Goal: Contribute content: Contribute content

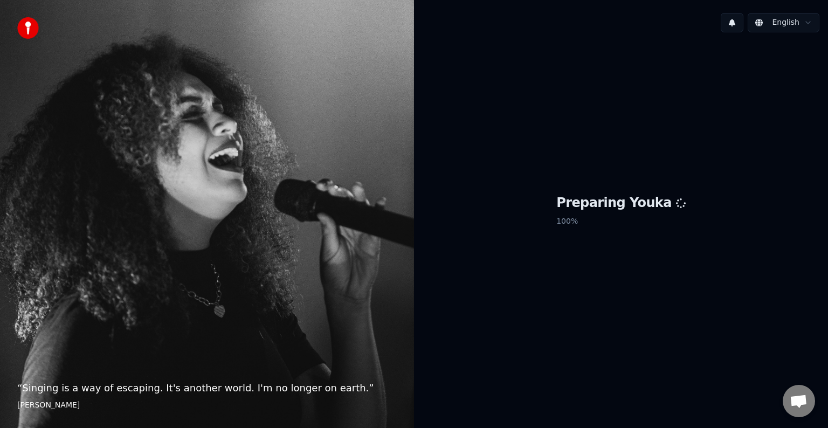
scroll to position [472, 0]
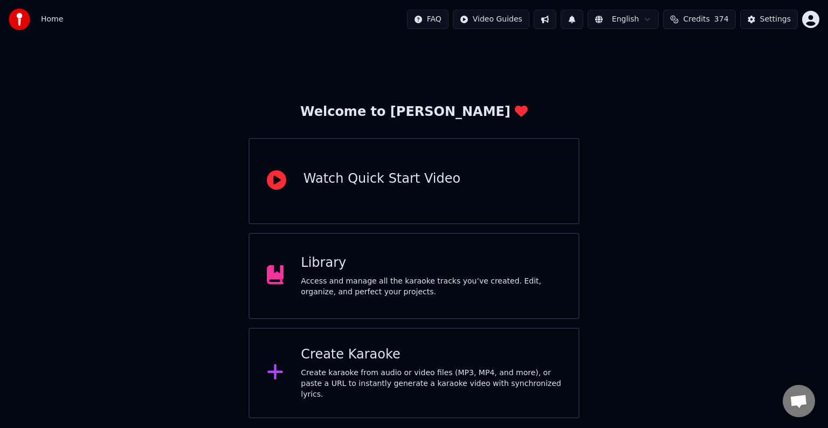
click at [407, 258] on div "Library" at bounding box center [431, 262] width 260 height 17
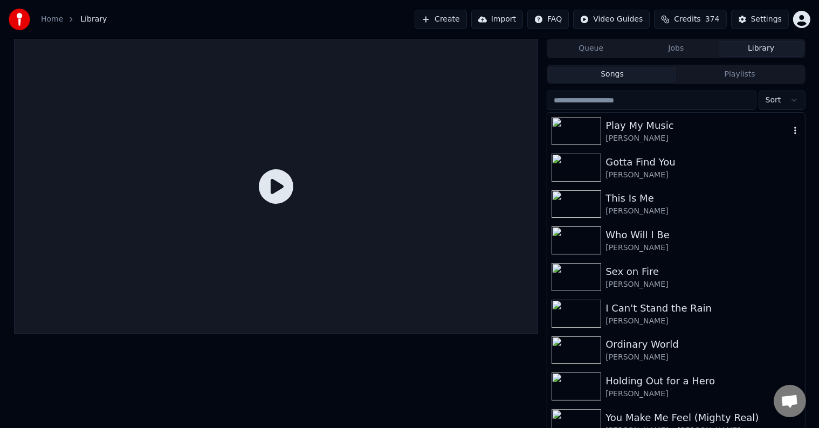
click at [655, 140] on div "[PERSON_NAME]" at bounding box center [697, 138] width 184 height 11
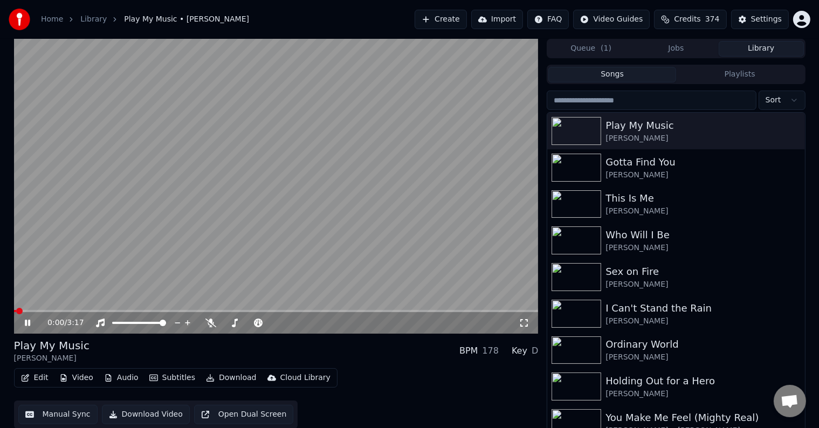
click at [25, 321] on icon at bounding box center [27, 323] width 5 height 6
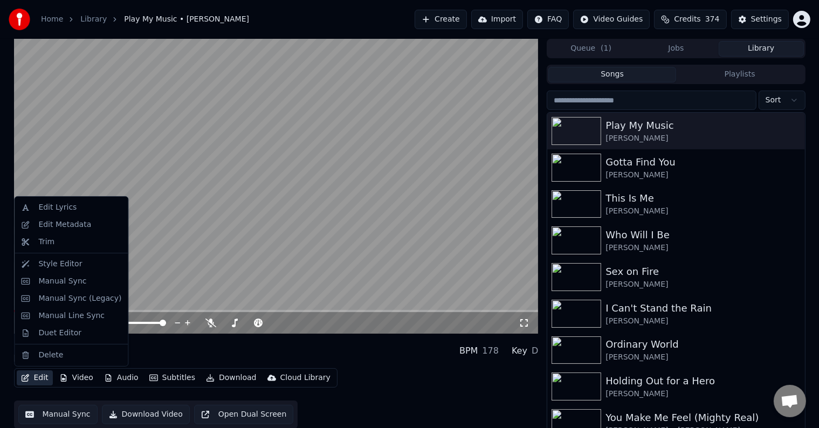
click at [35, 379] on button "Edit" at bounding box center [35, 377] width 36 height 15
click at [46, 298] on div "Manual Sync (Legacy)" at bounding box center [79, 298] width 83 height 11
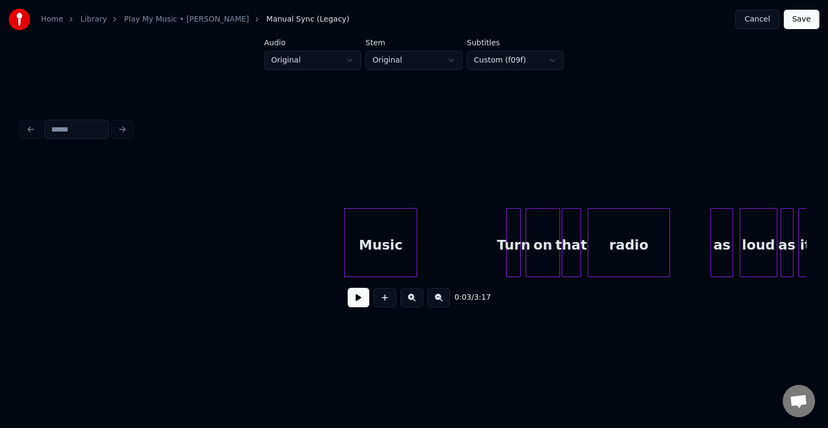
click at [360, 307] on button at bounding box center [359, 297] width 22 height 19
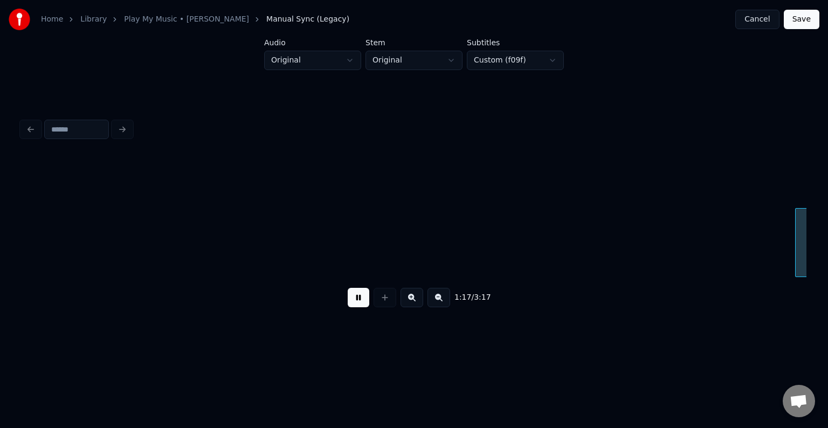
scroll to position [0, 6284]
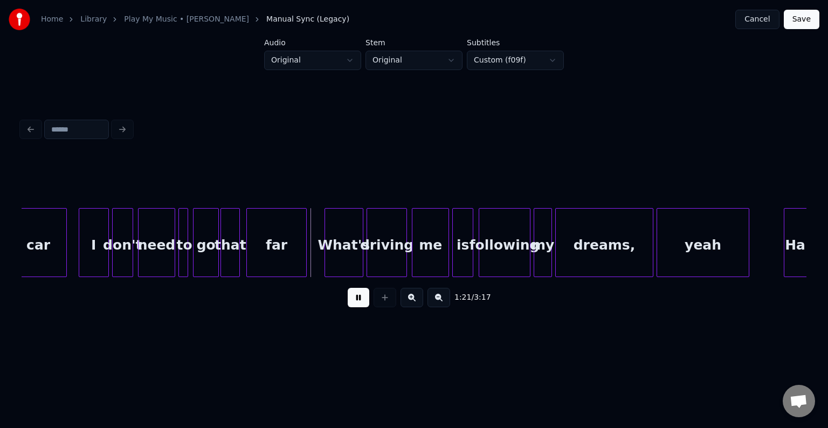
click at [360, 297] on button at bounding box center [359, 297] width 22 height 19
click at [97, 259] on div at bounding box center [98, 243] width 3 height 68
click at [103, 261] on div at bounding box center [103, 243] width 3 height 68
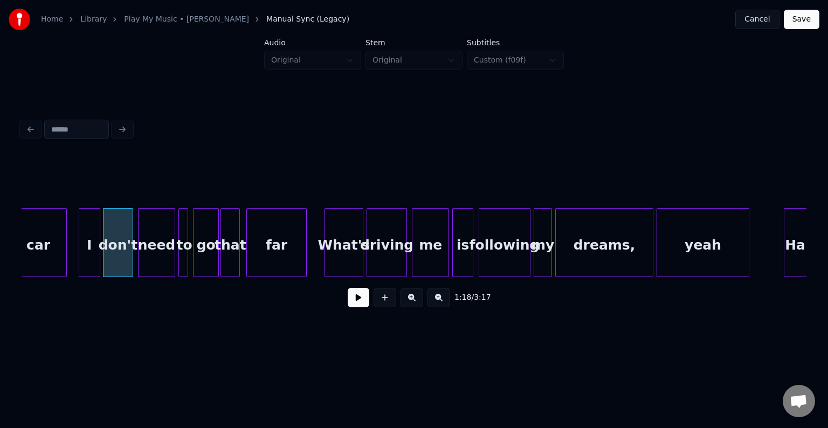
click at [347, 303] on div "1:18 / 3:17" at bounding box center [414, 298] width 768 height 24
click at [354, 304] on button at bounding box center [359, 297] width 22 height 19
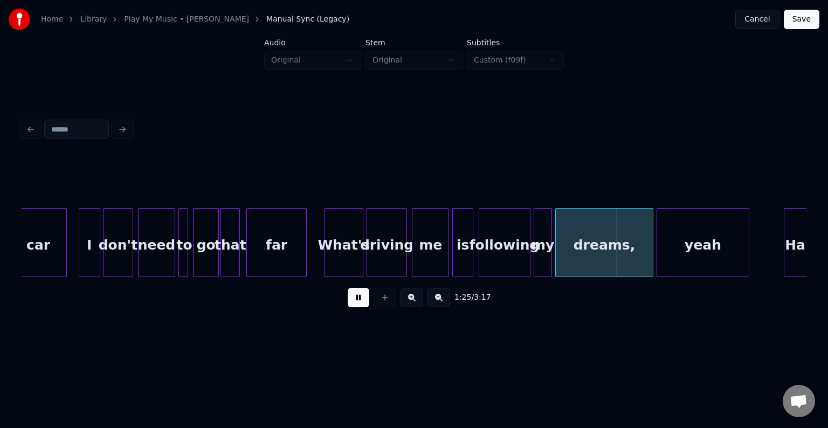
click at [354, 304] on button at bounding box center [359, 297] width 22 height 19
click at [384, 254] on div "driving" at bounding box center [386, 245] width 39 height 73
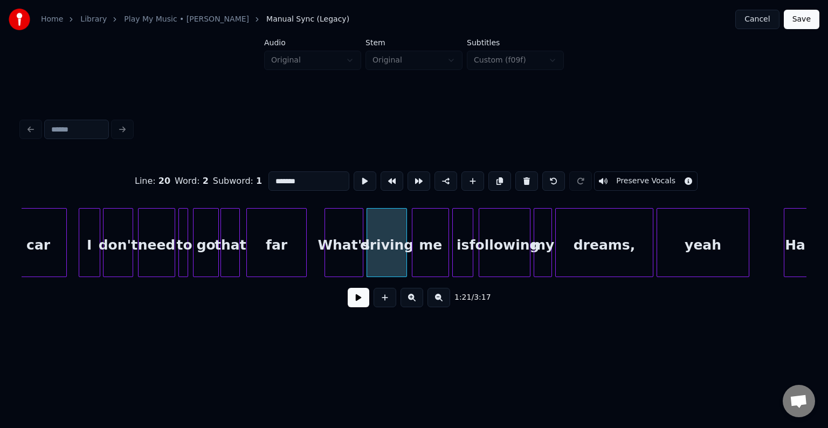
click at [354, 307] on button at bounding box center [359, 297] width 22 height 19
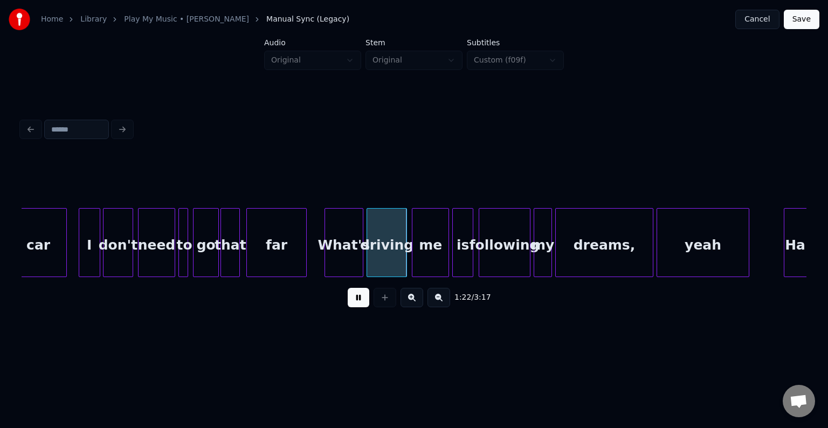
click at [354, 307] on button at bounding box center [359, 297] width 22 height 19
click at [353, 299] on button at bounding box center [359, 297] width 22 height 19
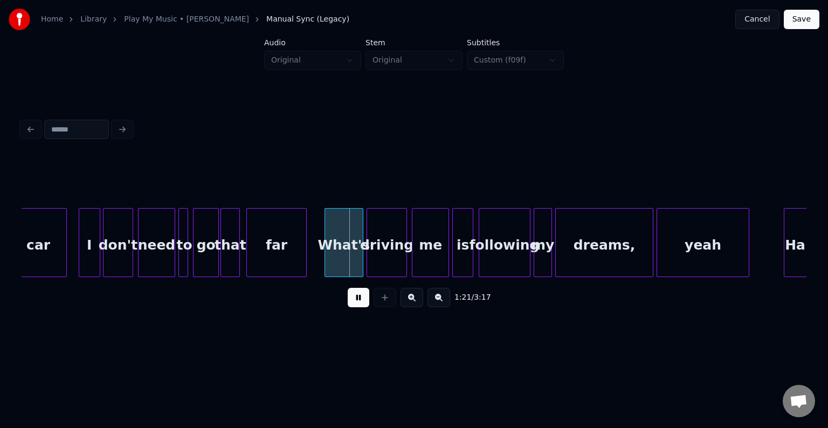
click at [353, 299] on button at bounding box center [359, 297] width 22 height 19
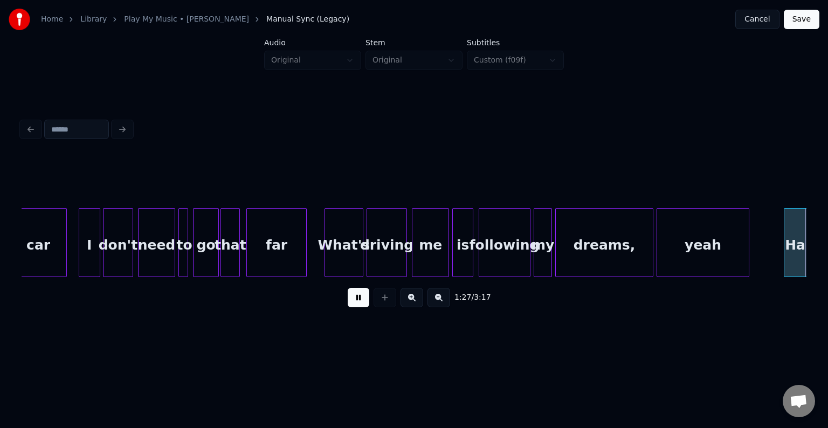
scroll to position [0, 7070]
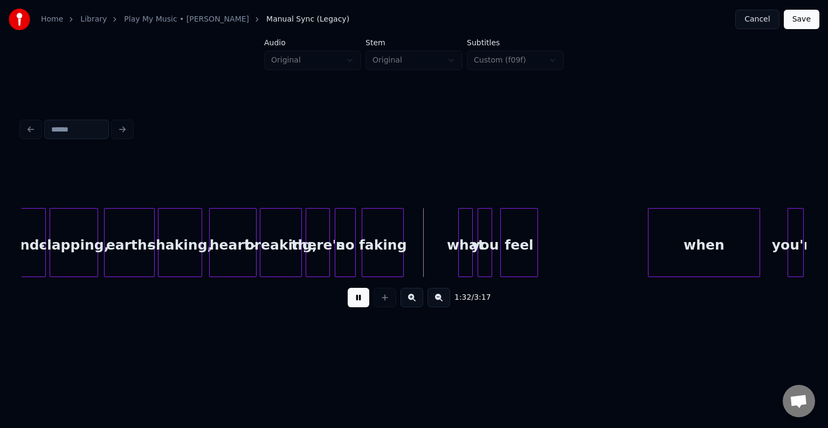
click at [353, 299] on button at bounding box center [359, 297] width 22 height 19
click at [264, 259] on div "breaking," at bounding box center [280, 245] width 41 height 73
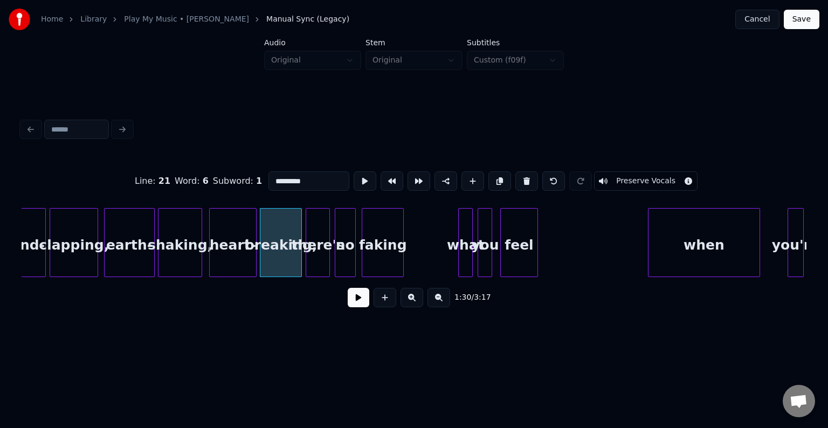
click at [361, 305] on button at bounding box center [359, 297] width 22 height 19
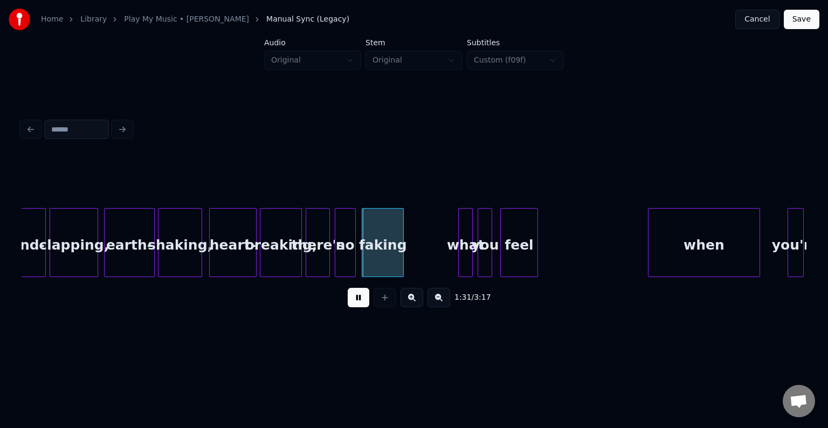
click at [361, 305] on button at bounding box center [359, 297] width 22 height 19
click at [239, 258] on div "heart-" at bounding box center [233, 245] width 46 height 73
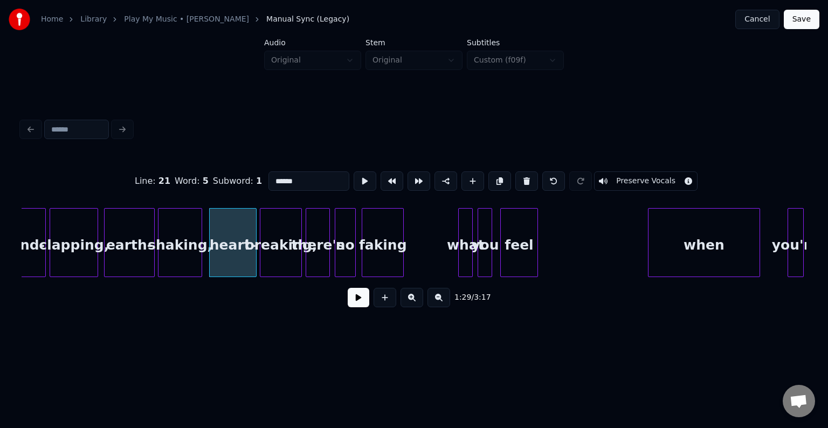
click at [356, 307] on button at bounding box center [359, 297] width 22 height 19
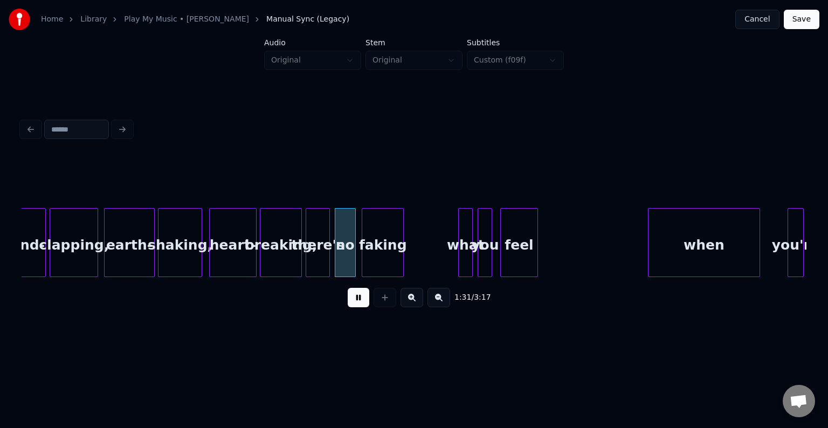
click at [356, 307] on button at bounding box center [359, 297] width 22 height 19
click at [439, 248] on div "faking" at bounding box center [429, 245] width 41 height 73
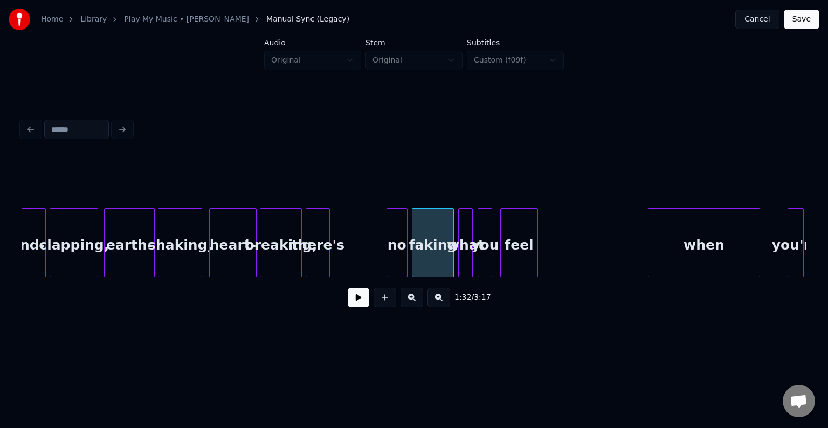
click at [399, 252] on div "no" at bounding box center [397, 245] width 20 height 73
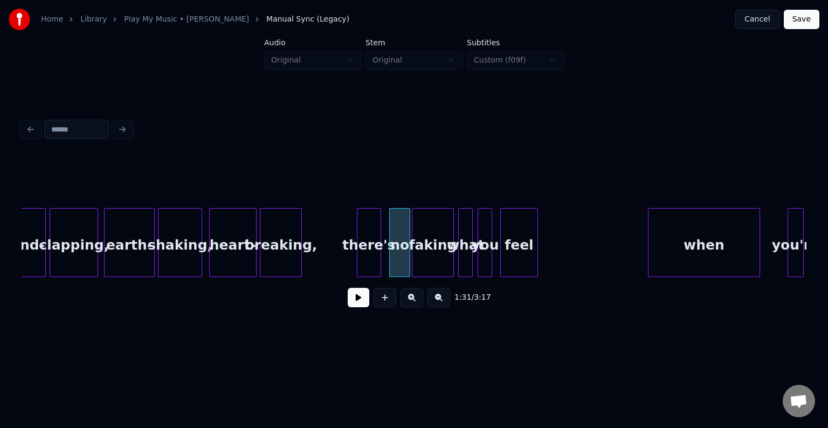
click at [374, 262] on div "there's" at bounding box center [368, 245] width 23 height 73
click at [235, 261] on div "heart-" at bounding box center [233, 245] width 46 height 73
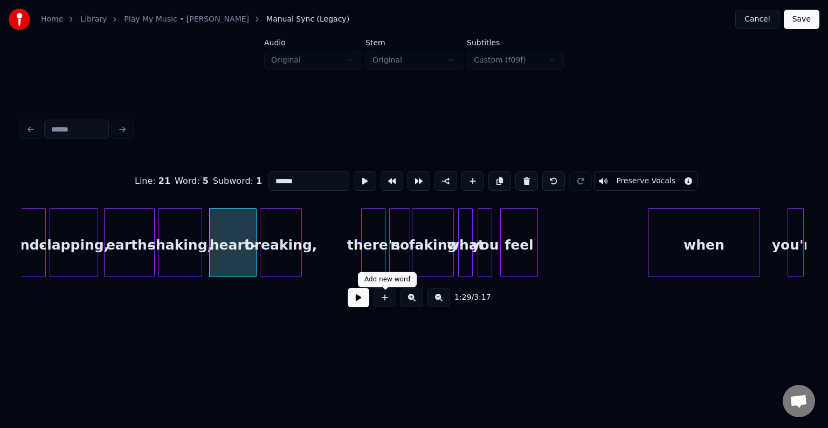
click at [360, 302] on button at bounding box center [359, 297] width 22 height 19
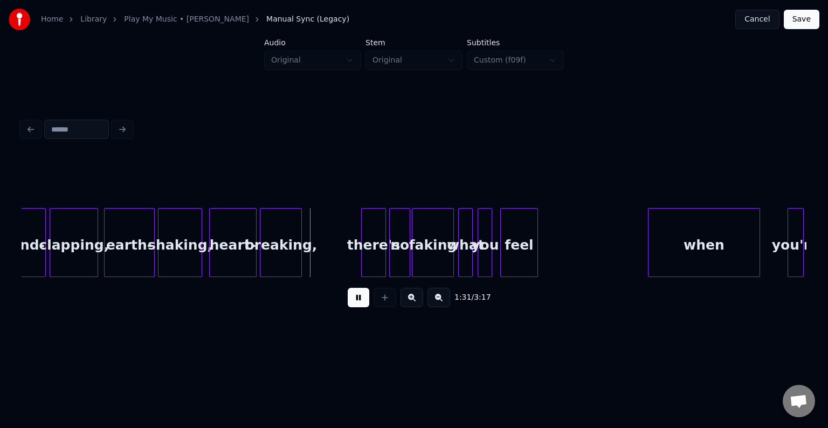
click at [360, 302] on button at bounding box center [359, 297] width 22 height 19
click at [313, 268] on div at bounding box center [312, 243] width 3 height 68
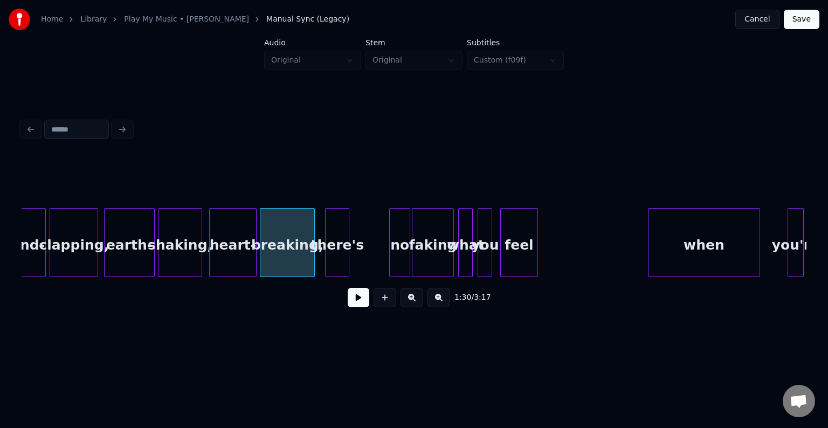
click at [334, 265] on div "there's" at bounding box center [337, 245] width 23 height 73
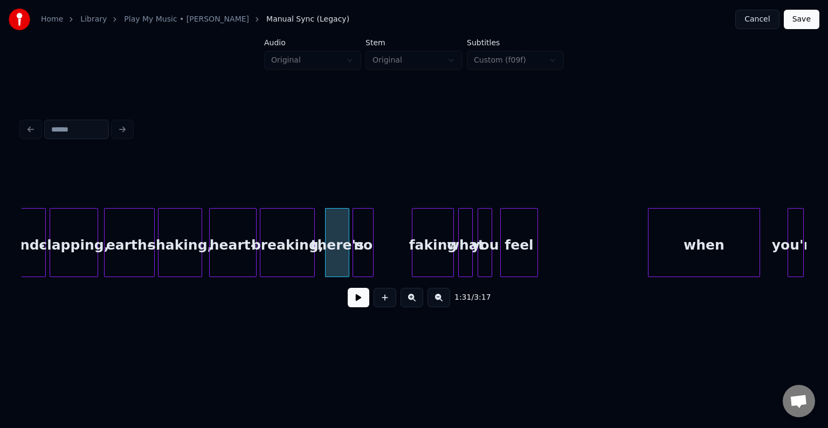
click at [364, 259] on div "no" at bounding box center [363, 245] width 20 height 73
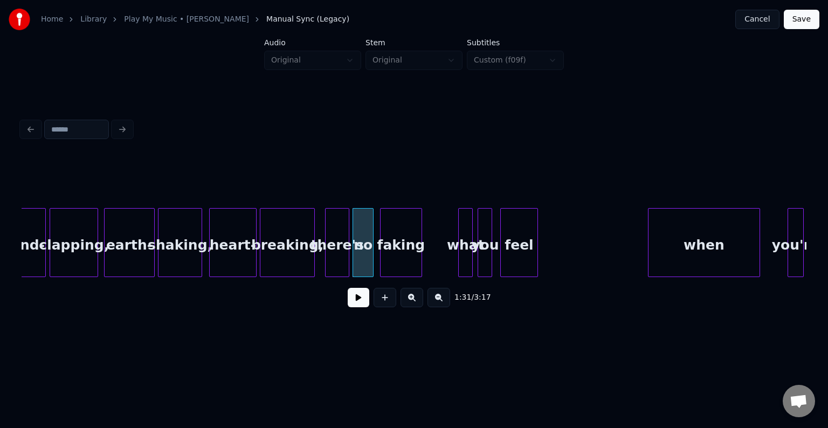
click at [412, 257] on div "faking" at bounding box center [401, 245] width 41 height 73
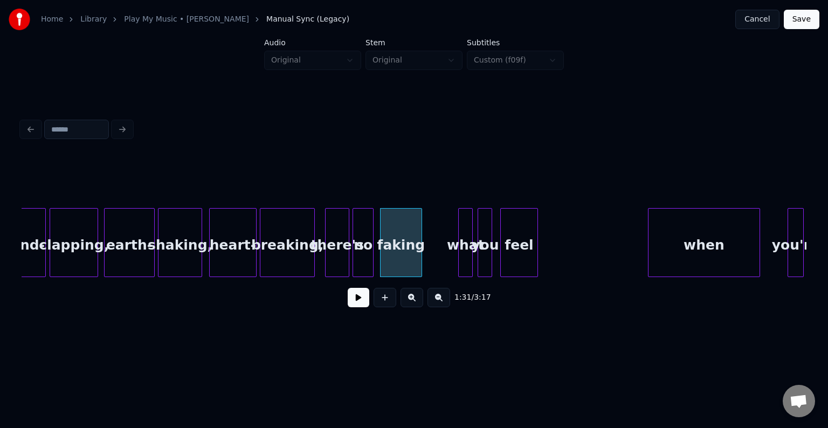
click at [291, 263] on div "breaking," at bounding box center [287, 245] width 54 height 73
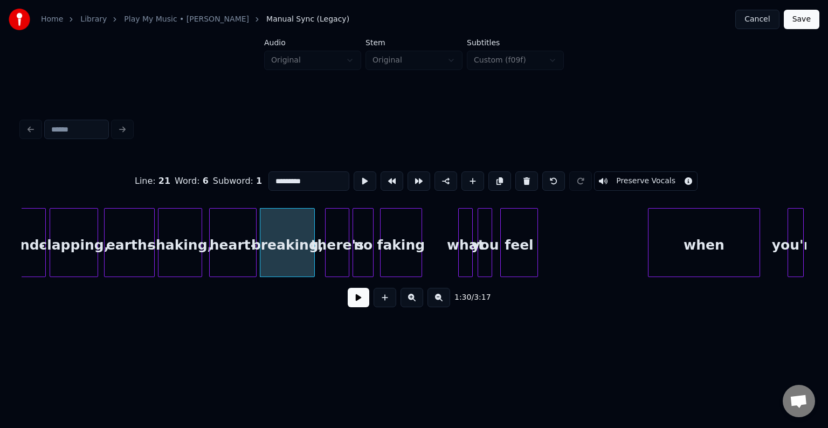
click at [355, 306] on button at bounding box center [359, 297] width 22 height 19
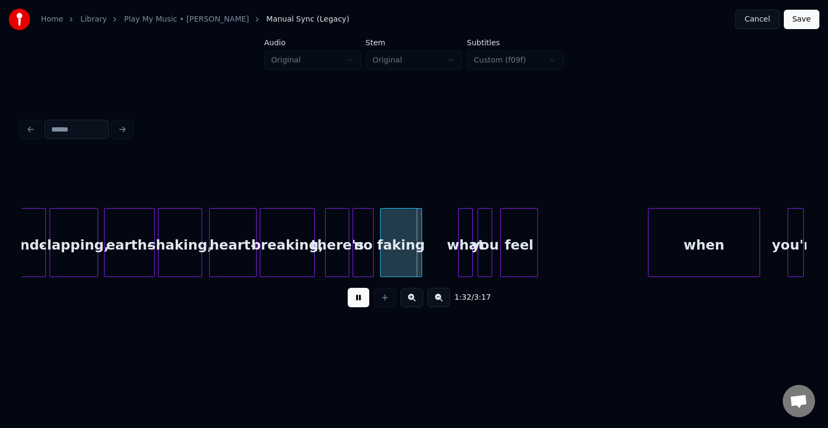
click at [355, 306] on button at bounding box center [359, 297] width 22 height 19
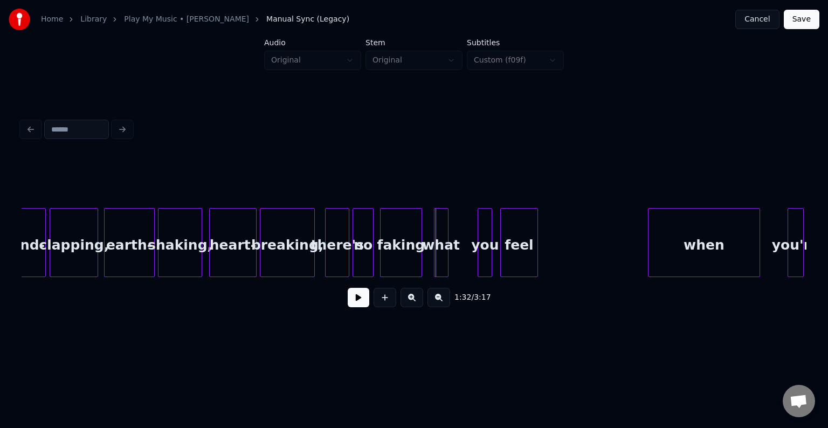
click at [439, 255] on div "what" at bounding box center [440, 245] width 13 height 73
click at [457, 255] on div "you" at bounding box center [456, 245] width 13 height 73
click at [481, 256] on div "feel" at bounding box center [484, 245] width 36 height 73
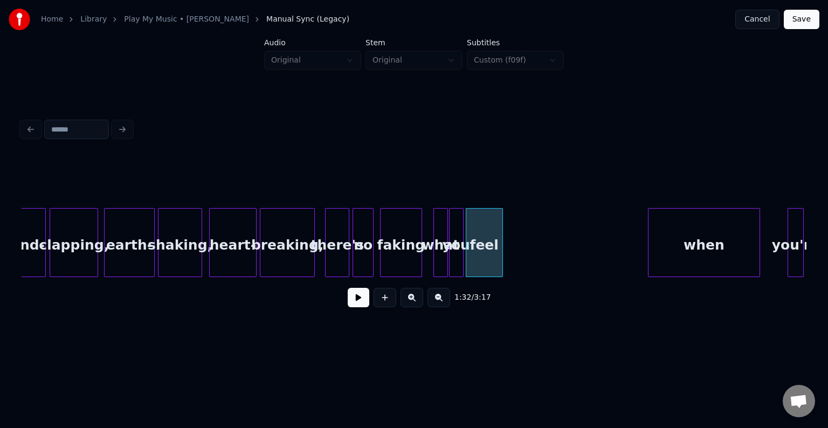
click at [395, 260] on div "faking" at bounding box center [401, 245] width 41 height 73
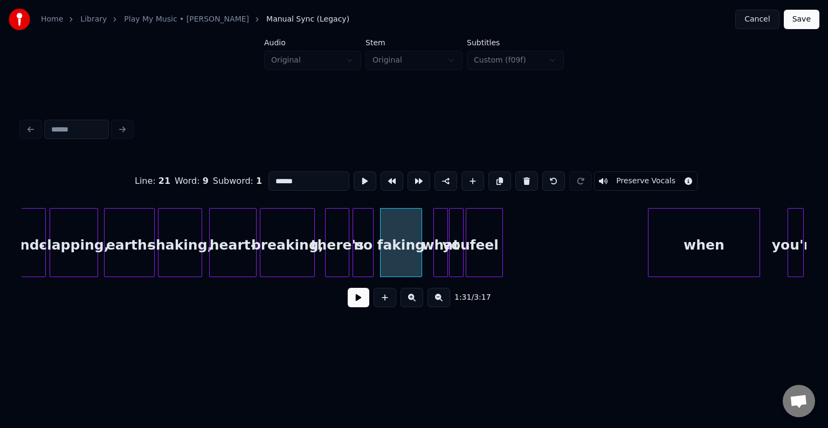
click at [357, 305] on button at bounding box center [359, 297] width 22 height 19
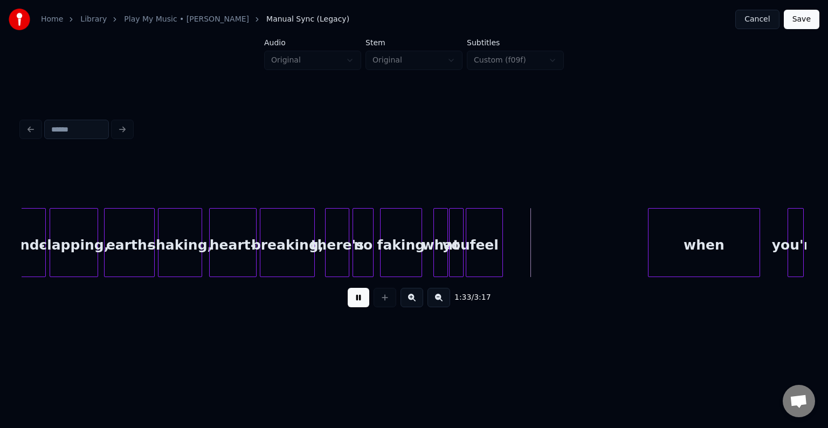
click at [357, 305] on button at bounding box center [359, 297] width 22 height 19
click at [498, 253] on div "feel" at bounding box center [497, 245] width 36 height 73
click at [462, 261] on div "you" at bounding box center [464, 245] width 13 height 73
click at [444, 260] on div "what" at bounding box center [443, 245] width 13 height 73
click at [360, 306] on button at bounding box center [359, 297] width 22 height 19
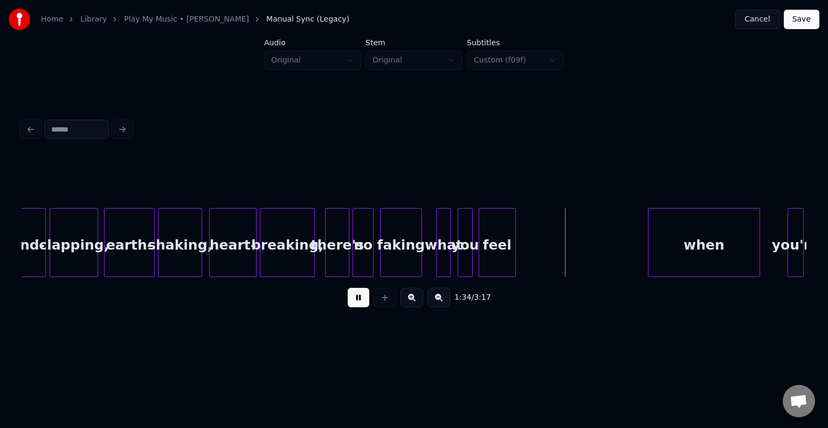
click at [360, 306] on button at bounding box center [359, 297] width 22 height 19
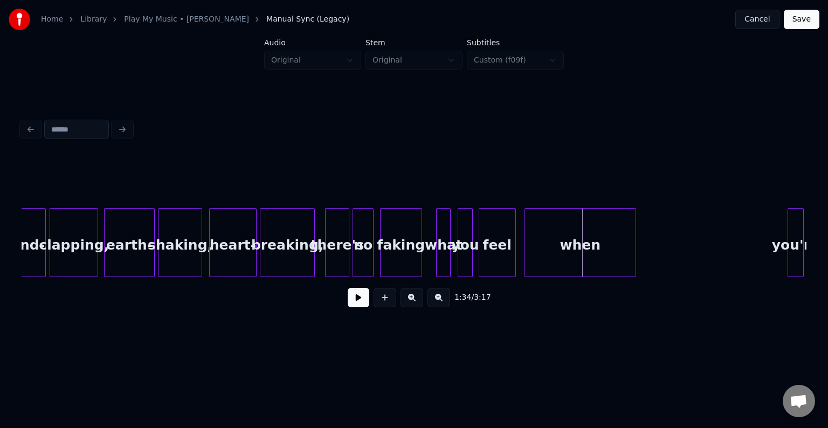
click at [584, 242] on div "when" at bounding box center [580, 245] width 111 height 73
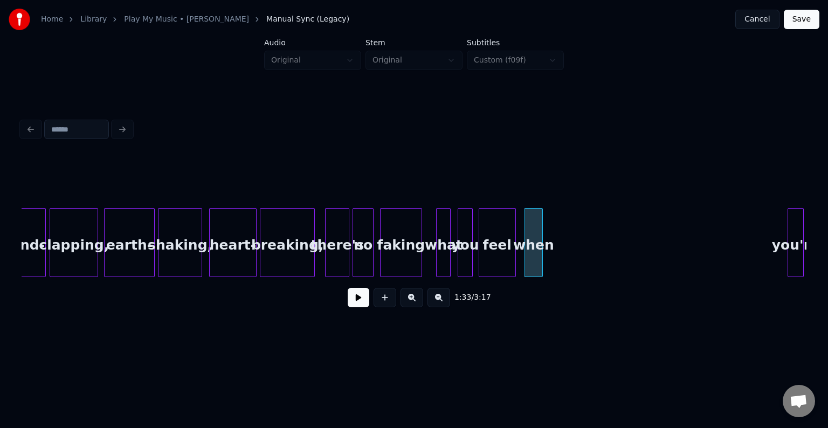
click at [542, 259] on div at bounding box center [540, 243] width 3 height 68
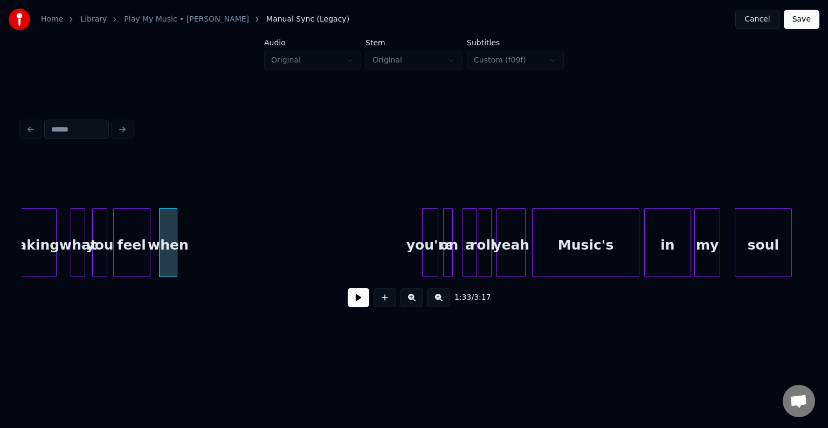
scroll to position [0, 7400]
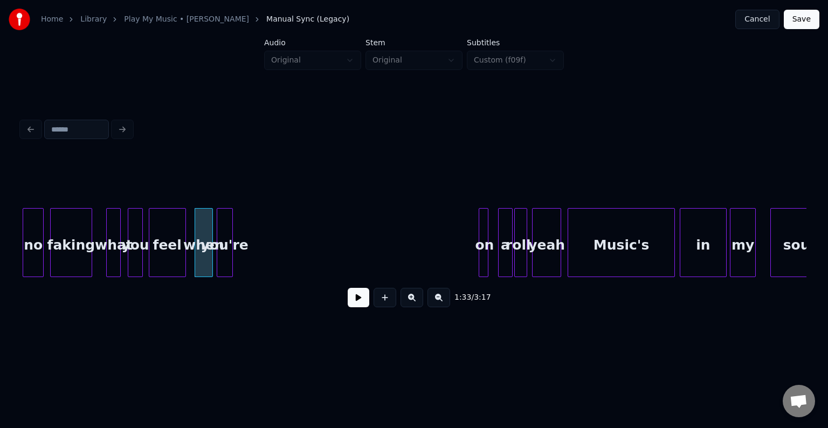
click at [223, 258] on div "you're" at bounding box center [224, 245] width 15 height 73
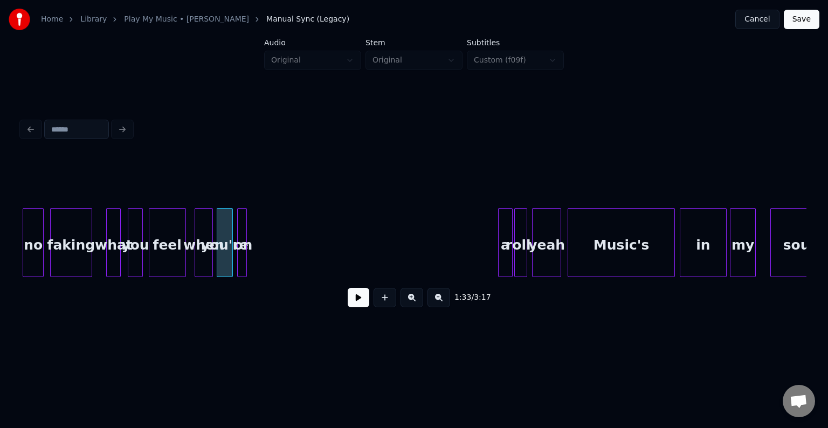
click at [240, 239] on div "on" at bounding box center [243, 245] width 11 height 73
click at [258, 246] on div "a" at bounding box center [256, 245] width 13 height 73
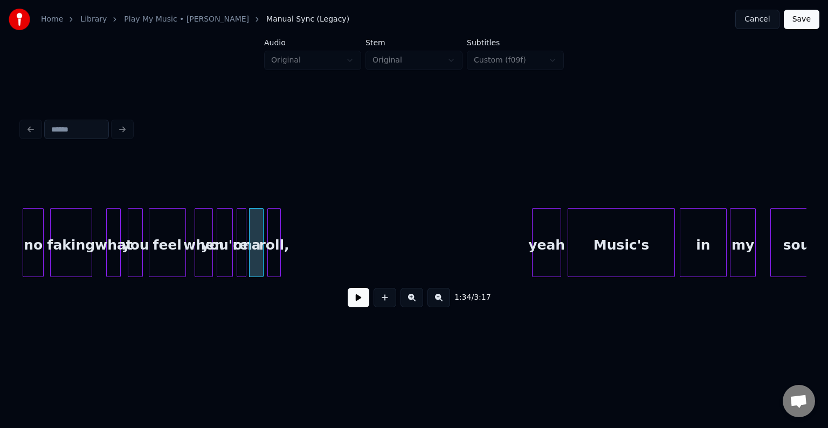
click at [274, 243] on div "roll," at bounding box center [274, 245] width 12 height 73
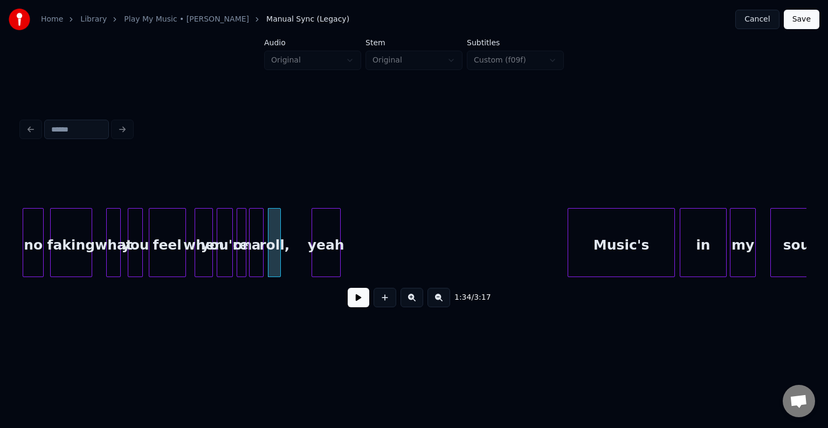
click at [328, 239] on div "yeah" at bounding box center [326, 245] width 28 height 73
click at [175, 243] on div "feel" at bounding box center [167, 245] width 36 height 73
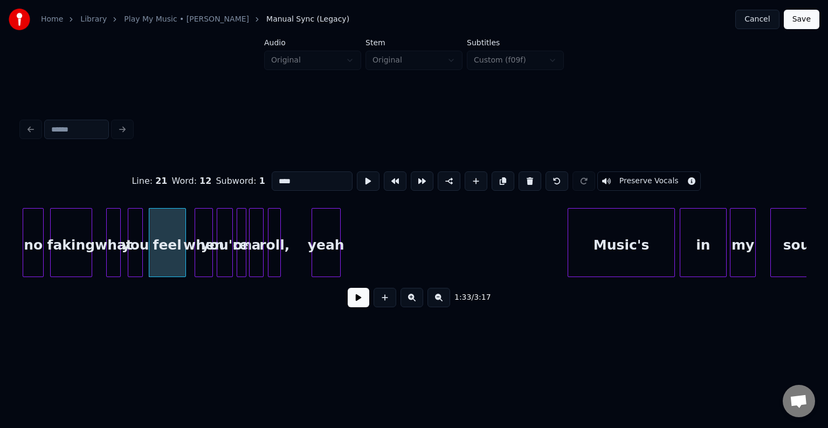
click at [354, 305] on button at bounding box center [359, 297] width 22 height 19
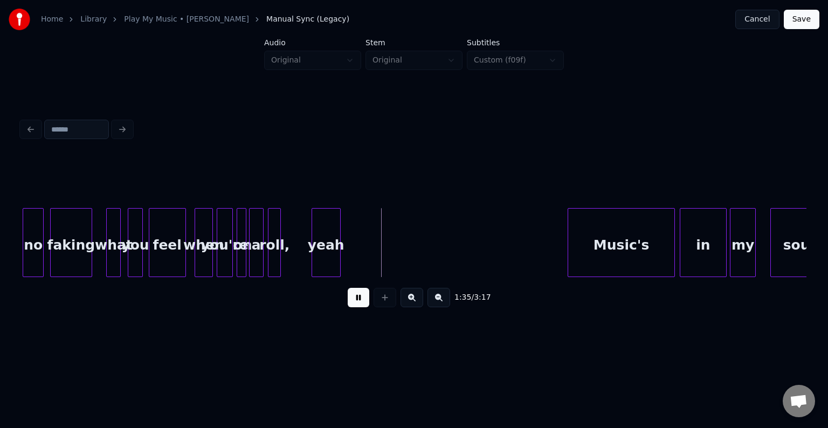
click at [354, 305] on button at bounding box center [359, 297] width 22 height 19
click at [545, 263] on div "yeah" at bounding box center [545, 245] width 28 height 73
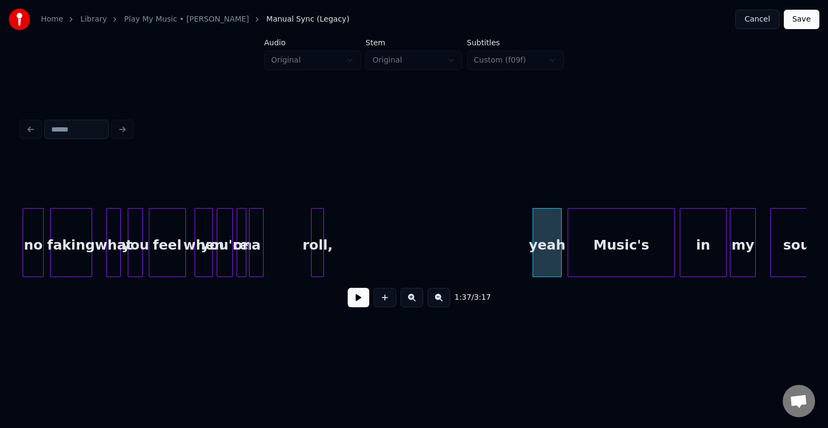
click at [316, 251] on div "roll," at bounding box center [318, 245] width 12 height 73
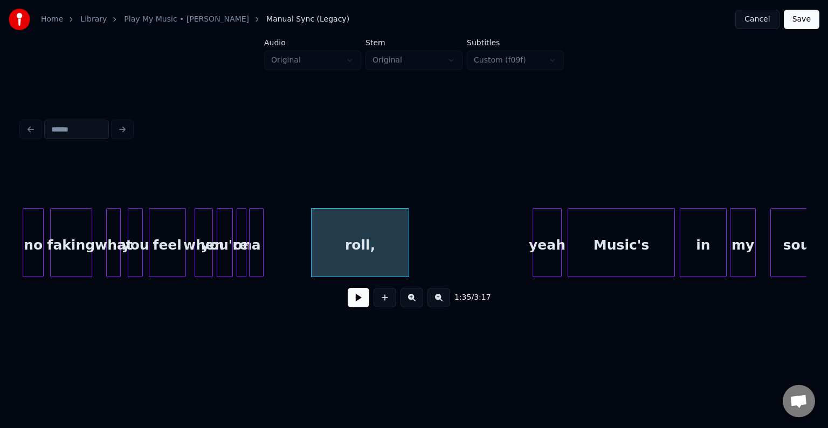
click at [406, 260] on div at bounding box center [406, 243] width 3 height 68
click at [302, 257] on div "a" at bounding box center [299, 245] width 13 height 73
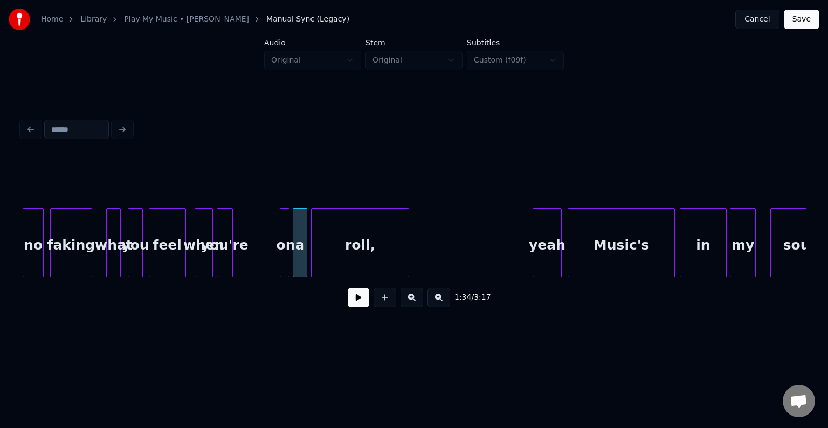
click at [285, 255] on div "on" at bounding box center [285, 245] width 11 height 73
click at [258, 258] on div at bounding box center [259, 243] width 3 height 68
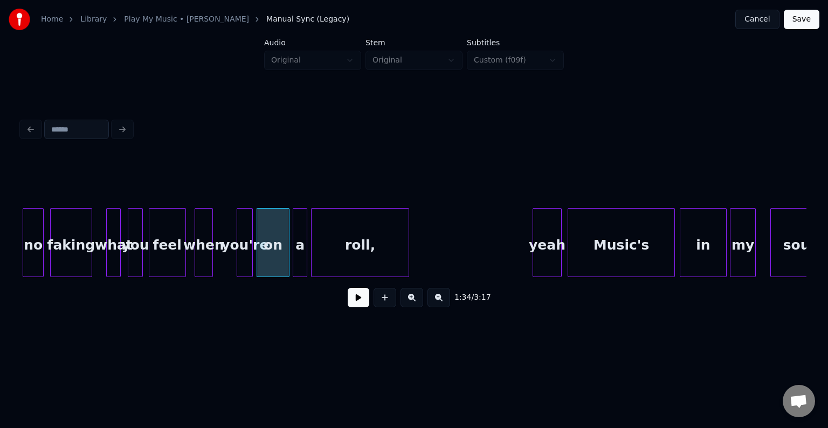
click at [247, 262] on div "you're" at bounding box center [244, 245] width 15 height 73
click at [229, 259] on div at bounding box center [229, 243] width 3 height 68
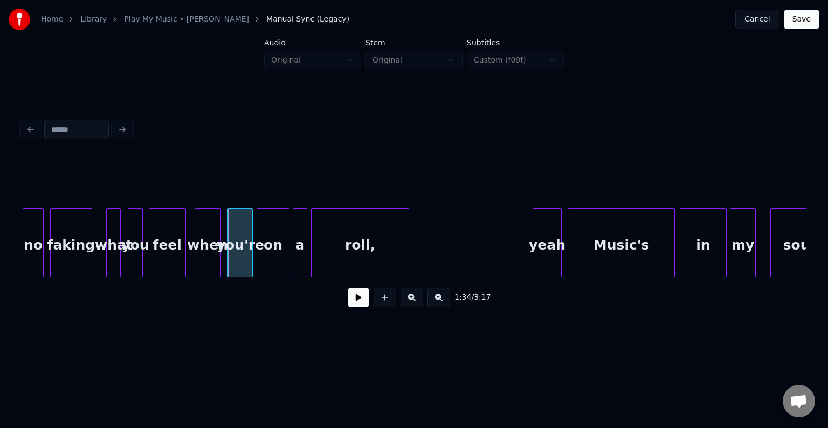
click at [220, 259] on div at bounding box center [218, 243] width 3 height 68
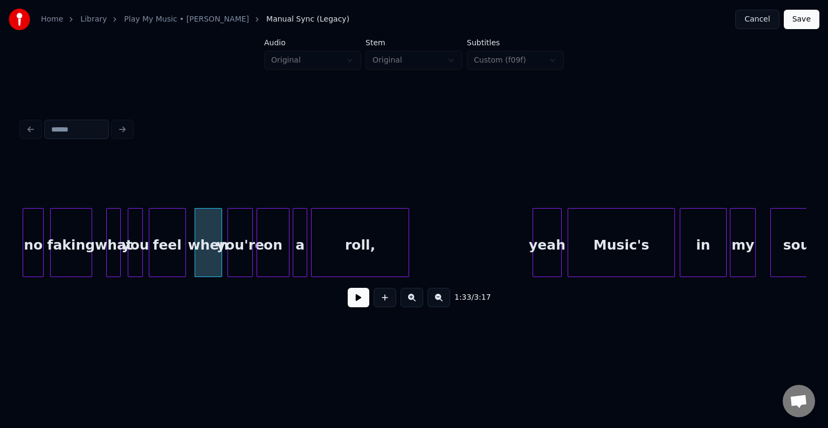
click at [362, 307] on button at bounding box center [359, 297] width 22 height 19
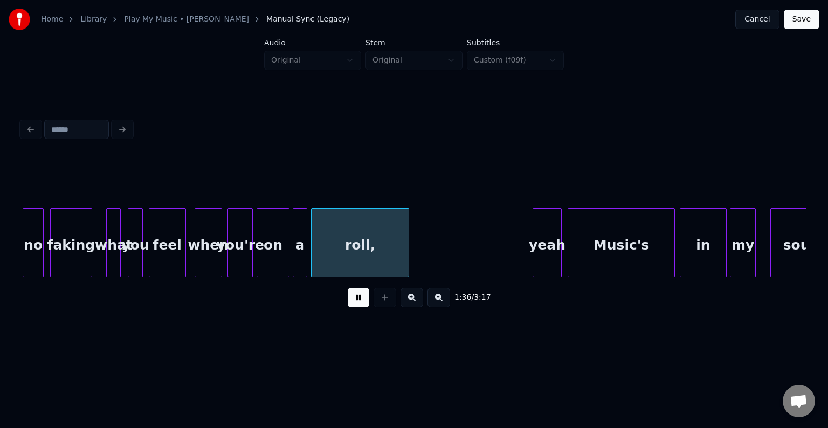
click at [162, 258] on div "feel" at bounding box center [167, 245] width 36 height 73
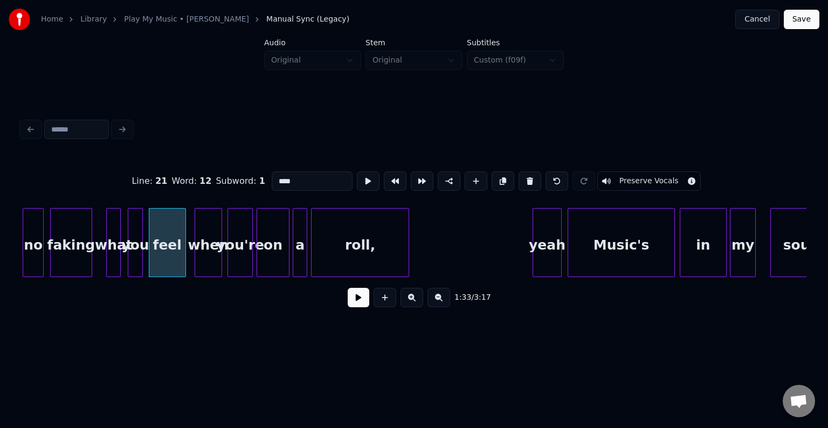
click at [358, 306] on button at bounding box center [359, 297] width 22 height 19
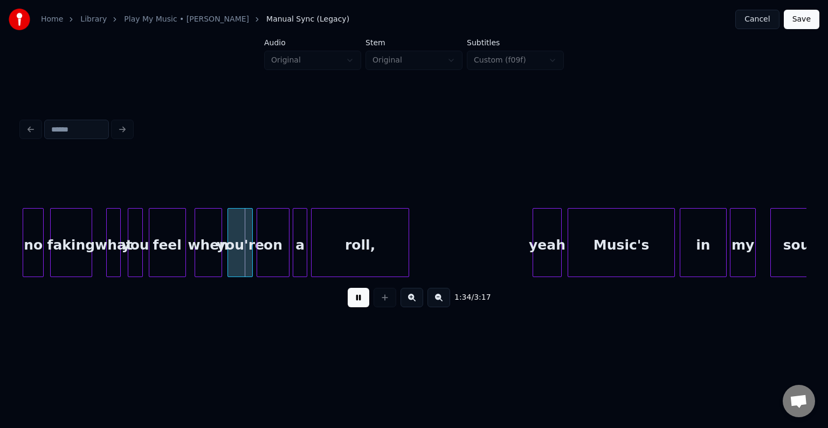
click at [358, 306] on button at bounding box center [359, 297] width 22 height 19
click at [205, 260] on div at bounding box center [206, 243] width 3 height 68
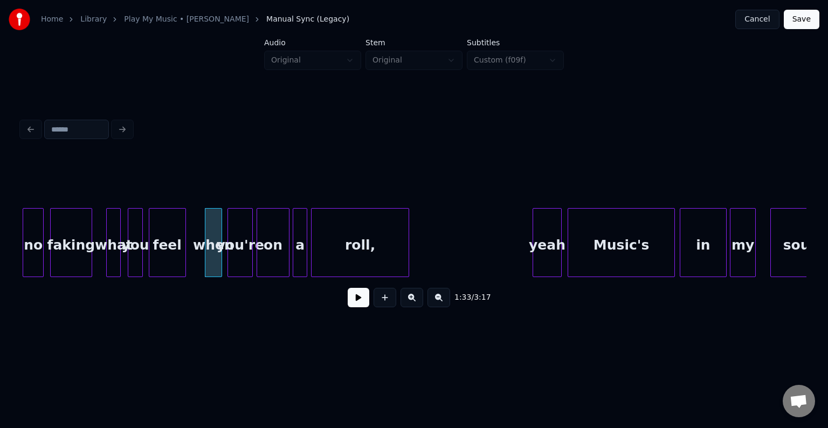
click at [356, 298] on button at bounding box center [359, 297] width 22 height 19
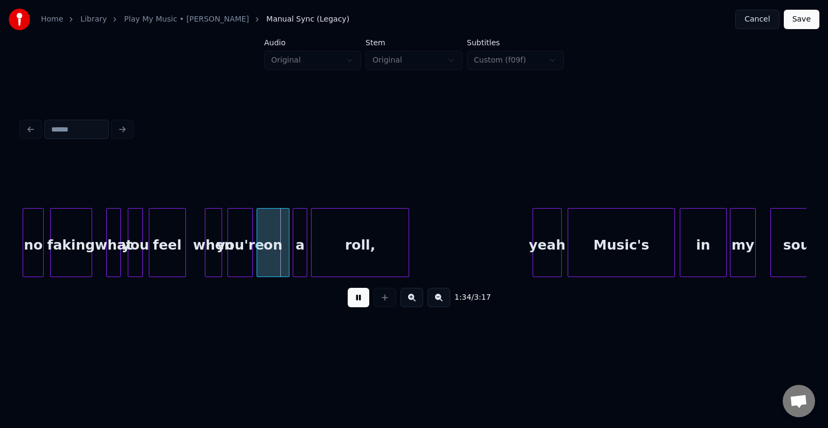
click at [356, 298] on button at bounding box center [359, 297] width 22 height 19
click at [223, 261] on div at bounding box center [223, 243] width 3 height 68
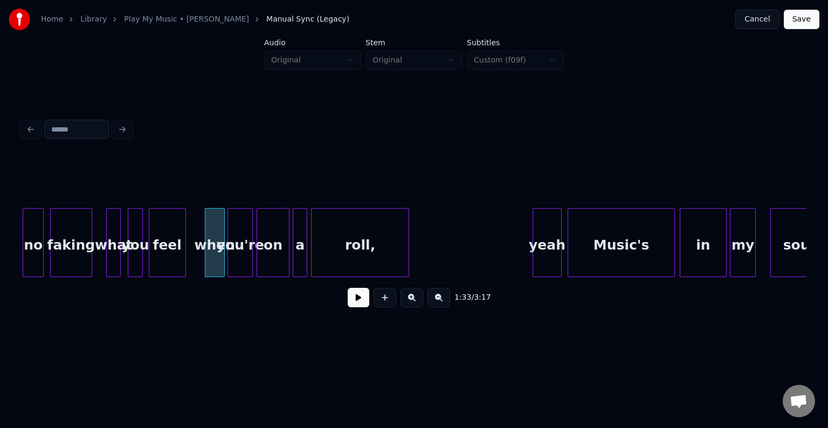
click at [190, 266] on div "feel when you're on a roll, yeah Music's in my soul you what faking no" at bounding box center [606, 242] width 15969 height 69
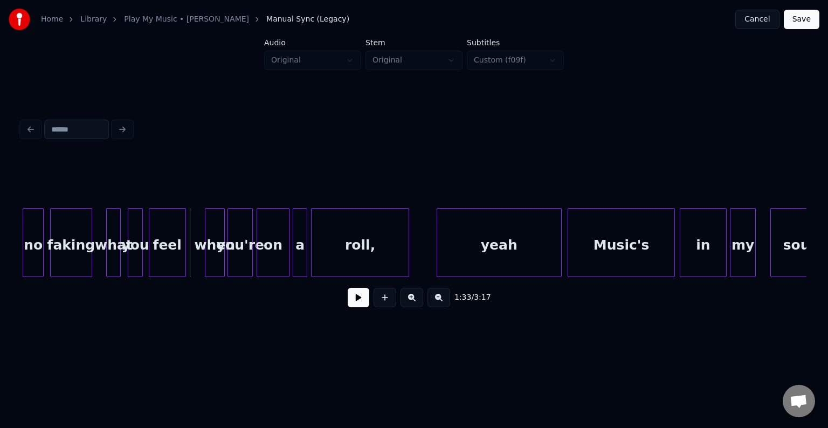
click at [438, 239] on div at bounding box center [438, 243] width 3 height 68
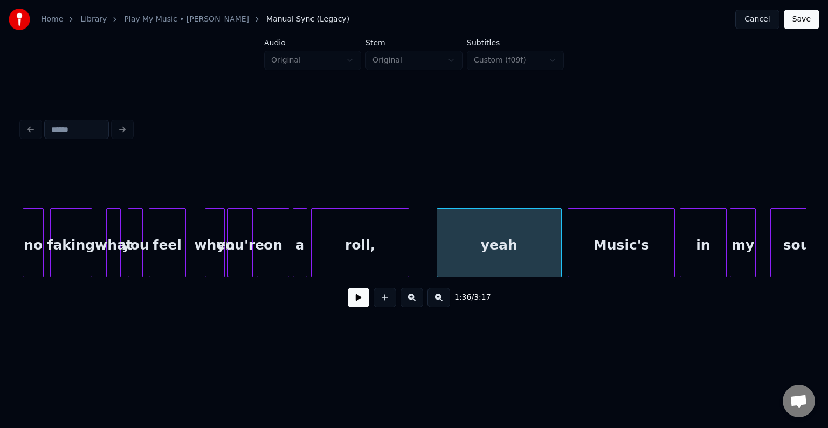
click at [190, 260] on div "feel when you're on a roll, yeah Music's in my soul you what faking no" at bounding box center [606, 242] width 15969 height 69
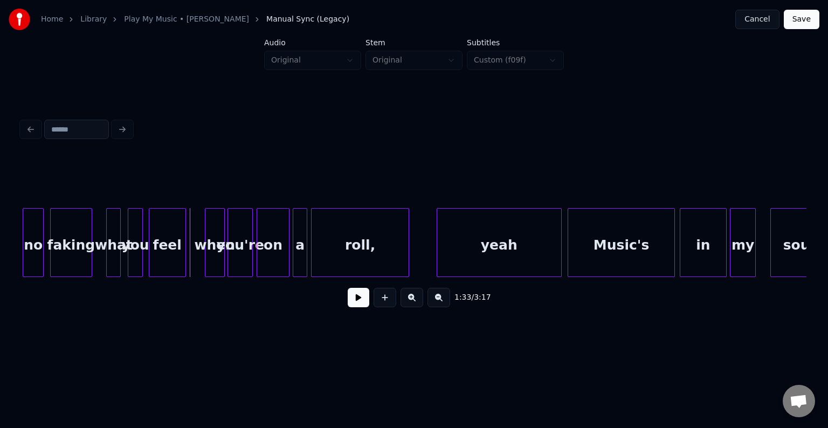
click at [358, 303] on button at bounding box center [359, 297] width 22 height 19
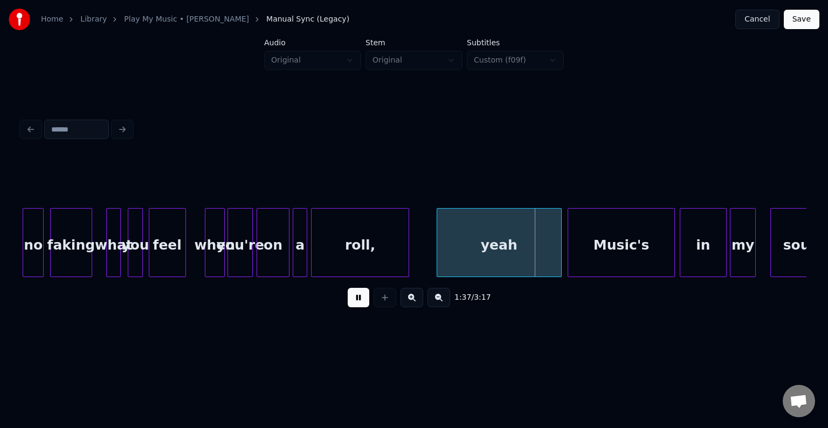
click at [358, 303] on button at bounding box center [359, 297] width 22 height 19
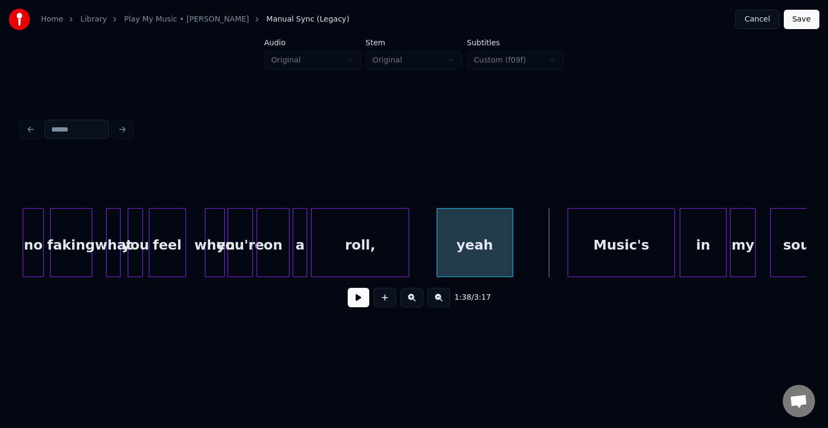
click at [509, 246] on div at bounding box center [510, 243] width 3 height 68
click at [552, 251] on div "Music's" at bounding box center [589, 245] width 106 height 73
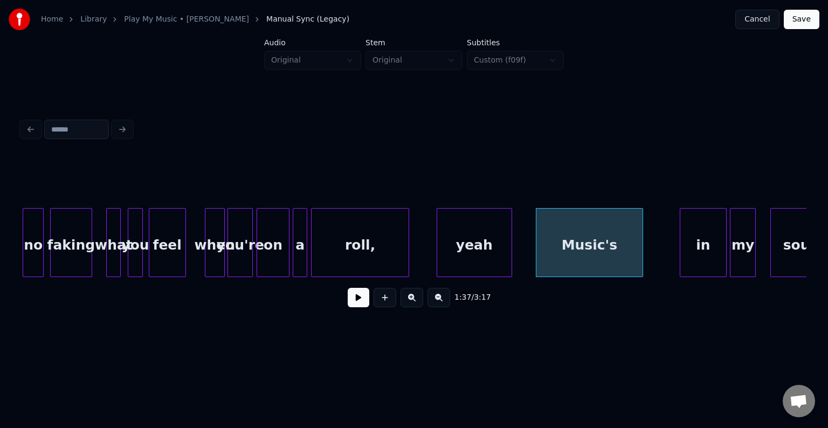
click at [350, 306] on button at bounding box center [359, 297] width 22 height 19
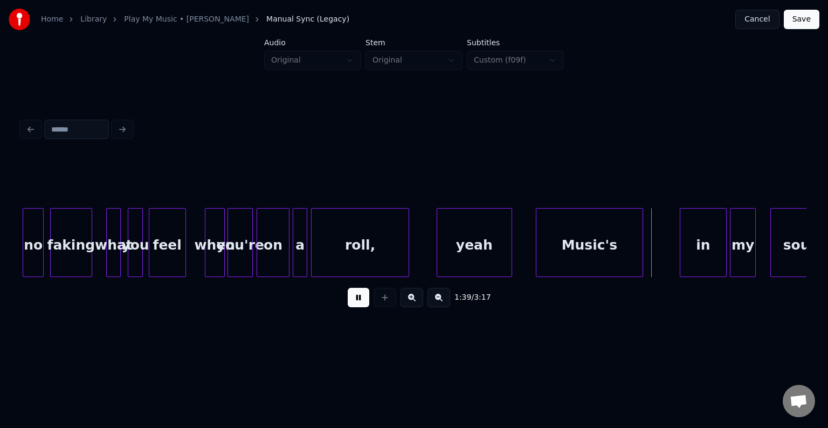
click at [350, 306] on button at bounding box center [359, 297] width 22 height 19
click at [585, 252] on div "Music's" at bounding box center [584, 245] width 106 height 73
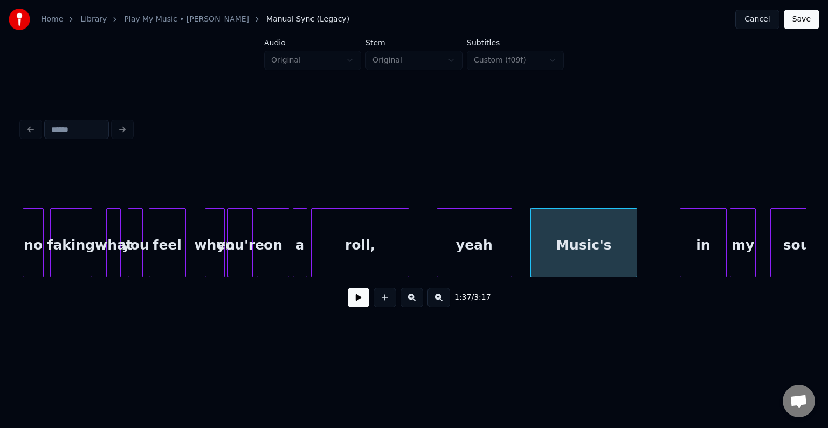
click at [365, 298] on button at bounding box center [359, 297] width 22 height 19
click at [356, 302] on button at bounding box center [359, 297] width 22 height 19
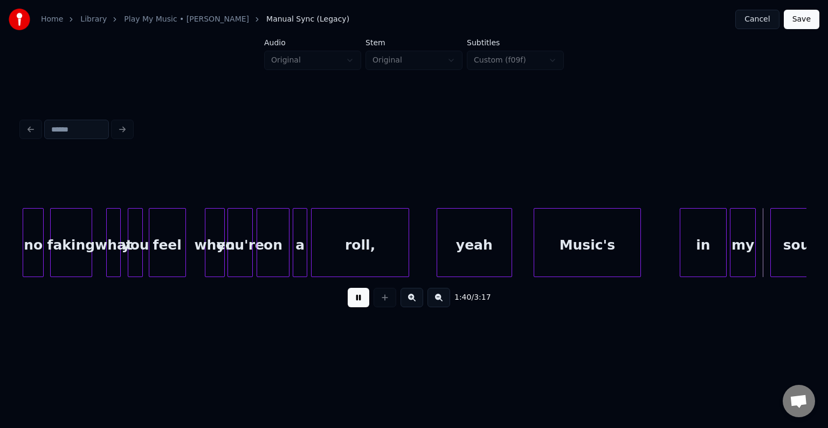
click at [570, 245] on div "Music's" at bounding box center [587, 245] width 106 height 73
click at [354, 307] on button at bounding box center [359, 297] width 22 height 19
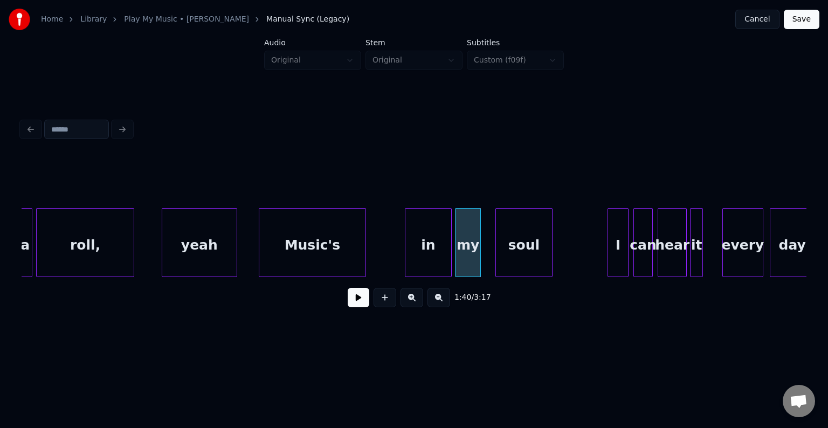
scroll to position [0, 7680]
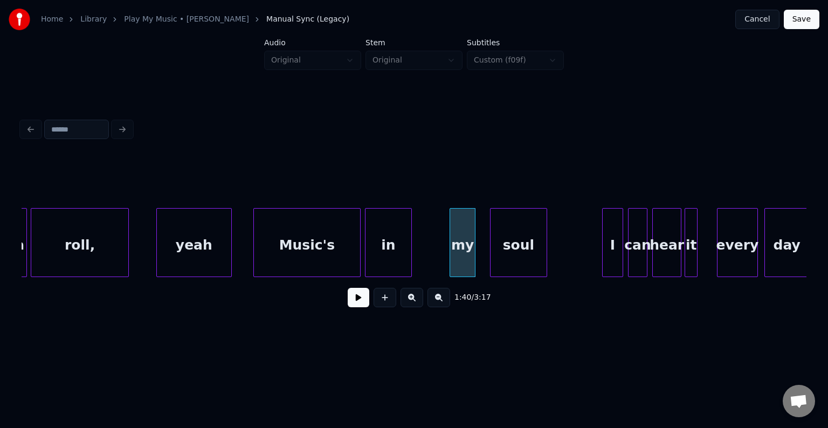
click at [391, 245] on div "in" at bounding box center [388, 245] width 46 height 73
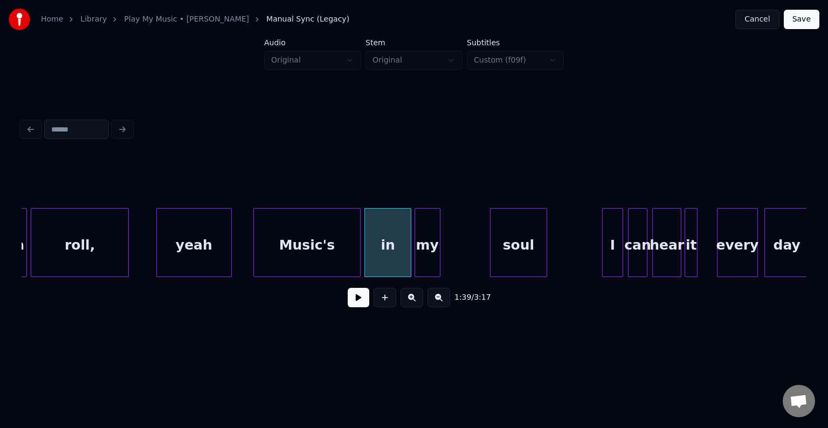
click at [432, 251] on div "my" at bounding box center [427, 245] width 25 height 73
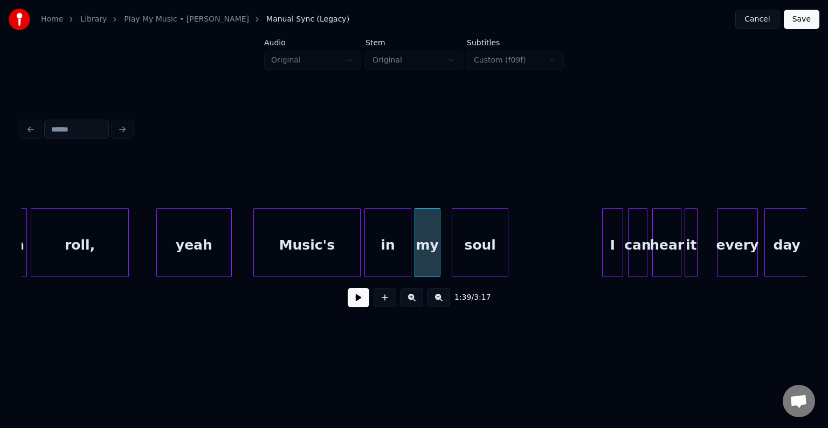
click at [474, 252] on div "soul" at bounding box center [480, 245] width 56 height 73
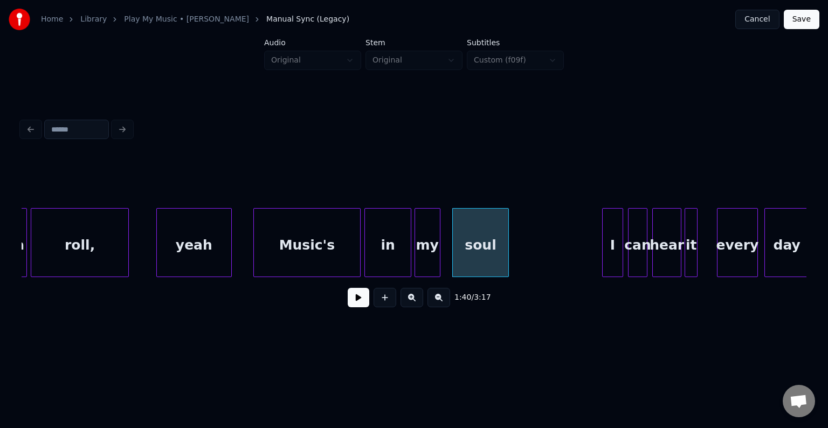
click at [340, 260] on div "Music's" at bounding box center [307, 245] width 106 height 73
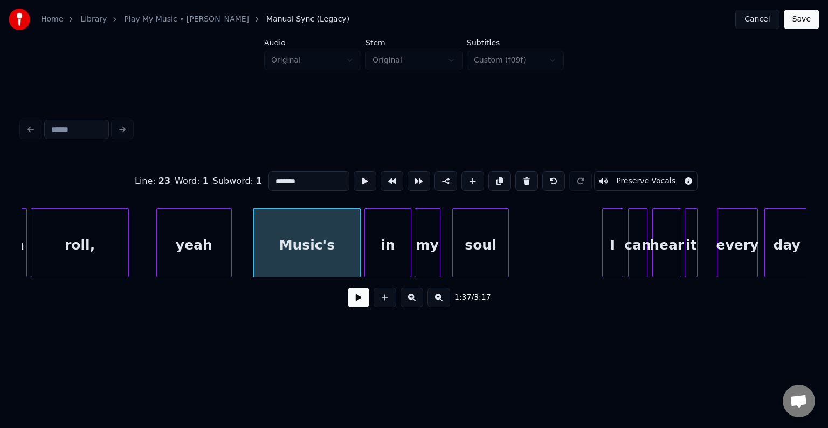
click at [362, 305] on button at bounding box center [359, 297] width 22 height 19
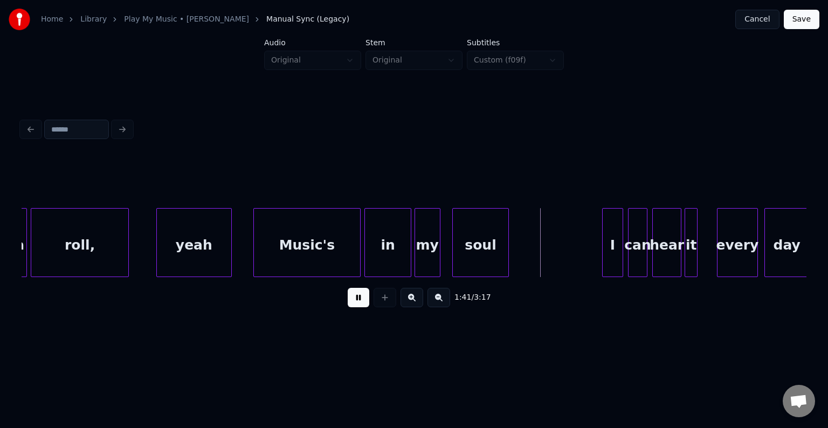
click at [362, 305] on button at bounding box center [359, 297] width 22 height 19
click at [317, 250] on div "Music's" at bounding box center [307, 245] width 106 height 73
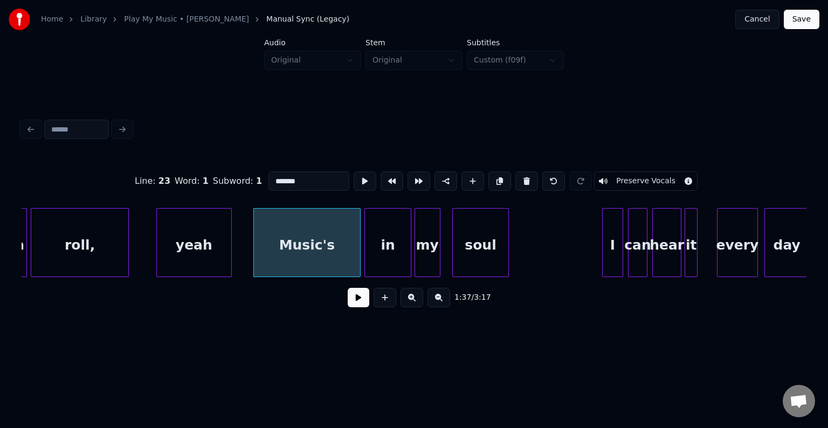
click at [354, 306] on button at bounding box center [359, 297] width 22 height 19
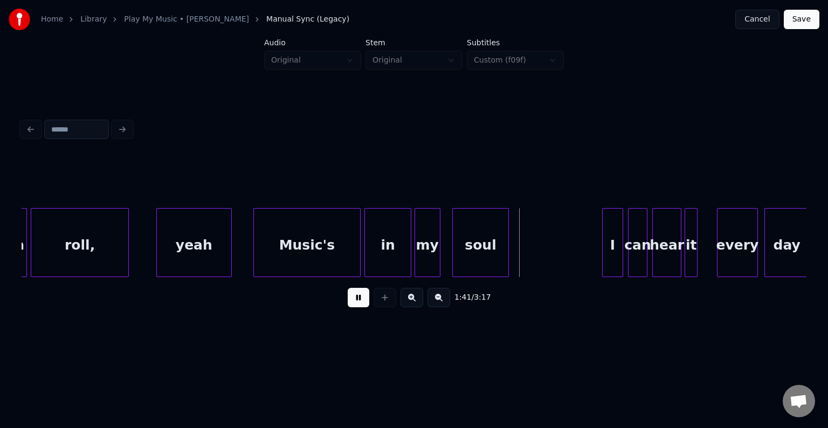
click at [354, 306] on button at bounding box center [359, 297] width 22 height 19
click at [447, 258] on div at bounding box center [446, 243] width 3 height 68
click at [356, 304] on button at bounding box center [359, 297] width 22 height 19
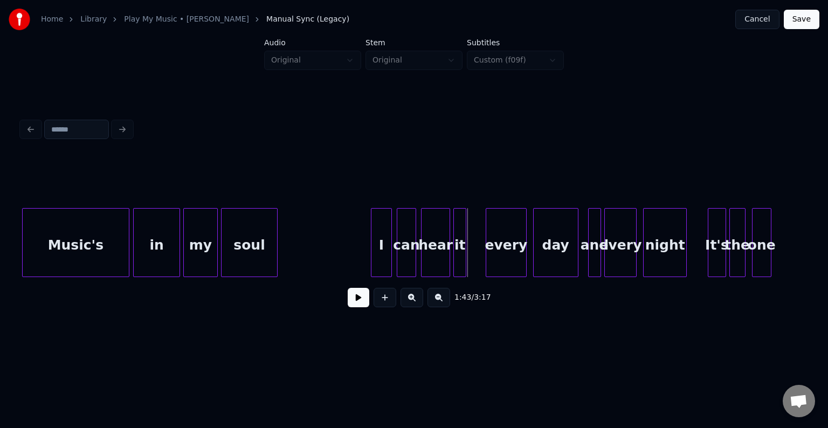
scroll to position [0, 7917]
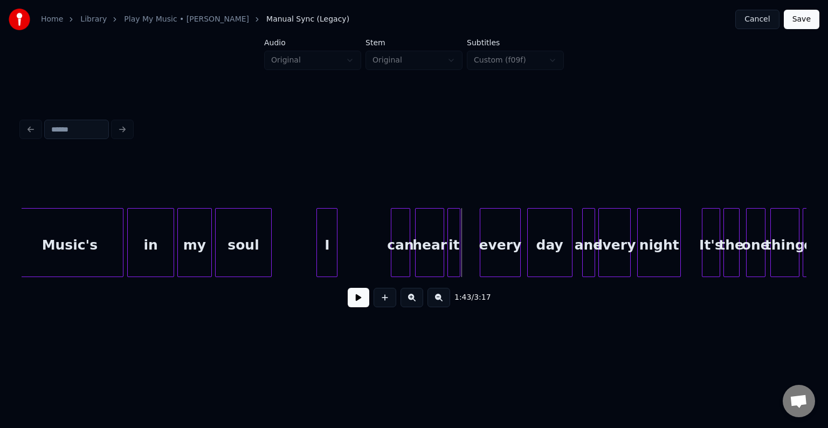
click at [325, 241] on div "I" at bounding box center [327, 245] width 20 height 73
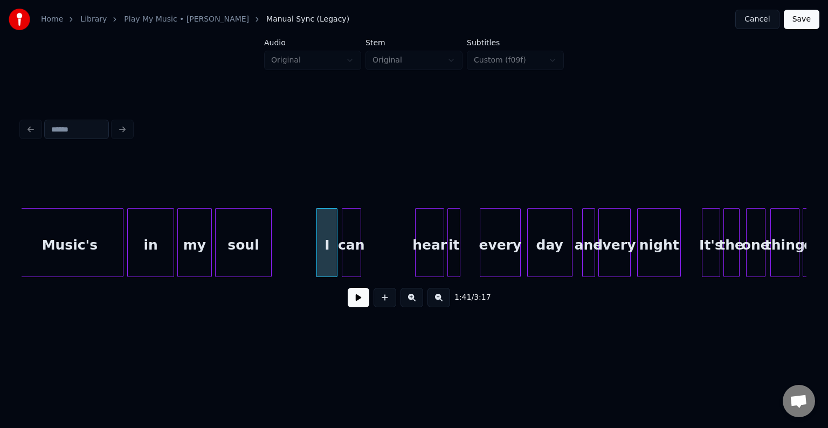
click at [355, 252] on div "can" at bounding box center [351, 245] width 18 height 73
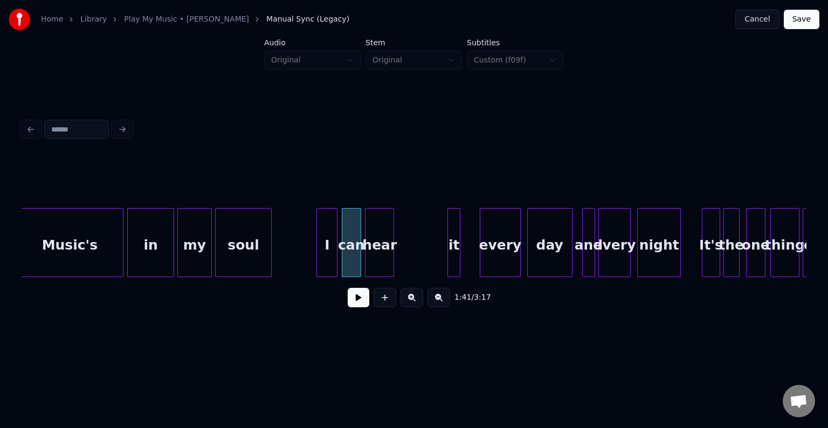
click at [383, 248] on div "hear" at bounding box center [379, 245] width 28 height 73
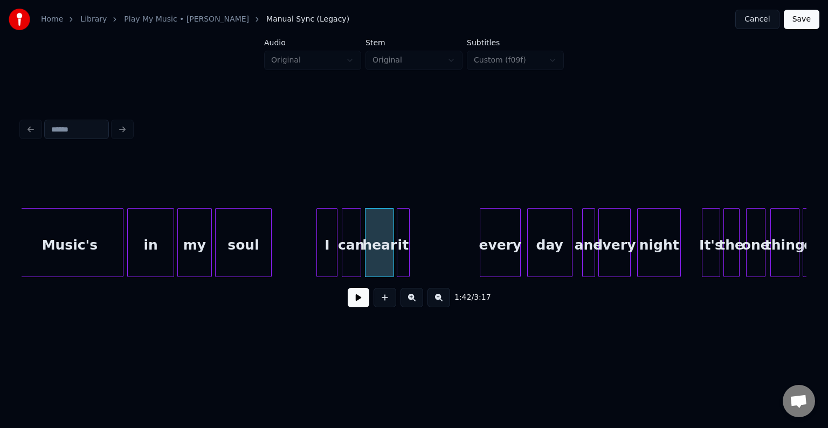
click at [404, 250] on div "it" at bounding box center [403, 245] width 12 height 73
click at [278, 257] on div "Music's in my soul I can hear it every day and every night It's the one thing on" at bounding box center [88, 242] width 15969 height 69
click at [357, 303] on button at bounding box center [359, 297] width 22 height 19
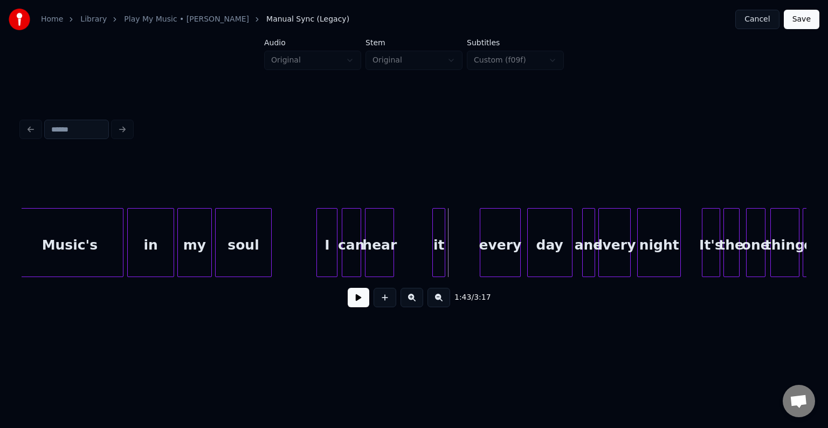
click at [438, 254] on div "it" at bounding box center [439, 245] width 12 height 73
click at [410, 256] on div "hear" at bounding box center [415, 245] width 28 height 73
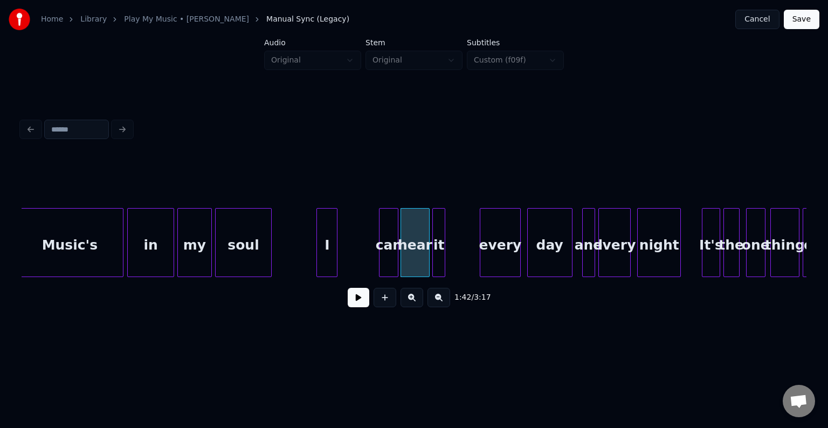
click at [392, 252] on div "can" at bounding box center [388, 245] width 18 height 73
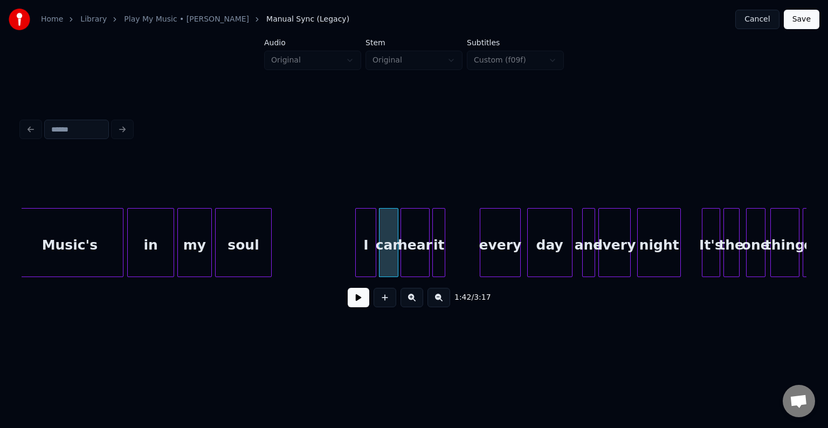
click at [364, 248] on div "I" at bounding box center [366, 245] width 20 height 73
click at [299, 261] on div "Music's in my soul I can hear it every day and every night It's the one thing on" at bounding box center [88, 242] width 15969 height 69
click at [362, 300] on button at bounding box center [359, 297] width 22 height 19
click at [356, 235] on div at bounding box center [357, 243] width 3 height 68
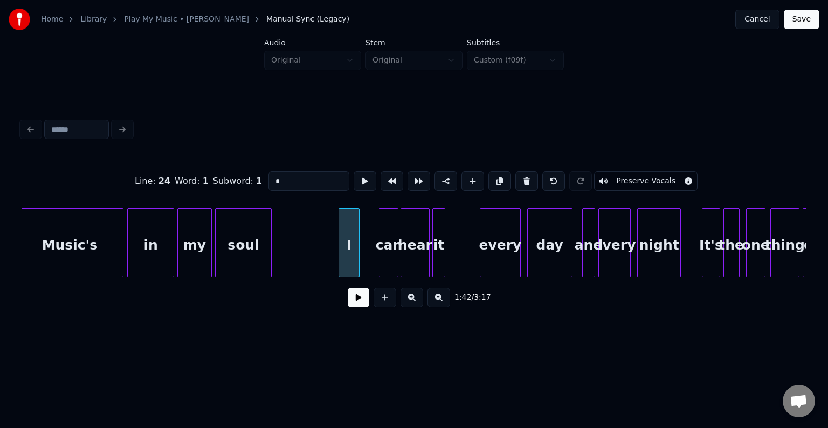
click at [346, 237] on div "I" at bounding box center [349, 245] width 20 height 73
click at [371, 249] on div at bounding box center [372, 243] width 3 height 68
click at [375, 250] on div "can" at bounding box center [377, 245] width 27 height 73
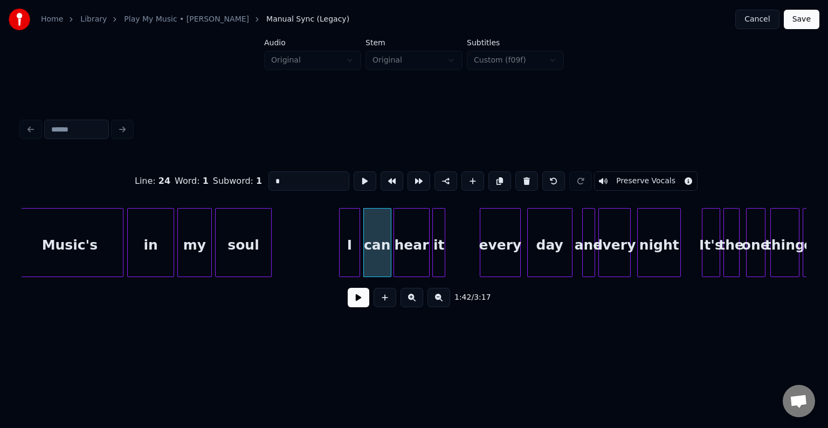
click at [395, 255] on div at bounding box center [395, 243] width 3 height 68
click at [323, 248] on div "Music's in my soul I can hear it every day and every night It's the one thing on" at bounding box center [88, 242] width 15969 height 69
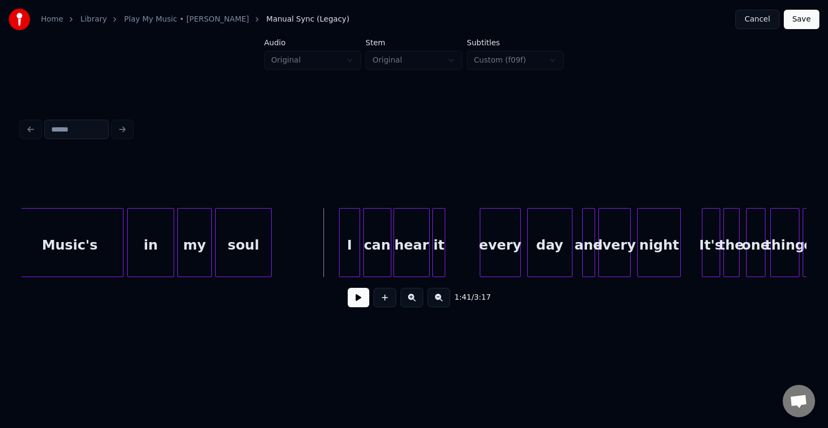
click at [356, 301] on button at bounding box center [359, 297] width 22 height 19
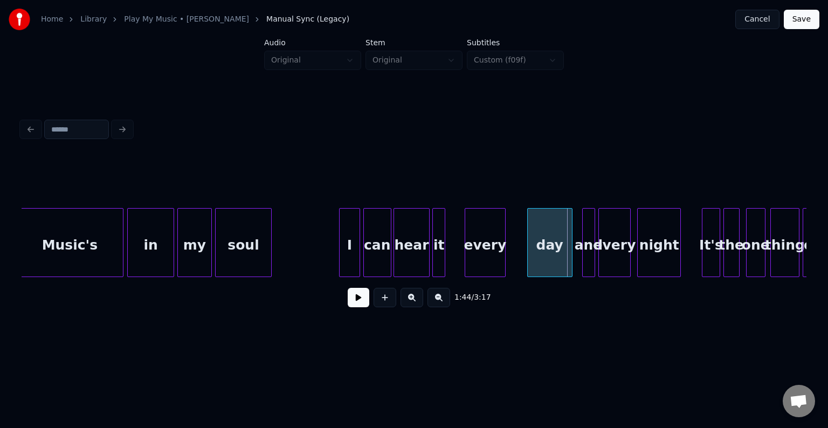
click at [483, 253] on div "every" at bounding box center [484, 245] width 39 height 73
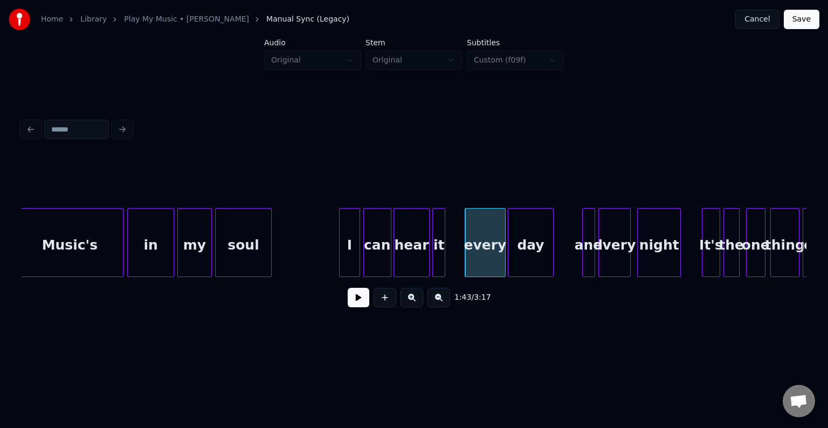
click at [535, 251] on div "day" at bounding box center [530, 245] width 44 height 73
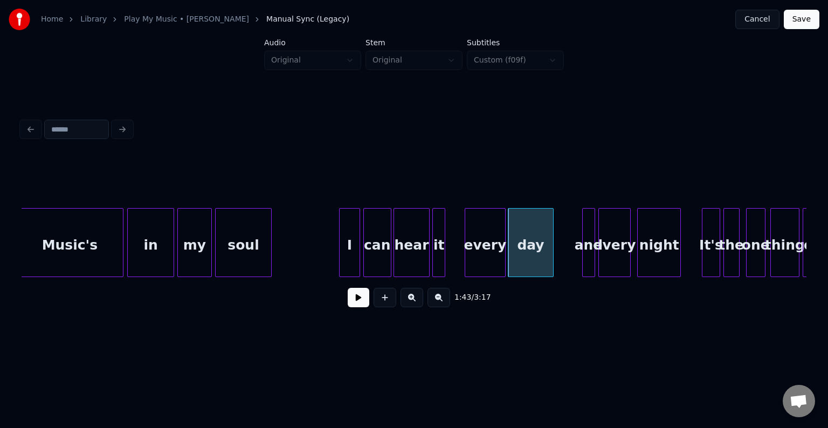
click at [453, 254] on div "Music's in my soul I can hear it every day and every night It's the one thing on" at bounding box center [88, 242] width 15969 height 69
click at [360, 301] on button at bounding box center [359, 297] width 22 height 19
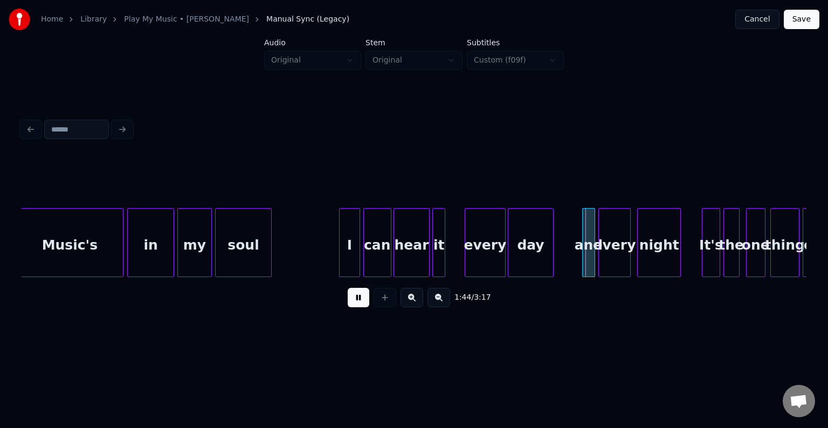
click at [360, 301] on button at bounding box center [359, 297] width 22 height 19
click at [564, 255] on div "and" at bounding box center [563, 245] width 12 height 73
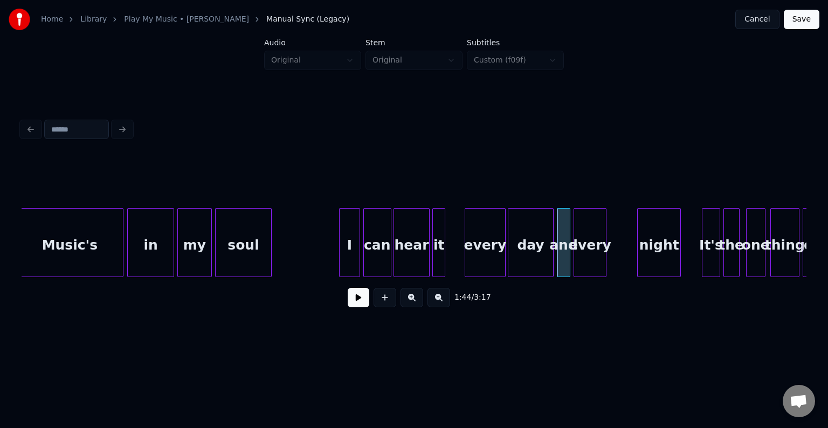
click at [586, 253] on div "every" at bounding box center [589, 245] width 31 height 73
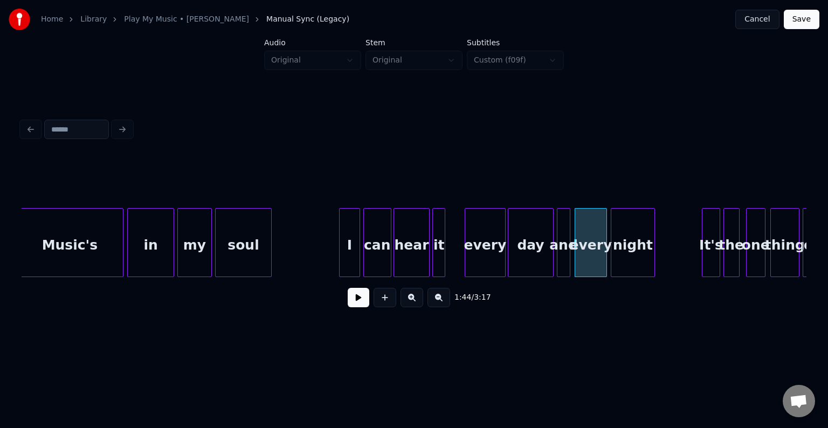
click at [628, 258] on div "night" at bounding box center [632, 245] width 43 height 73
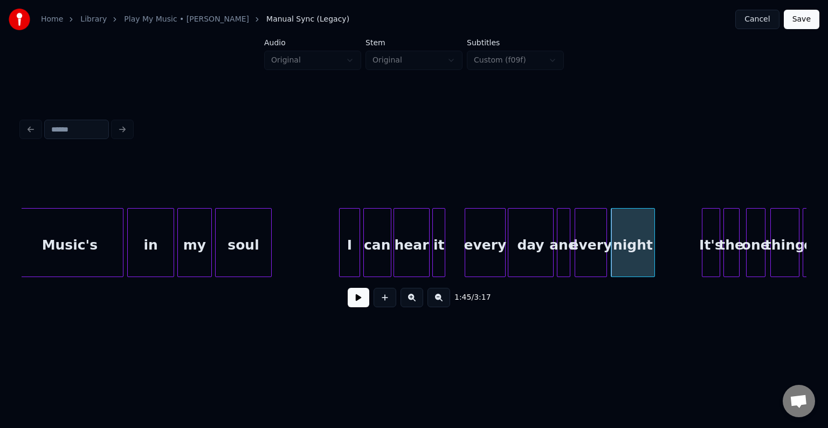
click at [561, 261] on div "and" at bounding box center [563, 245] width 12 height 73
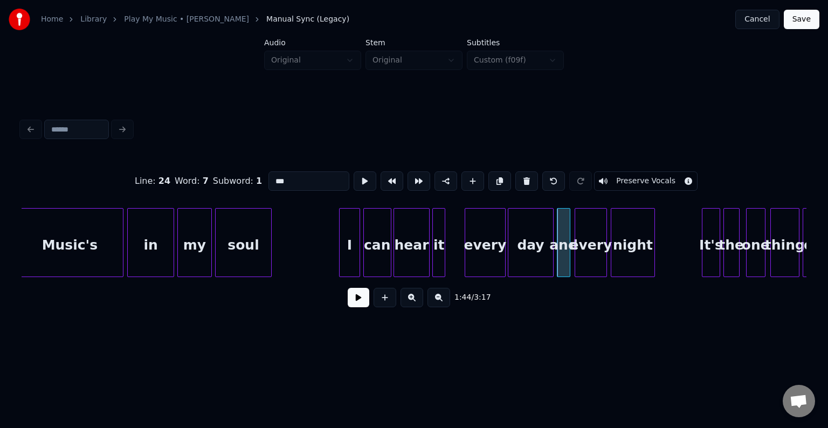
click at [351, 301] on button at bounding box center [359, 297] width 22 height 19
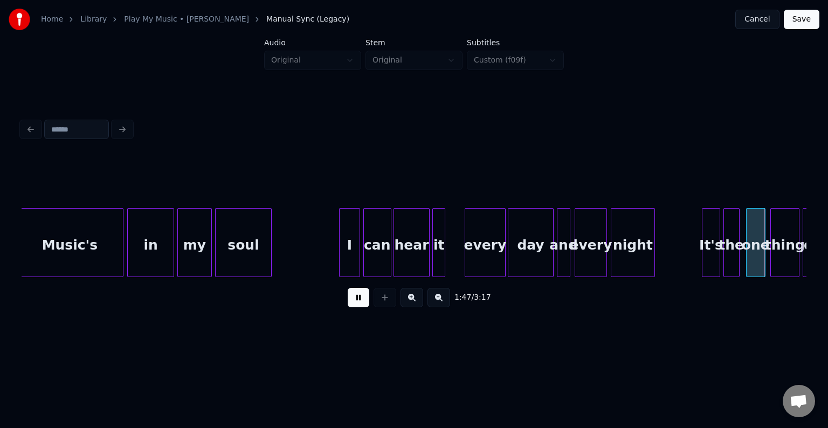
click at [351, 301] on button at bounding box center [359, 297] width 22 height 19
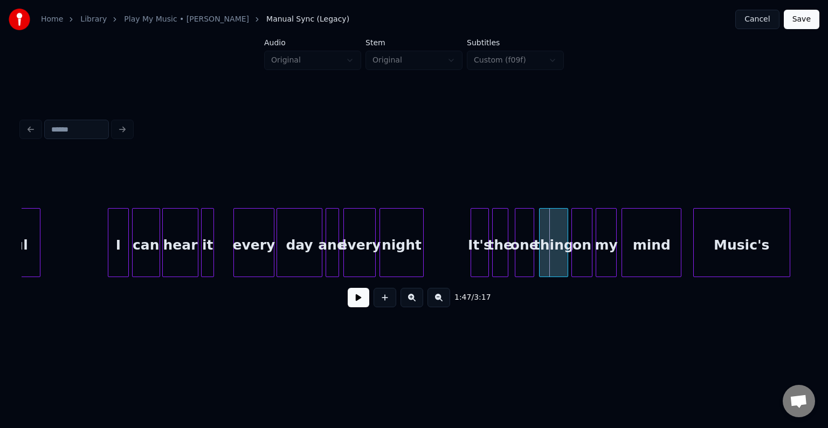
scroll to position [0, 8154]
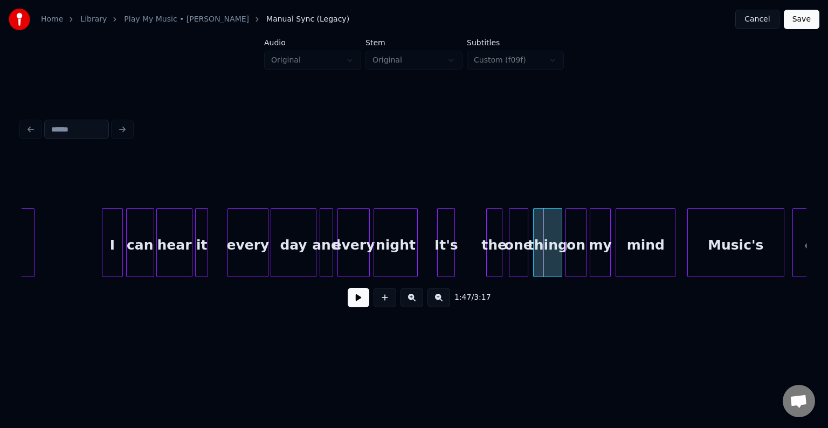
click at [446, 257] on div "It's" at bounding box center [446, 245] width 17 height 73
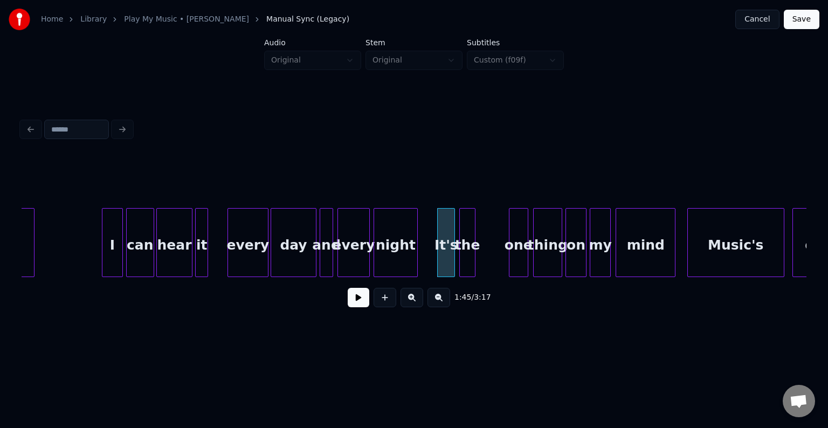
click at [467, 260] on div "the" at bounding box center [467, 245] width 15 height 73
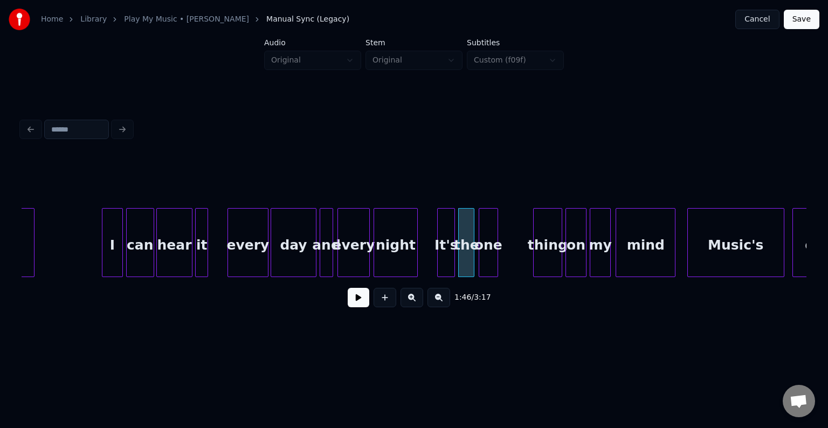
click at [491, 257] on div "one" at bounding box center [488, 245] width 18 height 73
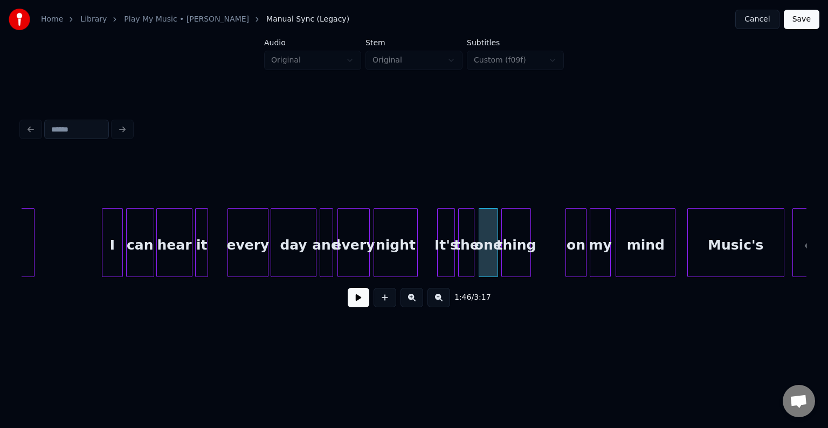
click at [513, 254] on div "thing" at bounding box center [516, 245] width 28 height 73
click at [570, 257] on div "on" at bounding box center [576, 242] width 22 height 69
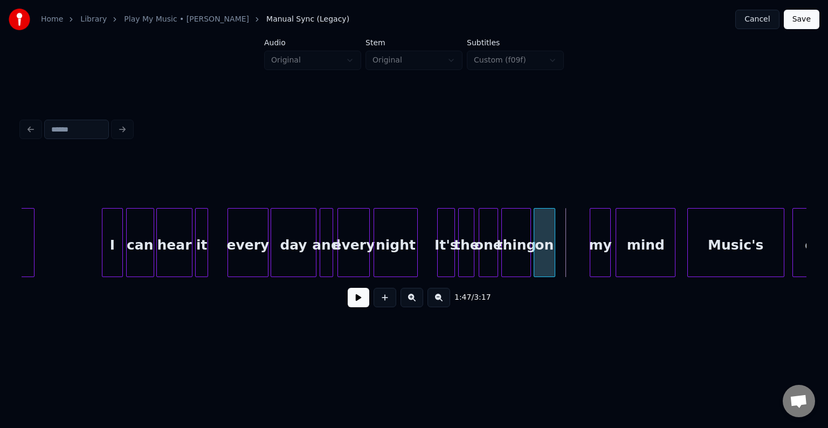
click at [543, 252] on div "on" at bounding box center [544, 245] width 20 height 73
click at [570, 250] on div "my" at bounding box center [569, 245] width 20 height 73
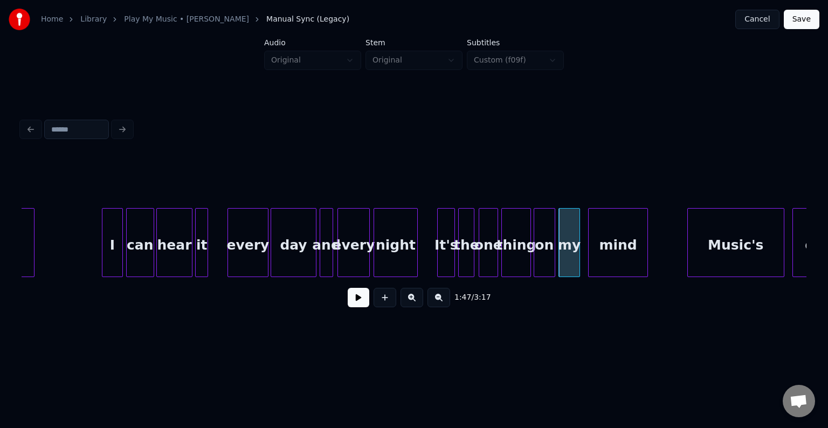
click at [607, 256] on div "mind" at bounding box center [618, 245] width 59 height 73
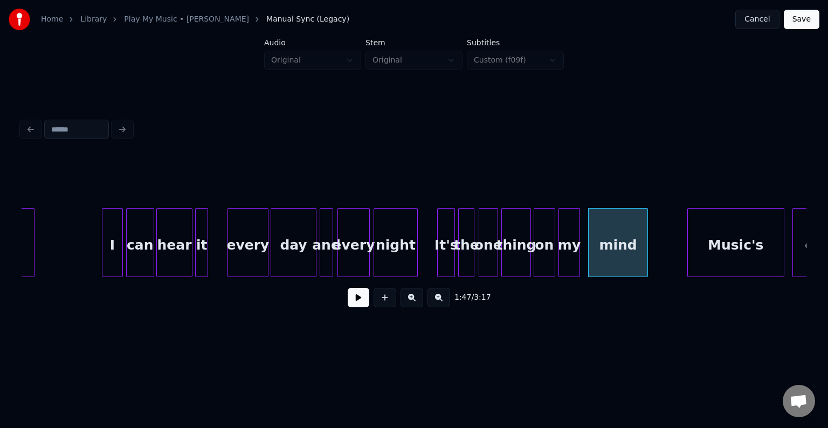
click at [358, 299] on button at bounding box center [359, 297] width 22 height 19
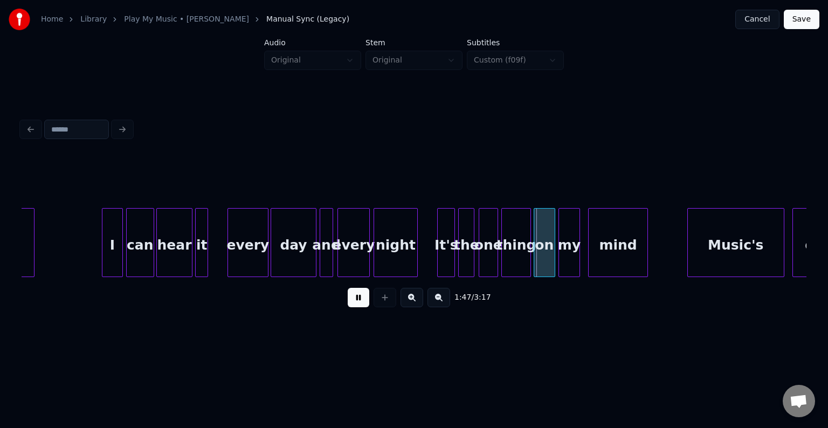
click at [394, 253] on div "night" at bounding box center [395, 245] width 43 height 73
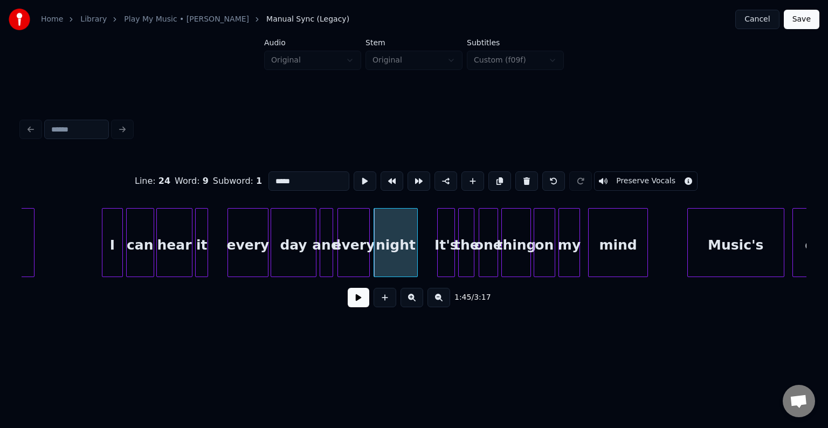
click at [356, 303] on button at bounding box center [359, 297] width 22 height 19
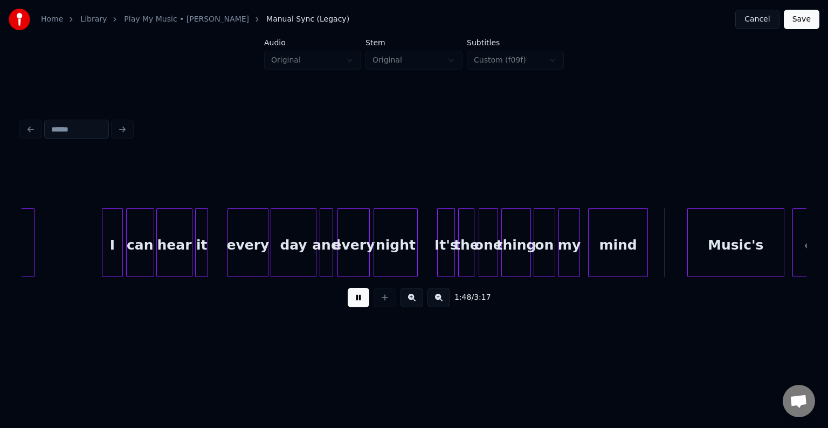
click at [356, 303] on button at bounding box center [359, 297] width 22 height 19
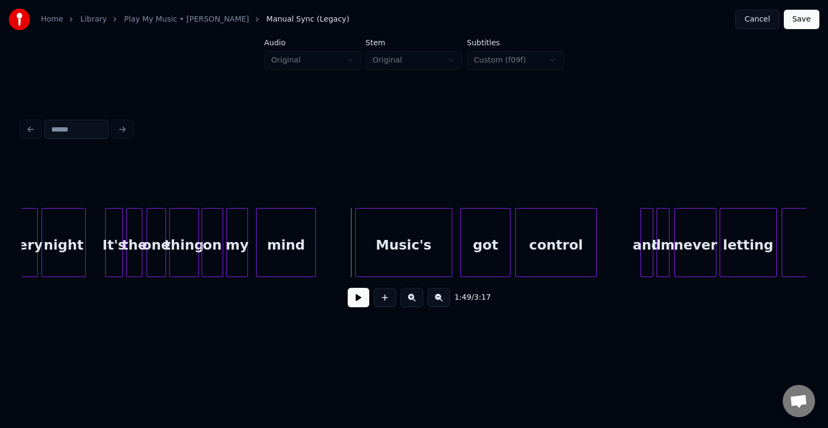
scroll to position [0, 8499]
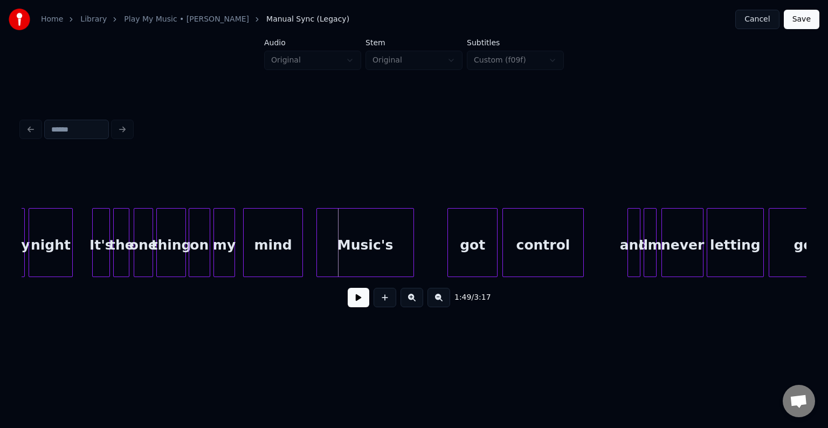
click at [349, 244] on div "Music's" at bounding box center [365, 245] width 96 height 73
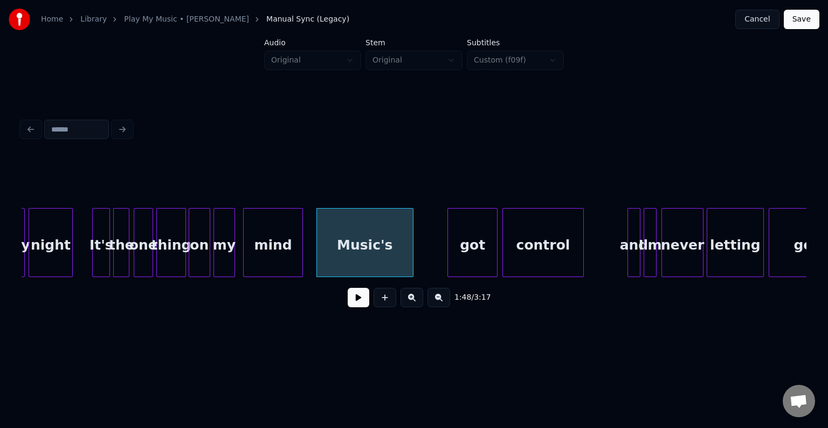
click at [360, 303] on button at bounding box center [359, 297] width 22 height 19
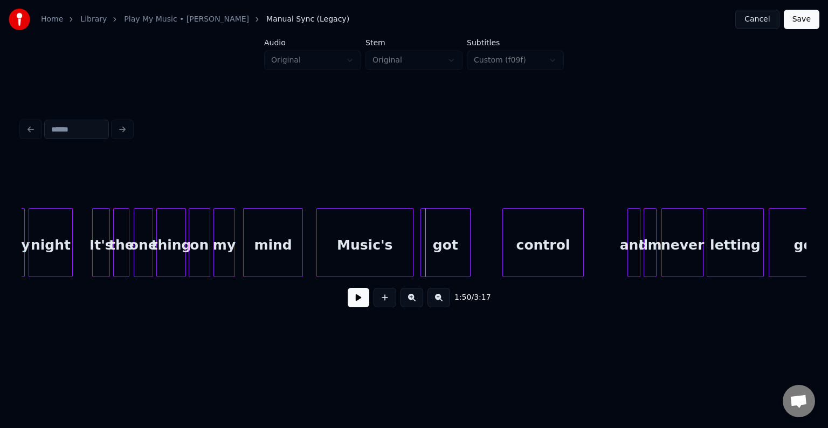
click at [449, 247] on div "got" at bounding box center [445, 245] width 49 height 73
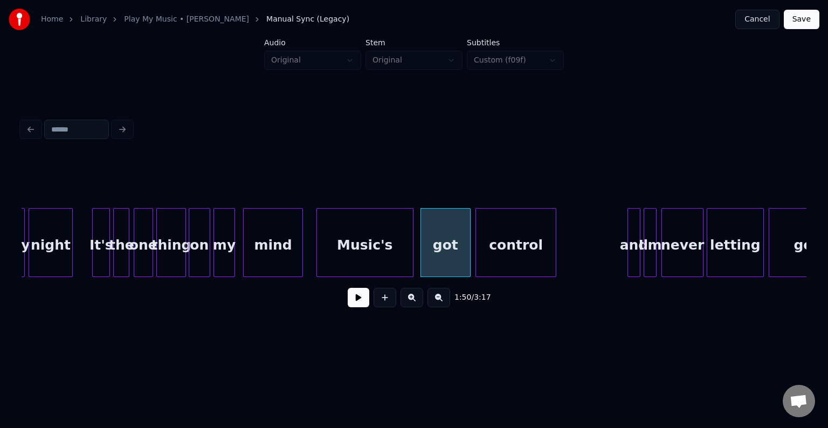
click at [517, 244] on div "control" at bounding box center [516, 245] width 80 height 73
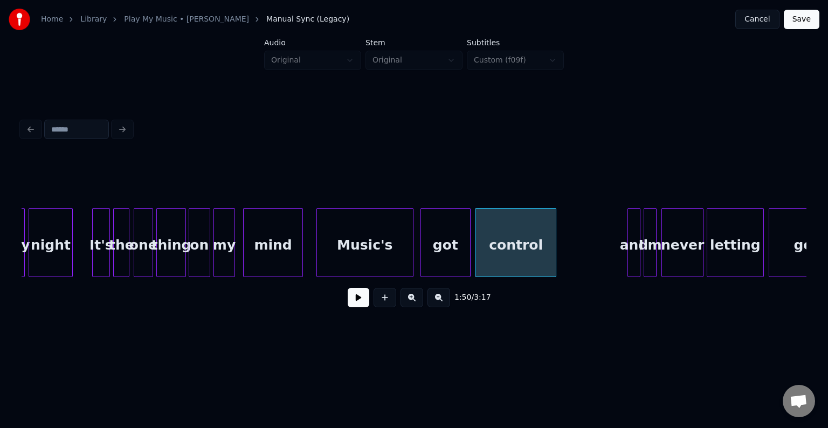
click at [345, 242] on div "Music's" at bounding box center [365, 245] width 96 height 73
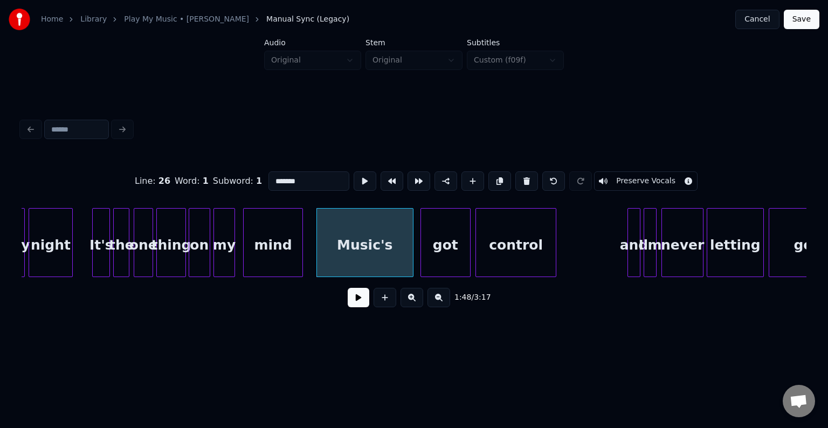
click at [354, 298] on button at bounding box center [359, 297] width 22 height 19
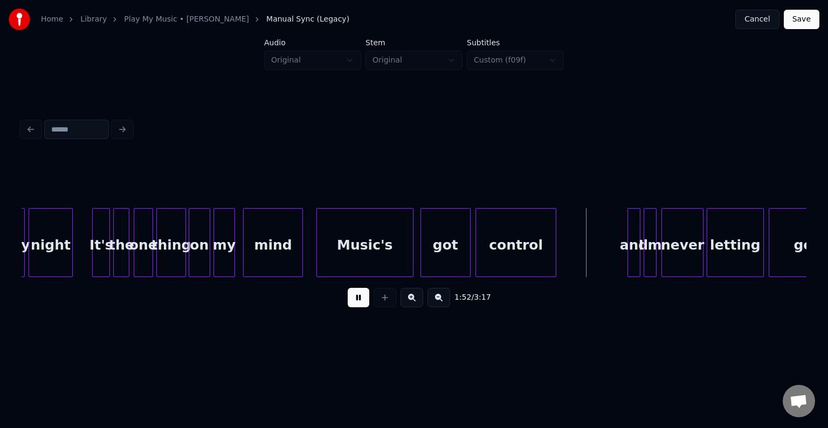
click at [354, 298] on button at bounding box center [359, 297] width 22 height 19
click at [603, 256] on div at bounding box center [601, 243] width 3 height 68
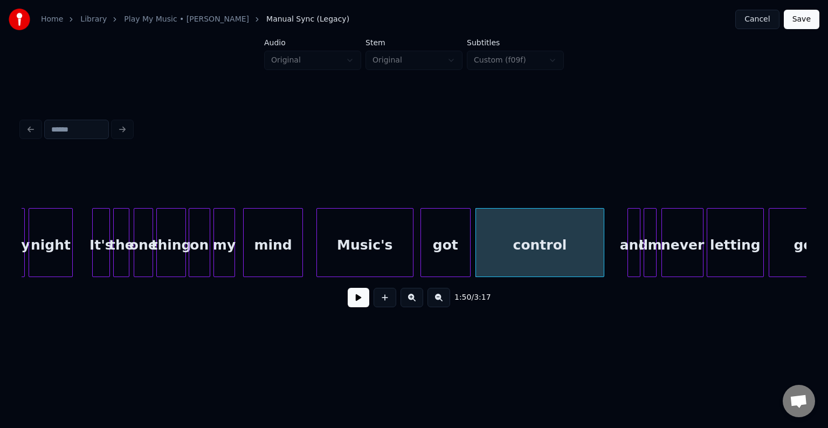
click at [356, 305] on button at bounding box center [359, 297] width 22 height 19
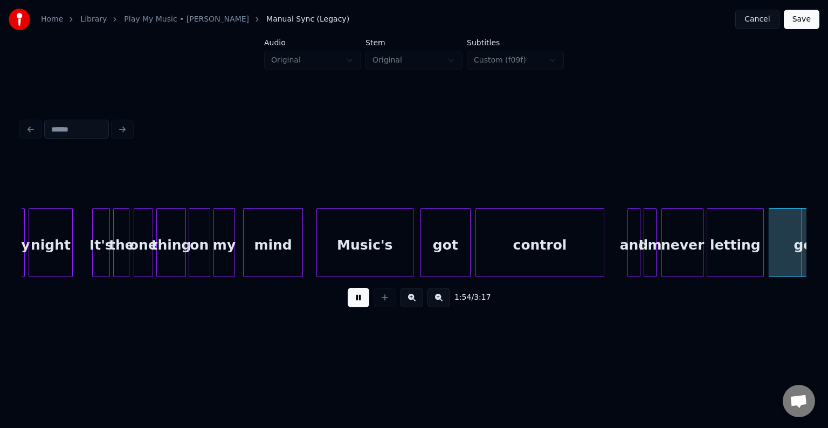
scroll to position [0, 9284]
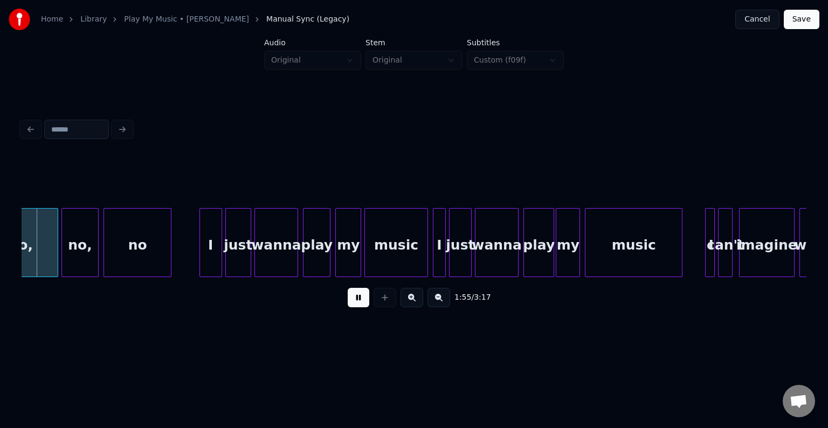
click at [356, 305] on button at bounding box center [359, 297] width 22 height 19
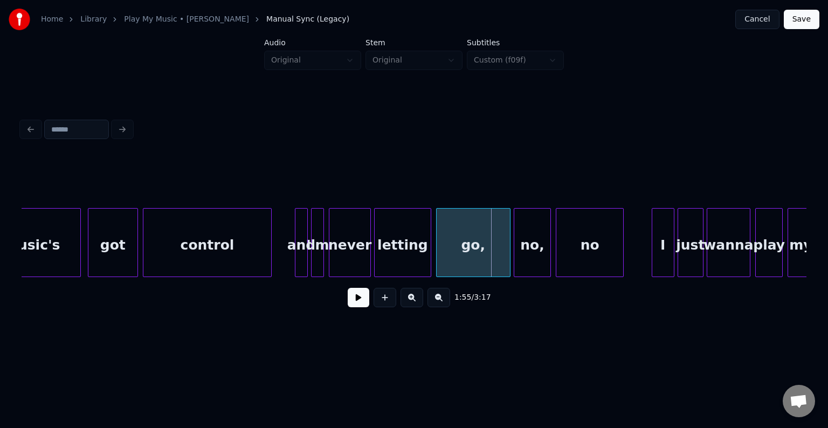
scroll to position [0, 8831]
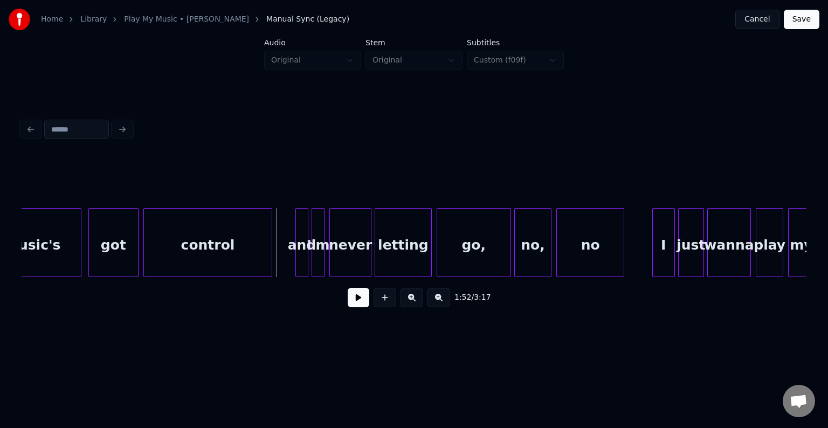
click at [353, 303] on button at bounding box center [359, 297] width 22 height 19
click at [280, 257] on div at bounding box center [281, 243] width 3 height 68
click at [360, 305] on button at bounding box center [359, 297] width 22 height 19
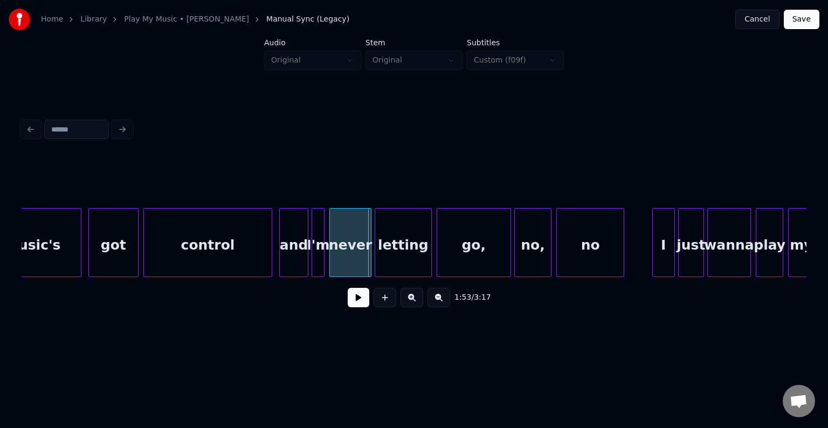
click at [284, 259] on div "and" at bounding box center [294, 245] width 28 height 73
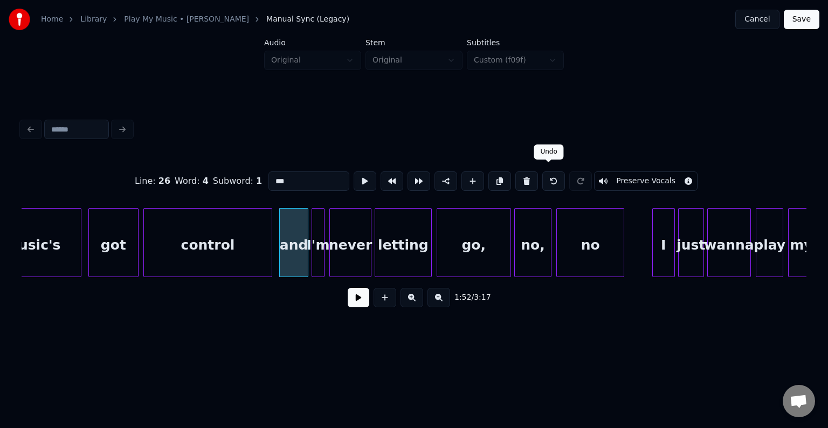
click at [545, 171] on button at bounding box center [553, 180] width 23 height 19
click at [542, 176] on button at bounding box center [553, 180] width 23 height 19
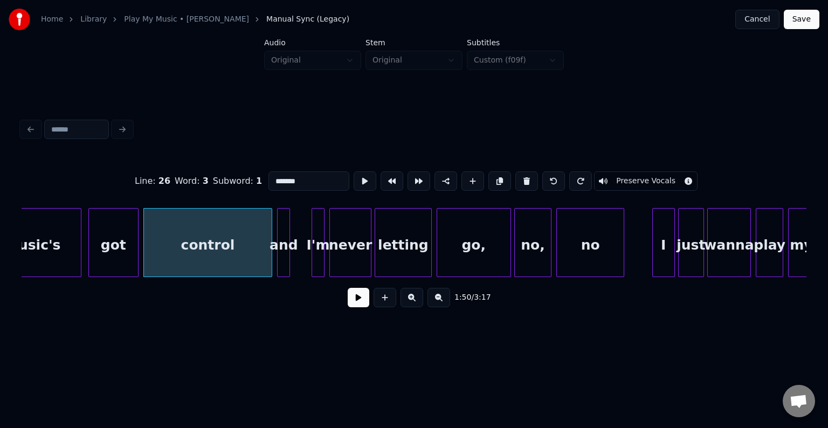
click at [282, 252] on div "and" at bounding box center [284, 245] width 12 height 73
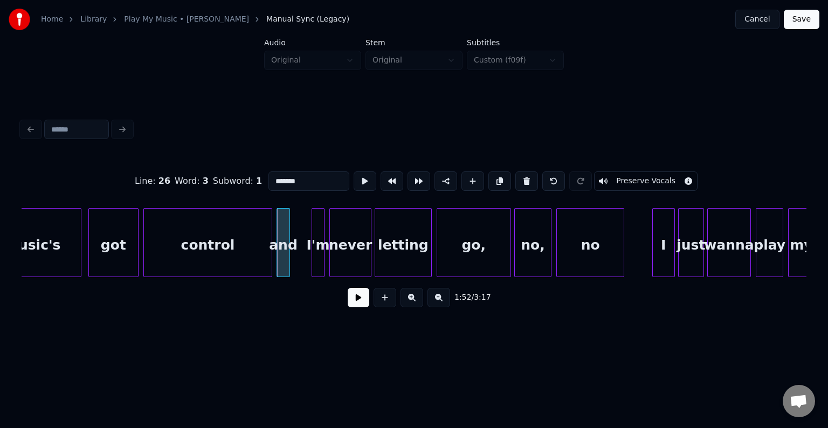
click at [319, 254] on div "I'm" at bounding box center [318, 245] width 12 height 73
type input "***"
click at [303, 252] on div at bounding box center [303, 243] width 3 height 68
click at [293, 257] on div "and" at bounding box center [292, 245] width 12 height 73
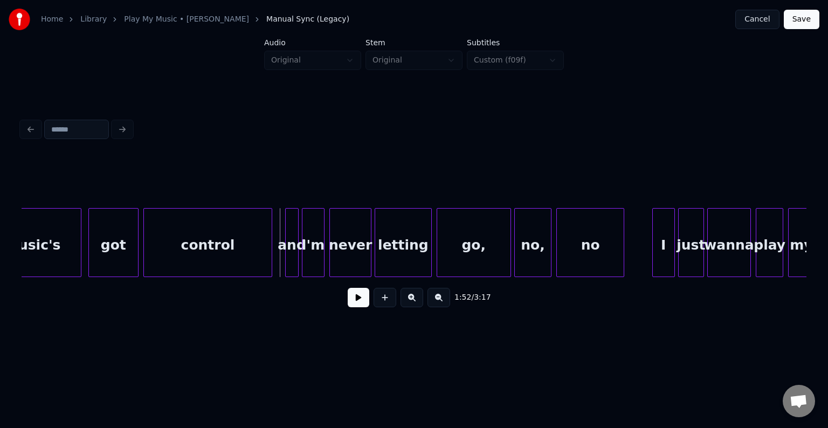
click at [351, 305] on button at bounding box center [359, 297] width 22 height 19
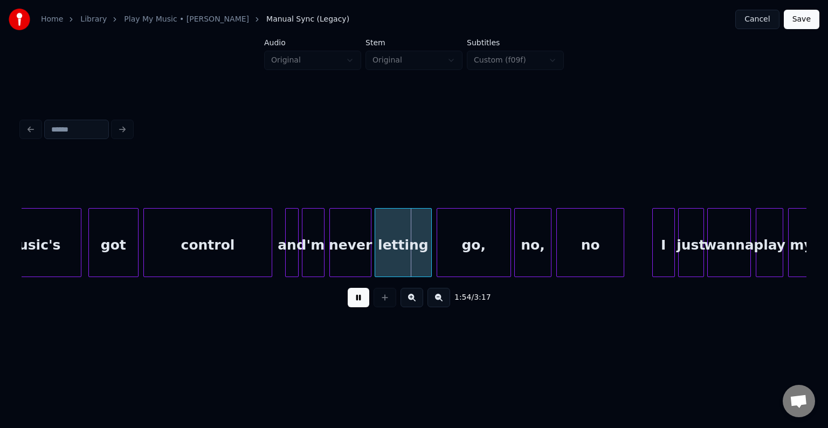
click at [292, 259] on div "and" at bounding box center [292, 245] width 12 height 73
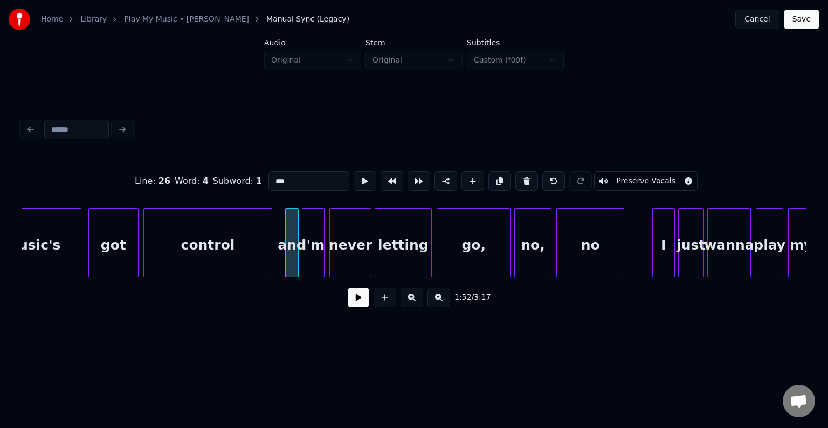
click at [286, 257] on div at bounding box center [287, 243] width 3 height 68
click at [243, 254] on div "control" at bounding box center [208, 245] width 128 height 73
type input "*******"
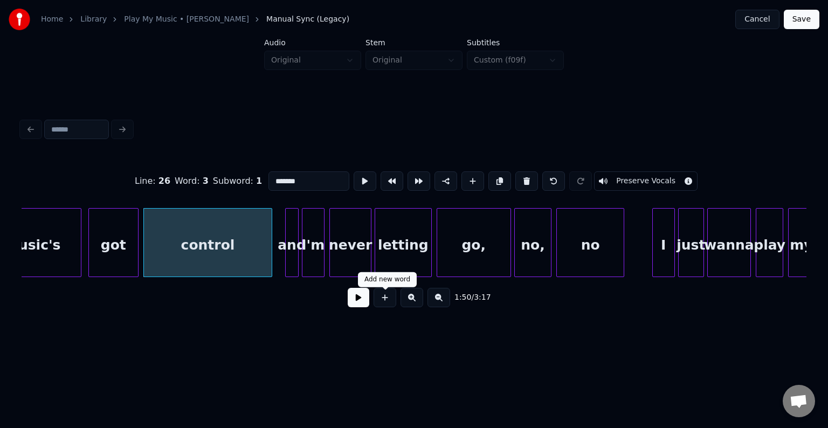
click at [355, 299] on button at bounding box center [359, 297] width 22 height 19
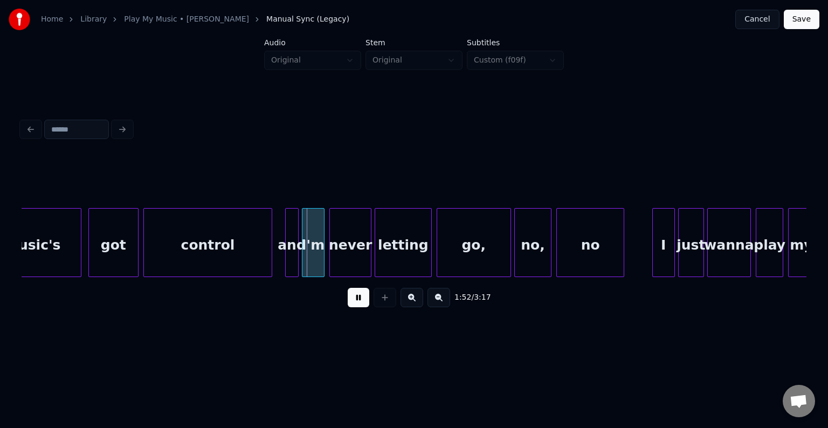
click at [355, 299] on button at bounding box center [359, 297] width 22 height 19
click at [278, 258] on div at bounding box center [276, 243] width 3 height 68
click at [355, 304] on button at bounding box center [359, 297] width 22 height 19
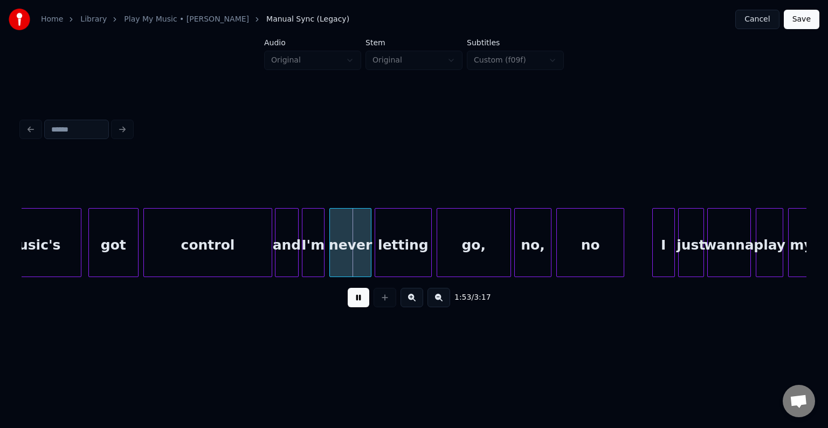
click at [355, 304] on button at bounding box center [359, 297] width 22 height 19
click at [362, 248] on div at bounding box center [360, 243] width 3 height 68
click at [367, 248] on div at bounding box center [367, 243] width 3 height 68
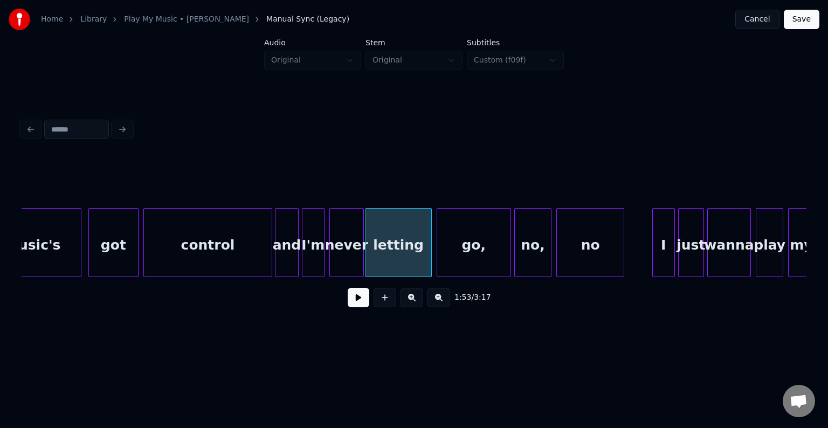
click at [287, 255] on div "and" at bounding box center [286, 245] width 22 height 73
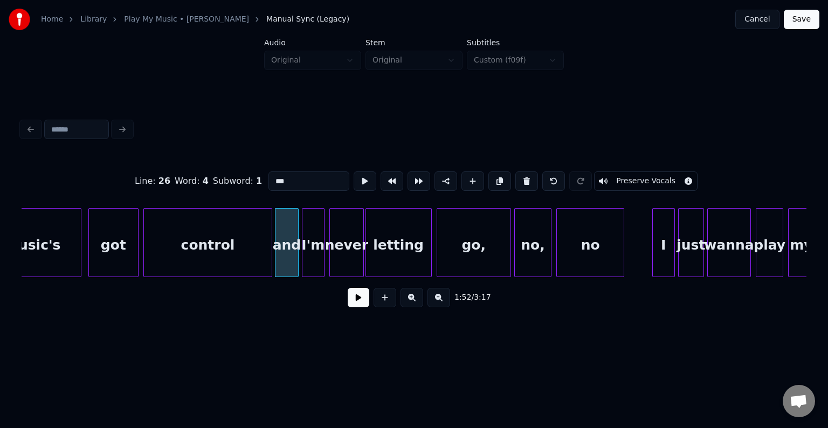
click at [351, 302] on button at bounding box center [359, 297] width 22 height 19
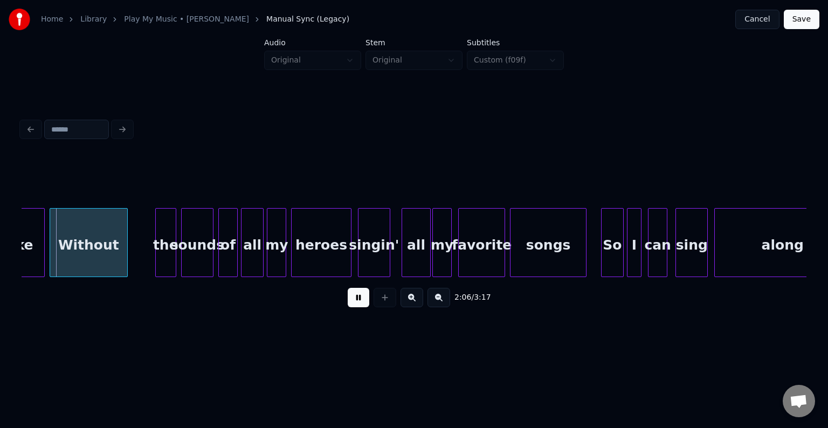
scroll to position [0, 10167]
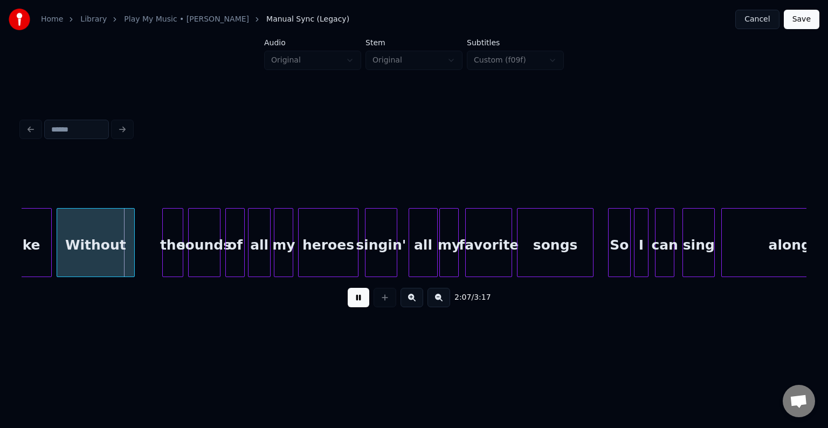
click at [345, 299] on div "2:07 / 3:17" at bounding box center [414, 298] width 768 height 24
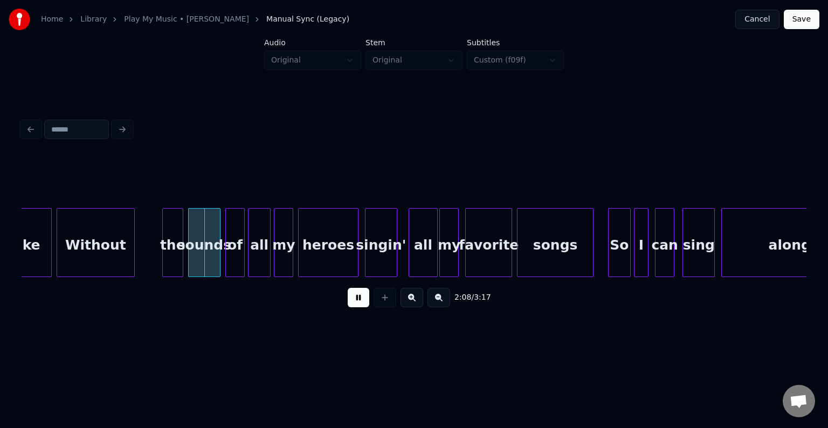
click at [349, 300] on button at bounding box center [359, 297] width 22 height 19
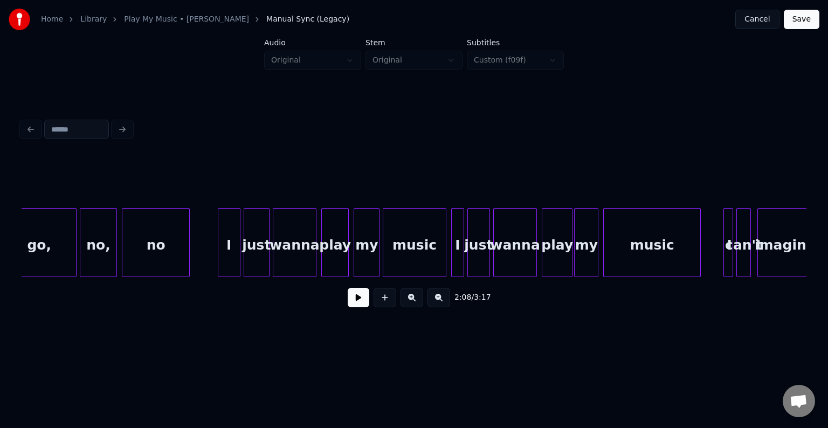
scroll to position [0, 9262]
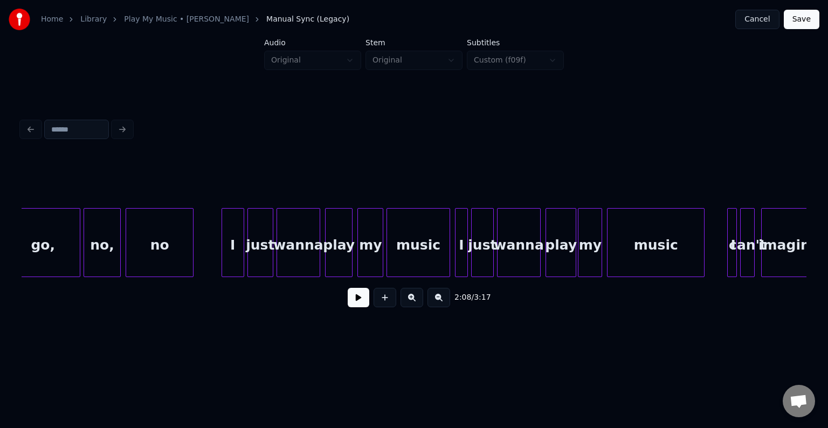
click at [29, 277] on div "imagine can't I music my play wanna just I music my play wanna just I no no, go," at bounding box center [414, 242] width 785 height 69
click at [53, 243] on div "go," at bounding box center [42, 245] width 73 height 73
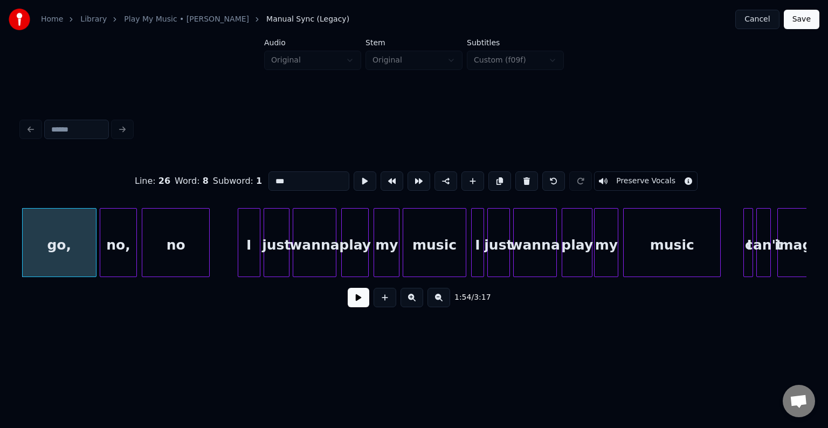
click at [359, 305] on button at bounding box center [359, 297] width 22 height 19
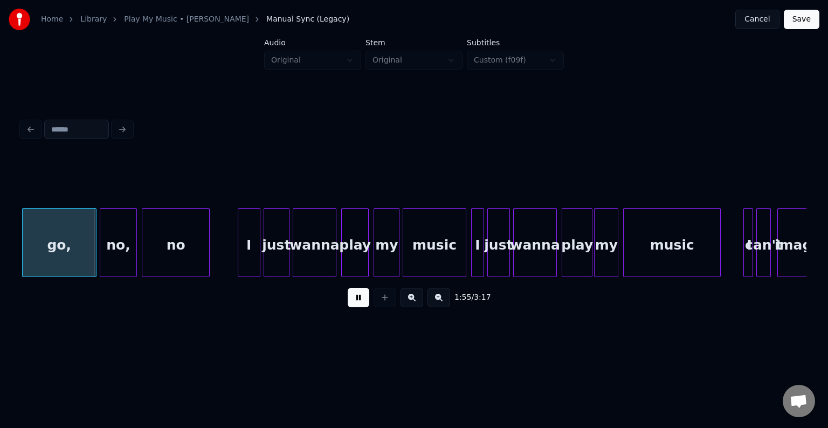
click at [307, 246] on div "wanna" at bounding box center [314, 245] width 43 height 73
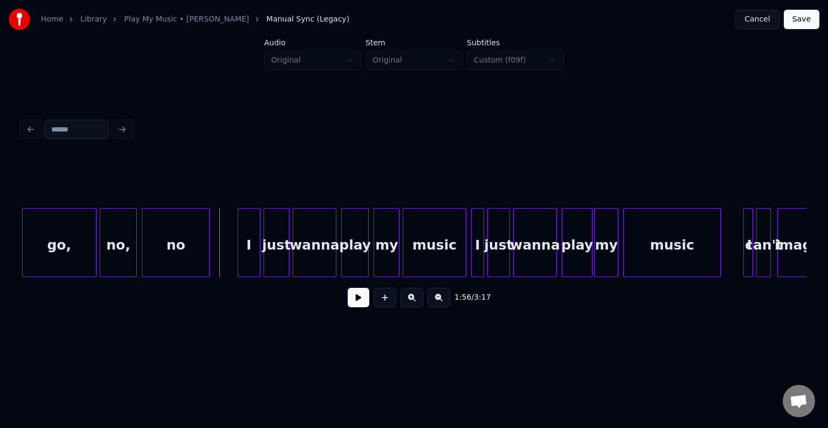
click at [362, 304] on button at bounding box center [359, 297] width 22 height 19
click at [222, 250] on div "I" at bounding box center [226, 245] width 22 height 73
click at [258, 258] on div "just" at bounding box center [255, 245] width 25 height 73
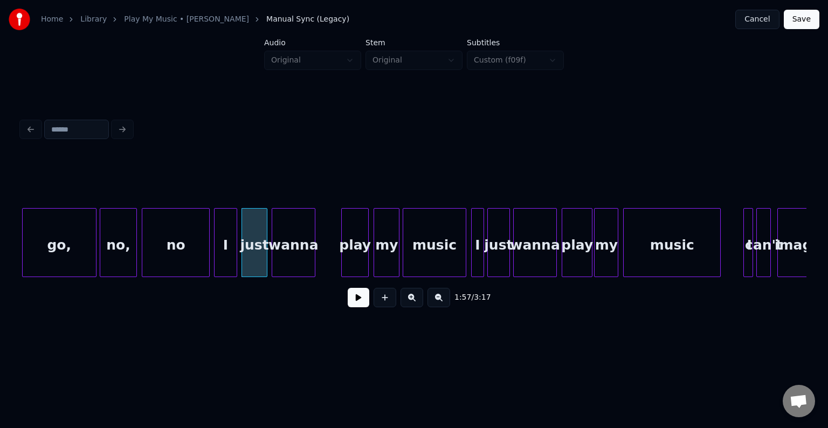
click at [297, 258] on div "wanna" at bounding box center [293, 245] width 43 height 73
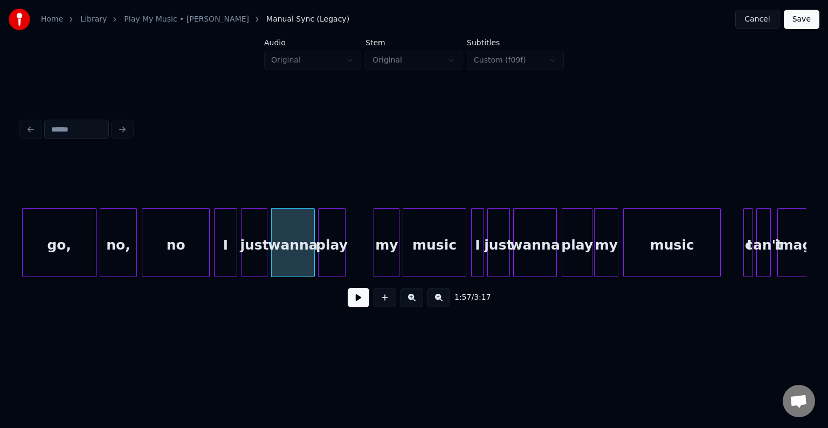
click at [327, 253] on div "play" at bounding box center [332, 245] width 26 height 73
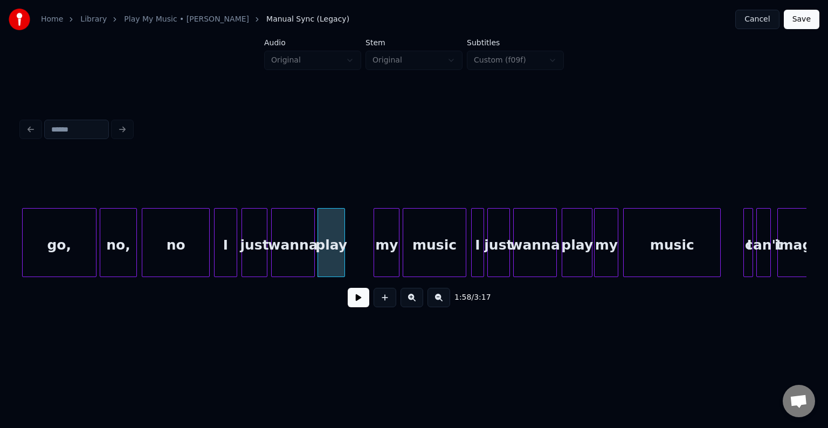
click at [154, 259] on div "no" at bounding box center [175, 245] width 67 height 73
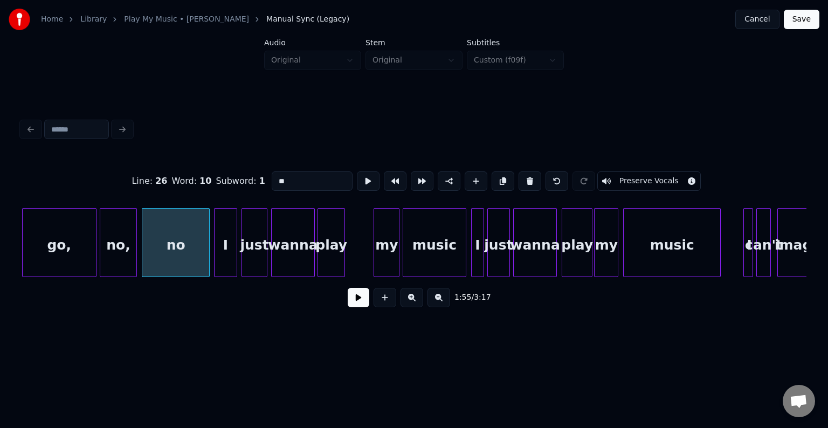
click at [362, 303] on button at bounding box center [359, 297] width 22 height 19
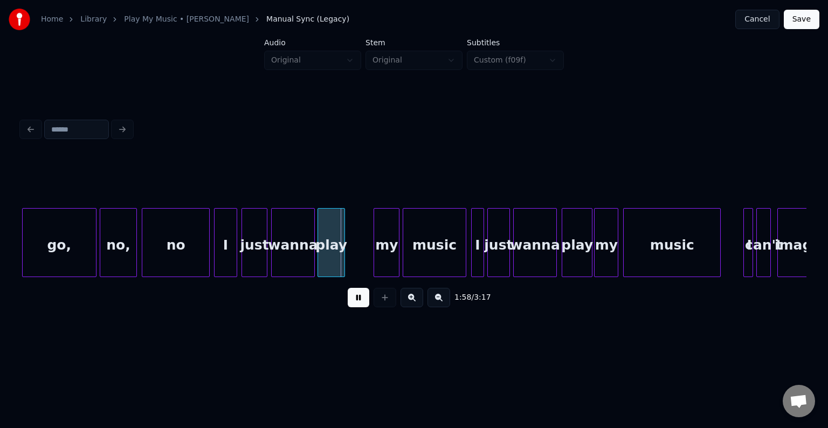
click at [362, 303] on button at bounding box center [359, 297] width 22 height 19
click at [360, 242] on div "my" at bounding box center [359, 245] width 25 height 73
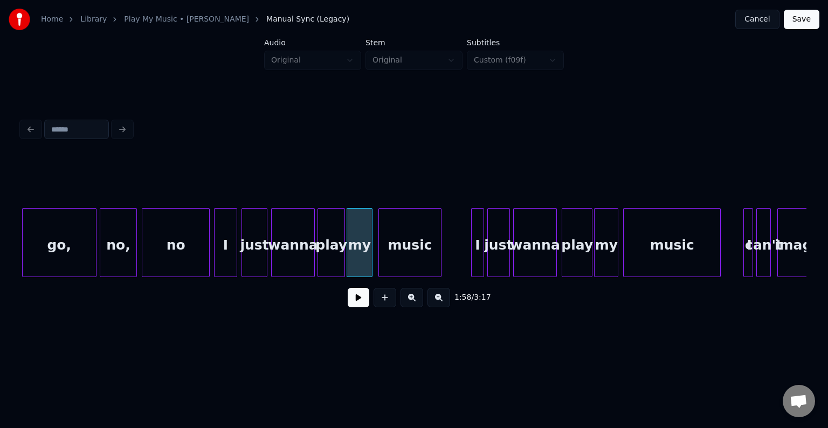
click at [401, 254] on div "music" at bounding box center [410, 245] width 62 height 73
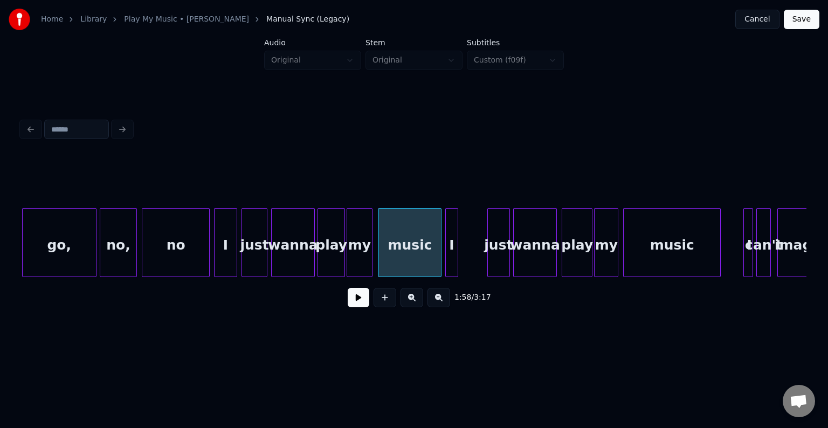
click at [452, 253] on div "I" at bounding box center [452, 245] width 12 height 73
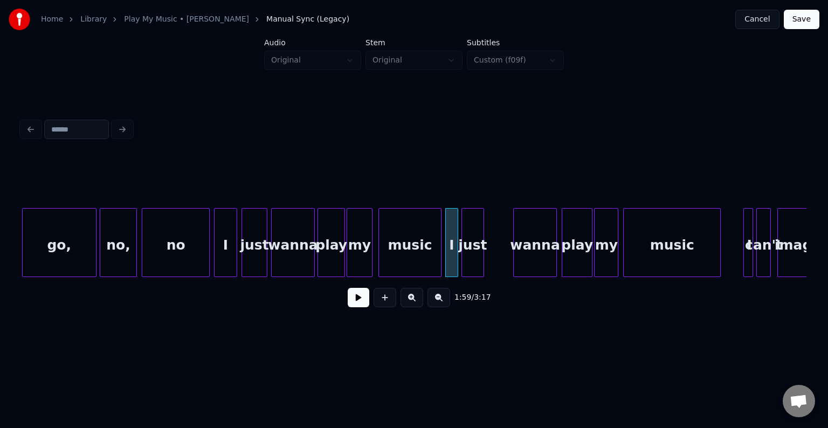
click at [468, 252] on div "just" at bounding box center [473, 245] width 22 height 73
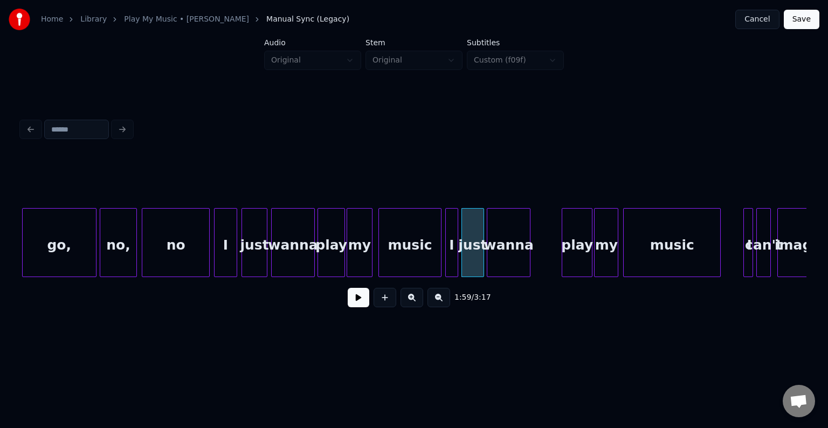
click at [500, 255] on div "wanna" at bounding box center [508, 245] width 43 height 73
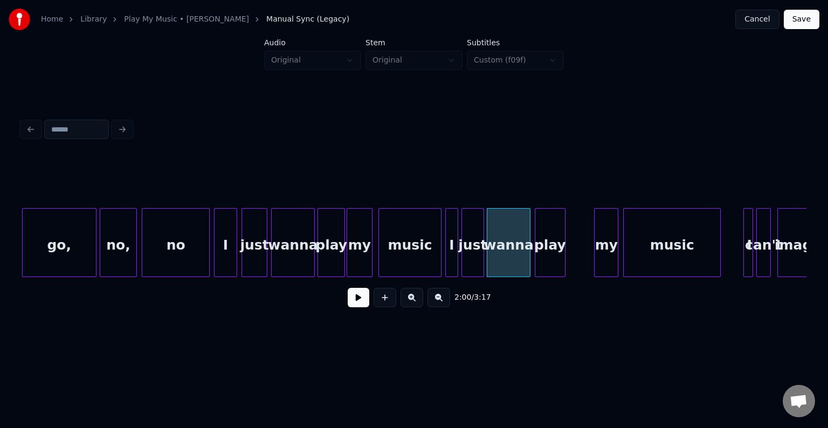
click at [548, 251] on div "play" at bounding box center [550, 245] width 30 height 73
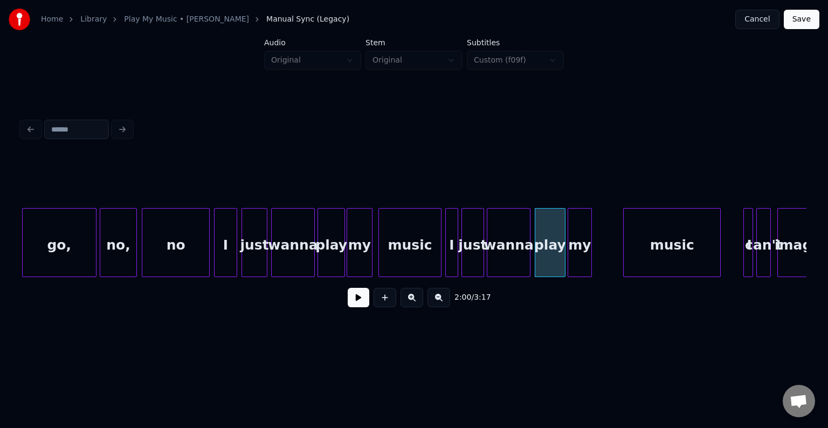
click at [579, 248] on div "my" at bounding box center [579, 245] width 23 height 73
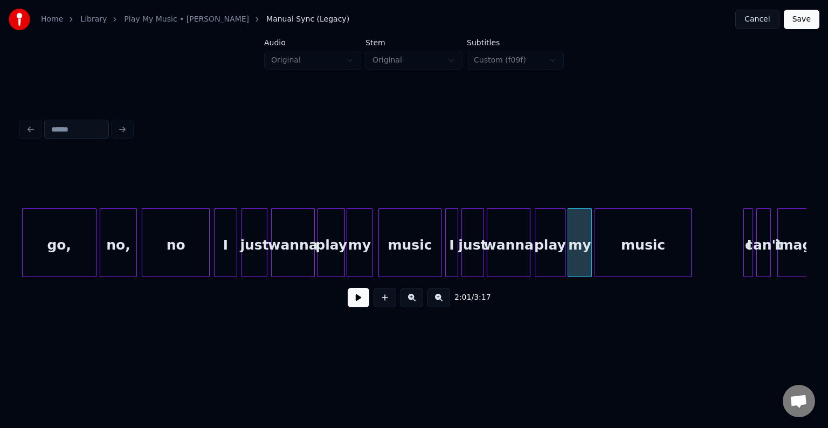
click at [660, 253] on div "music" at bounding box center [643, 245] width 96 height 73
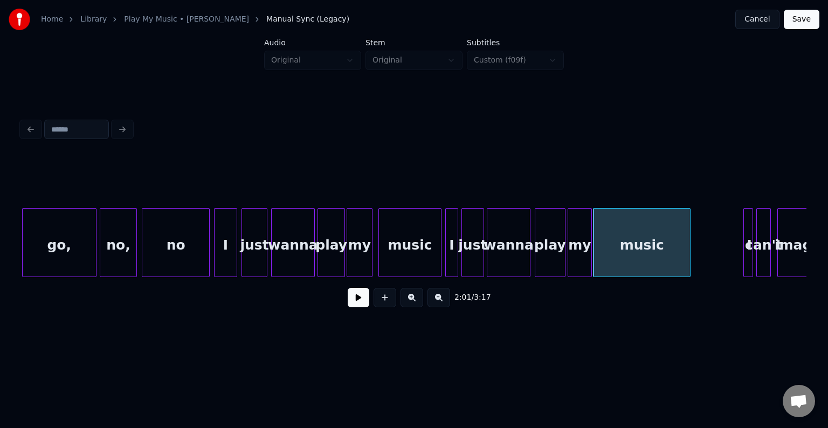
click at [201, 263] on div "no" at bounding box center [175, 245] width 67 height 73
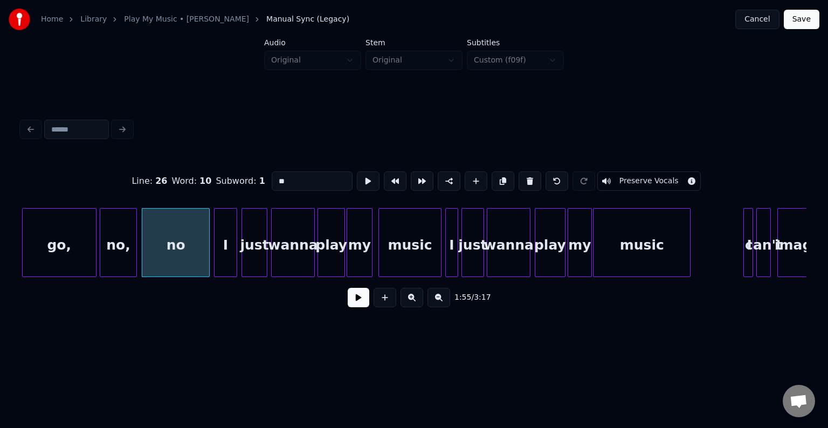
click at [351, 304] on button at bounding box center [359, 297] width 22 height 19
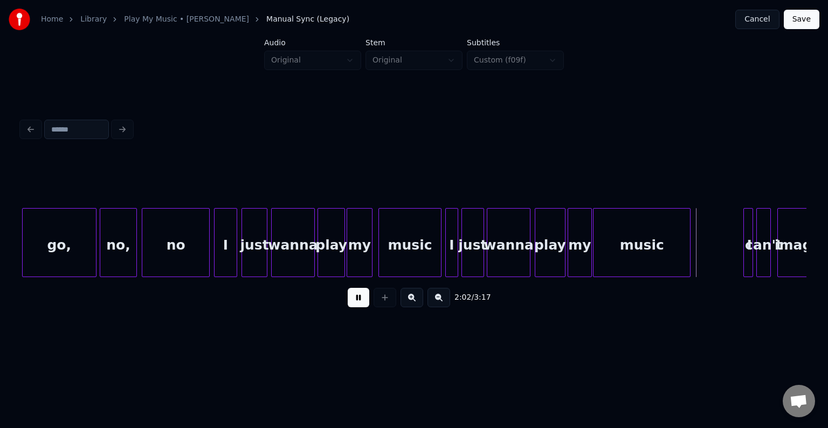
click at [351, 304] on button at bounding box center [359, 297] width 22 height 19
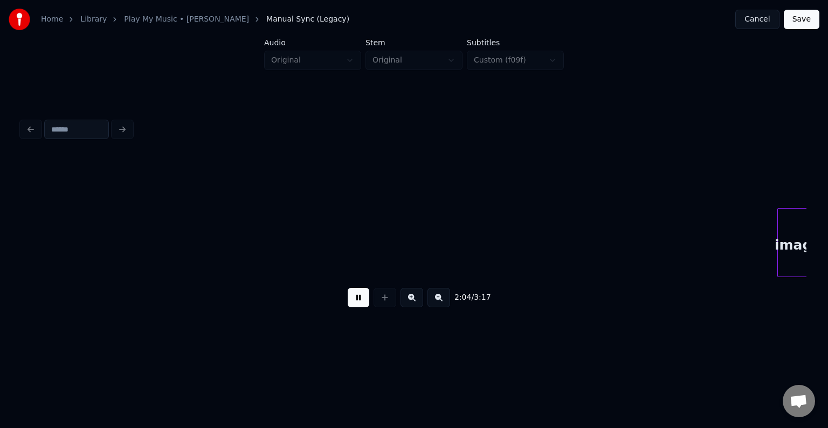
scroll to position [0, 10040]
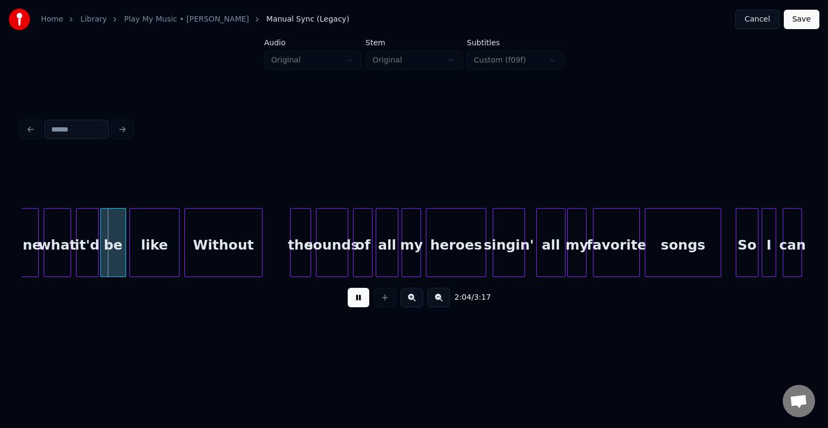
click at [351, 304] on button at bounding box center [359, 297] width 22 height 19
click at [808, 22] on button "Save" at bounding box center [802, 19] width 36 height 19
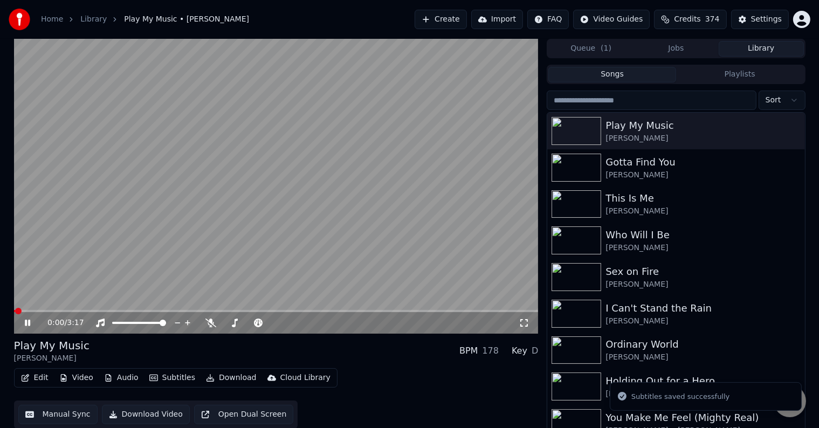
click at [26, 323] on icon at bounding box center [27, 323] width 5 height 6
click at [437, 157] on video at bounding box center [276, 186] width 524 height 295
click at [24, 321] on icon at bounding box center [35, 323] width 25 height 9
click at [32, 375] on button "Edit" at bounding box center [35, 377] width 36 height 15
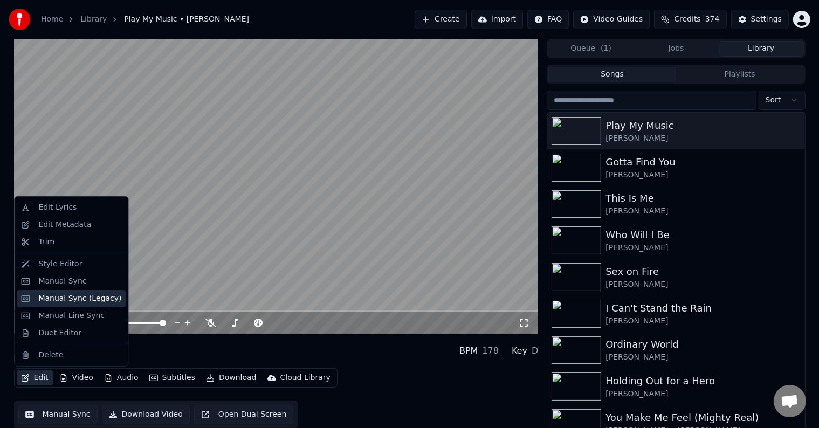
click at [47, 299] on div "Manual Sync (Legacy)" at bounding box center [79, 298] width 83 height 11
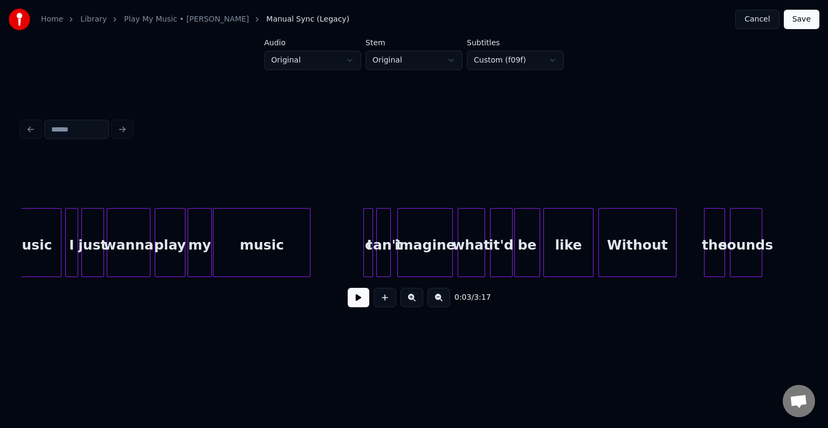
scroll to position [0, 9554]
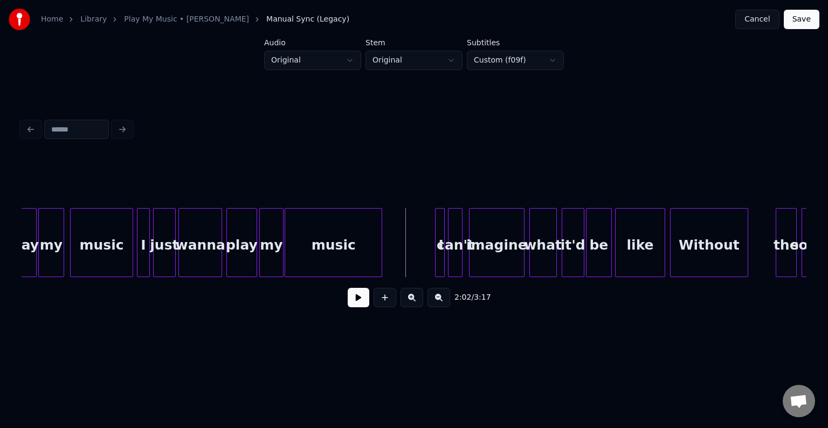
click at [358, 305] on button at bounding box center [359, 297] width 22 height 19
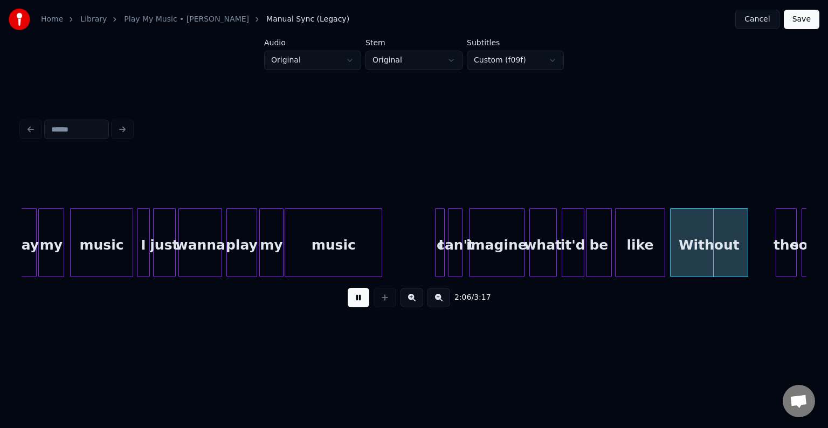
click at [358, 305] on button at bounding box center [359, 297] width 22 height 19
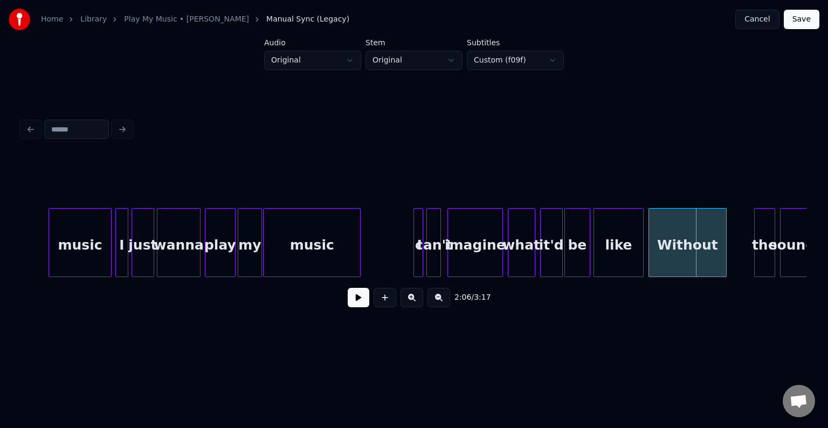
scroll to position [0, 9856]
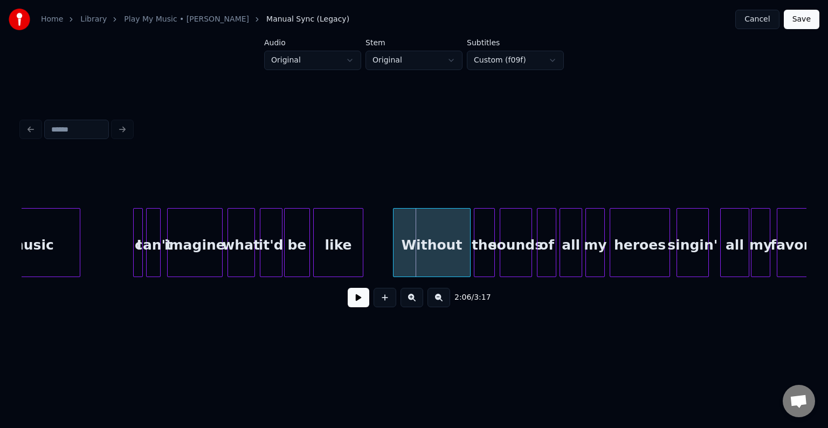
click at [436, 247] on div "Without" at bounding box center [431, 245] width 77 height 73
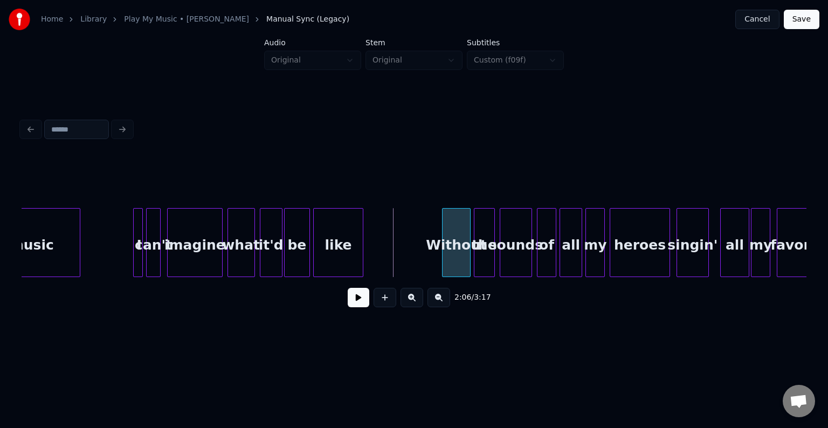
click at [443, 252] on div at bounding box center [444, 243] width 3 height 68
click at [355, 302] on button at bounding box center [359, 297] width 22 height 19
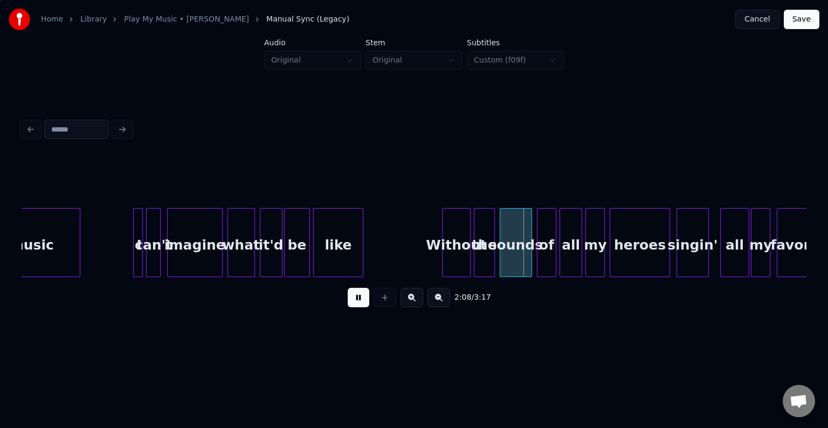
click at [355, 302] on button at bounding box center [359, 297] width 22 height 19
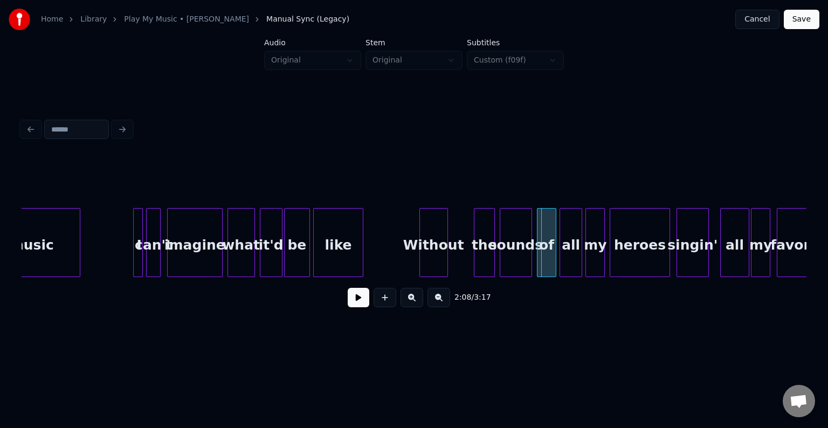
click at [427, 257] on div "Without" at bounding box center [433, 245] width 27 height 73
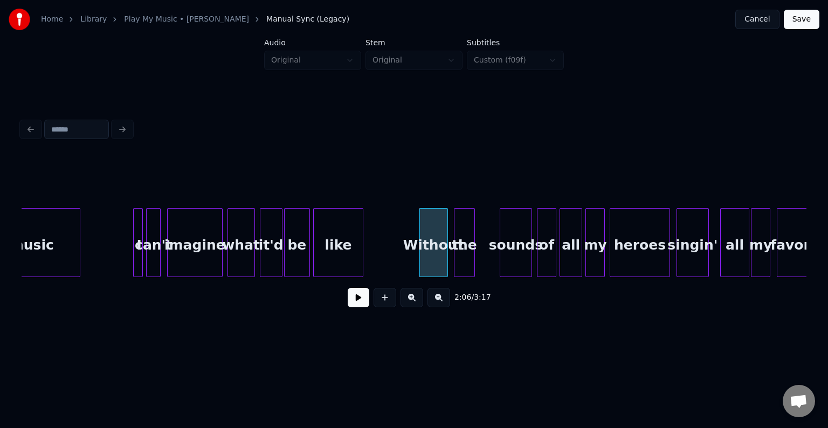
click at [466, 255] on div "the" at bounding box center [464, 245] width 20 height 73
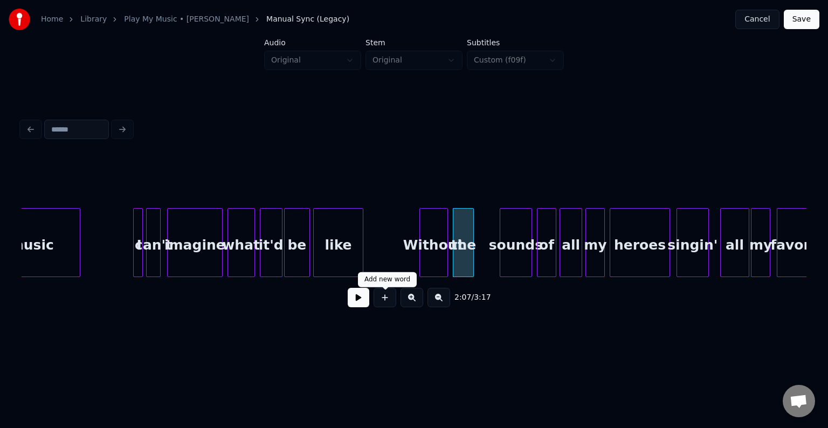
click at [356, 303] on button at bounding box center [359, 297] width 22 height 19
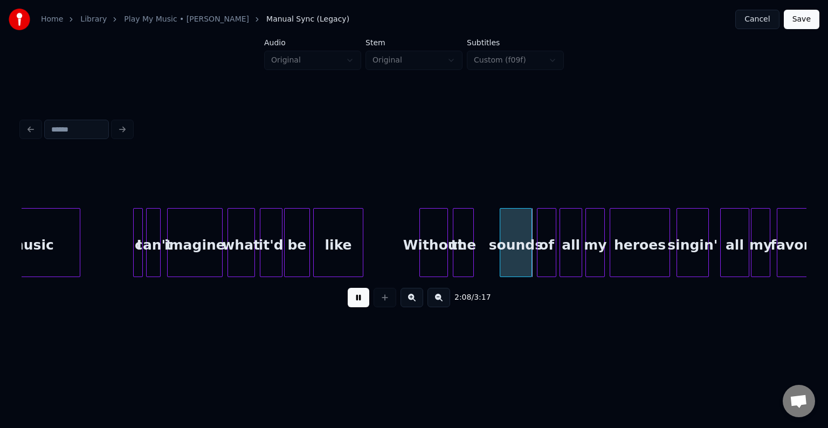
click at [356, 303] on button at bounding box center [359, 297] width 22 height 19
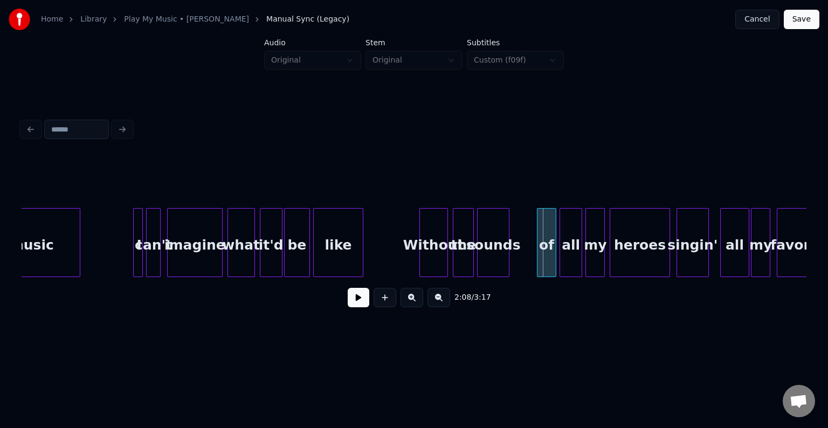
click at [482, 260] on div "sounds" at bounding box center [493, 245] width 31 height 73
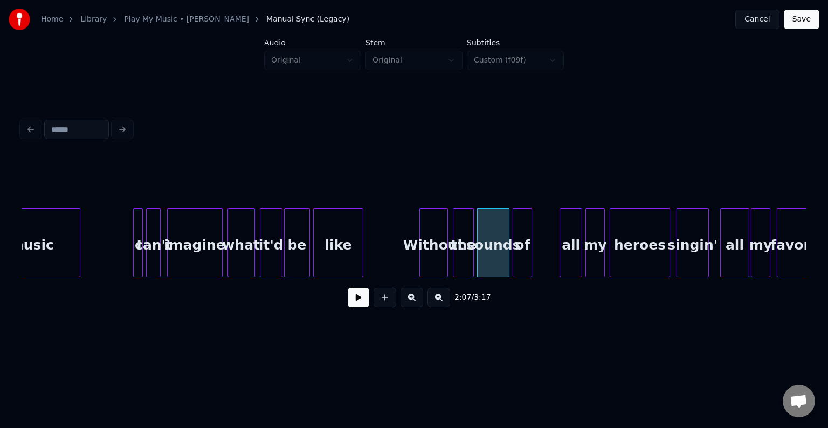
click at [522, 257] on div "of" at bounding box center [522, 245] width 18 height 73
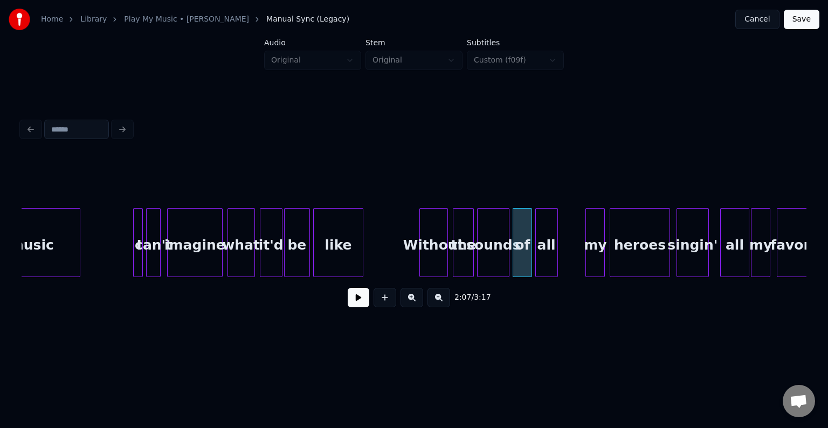
click at [548, 241] on div "all" at bounding box center [547, 245] width 22 height 73
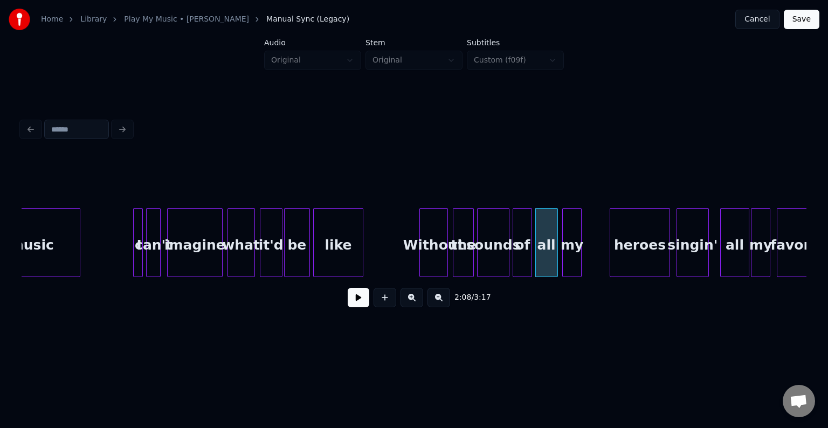
click at [571, 239] on div "my" at bounding box center [572, 245] width 18 height 73
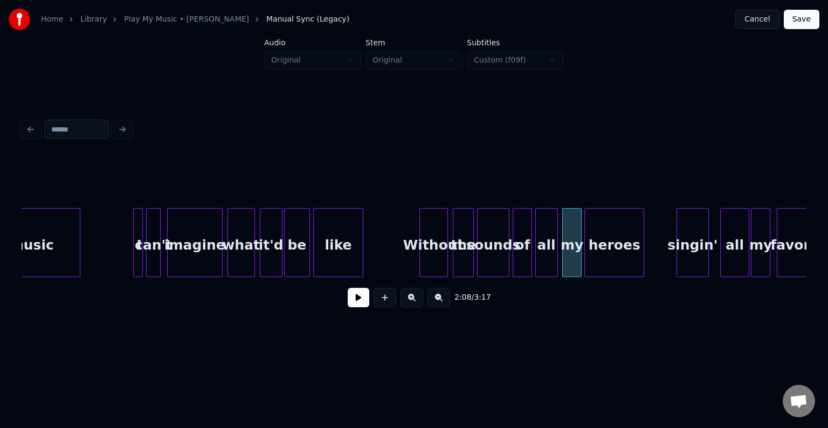
click at [619, 239] on div "heroes" at bounding box center [614, 245] width 59 height 73
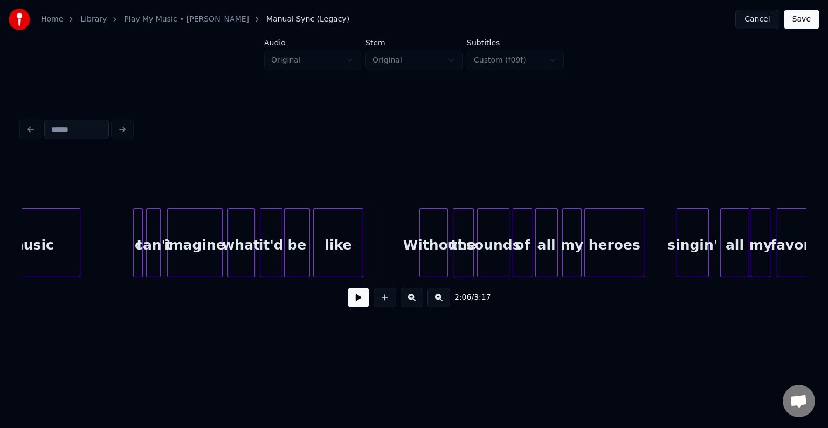
click at [352, 302] on button at bounding box center [359, 297] width 22 height 19
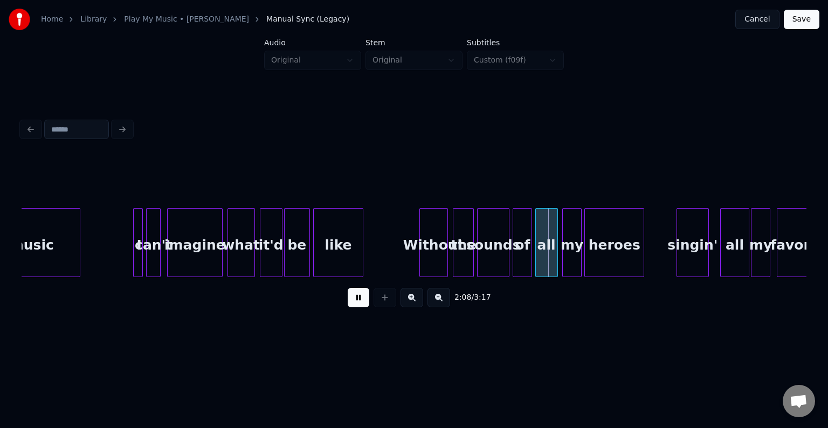
click at [427, 251] on div "Without" at bounding box center [433, 245] width 27 height 73
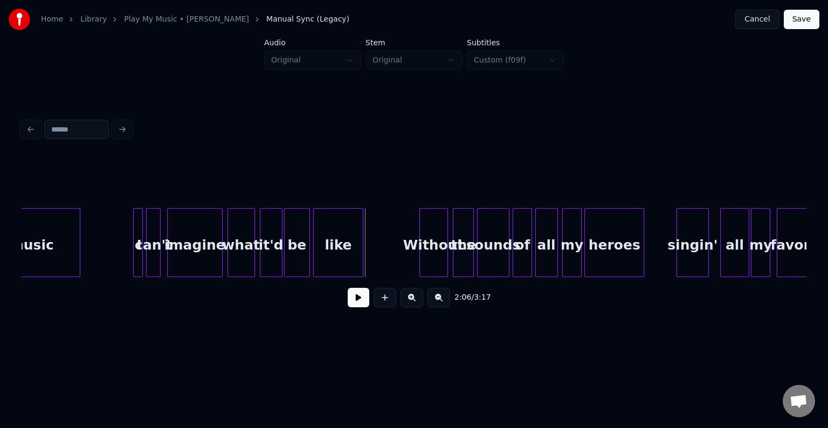
click at [351, 299] on button at bounding box center [359, 297] width 22 height 19
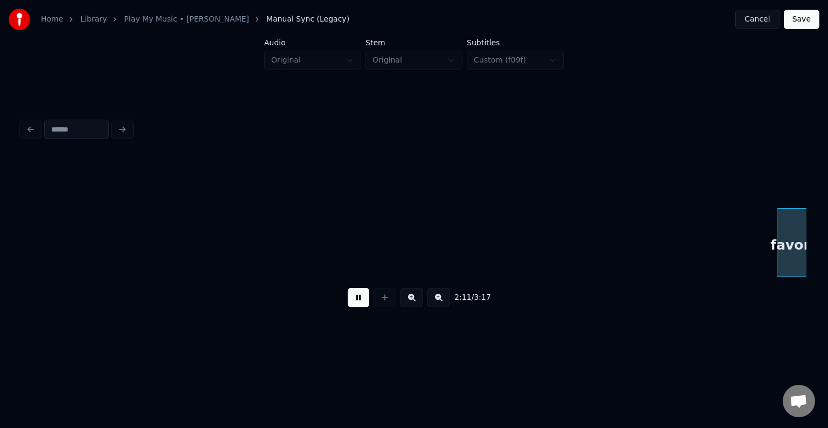
scroll to position [0, 10641]
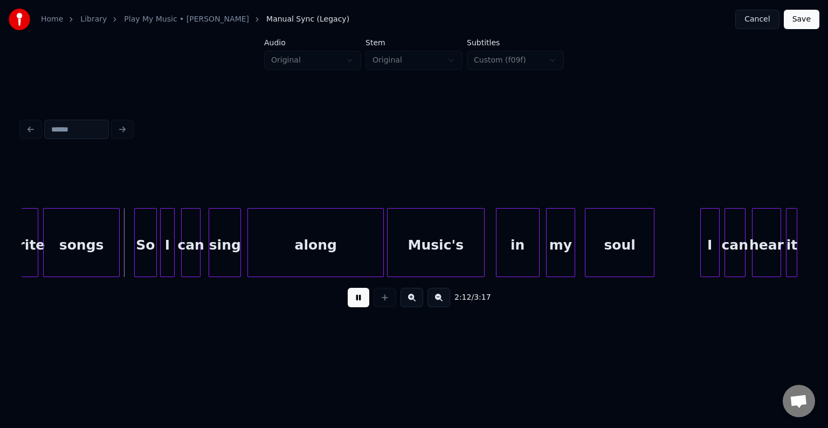
click at [360, 309] on div "2:12 / 3:17" at bounding box center [414, 298] width 768 height 24
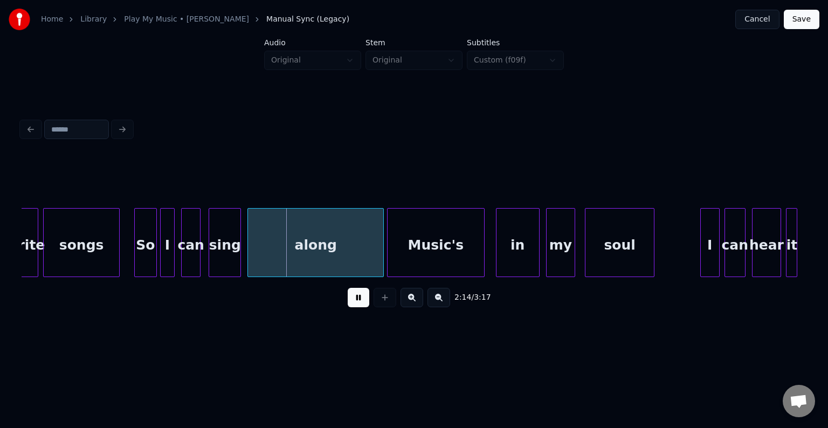
click at [367, 307] on button at bounding box center [359, 297] width 22 height 19
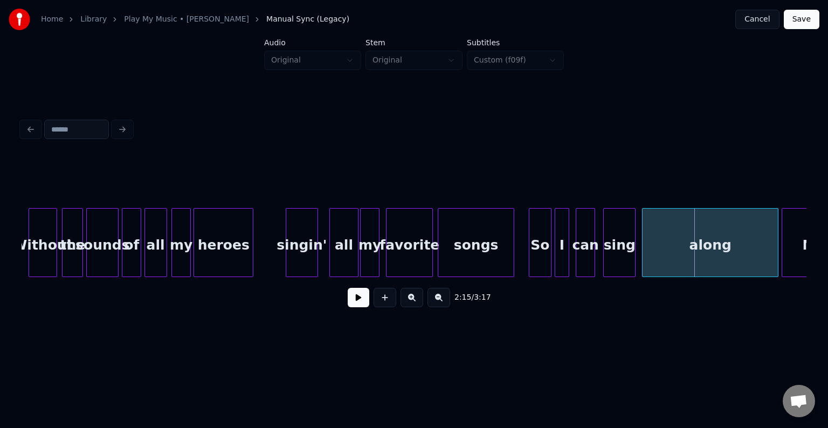
scroll to position [0, 10232]
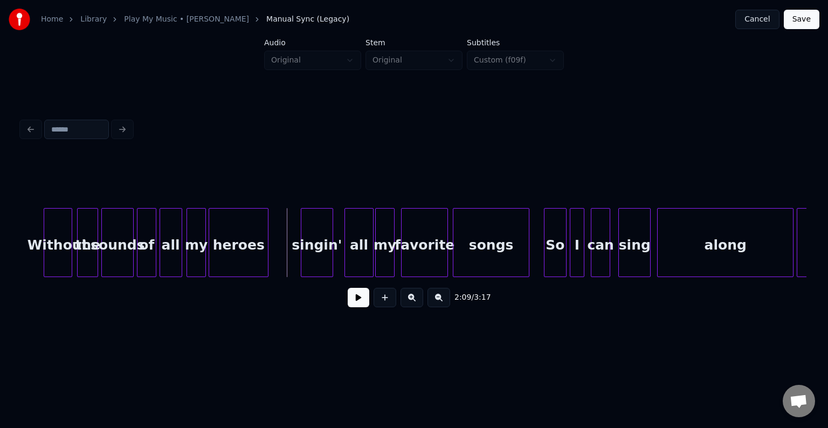
click at [362, 304] on button at bounding box center [359, 297] width 22 height 19
click at [261, 268] on div "heroes" at bounding box center [238, 245] width 59 height 73
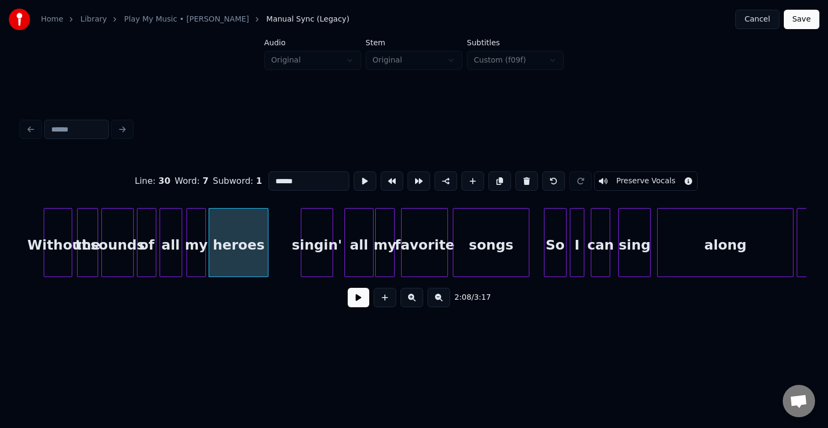
click at [364, 301] on button at bounding box center [359, 297] width 22 height 19
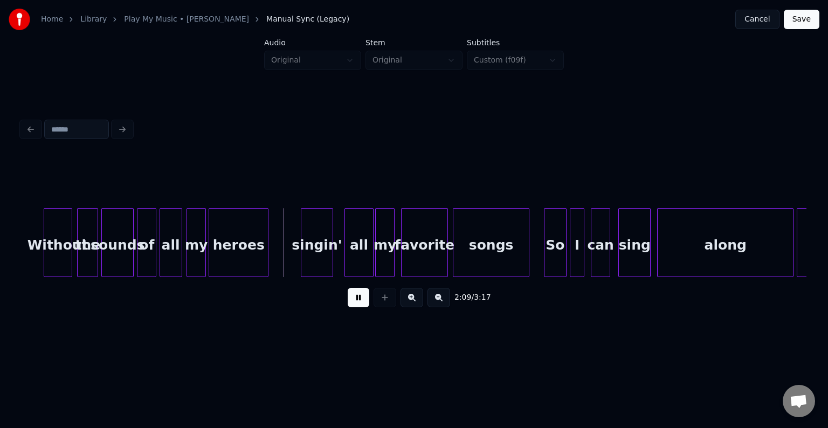
click at [364, 301] on button at bounding box center [359, 297] width 22 height 19
click at [286, 253] on div "singin'" at bounding box center [286, 245] width 31 height 73
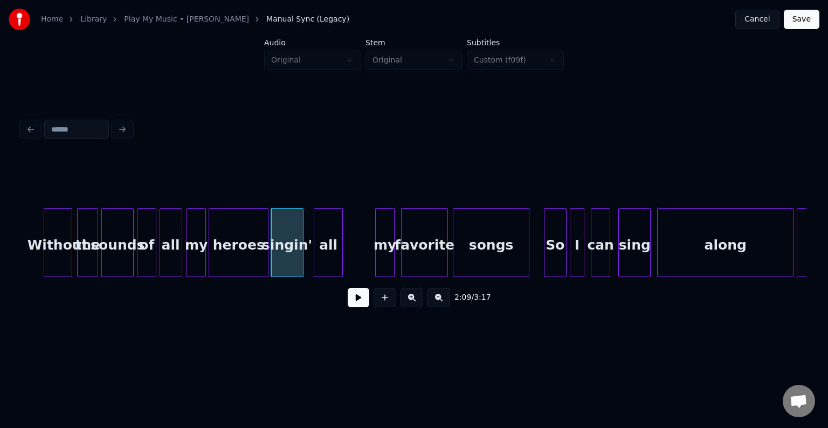
click at [326, 253] on div "all" at bounding box center [328, 245] width 28 height 73
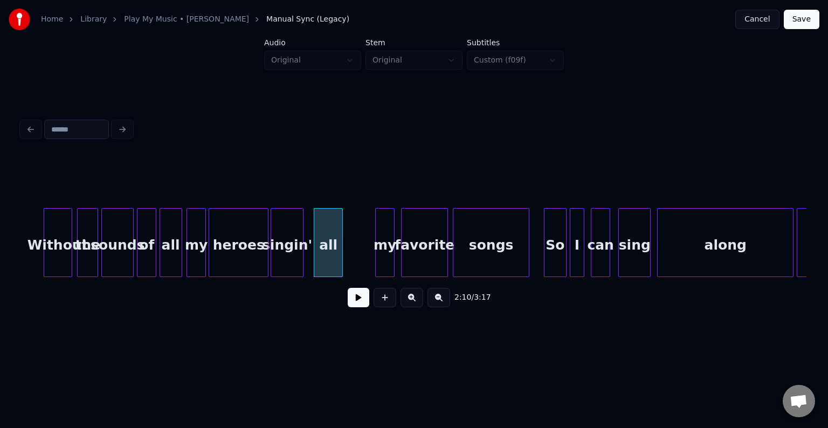
click at [356, 304] on button at bounding box center [359, 297] width 22 height 19
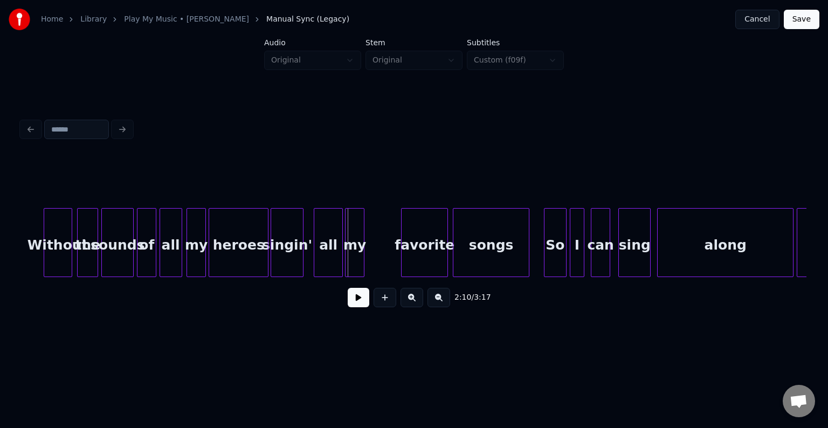
click at [354, 252] on div "my" at bounding box center [355, 245] width 18 height 73
click at [380, 253] on div "favorite" at bounding box center [390, 245] width 46 height 73
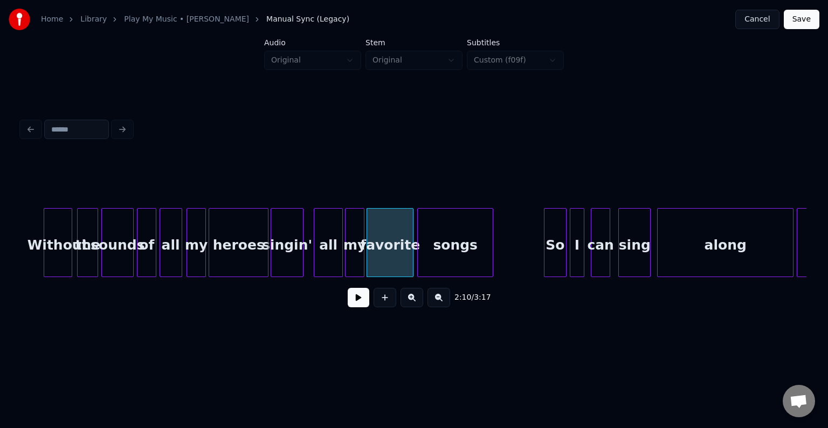
click at [447, 254] on div "songs" at bounding box center [455, 245] width 75 height 73
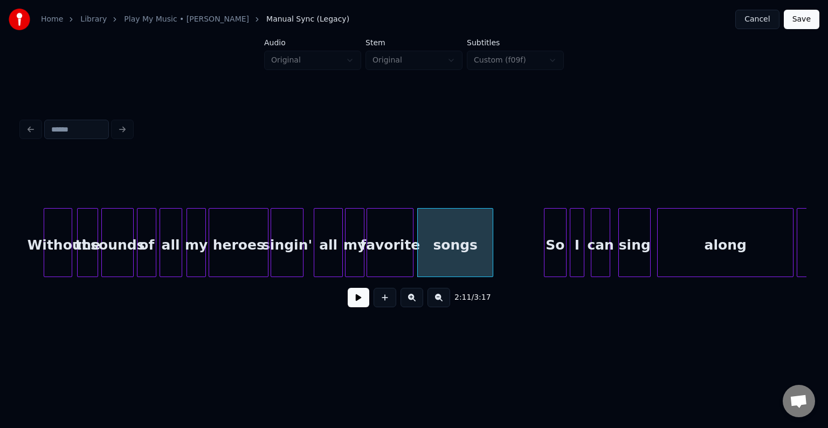
click at [287, 262] on div "singin'" at bounding box center [286, 245] width 31 height 73
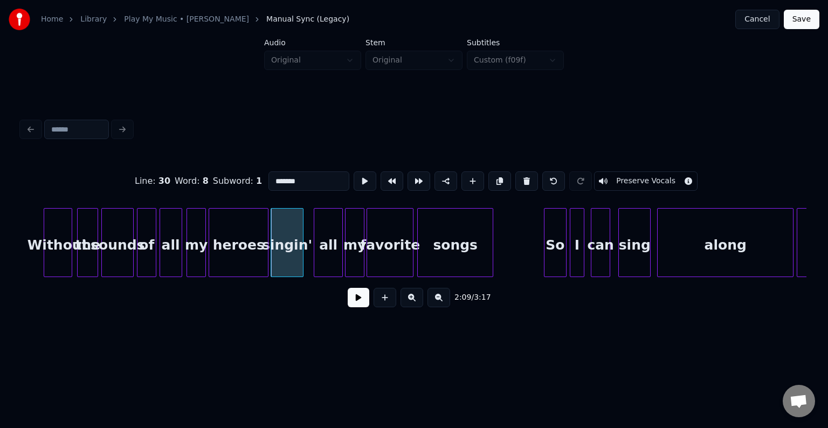
click at [355, 302] on button at bounding box center [359, 297] width 22 height 19
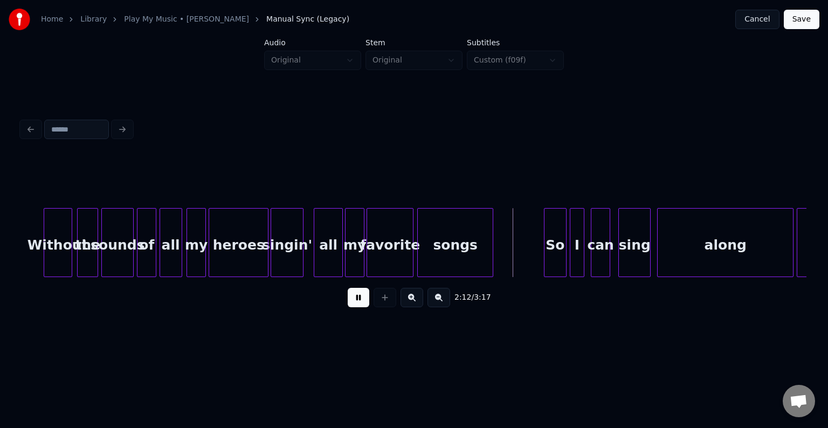
click at [355, 302] on button at bounding box center [359, 297] width 22 height 19
click at [351, 304] on button at bounding box center [359, 297] width 22 height 19
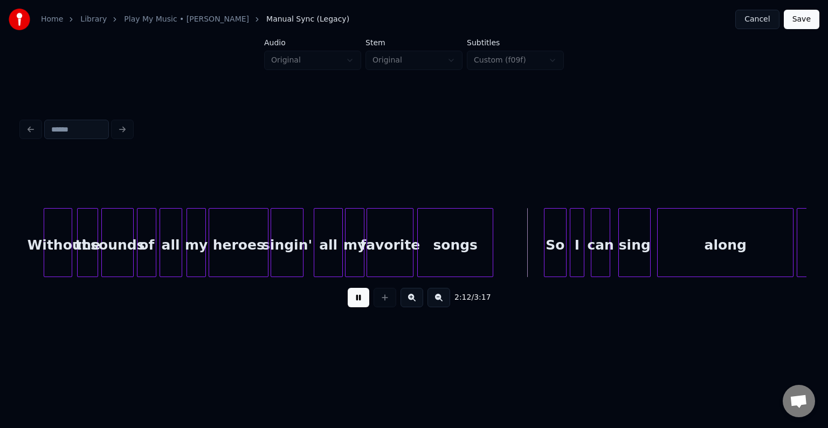
click at [351, 304] on button at bounding box center [359, 297] width 22 height 19
click at [526, 252] on div "So" at bounding box center [529, 245] width 22 height 73
click at [550, 246] on div "I" at bounding box center [550, 245] width 13 height 73
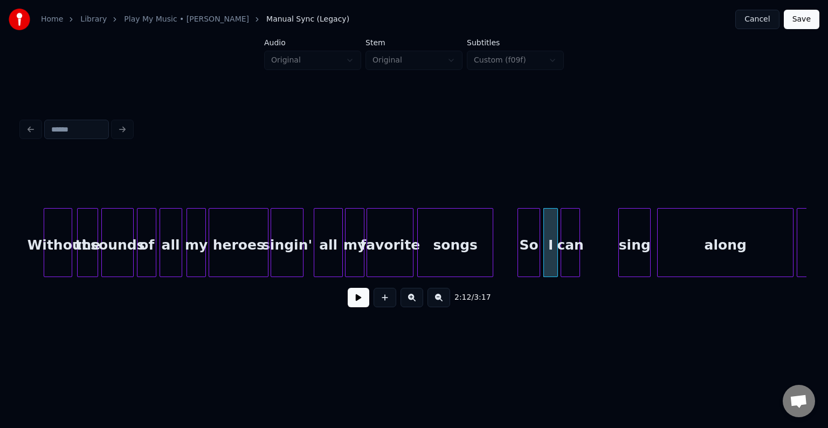
click at [570, 248] on div "can" at bounding box center [570, 245] width 18 height 73
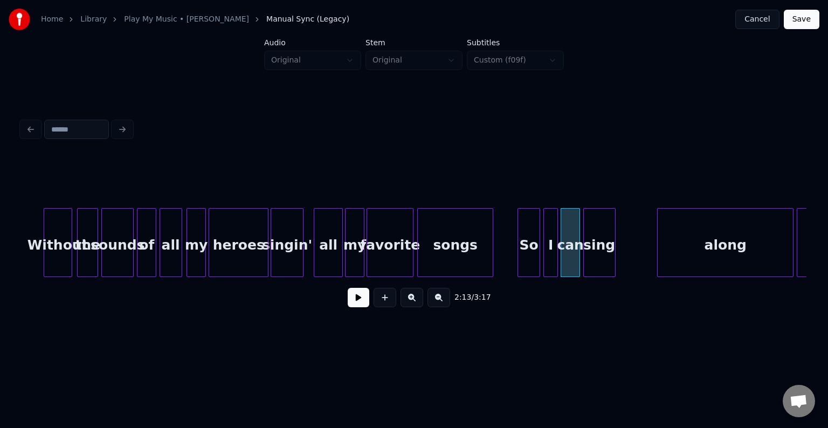
click at [598, 241] on div "sing" at bounding box center [599, 245] width 31 height 73
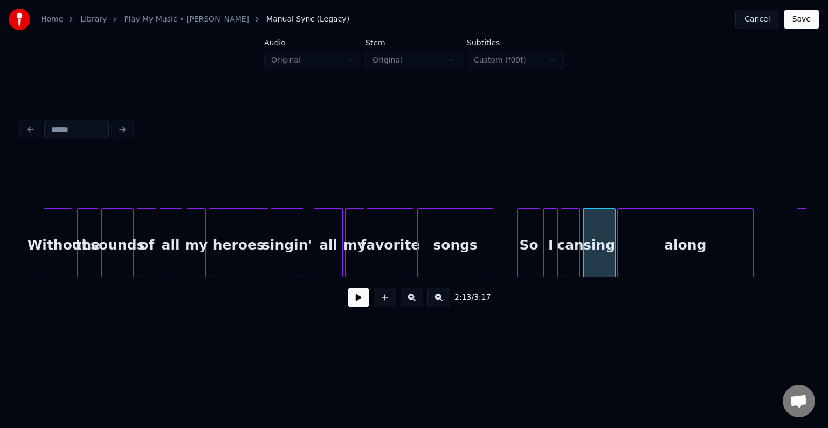
click at [677, 250] on div "along" at bounding box center [685, 245] width 135 height 73
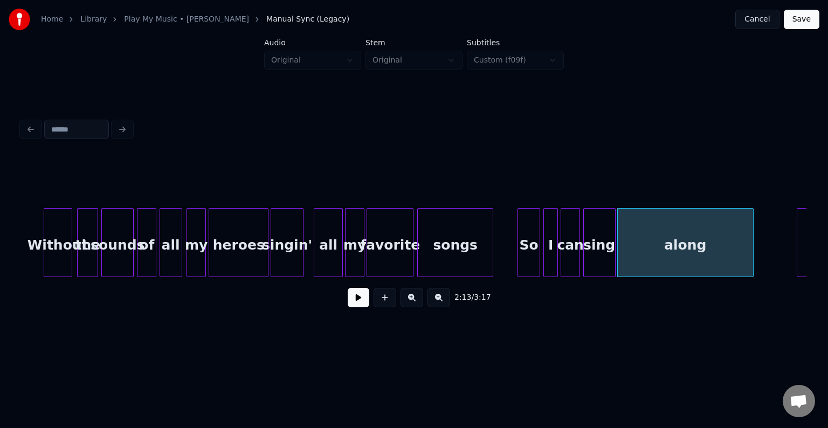
click at [232, 245] on div "heroes" at bounding box center [238, 245] width 59 height 73
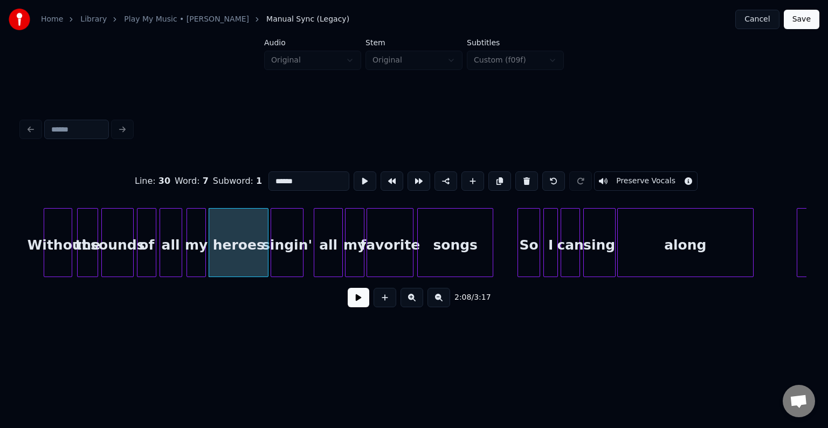
click at [356, 304] on button at bounding box center [359, 297] width 22 height 19
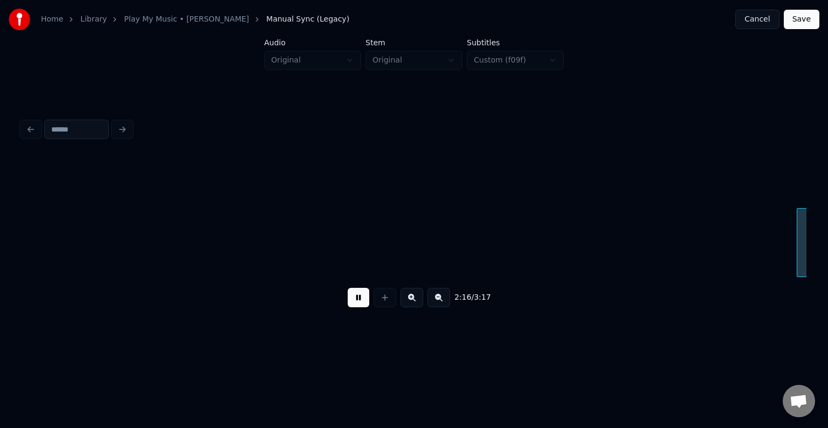
scroll to position [0, 11016]
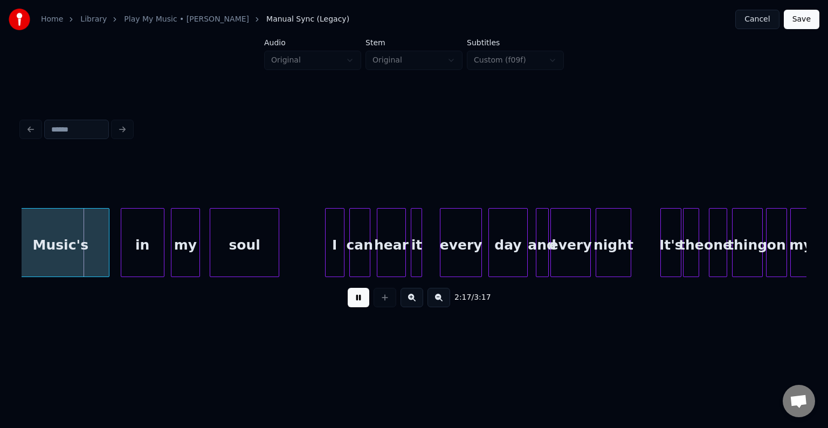
click at [349, 307] on button at bounding box center [359, 297] width 22 height 19
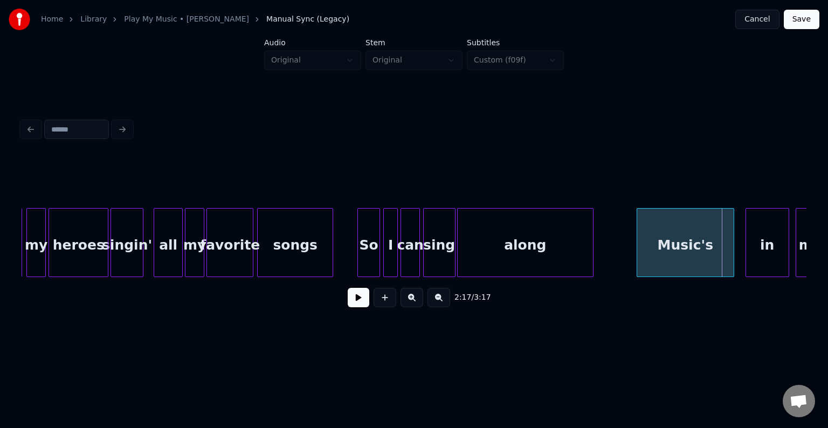
scroll to position [0, 10391]
click at [150, 254] on div at bounding box center [148, 243] width 3 height 68
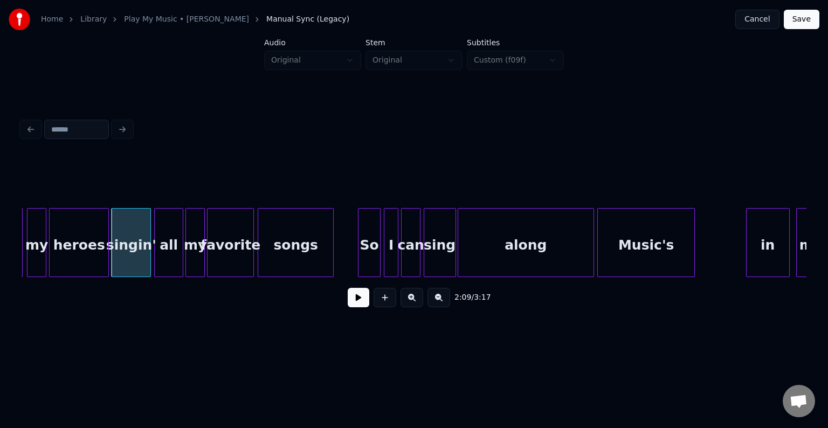
click at [634, 248] on div "Music's" at bounding box center [646, 245] width 96 height 73
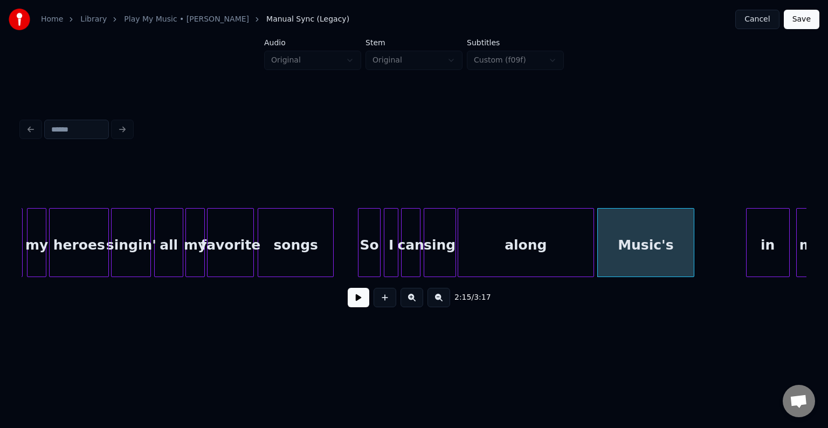
click at [358, 304] on button at bounding box center [359, 297] width 22 height 19
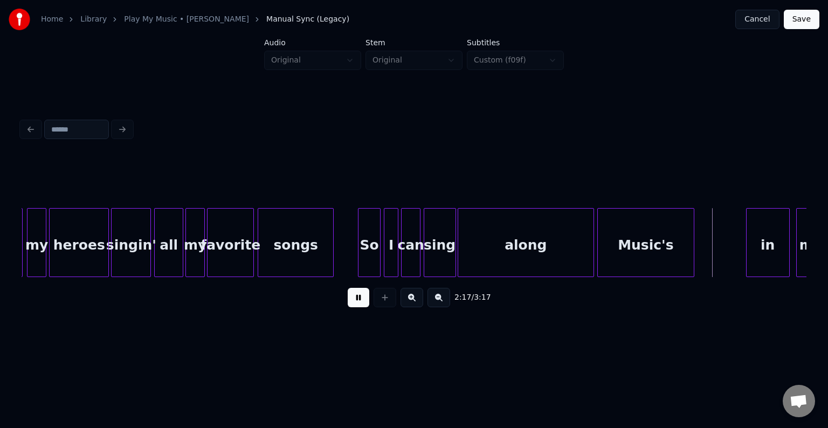
click at [358, 304] on button at bounding box center [359, 297] width 22 height 19
click at [717, 255] on div at bounding box center [715, 243] width 3 height 68
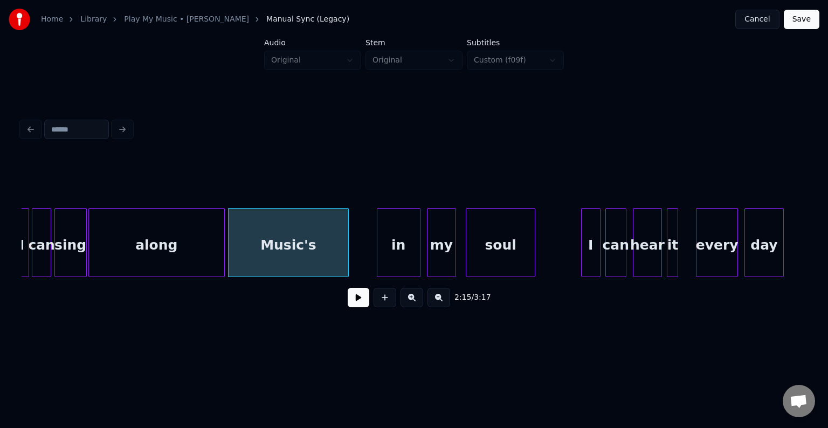
scroll to position [0, 10779]
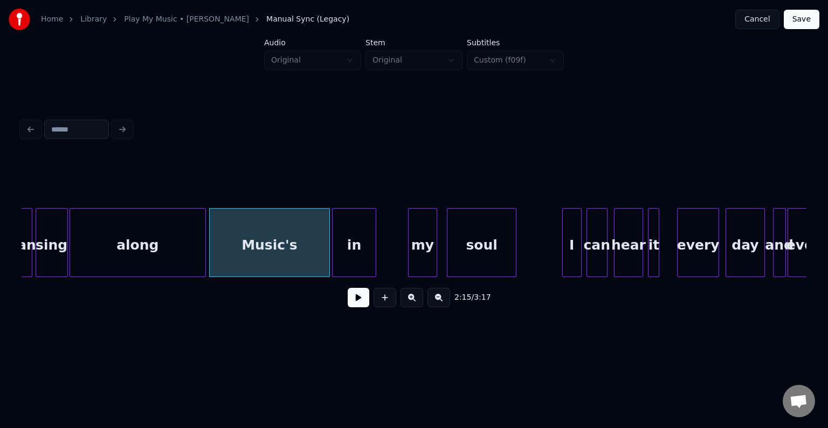
click at [353, 240] on div "in" at bounding box center [354, 245] width 43 height 73
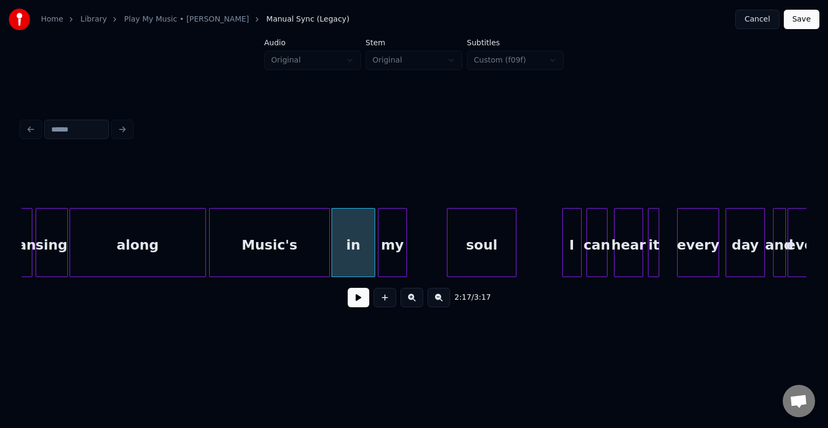
click at [393, 243] on div "my" at bounding box center [392, 245] width 28 height 73
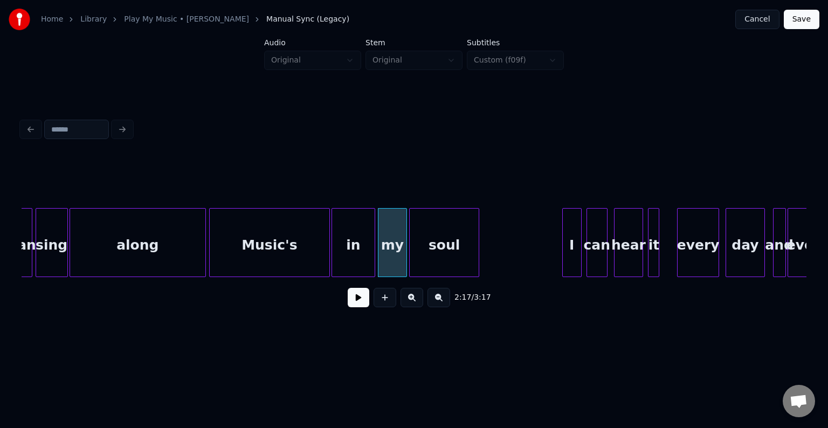
click at [442, 247] on div "soul" at bounding box center [444, 245] width 68 height 73
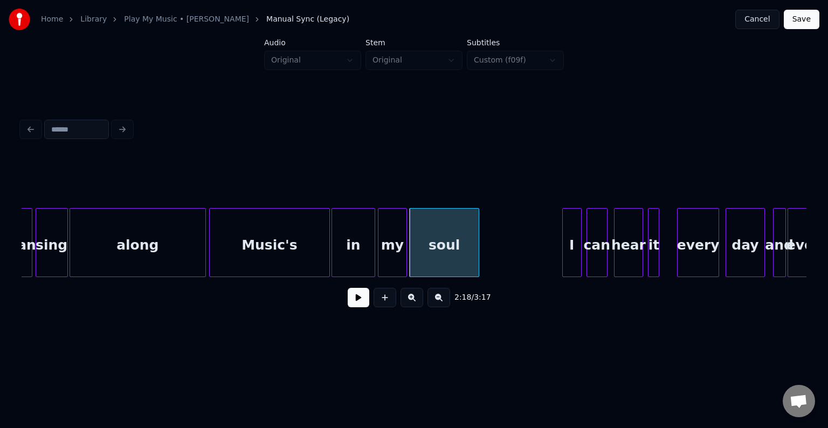
click at [210, 239] on div at bounding box center [211, 243] width 3 height 68
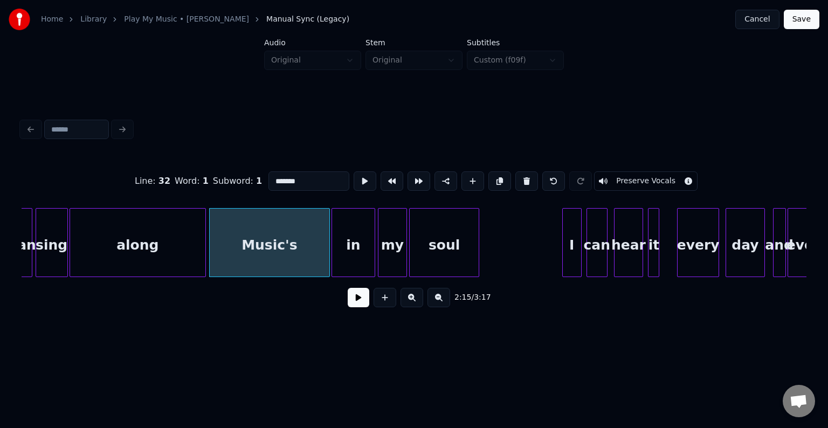
click at [364, 301] on button at bounding box center [359, 297] width 22 height 19
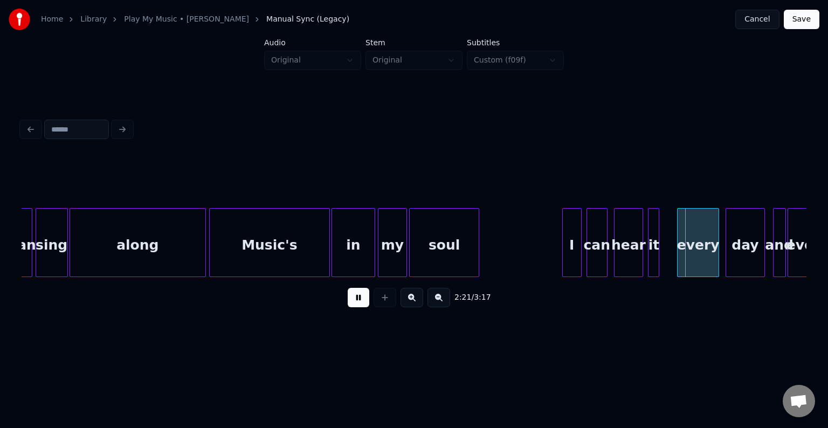
click at [364, 301] on button at bounding box center [359, 297] width 22 height 19
click at [354, 306] on button at bounding box center [359, 297] width 22 height 19
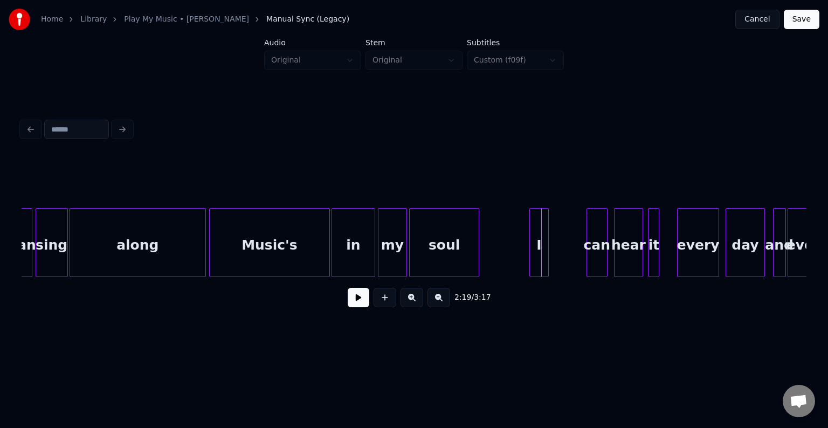
click at [538, 253] on div "I" at bounding box center [539, 245] width 18 height 73
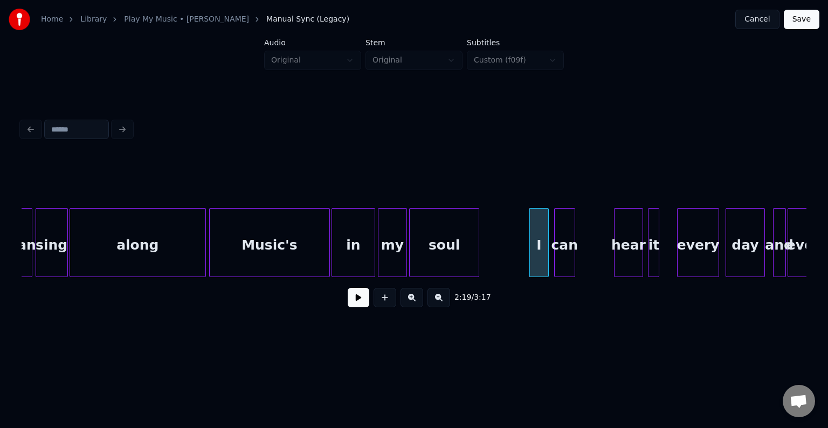
click at [563, 253] on div "can" at bounding box center [565, 245] width 20 height 73
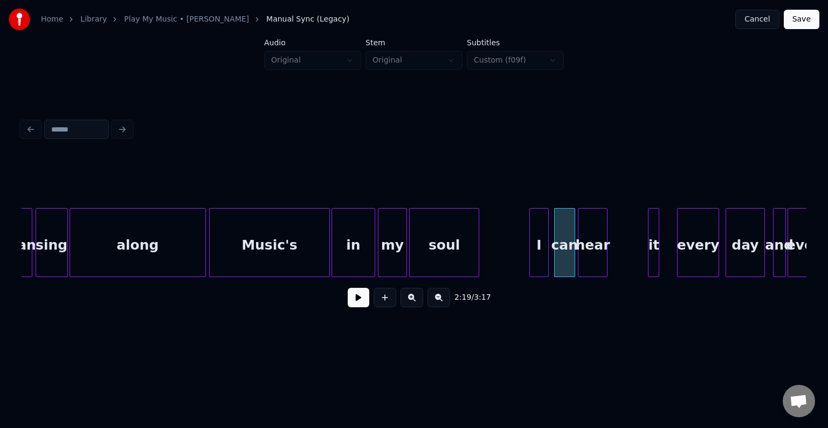
click at [596, 252] on div "hear" at bounding box center [592, 245] width 28 height 73
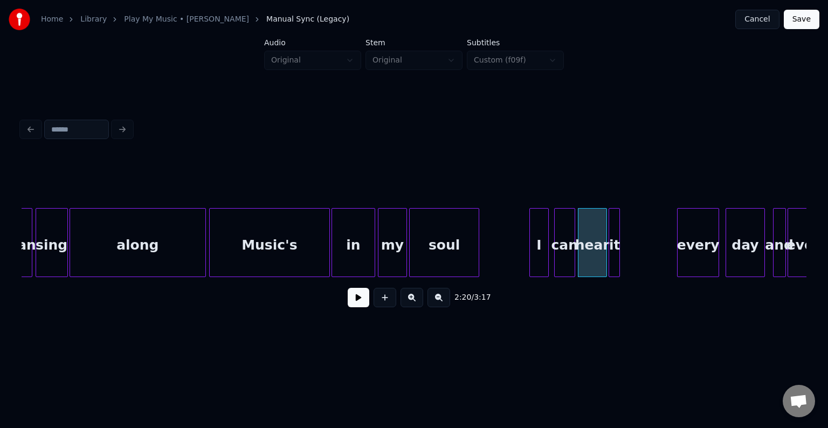
click at [614, 251] on div "it" at bounding box center [614, 245] width 11 height 73
click at [351, 307] on button at bounding box center [359, 297] width 22 height 19
click at [627, 252] on div at bounding box center [627, 243] width 3 height 68
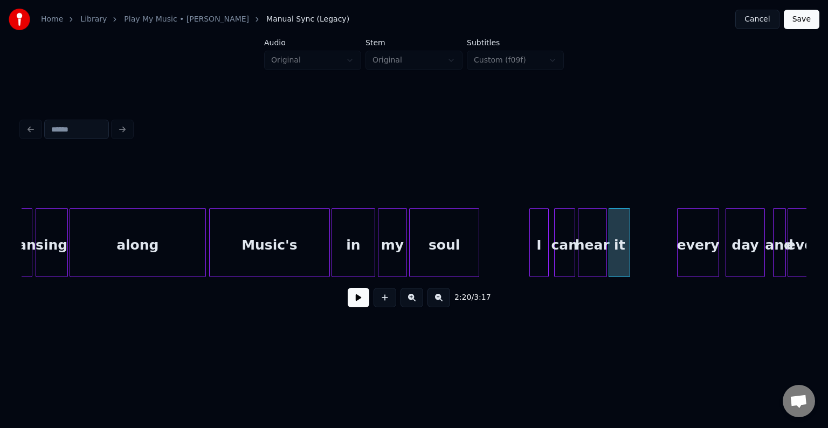
click at [362, 295] on button at bounding box center [359, 297] width 22 height 19
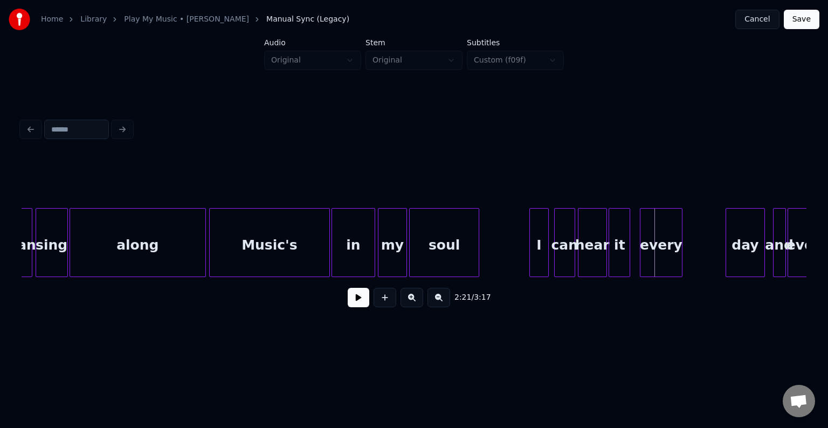
click at [658, 241] on div "every" at bounding box center [660, 245] width 41 height 73
click at [358, 304] on button at bounding box center [359, 297] width 22 height 19
click at [686, 255] on div at bounding box center [687, 243] width 3 height 68
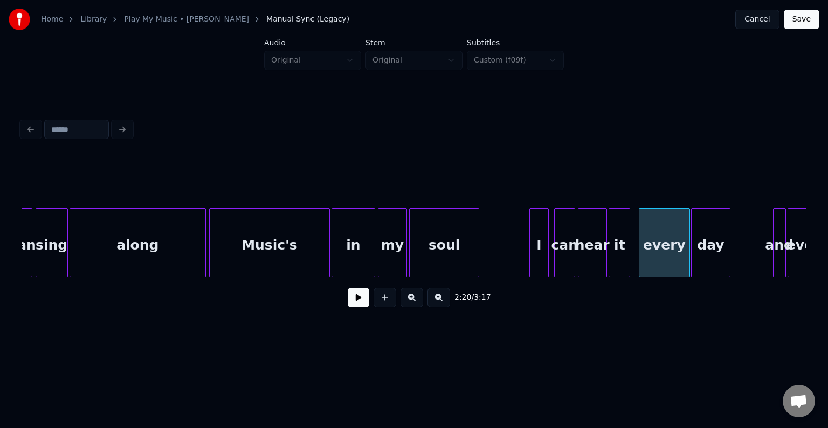
click at [709, 253] on div "day" at bounding box center [711, 245] width 38 height 73
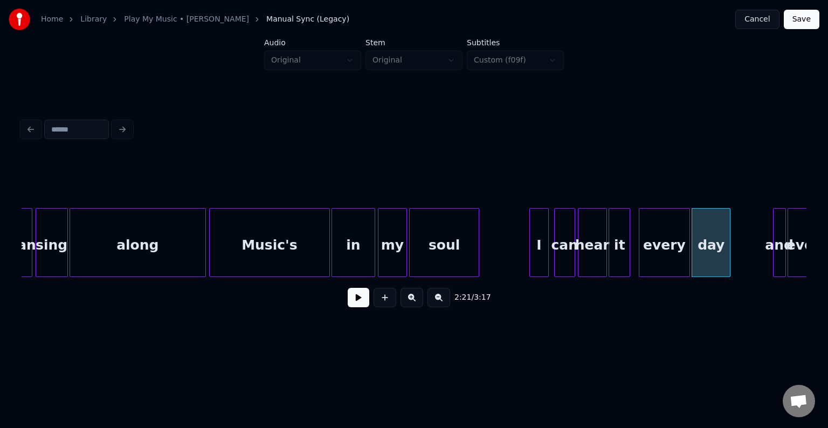
click at [354, 297] on button at bounding box center [359, 297] width 22 height 19
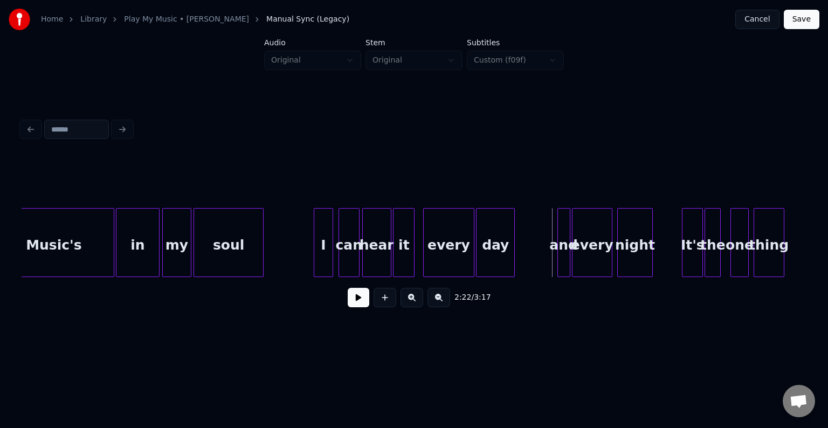
scroll to position [0, 11016]
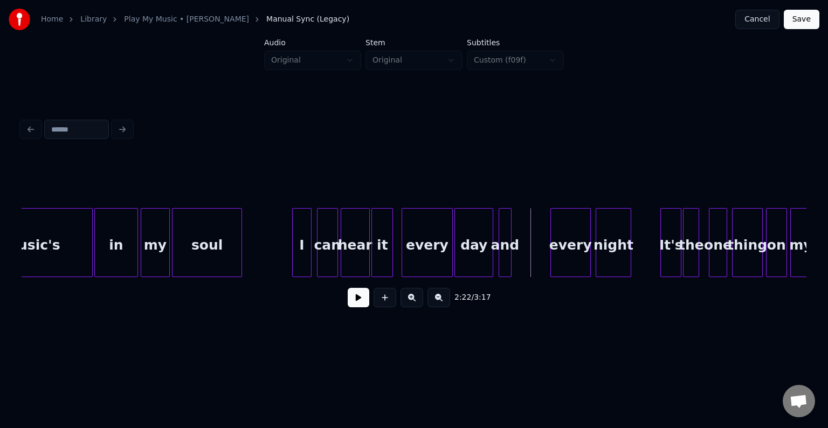
click at [503, 259] on div "and" at bounding box center [505, 245] width 12 height 73
click at [535, 257] on div "every" at bounding box center [533, 245] width 39 height 73
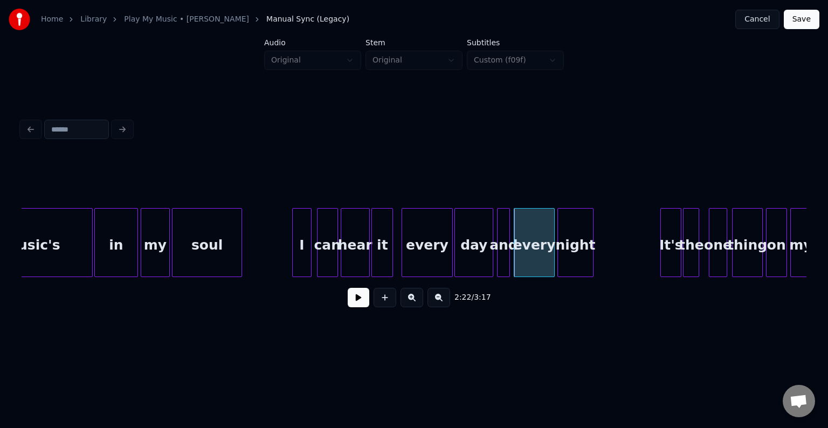
click at [583, 246] on div "night" at bounding box center [575, 245] width 34 height 73
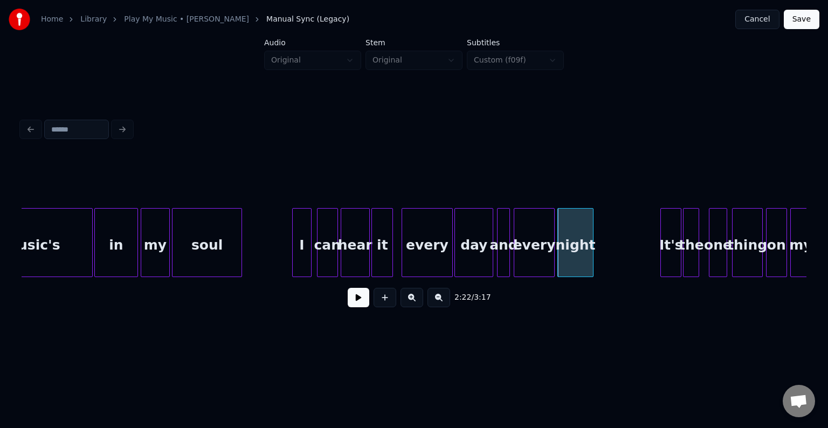
click at [352, 306] on button at bounding box center [359, 297] width 22 height 19
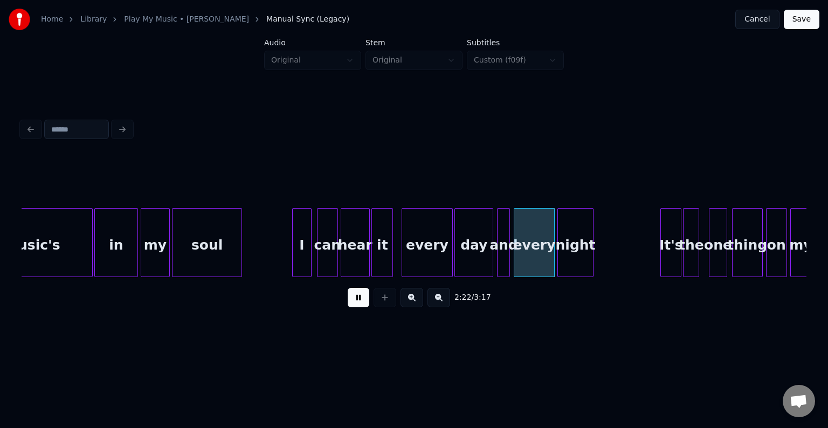
click at [349, 307] on button at bounding box center [359, 297] width 22 height 19
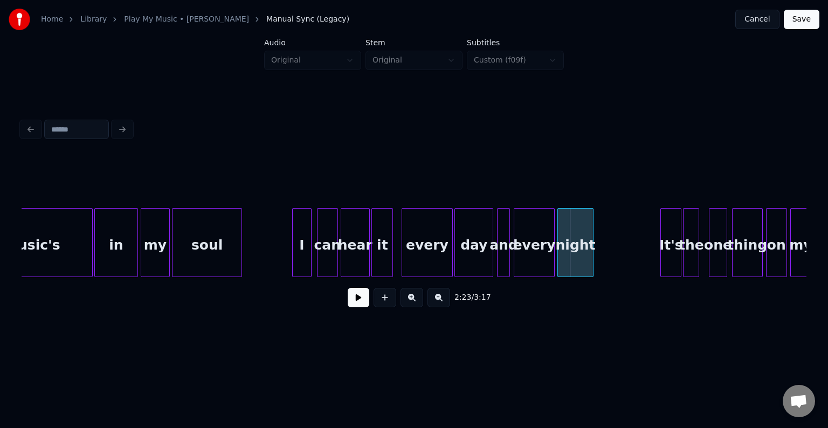
click at [349, 307] on button at bounding box center [359, 297] width 22 height 19
click at [592, 252] on div "night" at bounding box center [587, 245] width 34 height 73
click at [545, 254] on div "every" at bounding box center [546, 245] width 39 height 73
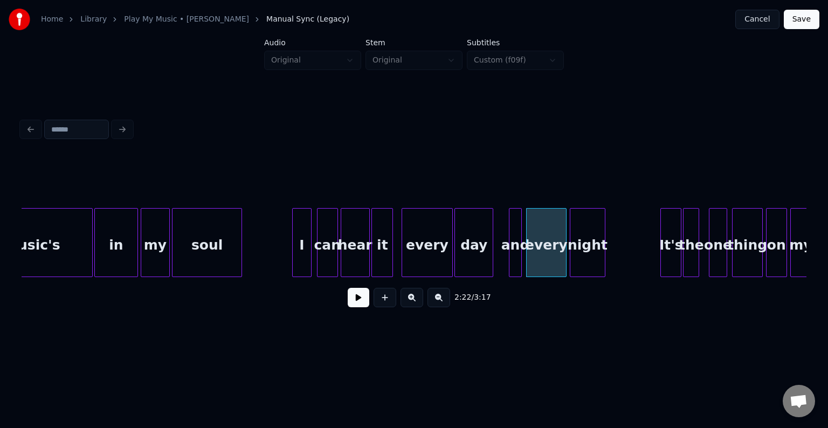
click at [514, 254] on div "and" at bounding box center [515, 245] width 12 height 73
click at [352, 305] on button at bounding box center [359, 297] width 22 height 19
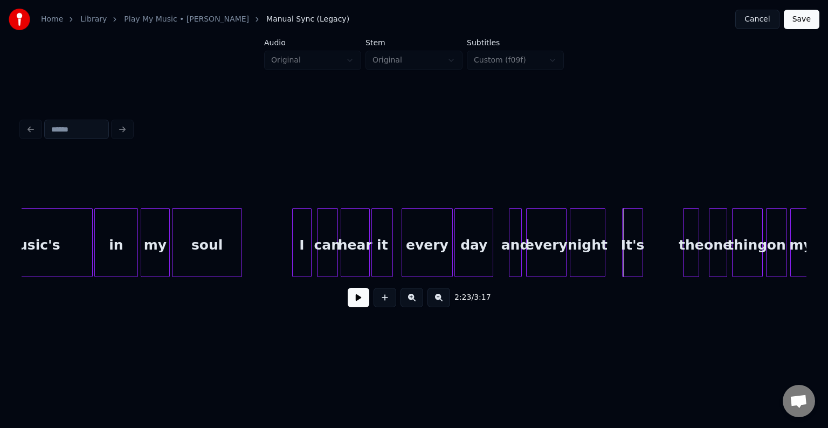
click at [631, 255] on div "It's" at bounding box center [633, 245] width 20 height 73
click at [653, 253] on div "the" at bounding box center [652, 245] width 15 height 73
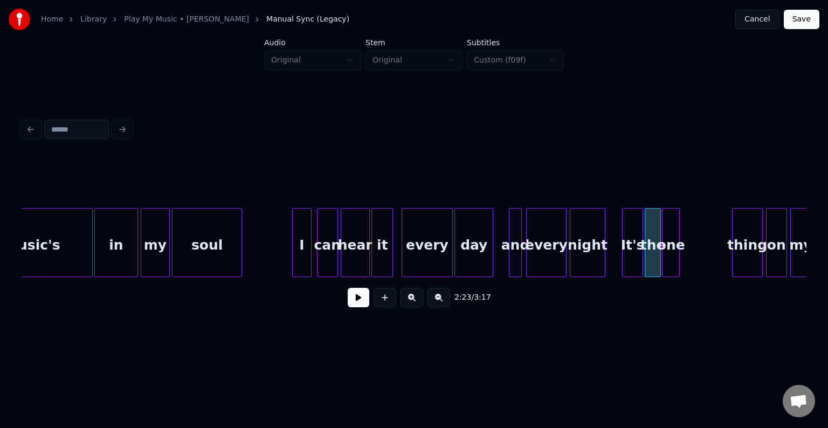
click at [673, 257] on div "one" at bounding box center [670, 245] width 17 height 73
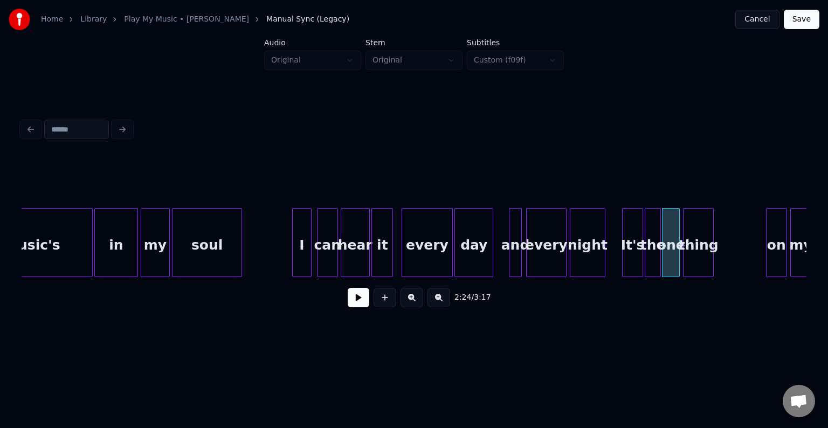
click at [702, 248] on div "thing" at bounding box center [698, 245] width 30 height 73
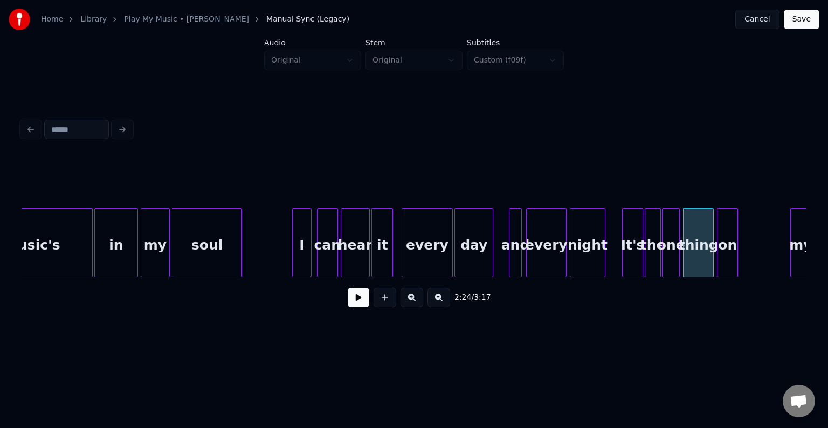
click at [727, 252] on div "on" at bounding box center [727, 245] width 20 height 73
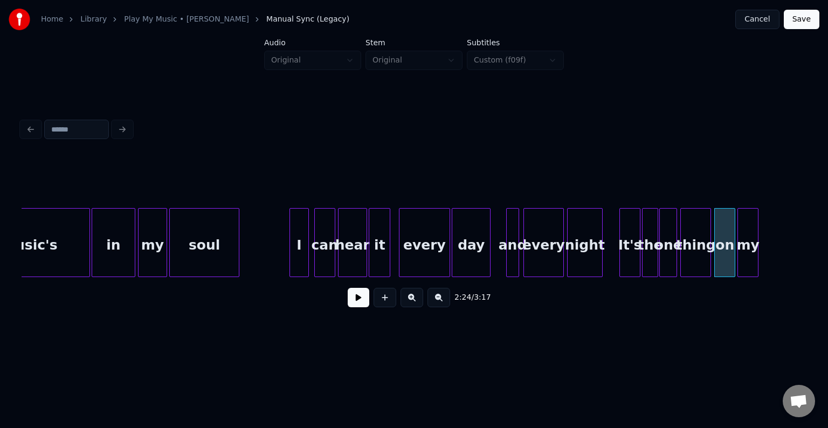
click at [748, 246] on div "my" at bounding box center [748, 245] width 20 height 73
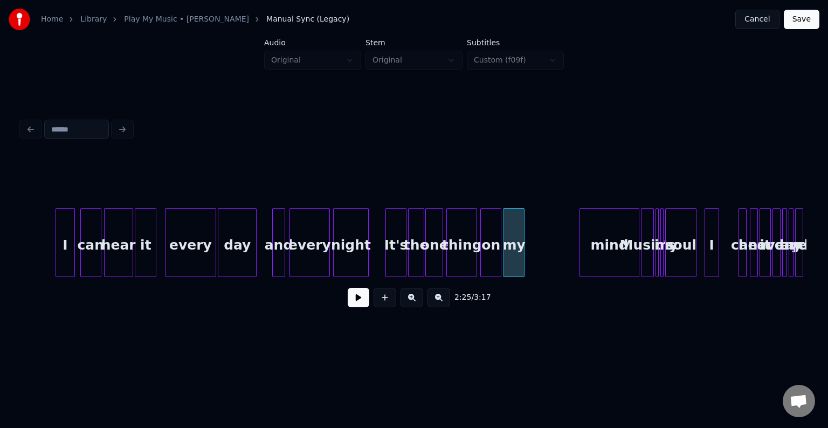
scroll to position [0, 11256]
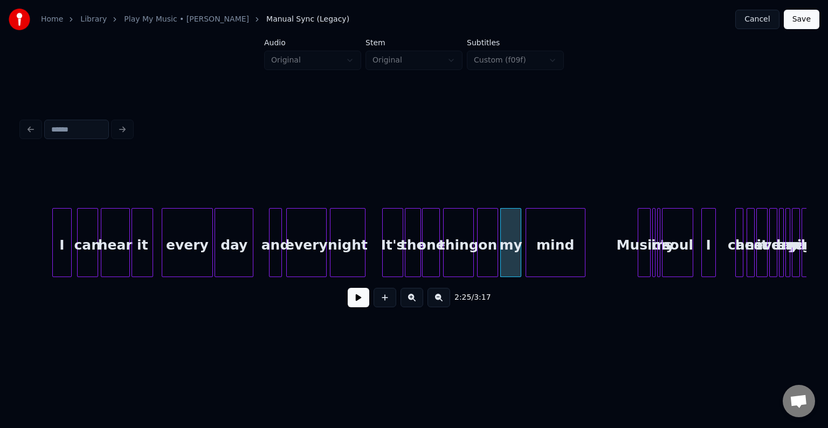
click at [552, 251] on div "mind" at bounding box center [555, 245] width 59 height 73
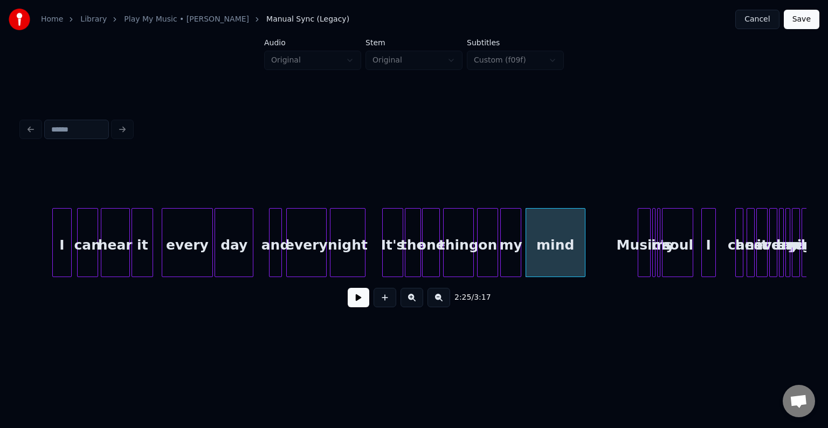
click at [677, 255] on div "soul" at bounding box center [677, 245] width 30 height 73
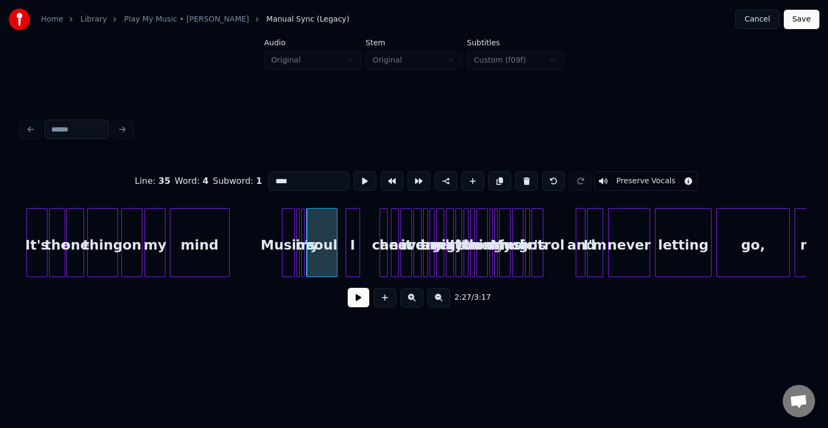
scroll to position [0, 11623]
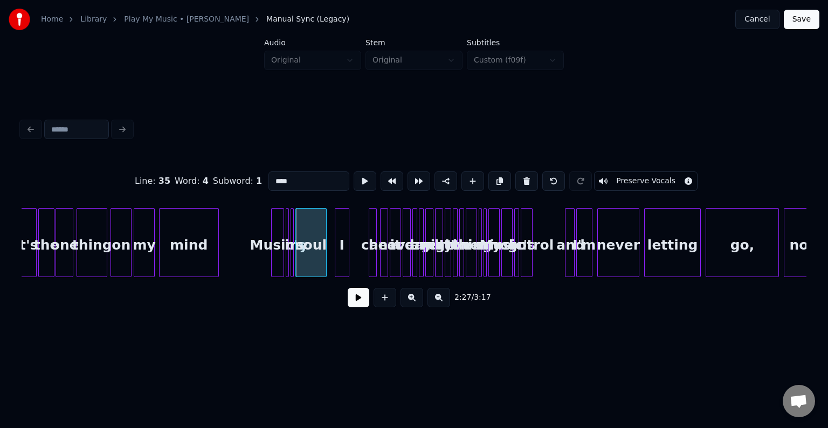
click at [183, 243] on div "mind" at bounding box center [189, 245] width 59 height 73
type input "****"
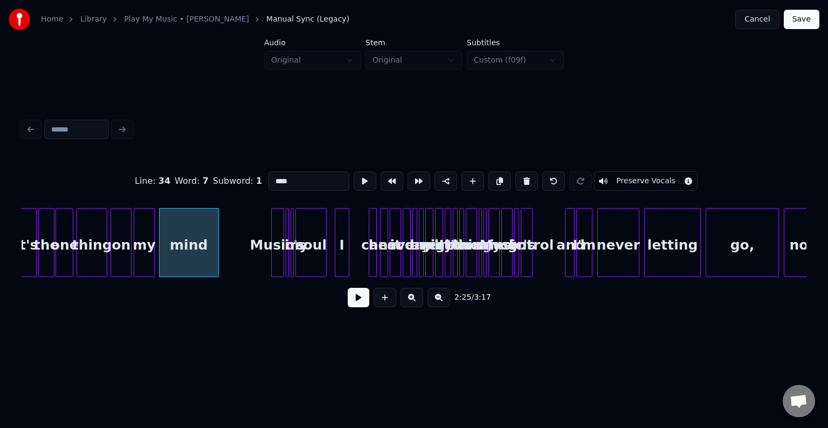
click at [350, 302] on button at bounding box center [359, 297] width 22 height 19
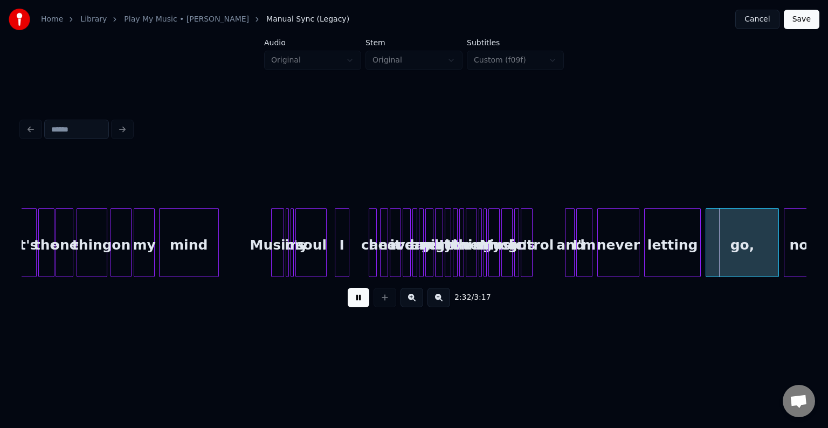
click at [359, 309] on div "2:32 / 3:17" at bounding box center [414, 298] width 768 height 24
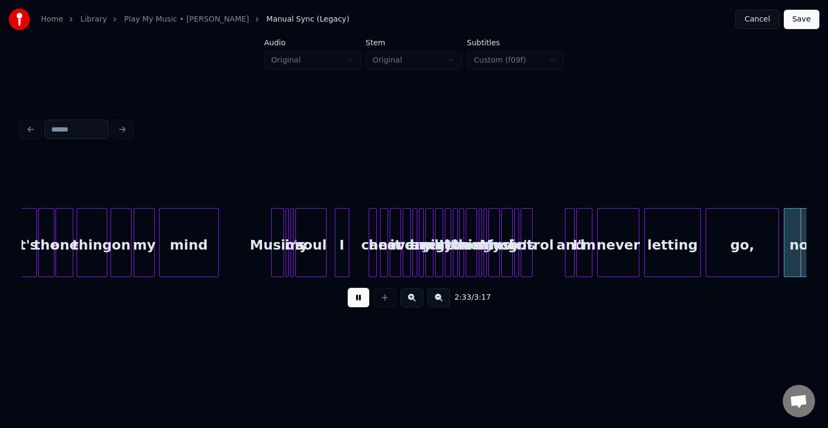
scroll to position [0, 12408]
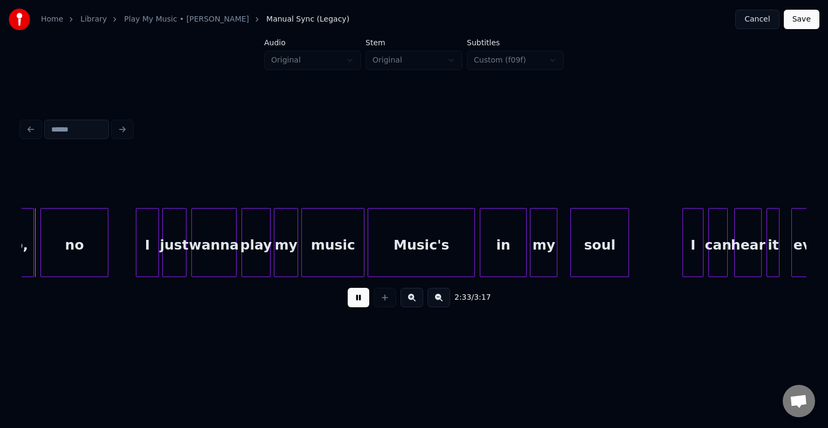
click at [362, 301] on button at bounding box center [359, 297] width 22 height 19
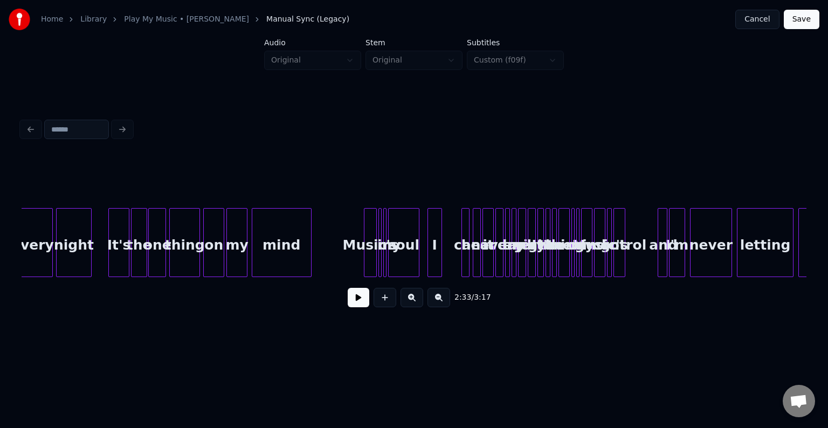
scroll to position [0, 11524]
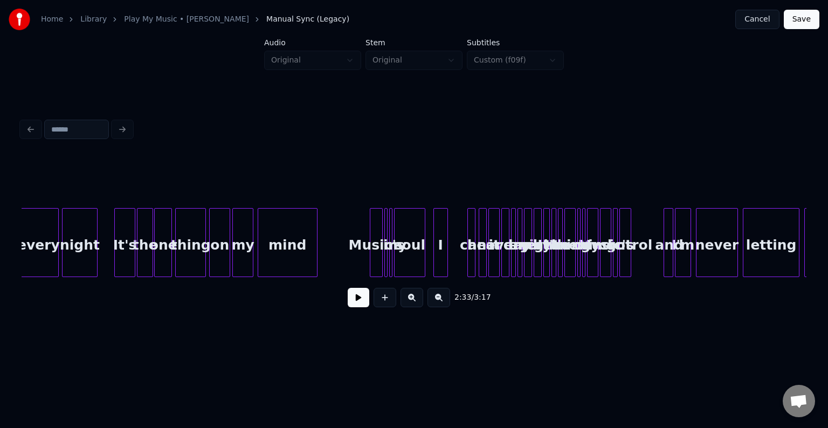
click at [371, 253] on div at bounding box center [371, 243] width 3 height 68
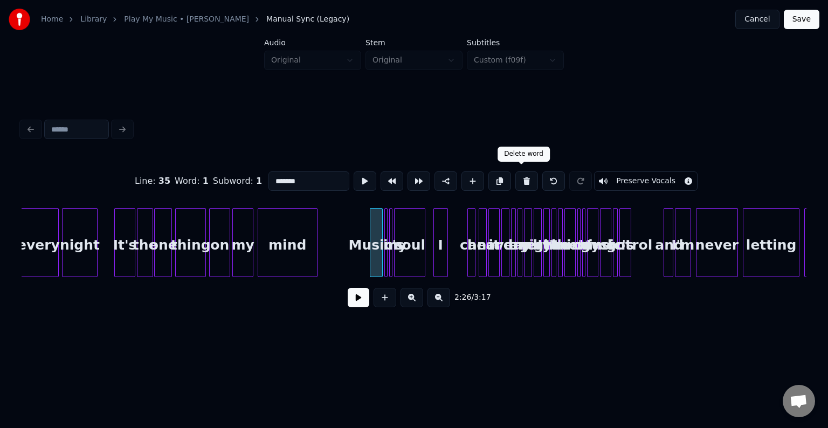
click at [519, 175] on button at bounding box center [526, 180] width 23 height 19
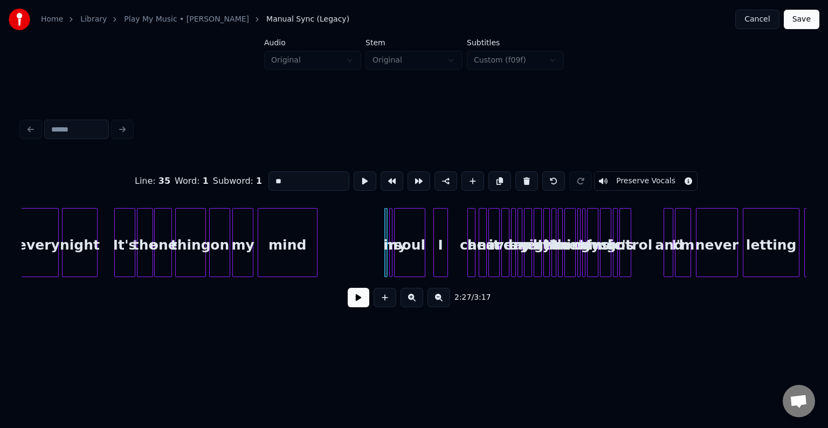
click at [519, 175] on button at bounding box center [526, 180] width 23 height 19
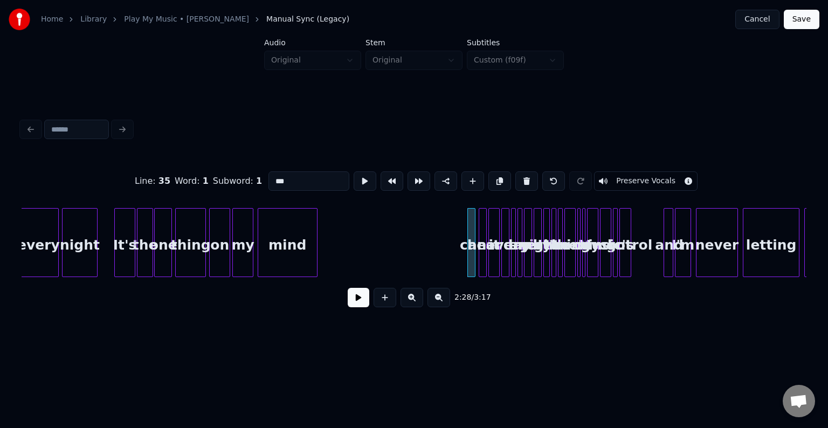
click at [519, 175] on button at bounding box center [526, 180] width 23 height 19
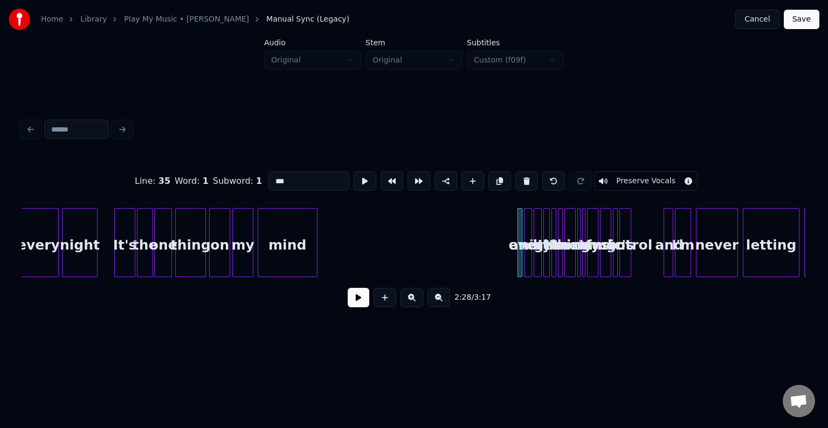
click at [519, 175] on button at bounding box center [526, 180] width 23 height 19
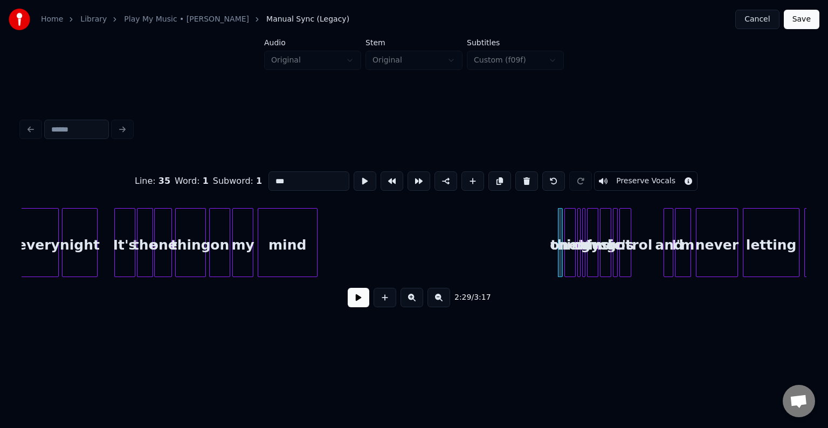
click at [519, 175] on button at bounding box center [526, 180] width 23 height 19
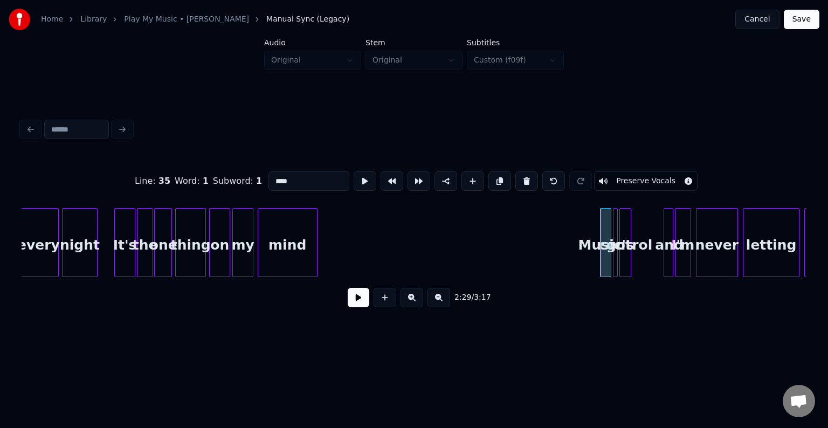
type input "*******"
click at [347, 246] on div "Music's" at bounding box center [347, 245] width 11 height 73
click at [357, 307] on button at bounding box center [359, 297] width 22 height 19
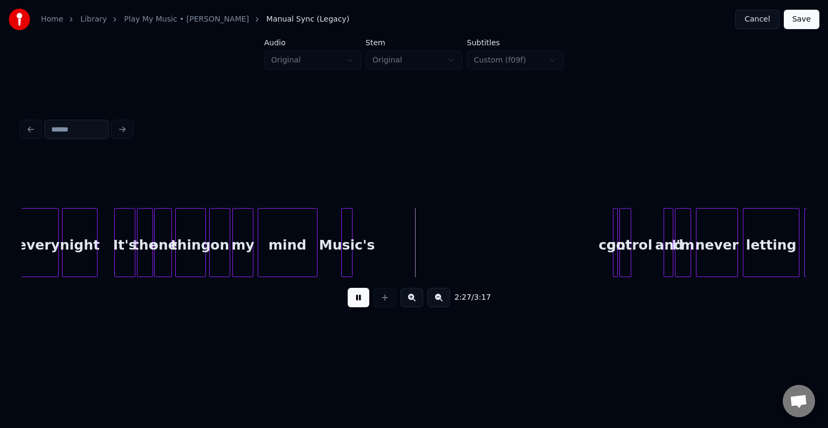
click at [364, 298] on button at bounding box center [359, 297] width 22 height 19
click at [445, 268] on div at bounding box center [445, 243] width 3 height 68
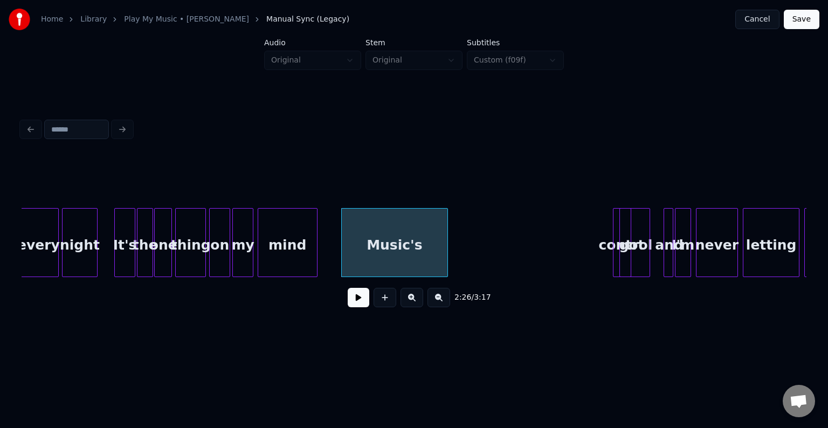
click at [632, 265] on div "got" at bounding box center [631, 242] width 37 height 69
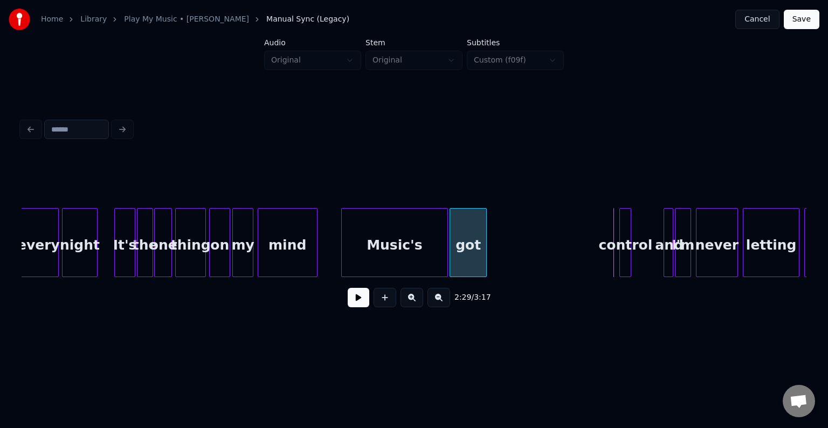
click at [474, 250] on div "got" at bounding box center [468, 245] width 36 height 73
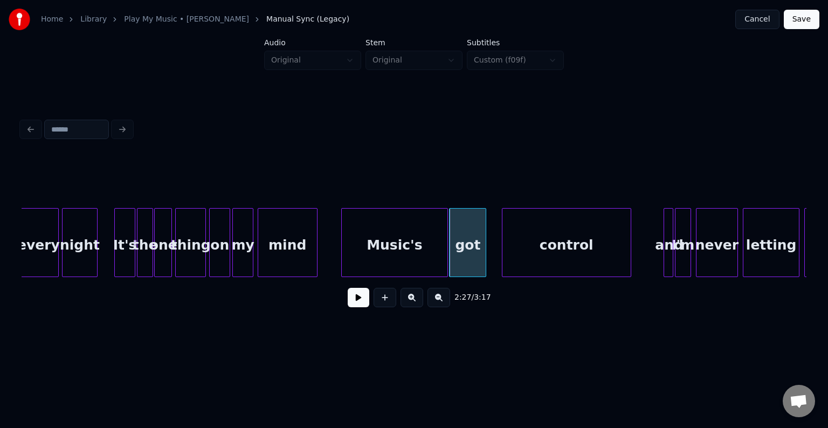
click at [502, 253] on div at bounding box center [503, 243] width 3 height 68
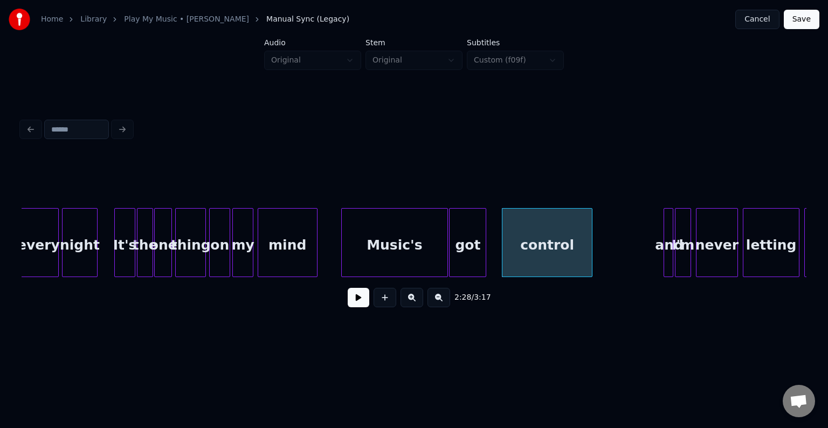
click at [590, 259] on div at bounding box center [590, 243] width 3 height 68
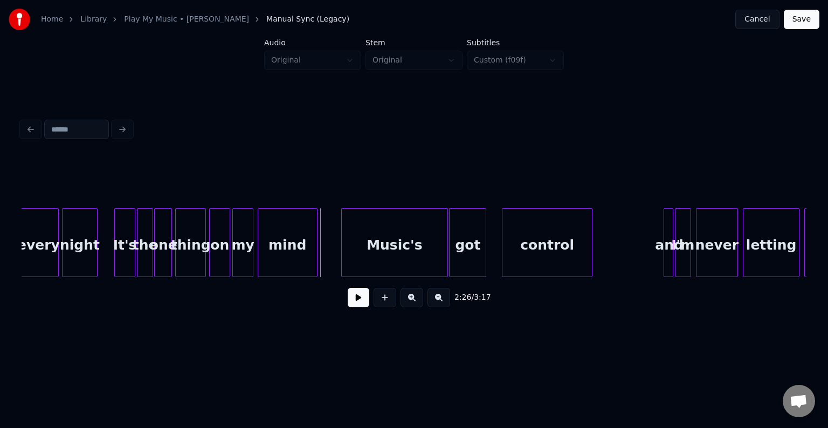
click at [350, 295] on button at bounding box center [359, 297] width 22 height 19
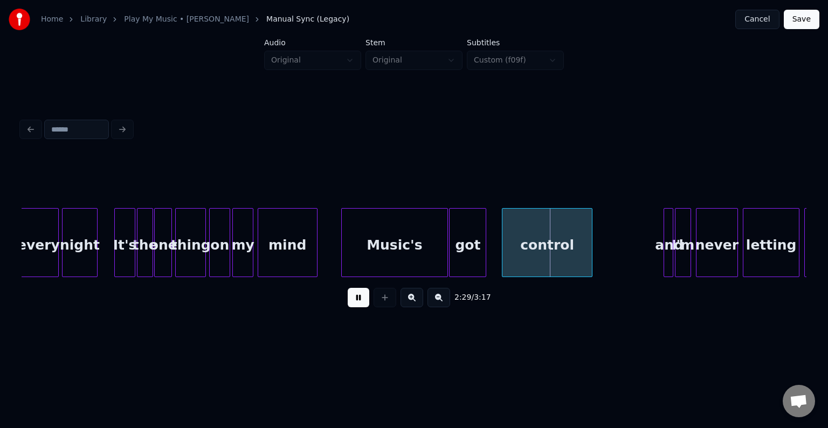
click at [350, 295] on button at bounding box center [359, 297] width 22 height 19
click at [496, 260] on div at bounding box center [496, 243] width 3 height 68
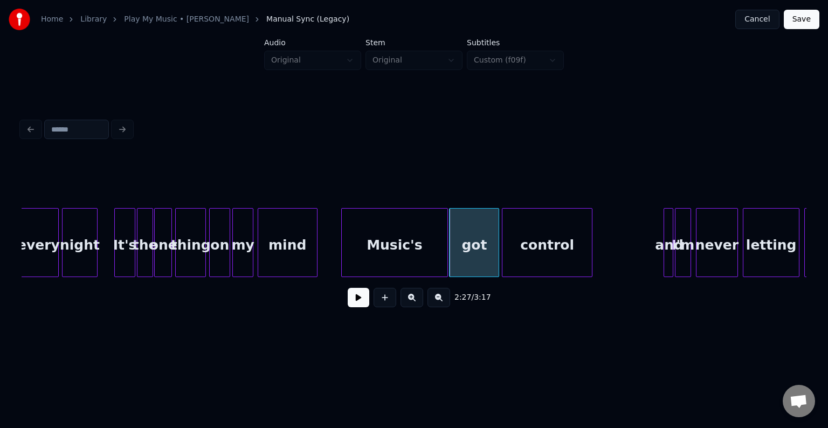
click at [348, 307] on button at bounding box center [359, 297] width 22 height 19
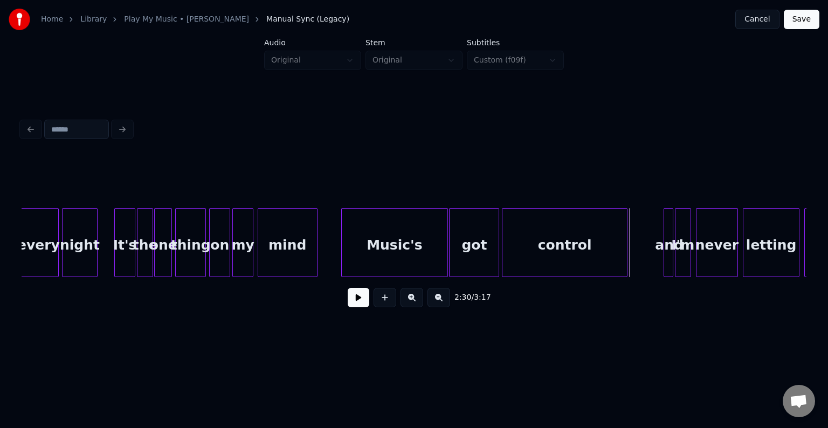
click at [625, 254] on div at bounding box center [625, 243] width 3 height 68
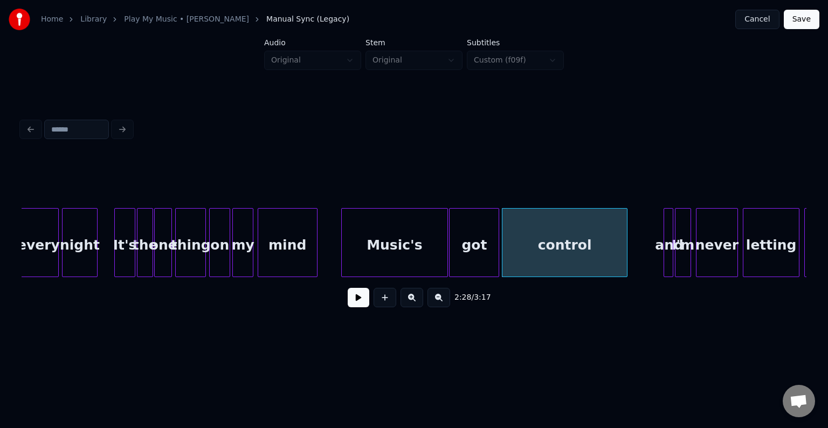
click at [356, 302] on button at bounding box center [359, 297] width 22 height 19
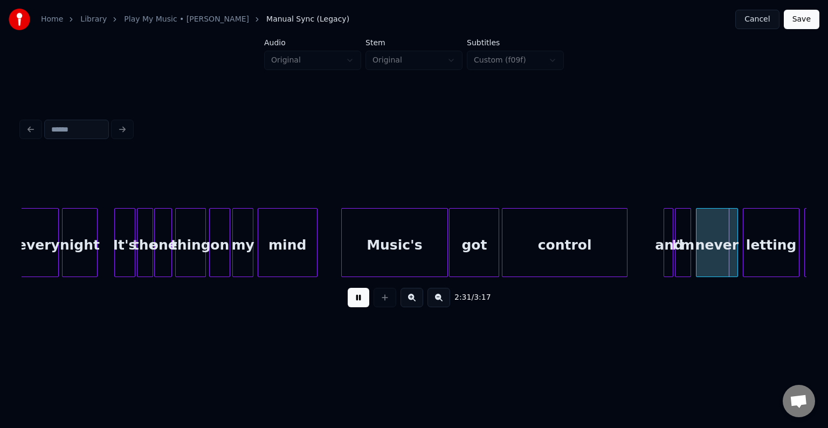
click at [356, 302] on button at bounding box center [359, 297] width 22 height 19
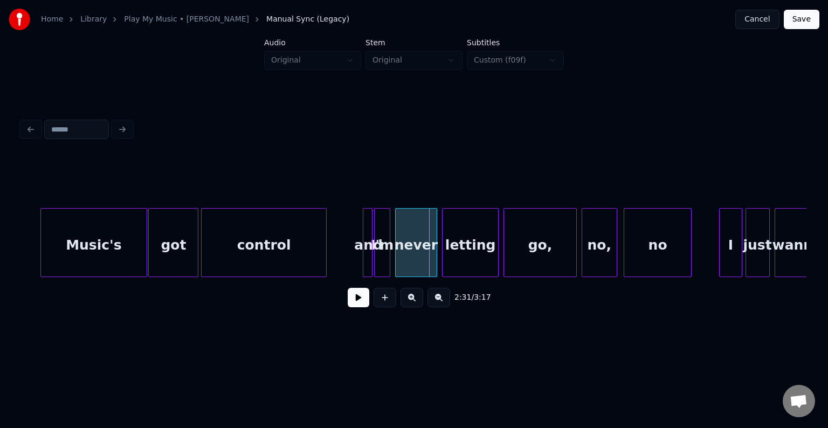
scroll to position [0, 11826]
click at [353, 255] on div at bounding box center [354, 243] width 3 height 68
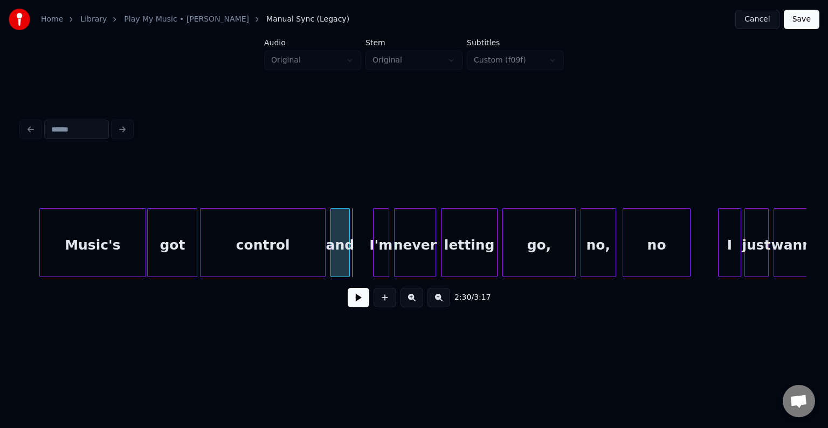
click at [337, 254] on div "and" at bounding box center [340, 245] width 18 height 73
click at [356, 258] on div "I'm" at bounding box center [360, 245] width 15 height 73
click at [306, 253] on div "control" at bounding box center [263, 245] width 125 height 73
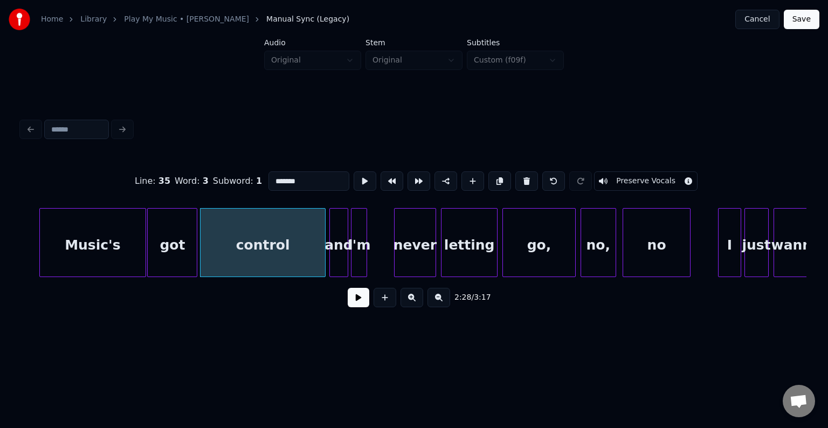
click at [355, 305] on button at bounding box center [359, 297] width 22 height 19
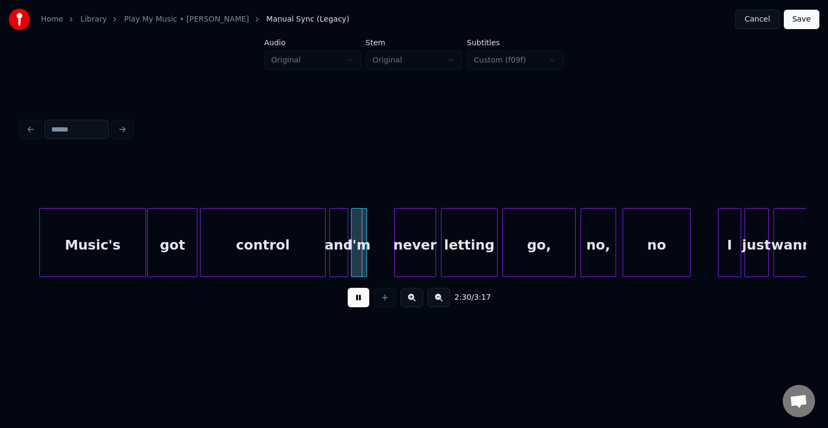
click at [355, 305] on button at bounding box center [359, 297] width 22 height 19
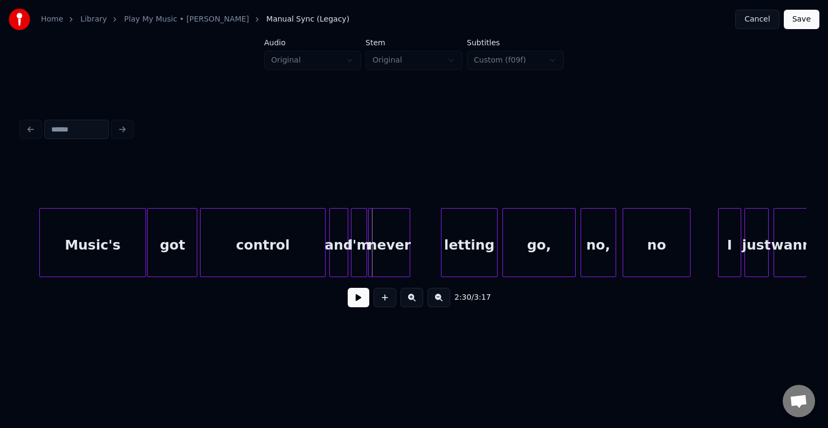
click at [379, 253] on div "never" at bounding box center [389, 245] width 41 height 73
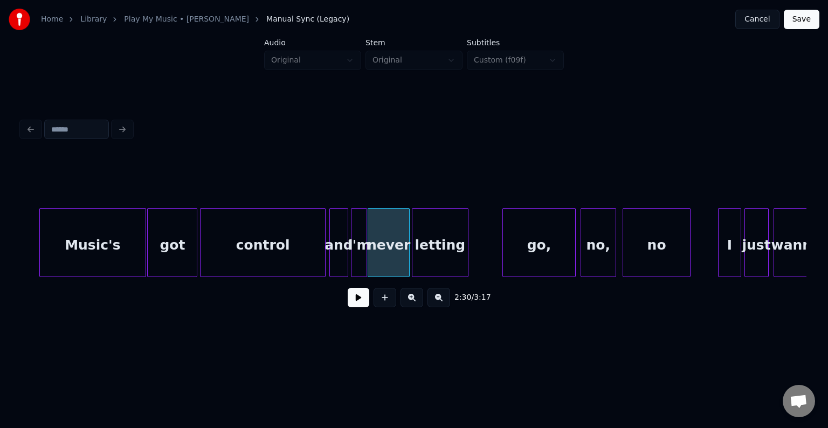
click at [432, 256] on div "letting" at bounding box center [440, 245] width 56 height 73
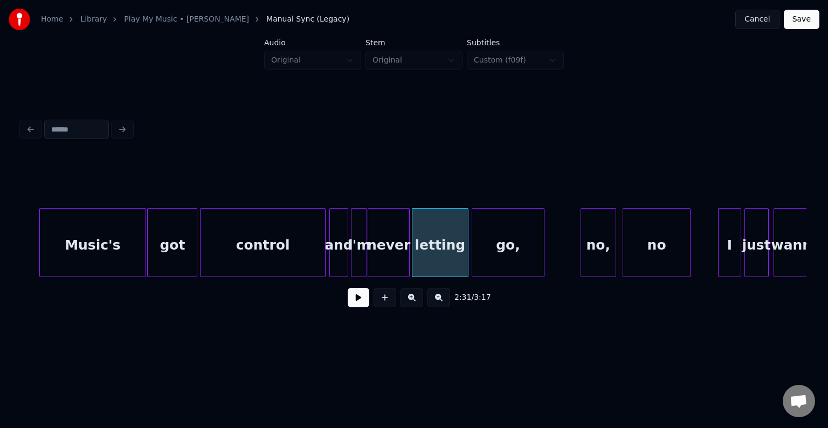
click at [517, 245] on div "go," at bounding box center [508, 245] width 72 height 73
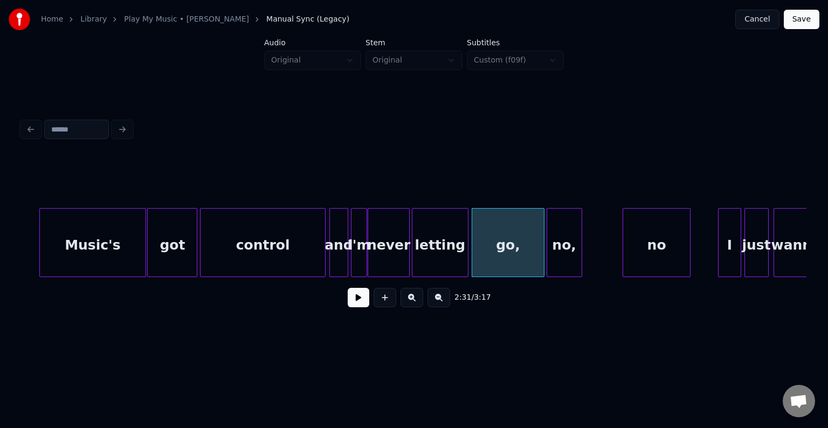
click at [563, 248] on div "no," at bounding box center [564, 245] width 34 height 73
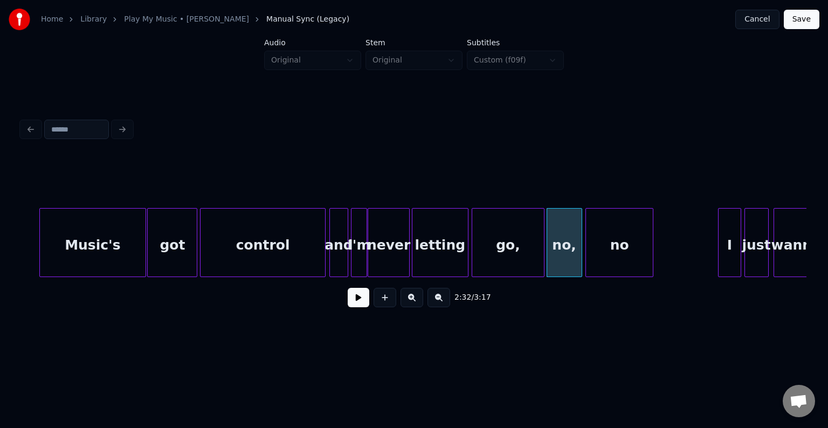
click at [628, 247] on div "no" at bounding box center [619, 245] width 67 height 73
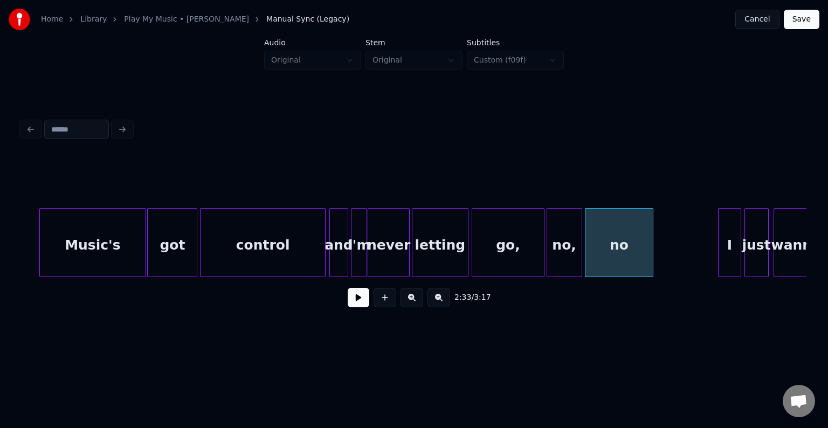
click at [324, 265] on div at bounding box center [323, 243] width 3 height 68
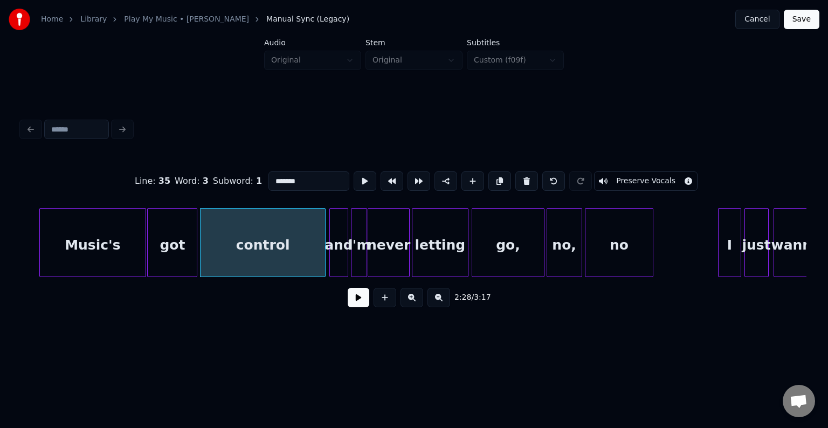
click at [354, 301] on button at bounding box center [359, 297] width 22 height 19
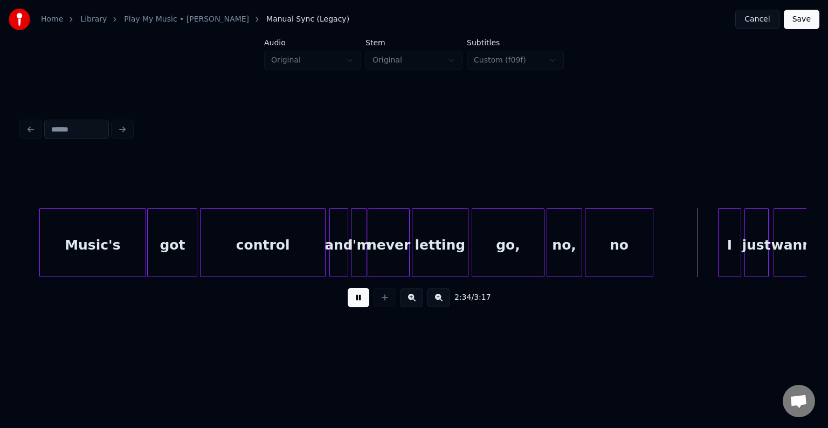
click at [354, 301] on button at bounding box center [359, 297] width 22 height 19
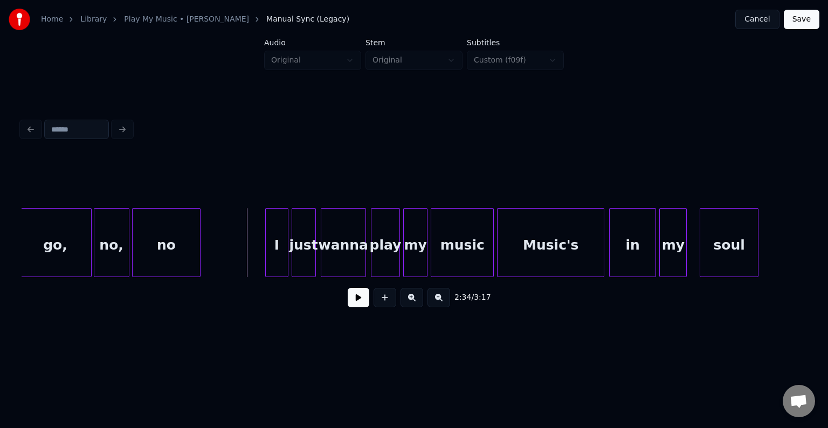
scroll to position [0, 12322]
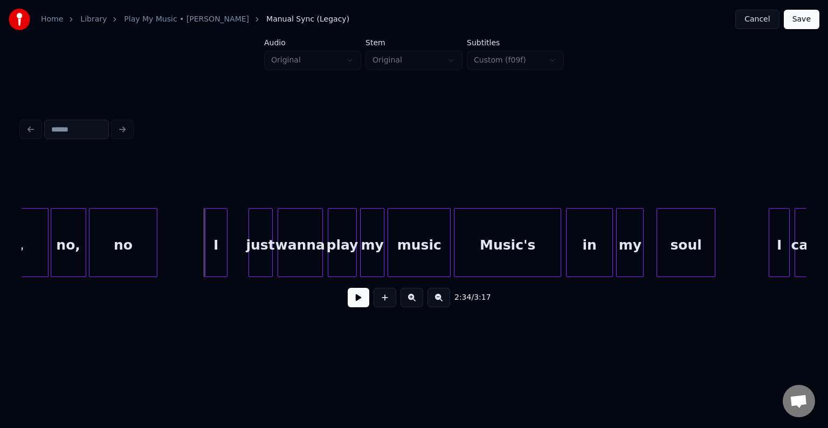
click at [211, 243] on div "I" at bounding box center [216, 245] width 22 height 73
click at [243, 252] on div "just" at bounding box center [242, 245] width 23 height 73
click at [274, 261] on div "wanna" at bounding box center [281, 245] width 44 height 73
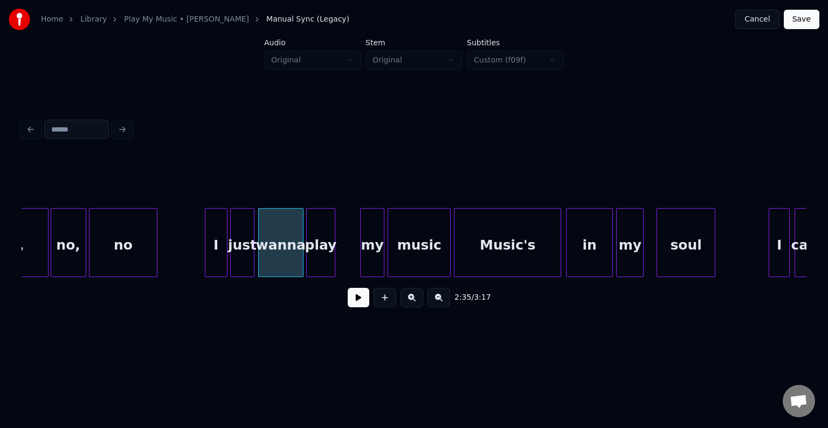
click at [321, 254] on div "play" at bounding box center [321, 245] width 28 height 73
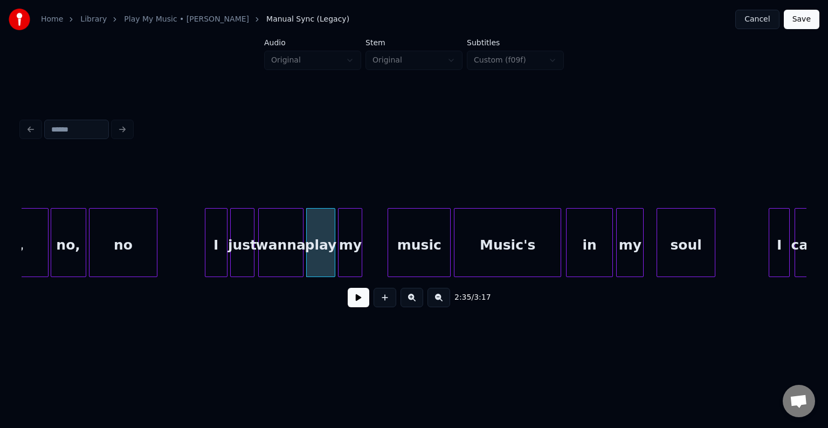
click at [351, 246] on div "my" at bounding box center [350, 245] width 23 height 73
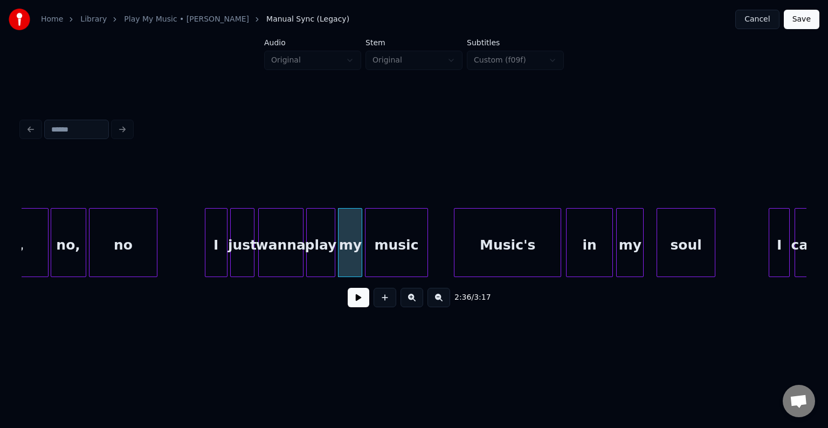
click at [390, 247] on div "music" at bounding box center [396, 245] width 62 height 73
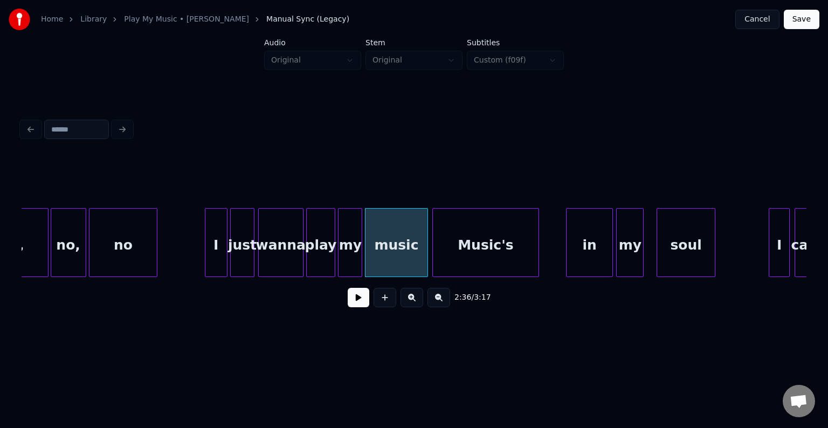
click at [464, 247] on div "Music's" at bounding box center [486, 245] width 106 height 73
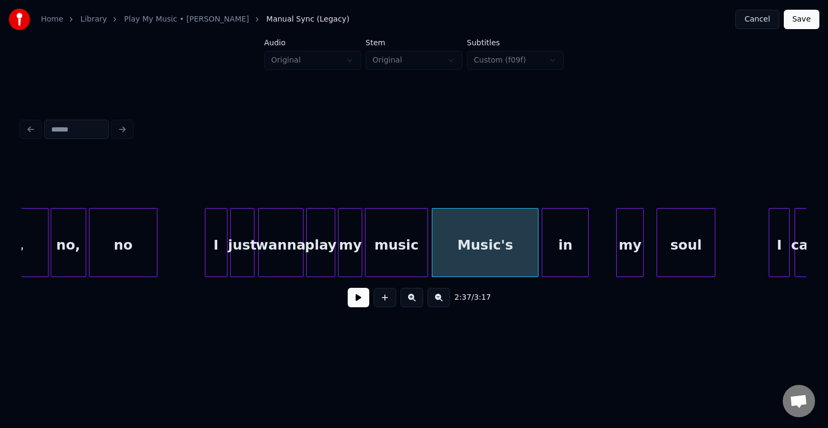
click at [561, 251] on div "in" at bounding box center [565, 245] width 46 height 73
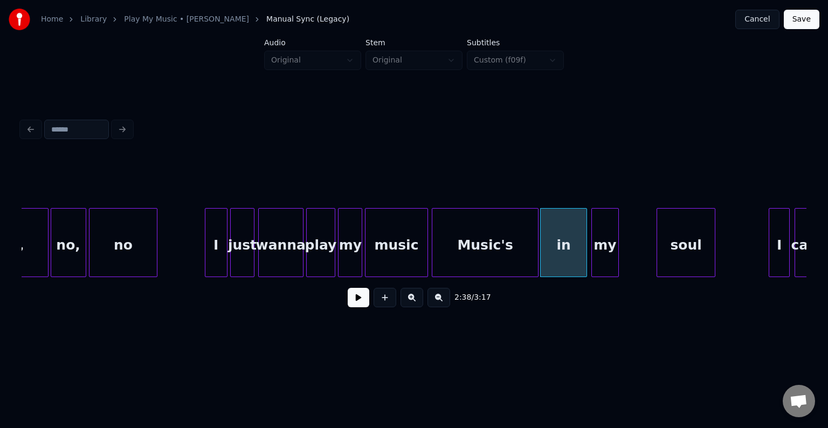
click at [609, 254] on div "my" at bounding box center [605, 245] width 26 height 73
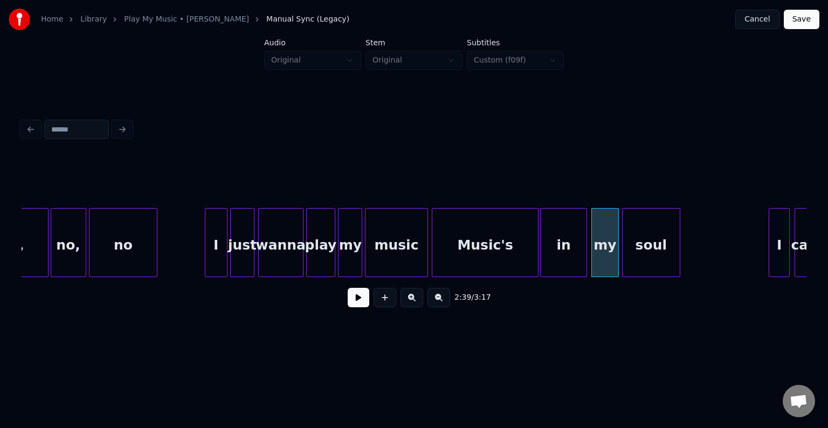
click at [655, 247] on div "soul" at bounding box center [651, 245] width 57 height 73
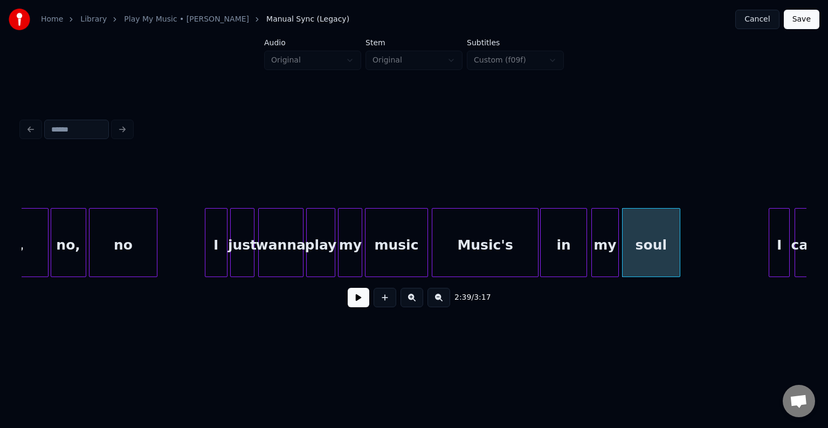
click at [353, 304] on button at bounding box center [359, 297] width 22 height 19
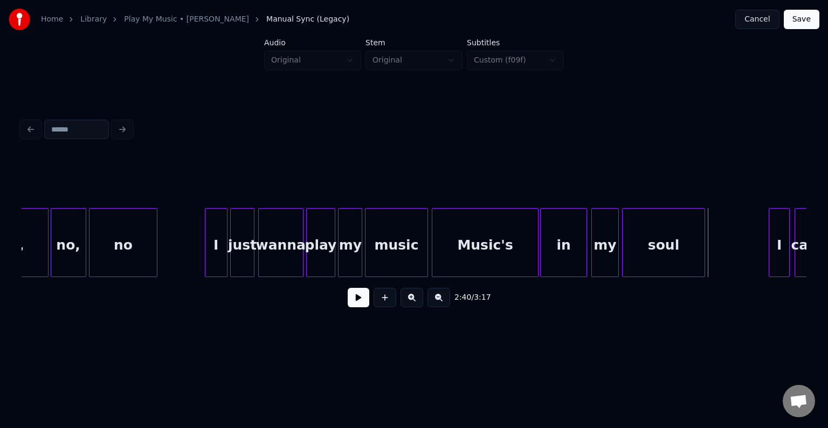
click at [702, 255] on div at bounding box center [702, 243] width 3 height 68
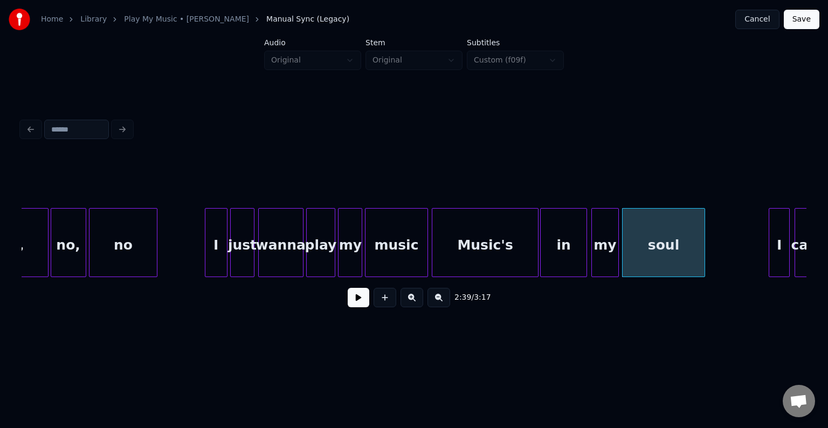
click at [357, 303] on button at bounding box center [359, 297] width 22 height 19
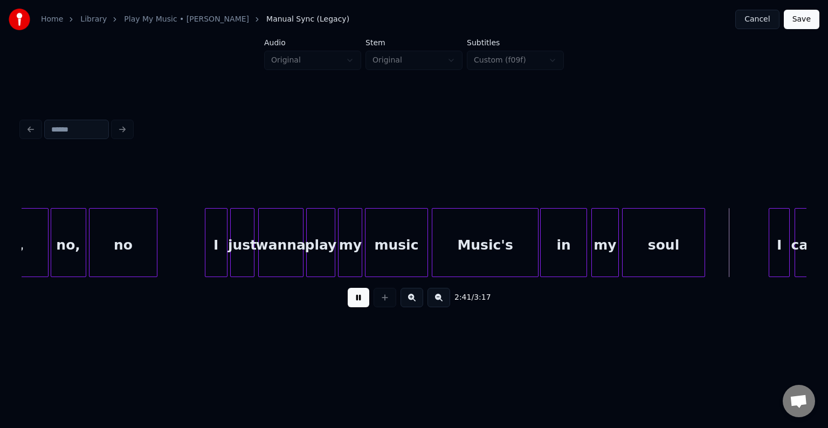
click at [357, 303] on button at bounding box center [359, 297] width 22 height 19
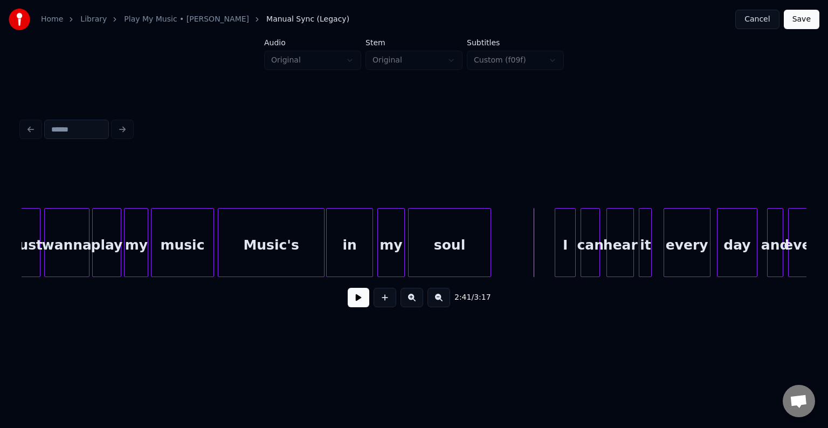
scroll to position [0, 12538]
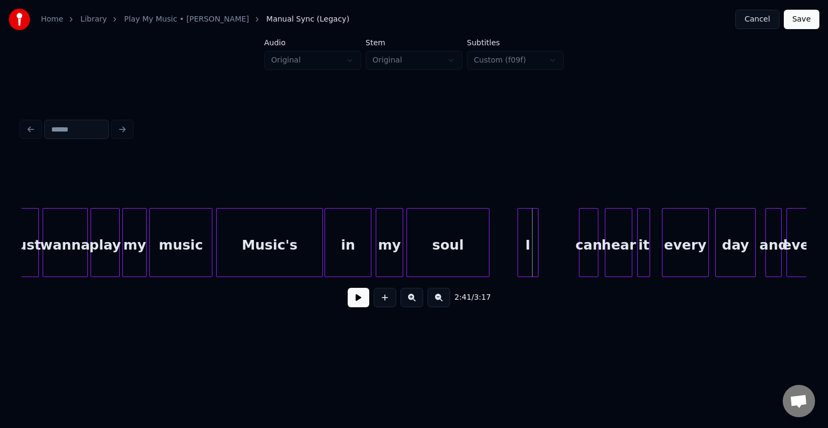
click at [529, 254] on div "I" at bounding box center [528, 245] width 20 height 73
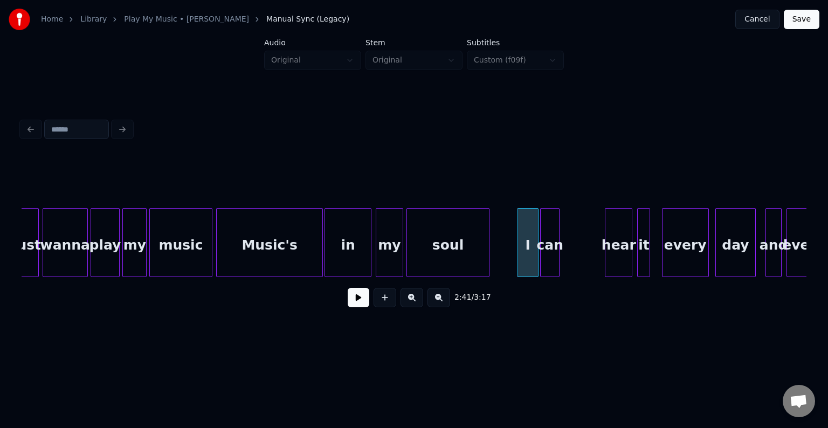
click at [552, 250] on div "can" at bounding box center [550, 245] width 18 height 73
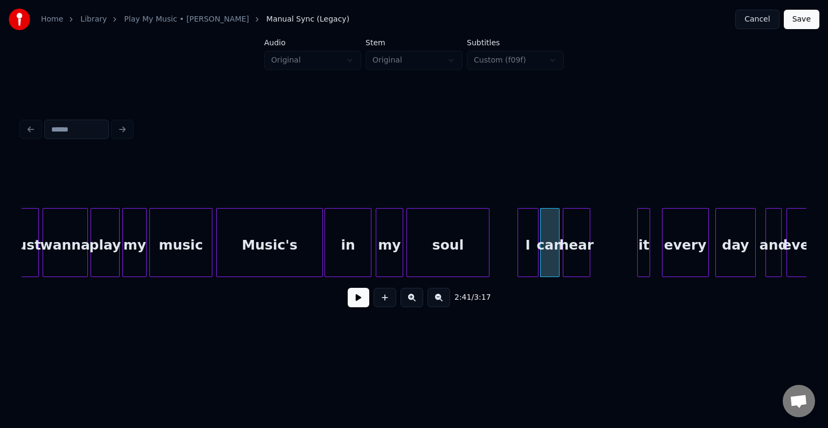
click at [574, 248] on div "hear" at bounding box center [576, 245] width 26 height 73
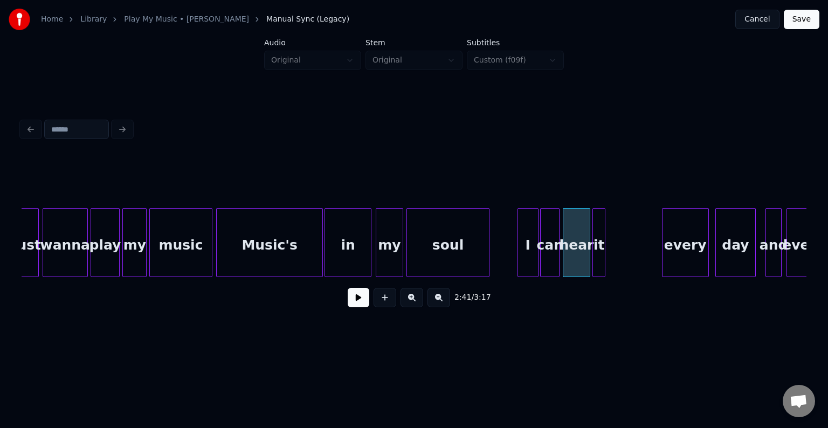
click at [598, 245] on div "it" at bounding box center [599, 245] width 12 height 73
click at [355, 304] on button at bounding box center [359, 297] width 22 height 19
click at [618, 257] on div at bounding box center [617, 243] width 3 height 68
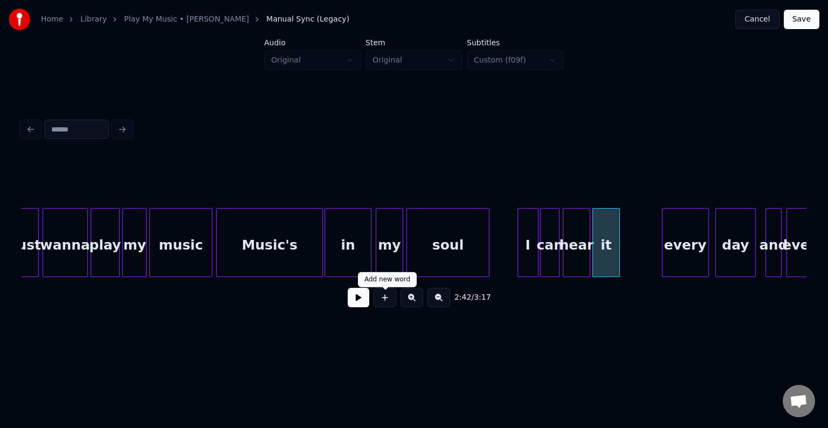
click at [360, 307] on button at bounding box center [359, 297] width 22 height 19
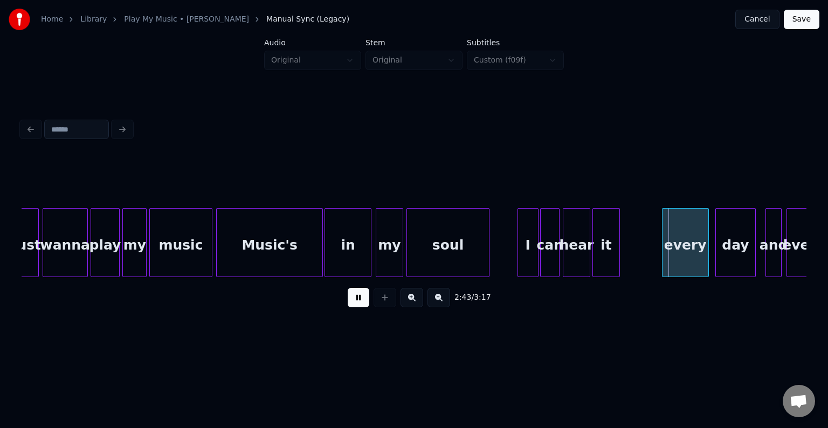
click at [360, 307] on button at bounding box center [359, 297] width 22 height 19
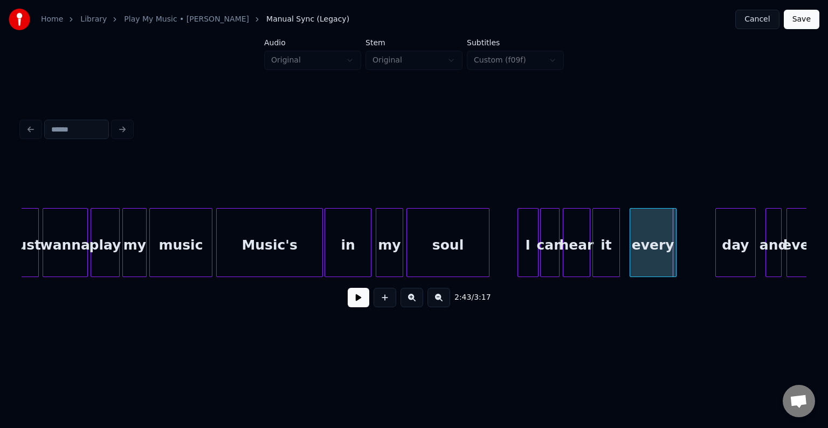
click at [653, 251] on div "every" at bounding box center [653, 245] width 46 height 73
click at [653, 251] on div "every" at bounding box center [651, 245] width 46 height 73
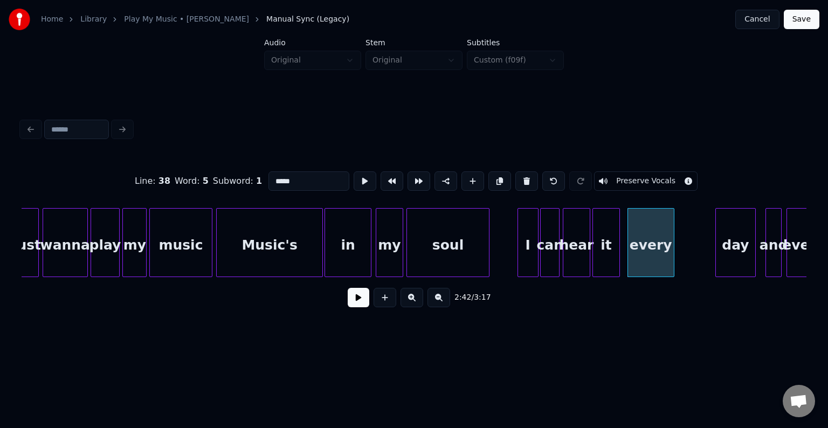
click at [354, 307] on button at bounding box center [359, 297] width 22 height 19
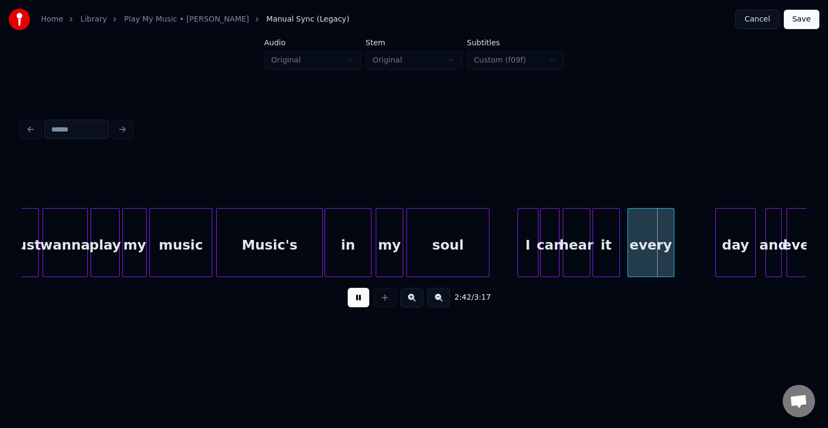
click at [354, 307] on button at bounding box center [359, 297] width 22 height 19
click at [688, 251] on div "day" at bounding box center [695, 245] width 39 height 73
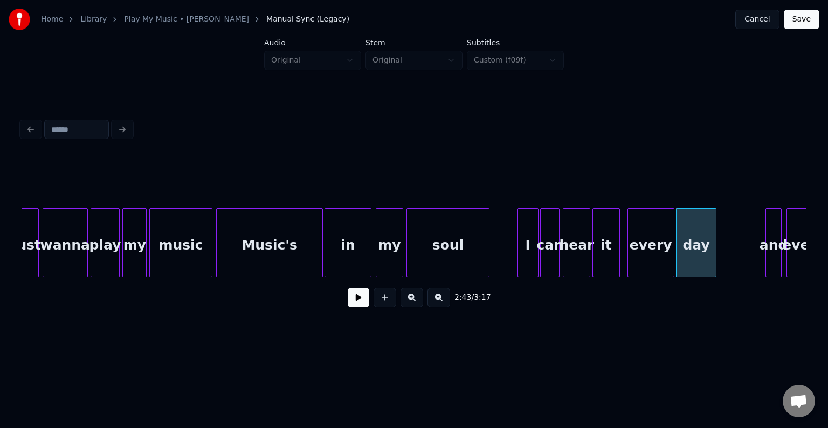
click at [362, 300] on button at bounding box center [359, 297] width 22 height 19
click at [779, 246] on div at bounding box center [779, 243] width 3 height 68
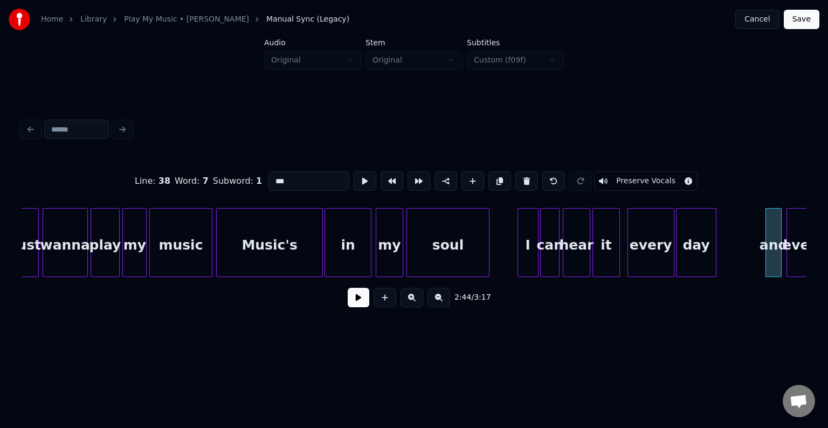
click at [703, 251] on div "day" at bounding box center [695, 245] width 39 height 73
type input "***"
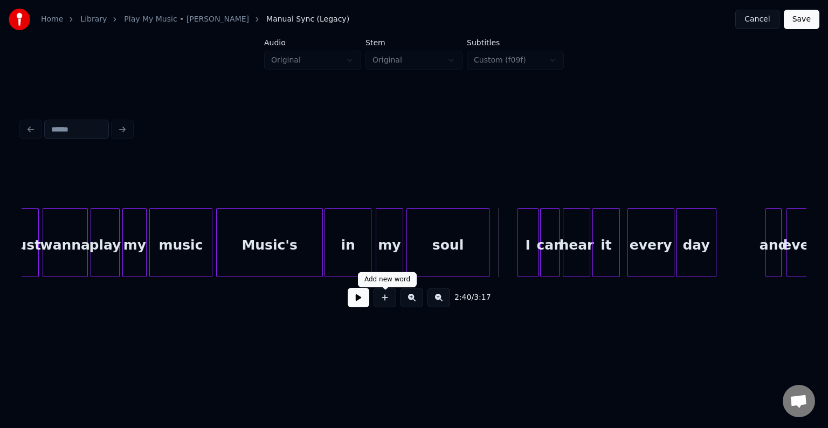
click at [362, 301] on button at bounding box center [359, 297] width 22 height 19
drag, startPoint x: 776, startPoint y: 247, endPoint x: 731, endPoint y: 247, distance: 45.3
click at [776, 249] on div "and" at bounding box center [773, 245] width 15 height 73
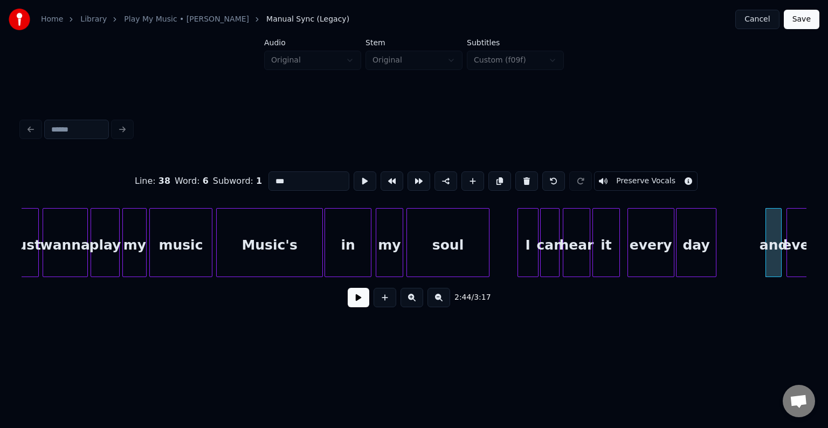
type input "***"
click at [741, 247] on div "and" at bounding box center [738, 245] width 15 height 73
click at [356, 303] on button at bounding box center [359, 297] width 22 height 19
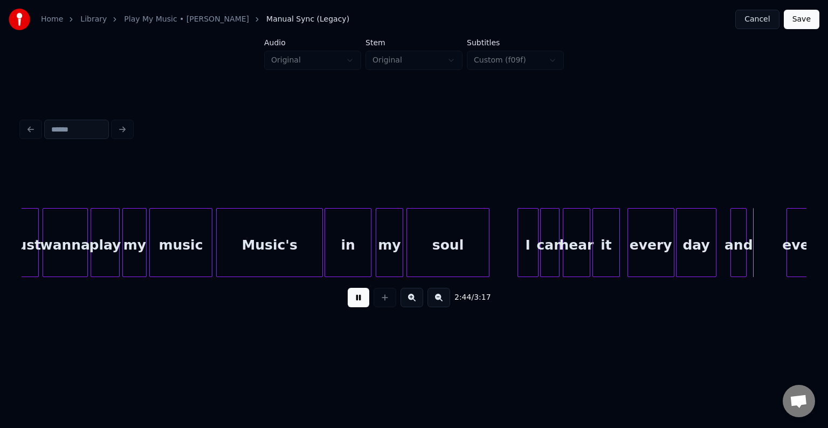
click at [356, 303] on button at bounding box center [359, 297] width 22 height 19
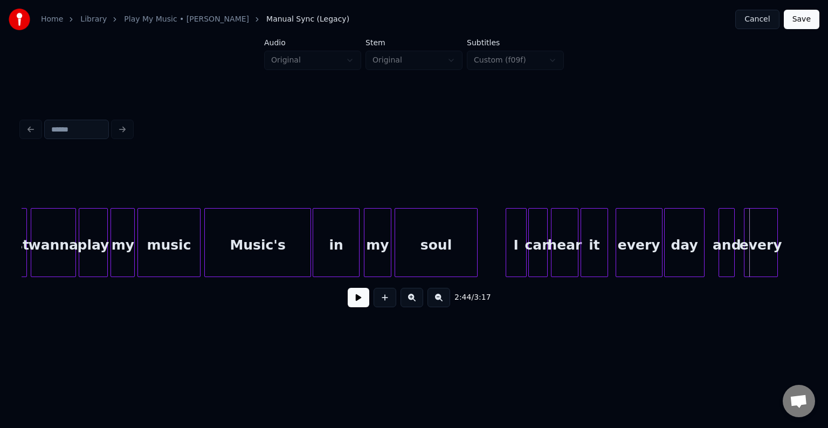
click at [765, 243] on div "every" at bounding box center [760, 245] width 33 height 73
click at [757, 250] on div "every" at bounding box center [756, 245] width 33 height 73
click at [357, 300] on button at bounding box center [359, 297] width 22 height 19
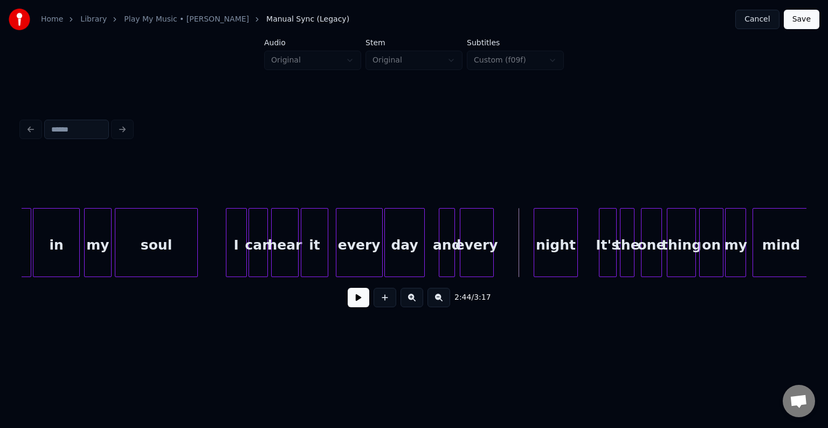
scroll to position [0, 12873]
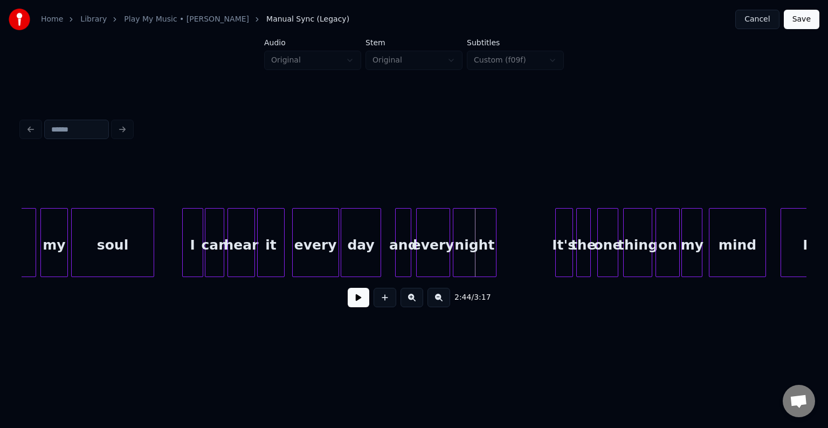
click at [473, 253] on div "night" at bounding box center [474, 245] width 43 height 73
click at [361, 300] on button at bounding box center [359, 297] width 22 height 19
click at [351, 302] on button at bounding box center [359, 297] width 22 height 19
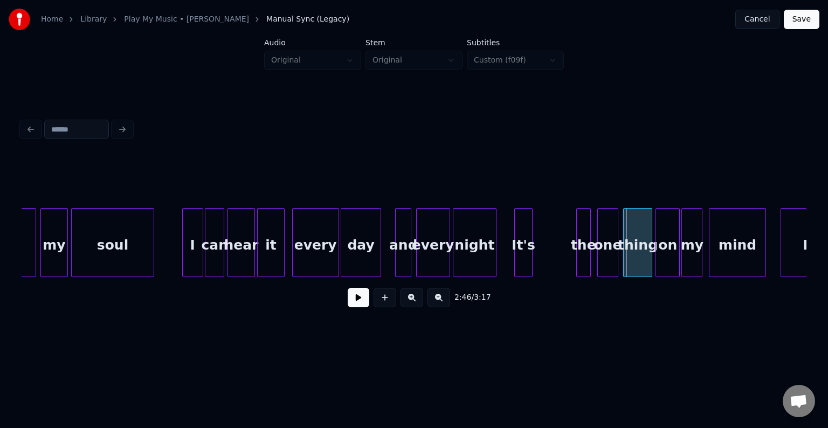
click at [528, 254] on div "It's" at bounding box center [523, 245] width 17 height 73
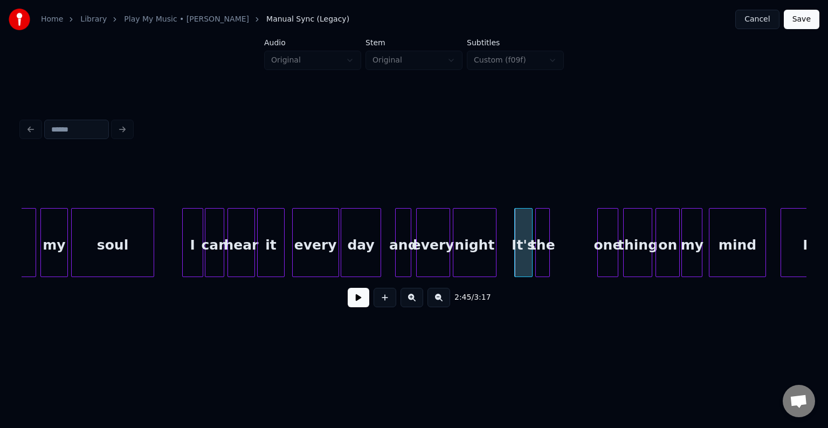
click at [544, 251] on div "the" at bounding box center [542, 245] width 13 height 73
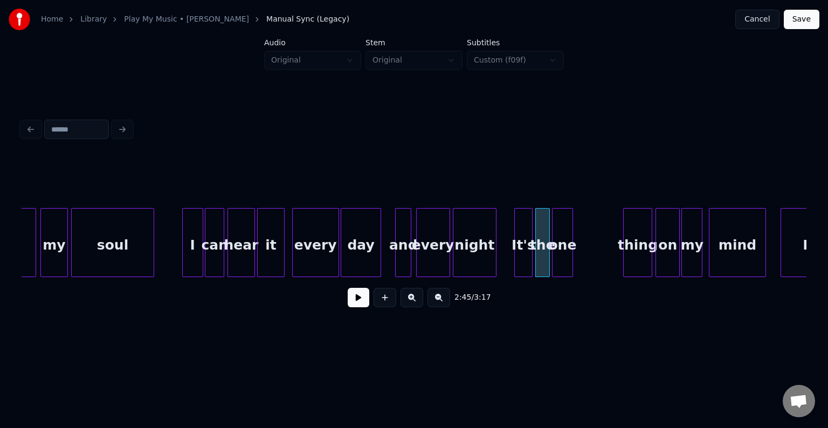
click at [563, 251] on div "one" at bounding box center [562, 245] width 20 height 73
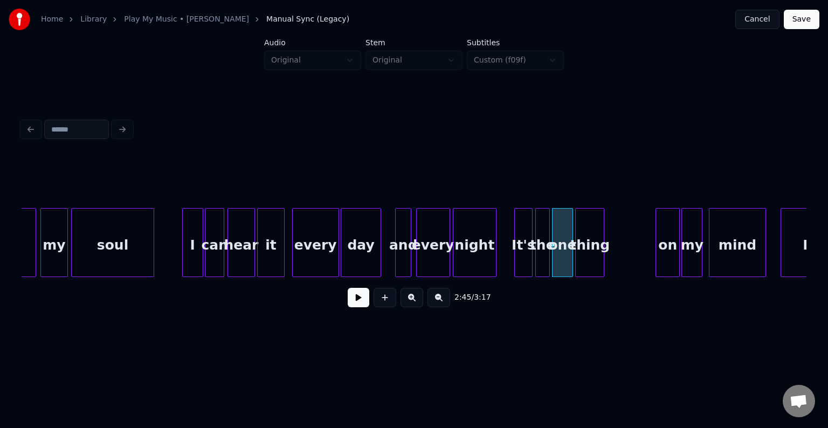
click at [593, 252] on div "thing" at bounding box center [590, 245] width 28 height 73
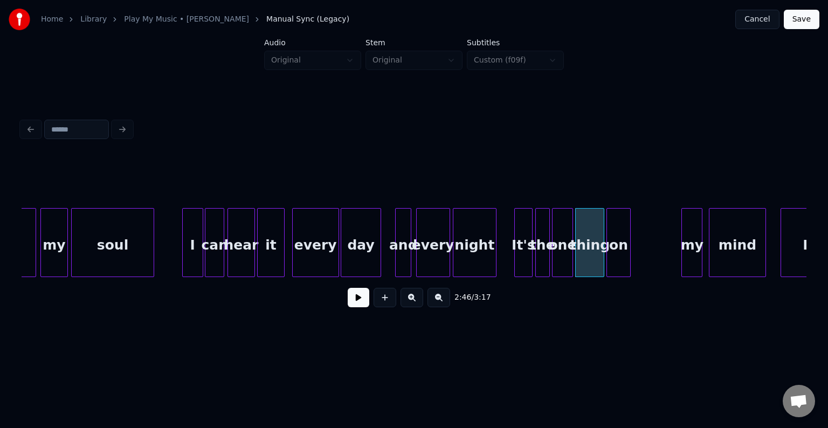
click at [619, 248] on div "on" at bounding box center [618, 245] width 23 height 73
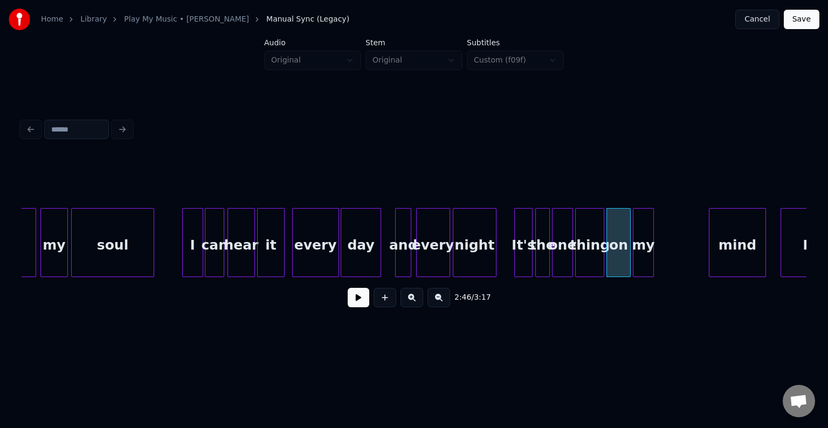
click at [644, 251] on div "my" at bounding box center [643, 245] width 20 height 73
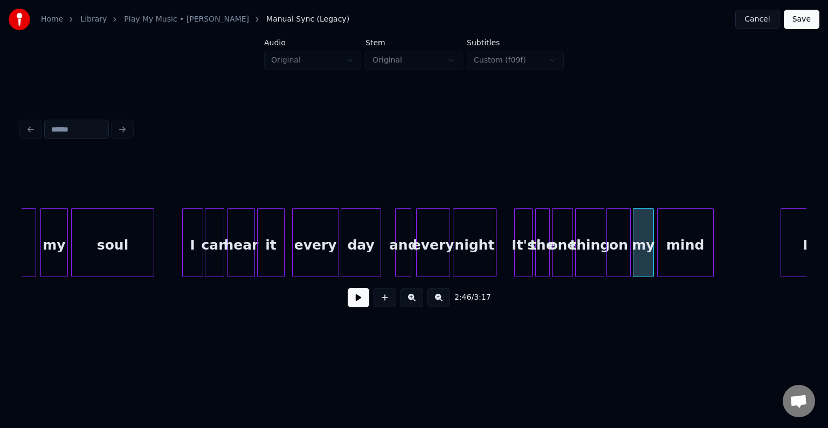
click at [681, 249] on div "mind" at bounding box center [686, 245] width 56 height 73
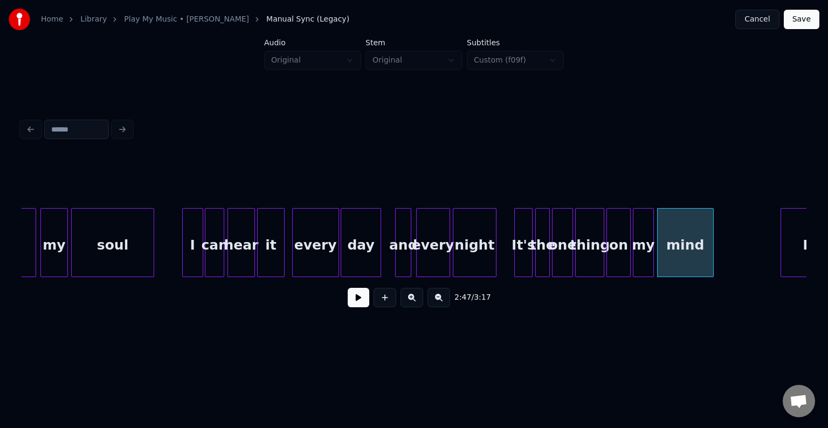
click at [351, 304] on button at bounding box center [359, 297] width 22 height 19
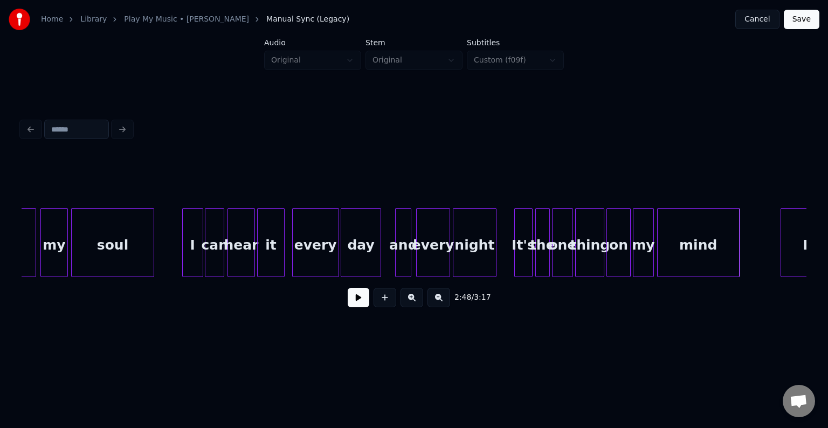
click at [737, 259] on div at bounding box center [737, 243] width 3 height 68
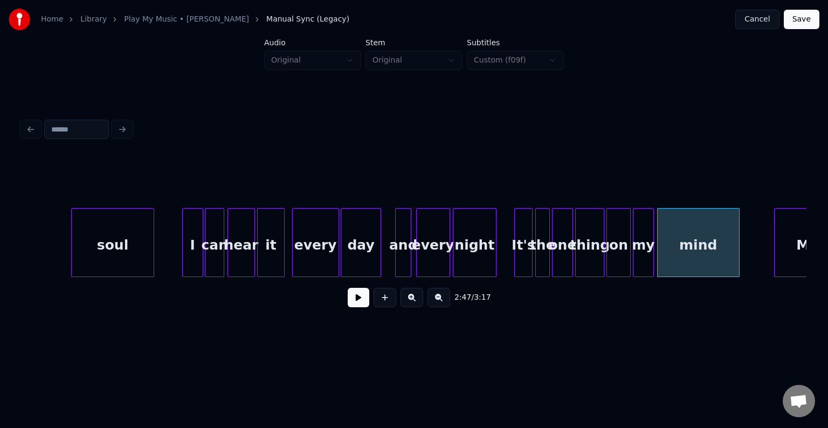
scroll to position [0, 12945]
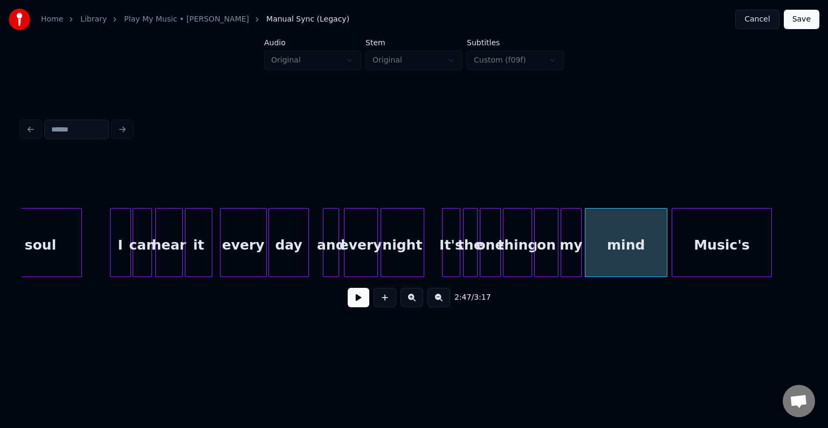
click at [755, 247] on div "Music's" at bounding box center [722, 245] width 100 height 73
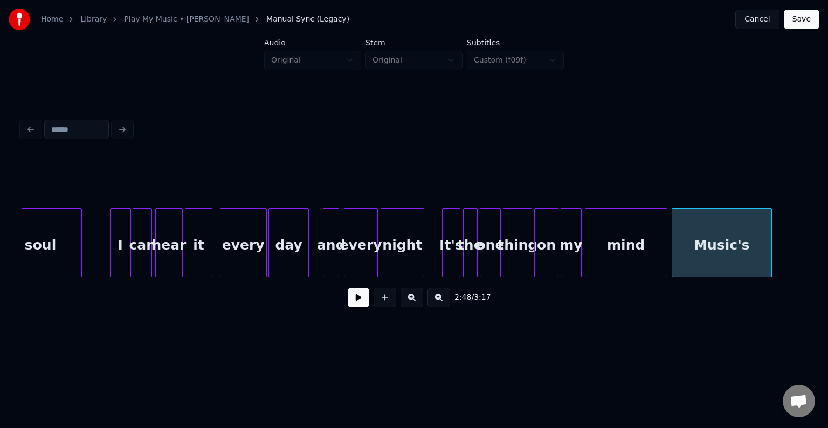
click at [385, 254] on div "night" at bounding box center [402, 245] width 43 height 73
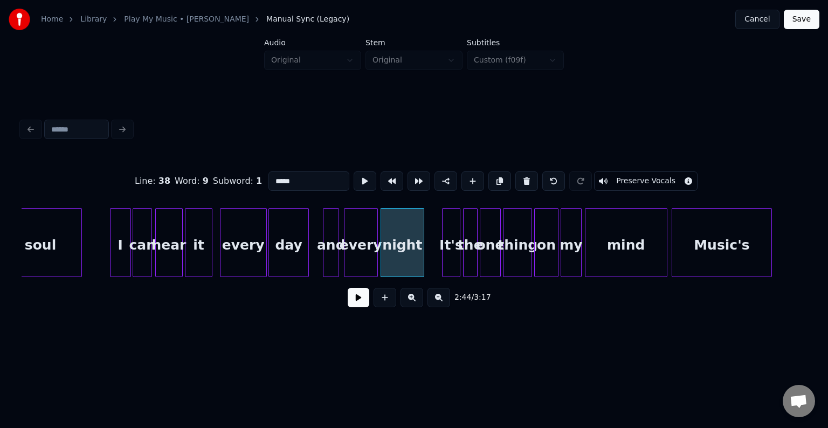
click at [351, 302] on button at bounding box center [359, 297] width 22 height 19
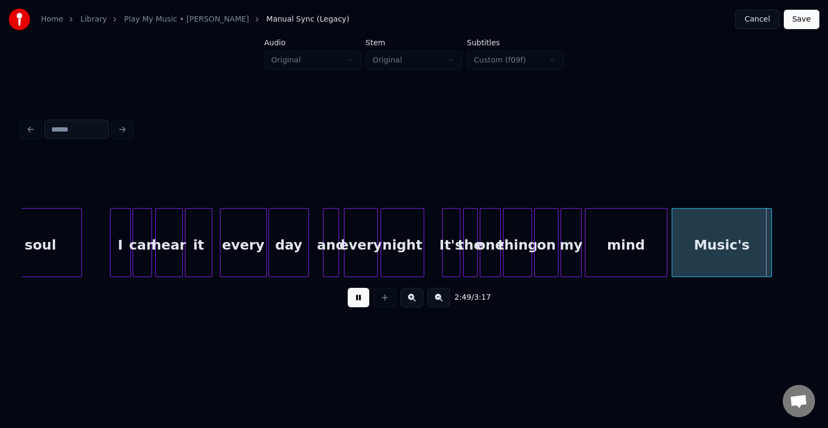
click at [351, 302] on button at bounding box center [359, 297] width 22 height 19
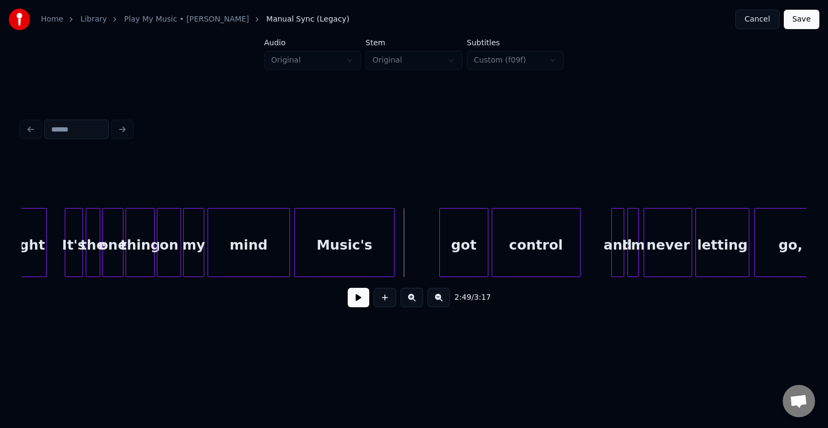
scroll to position [0, 13333]
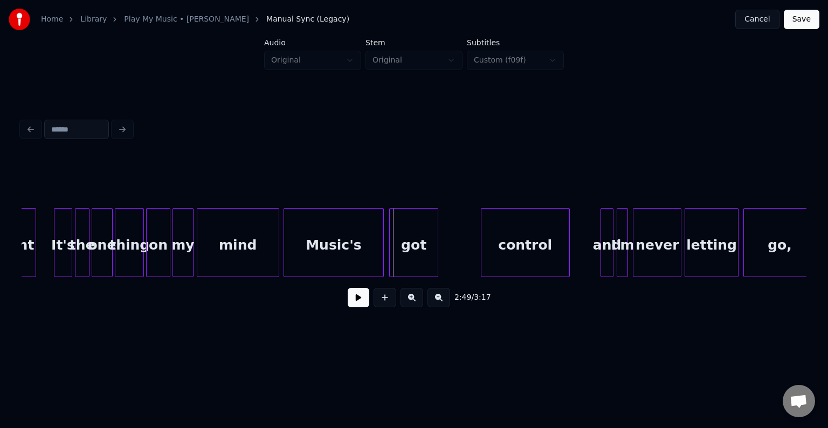
click at [415, 248] on div "got" at bounding box center [413, 245] width 47 height 73
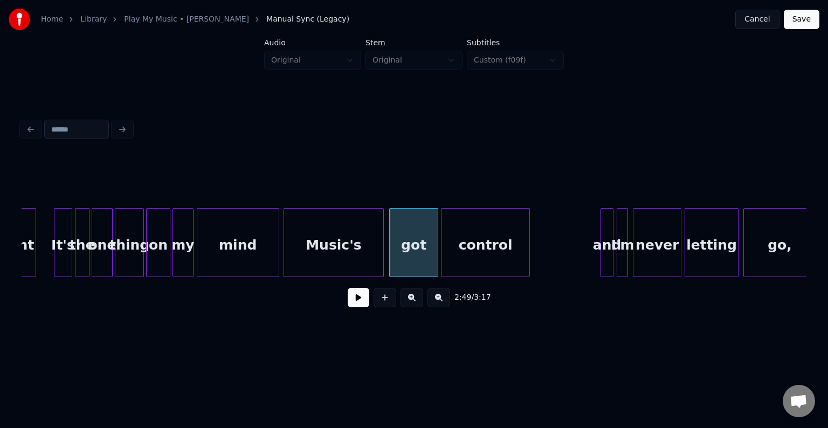
click at [502, 239] on div "control" at bounding box center [485, 245] width 88 height 73
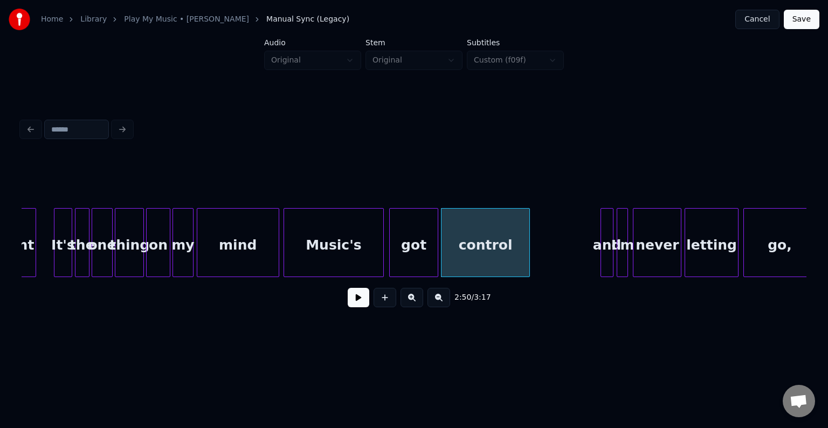
click at [351, 304] on button at bounding box center [359, 297] width 22 height 19
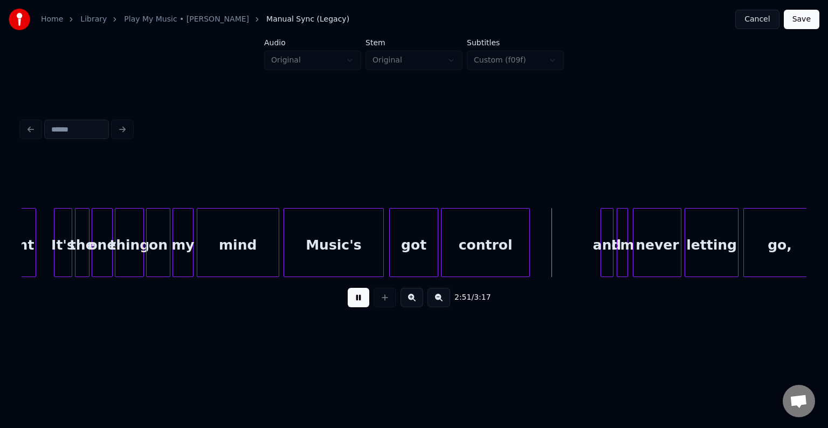
click at [351, 304] on button at bounding box center [359, 297] width 22 height 19
click at [489, 255] on div "control" at bounding box center [485, 245] width 88 height 73
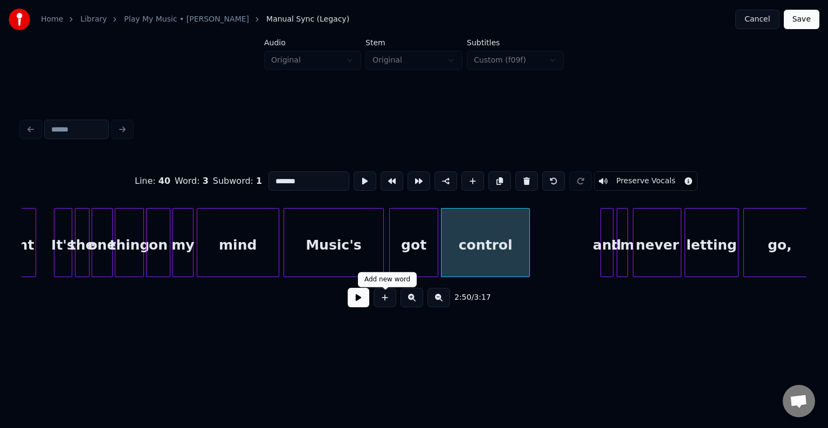
click at [362, 304] on button at bounding box center [359, 297] width 22 height 19
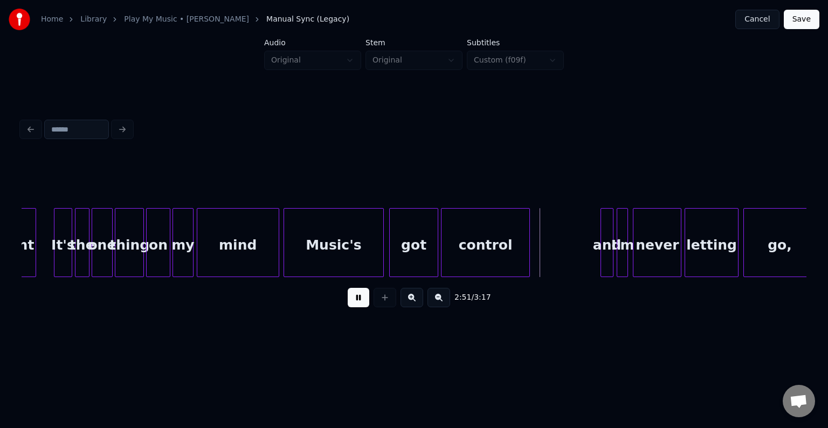
click at [362, 304] on button at bounding box center [359, 297] width 22 height 19
click at [556, 246] on div at bounding box center [557, 243] width 3 height 68
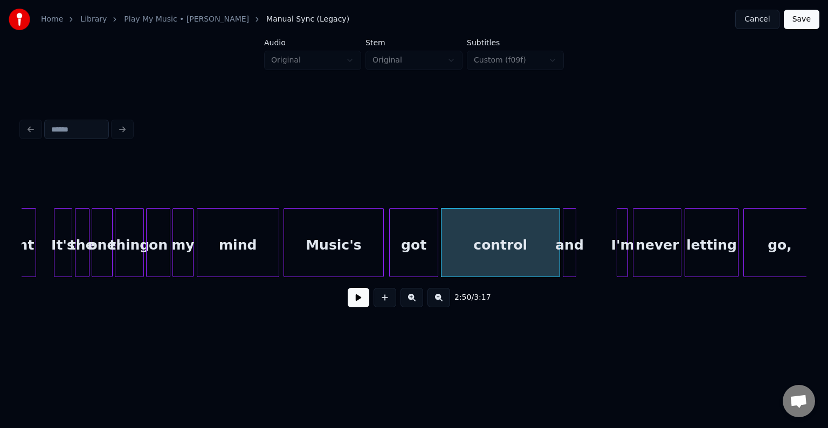
click at [569, 257] on div "and" at bounding box center [569, 245] width 12 height 73
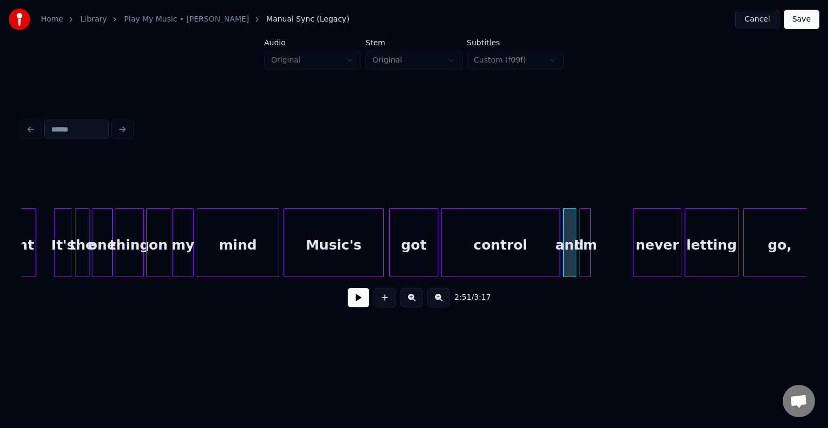
click at [584, 254] on div "I'm" at bounding box center [585, 245] width 11 height 73
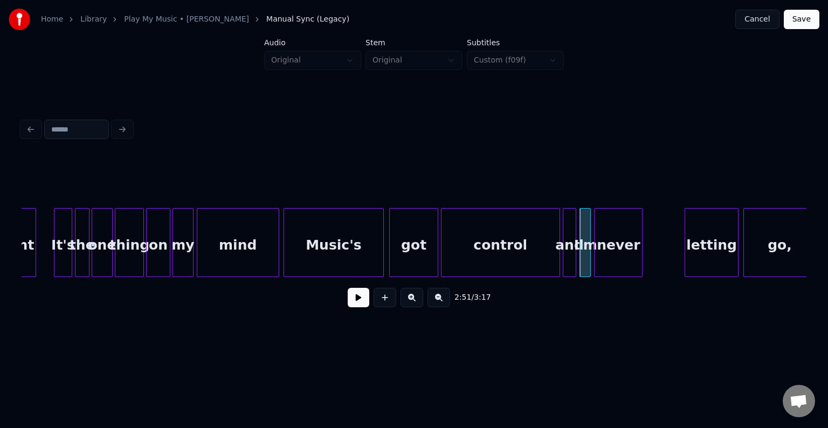
click at [610, 253] on div "never" at bounding box center [618, 245] width 47 height 73
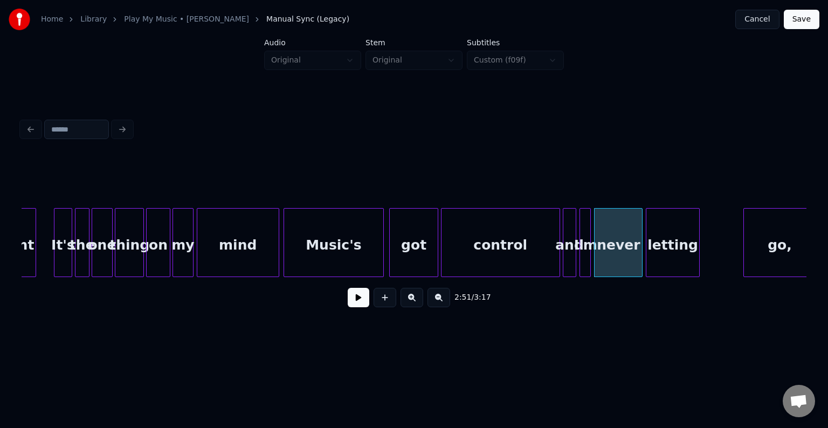
click at [671, 248] on div "letting" at bounding box center [672, 245] width 52 height 73
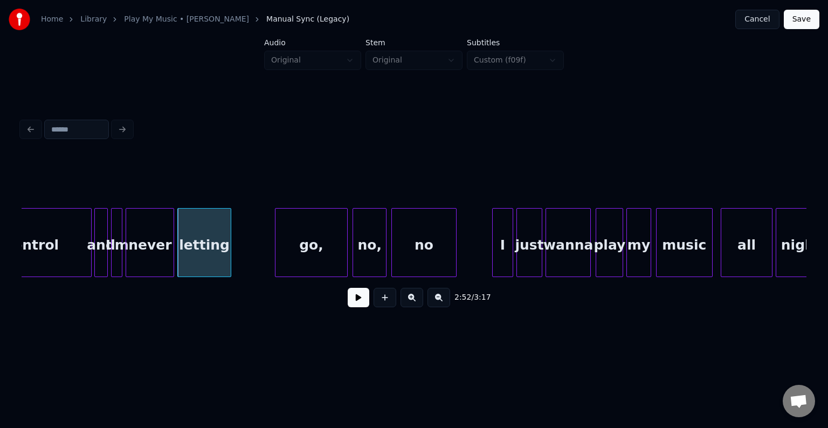
scroll to position [0, 13784]
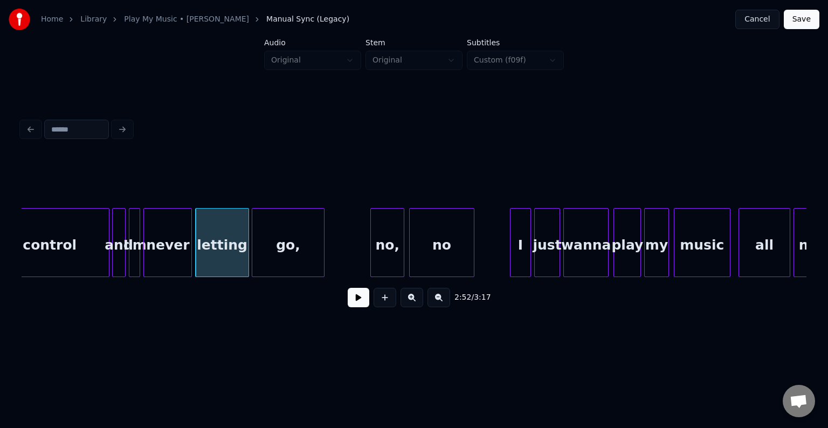
click at [295, 246] on div "go," at bounding box center [288, 245] width 72 height 73
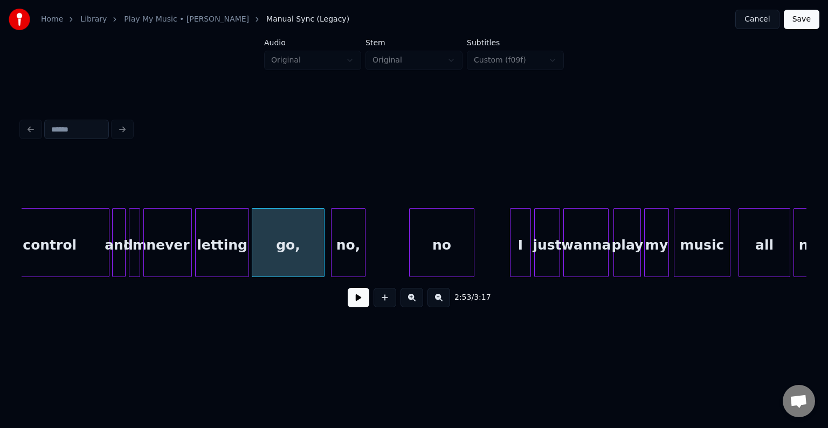
click at [347, 248] on div "no," at bounding box center [347, 245] width 33 height 73
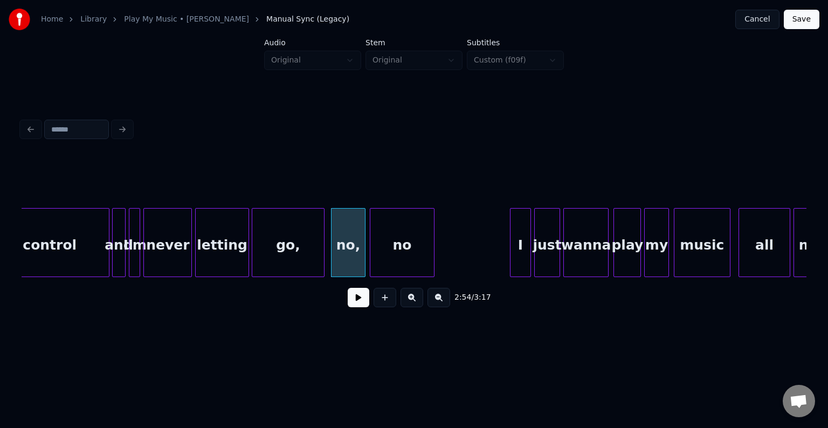
click at [405, 254] on div "no" at bounding box center [402, 245] width 64 height 73
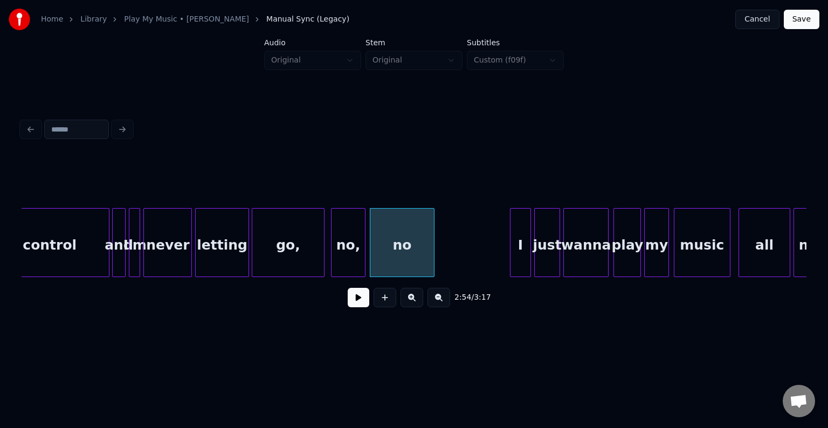
click at [80, 261] on div "control" at bounding box center [50, 245] width 118 height 73
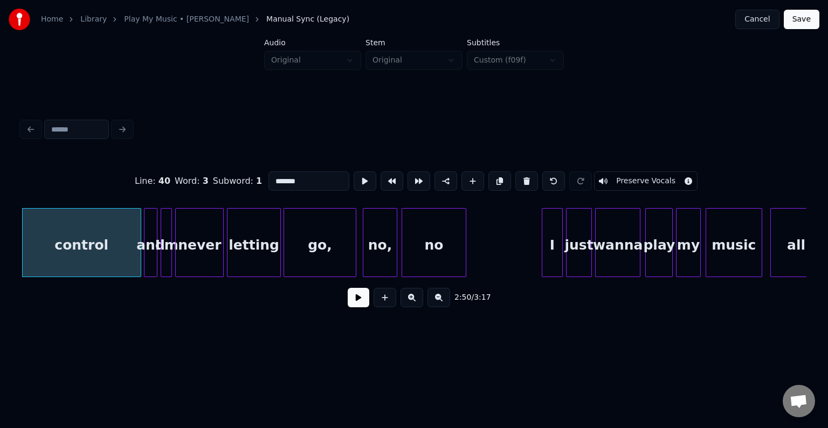
click at [357, 304] on button at bounding box center [359, 297] width 22 height 19
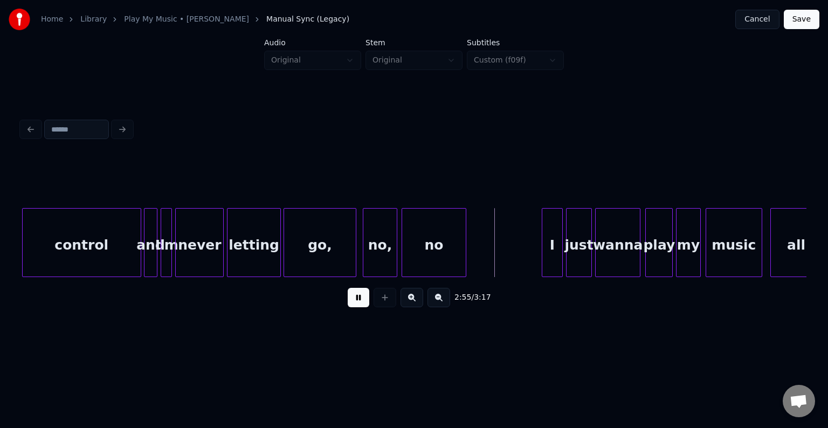
click at [356, 306] on button at bounding box center [359, 297] width 22 height 19
click at [512, 241] on div "I" at bounding box center [512, 245] width 20 height 73
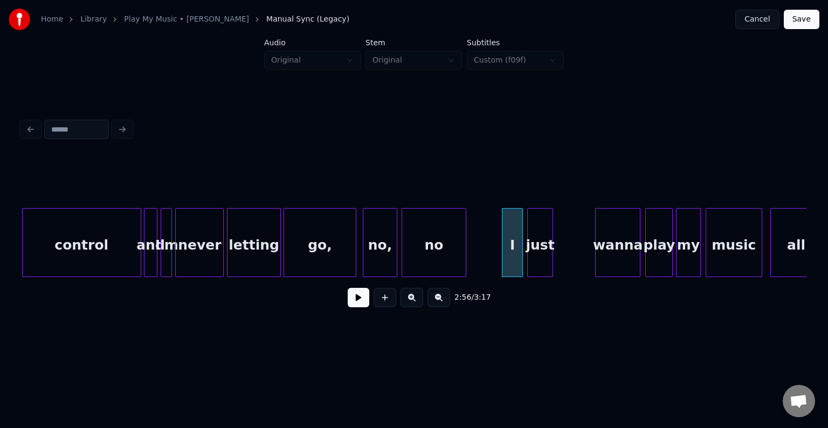
click at [540, 250] on div "just" at bounding box center [540, 245] width 25 height 73
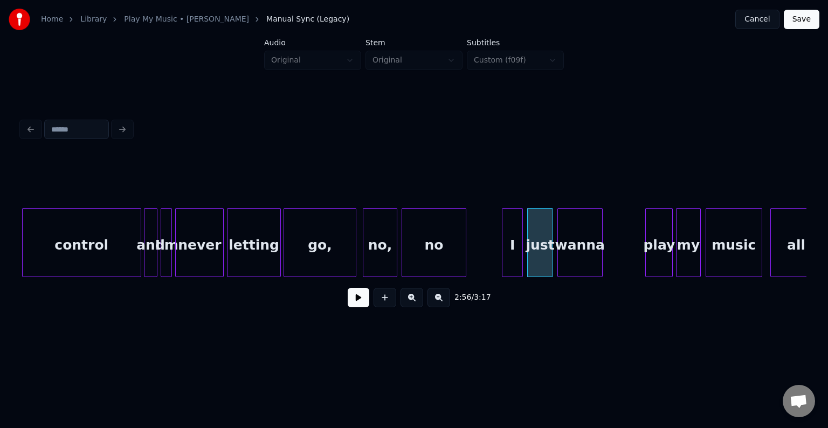
click at [579, 247] on div "wanna" at bounding box center [580, 245] width 44 height 73
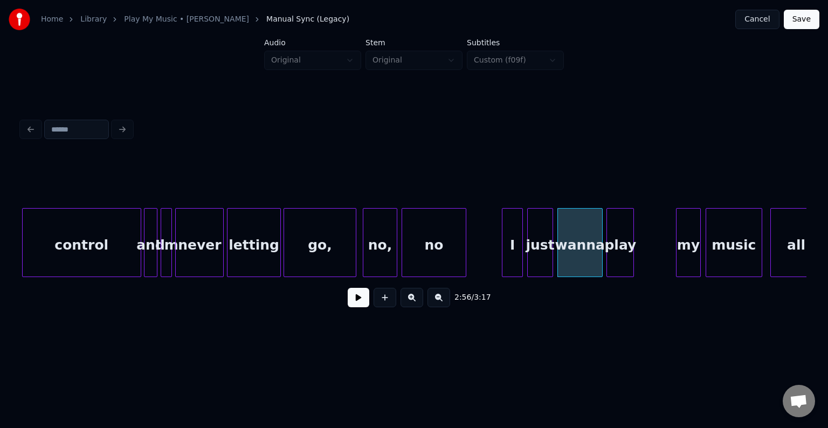
click at [621, 246] on div "play" at bounding box center [620, 245] width 26 height 73
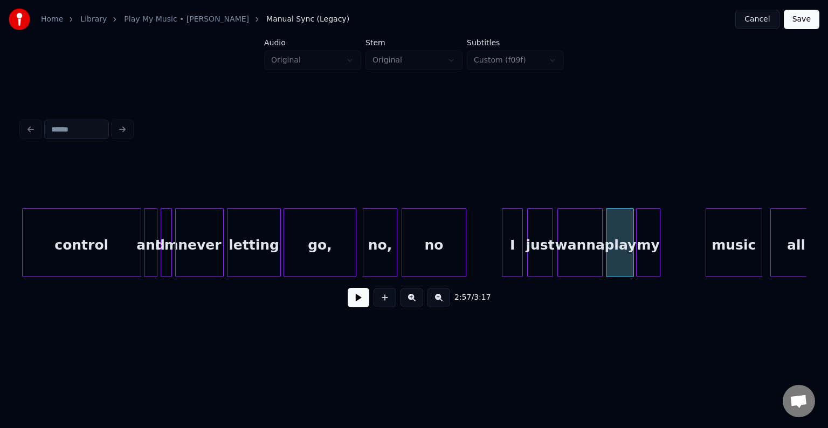
click at [650, 243] on div "my" at bounding box center [648, 245] width 23 height 73
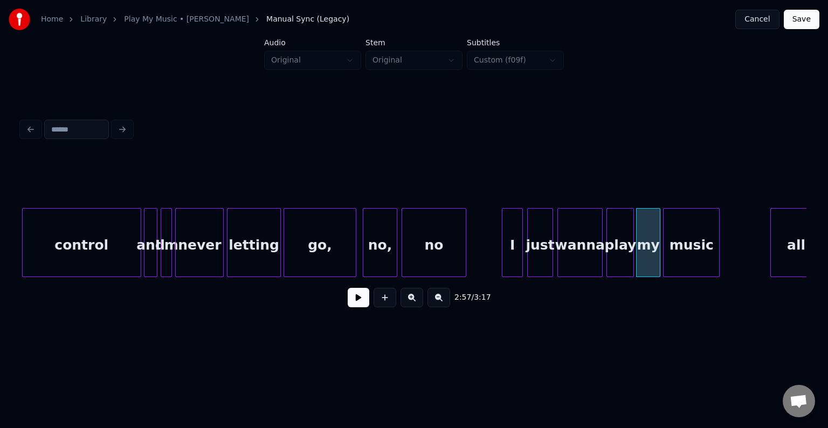
click at [680, 250] on div "music" at bounding box center [692, 245] width 56 height 73
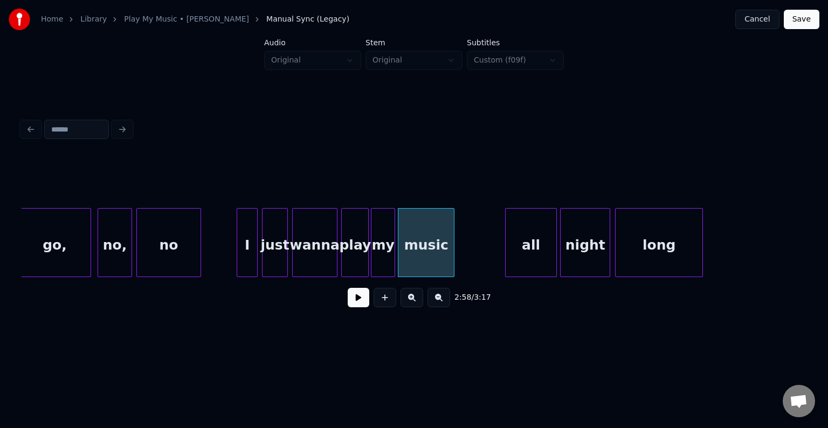
scroll to position [0, 14125]
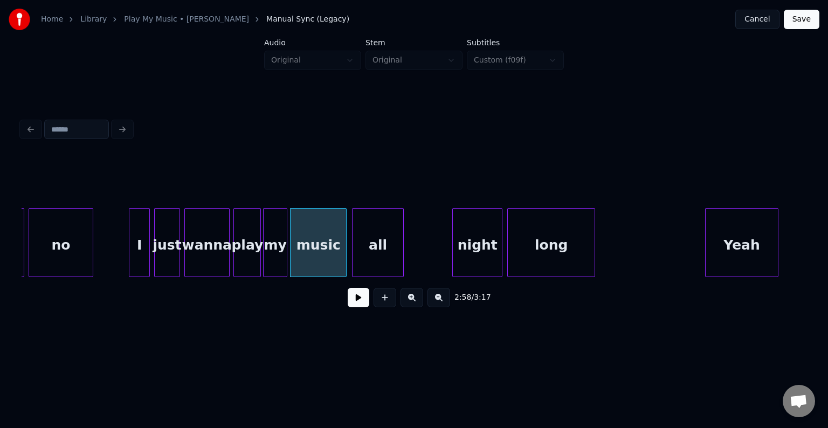
click at [379, 252] on div "all" at bounding box center [378, 245] width 51 height 73
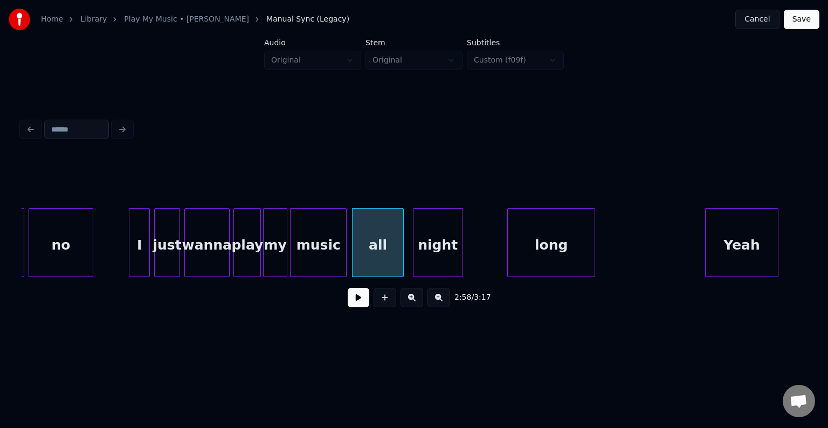
click at [435, 247] on div "night" at bounding box center [437, 245] width 49 height 73
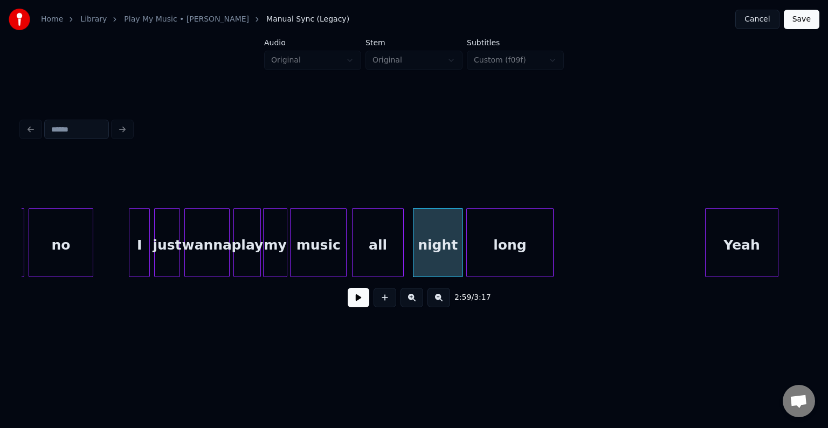
click at [494, 244] on div "long" at bounding box center [510, 245] width 86 height 73
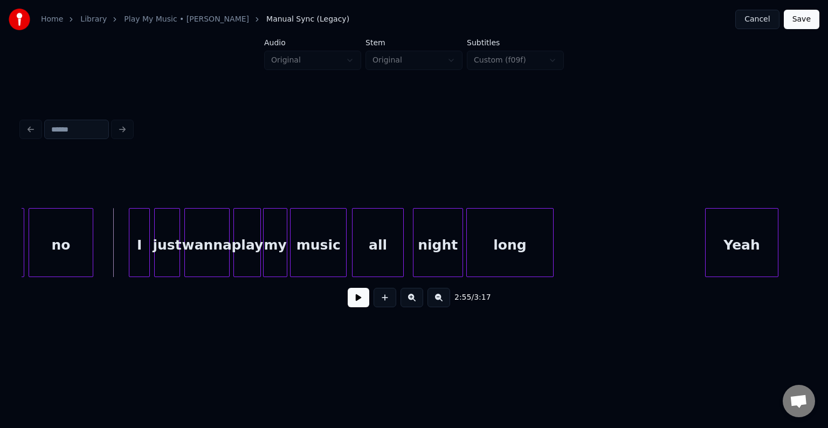
click at [352, 301] on button at bounding box center [359, 297] width 22 height 19
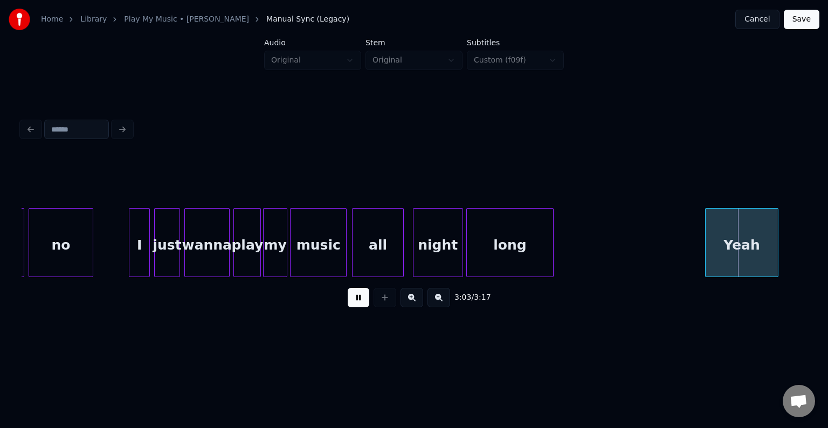
click at [352, 301] on button at bounding box center [359, 297] width 22 height 19
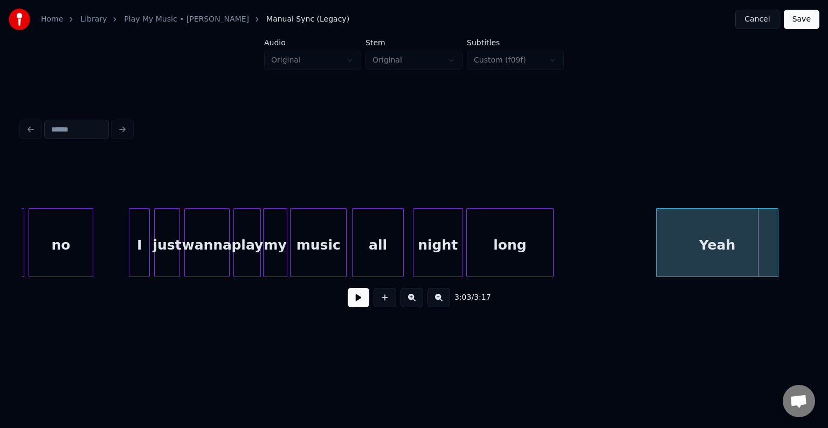
click at [658, 250] on div at bounding box center [658, 243] width 3 height 68
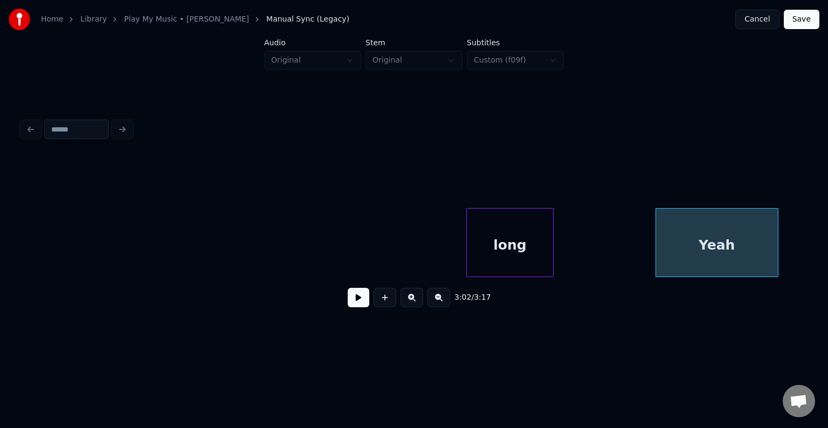
scroll to position [0, 15185]
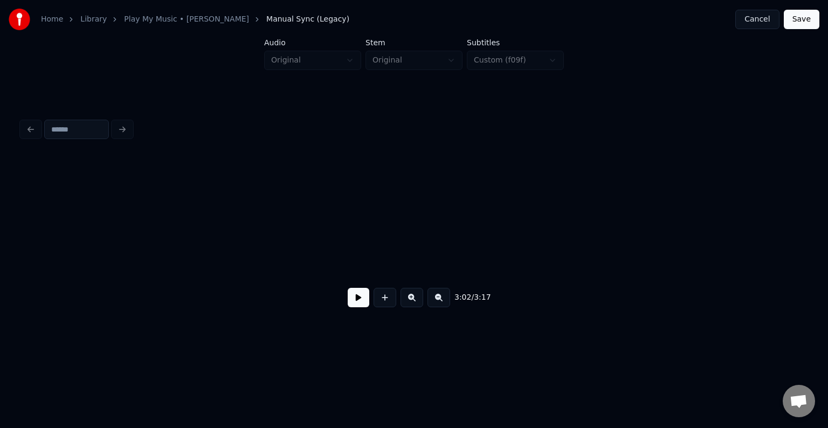
click at [802, 32] on div "Home Library Play My Music • [PERSON_NAME] Manual Sync (Legacy) Cancel Save" at bounding box center [414, 19] width 828 height 39
click at [801, 22] on button "Save" at bounding box center [802, 19] width 36 height 19
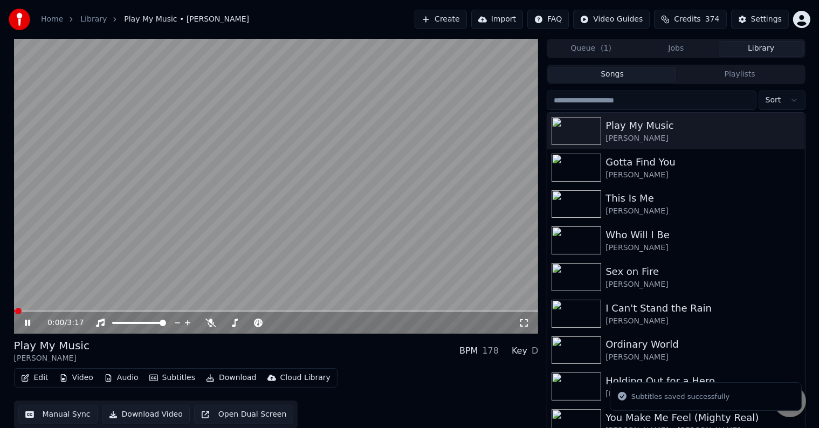
click at [24, 323] on icon at bounding box center [35, 323] width 25 height 9
click at [226, 380] on button "Download" at bounding box center [231, 377] width 59 height 15
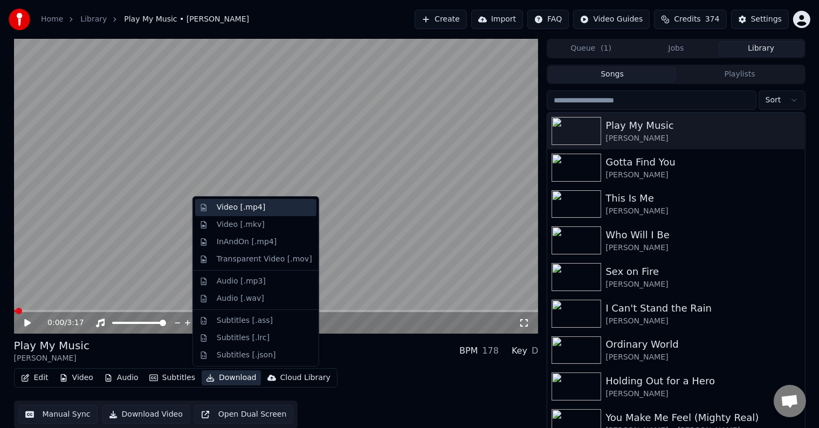
click at [220, 211] on div "Video [.mp4]" at bounding box center [241, 207] width 49 height 11
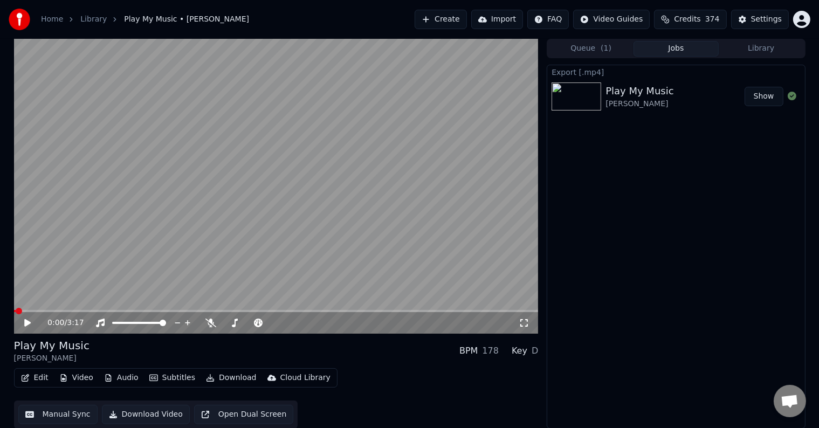
click at [459, 23] on button "Create" at bounding box center [441, 19] width 52 height 19
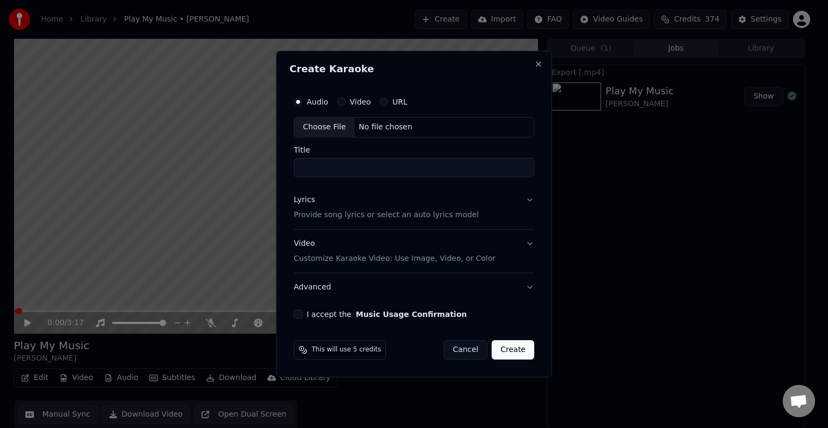
click at [339, 125] on div "Choose File" at bounding box center [324, 127] width 60 height 19
type input "*********"
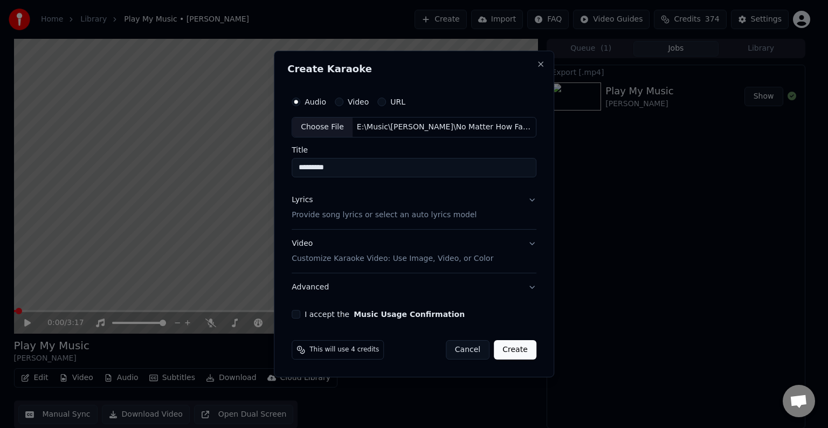
click at [513, 216] on button "Lyrics Provide song lyrics or select an auto lyrics model" at bounding box center [414, 207] width 245 height 43
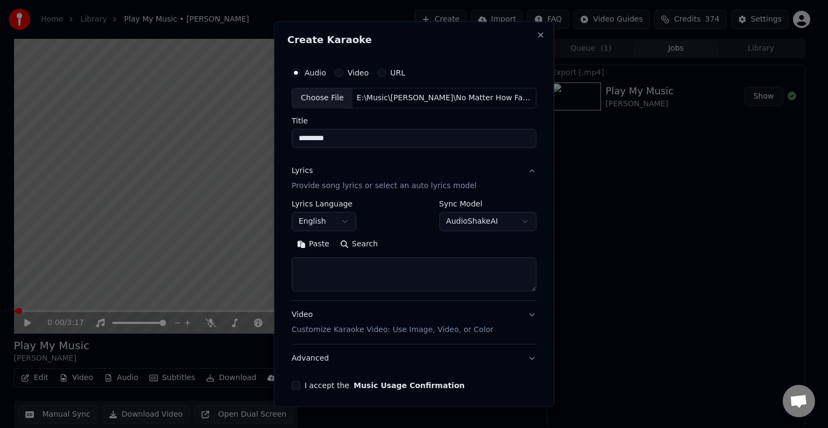
click at [380, 276] on textarea at bounding box center [414, 274] width 245 height 34
paste textarea "**********"
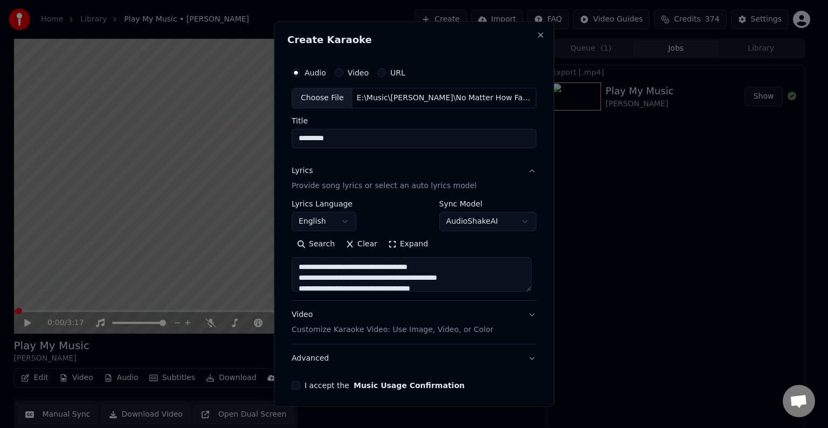
scroll to position [24, 0]
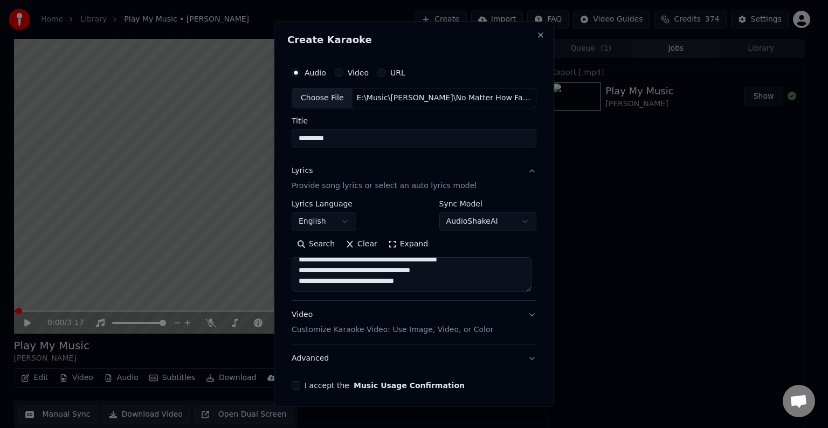
paste textarea "**********"
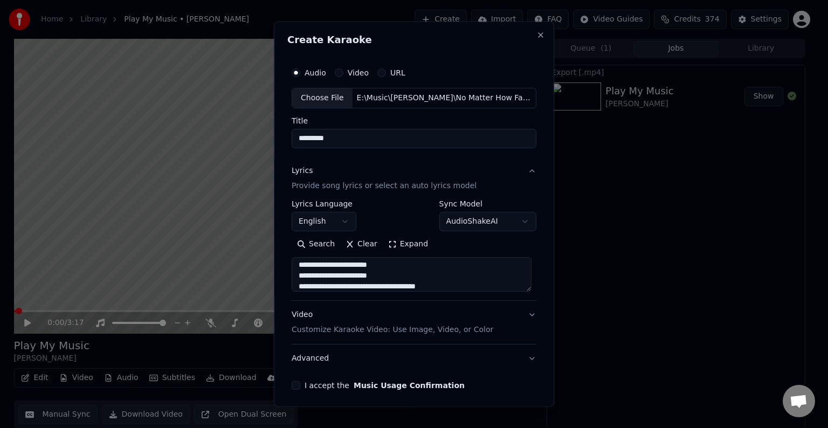
scroll to position [175, 0]
paste textarea "**********"
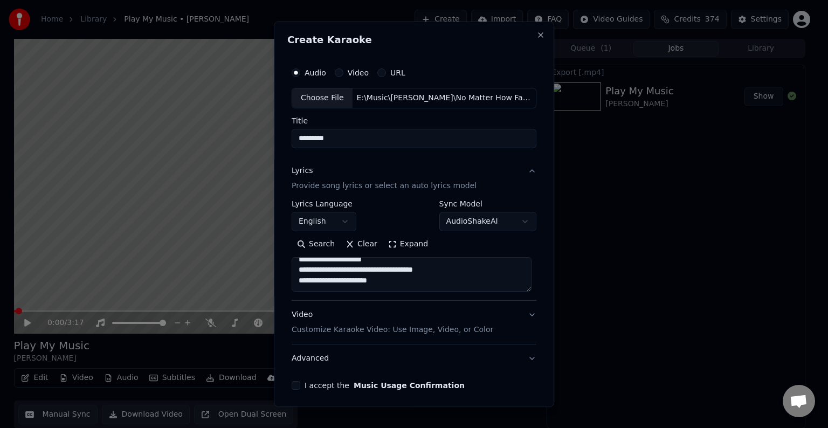
paste textarea "**********"
type textarea "**********"
click at [419, 363] on button "Advanced" at bounding box center [414, 358] width 245 height 28
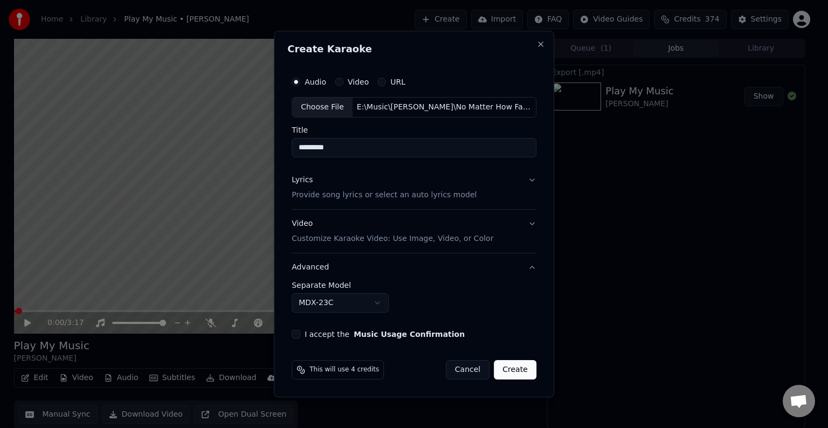
click at [295, 332] on button "I accept the Music Usage Confirmation" at bounding box center [296, 334] width 9 height 9
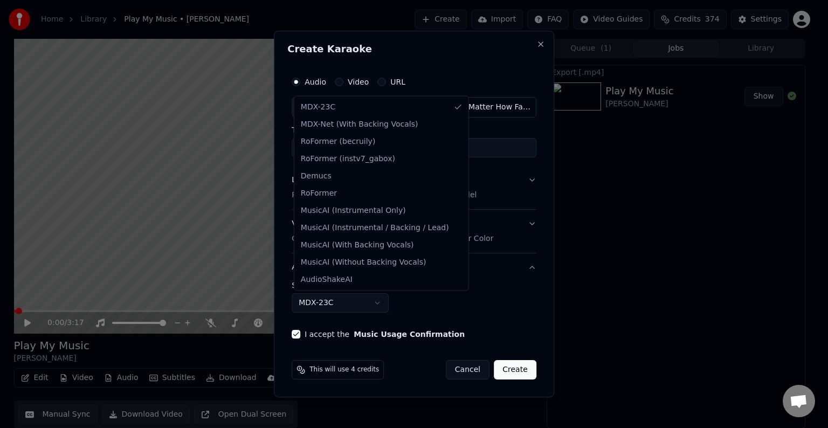
click at [357, 297] on body "Home Library Play My Music • [PERSON_NAME] Create Import FAQ Video Guides Credi…" at bounding box center [409, 214] width 819 height 428
select select "**********"
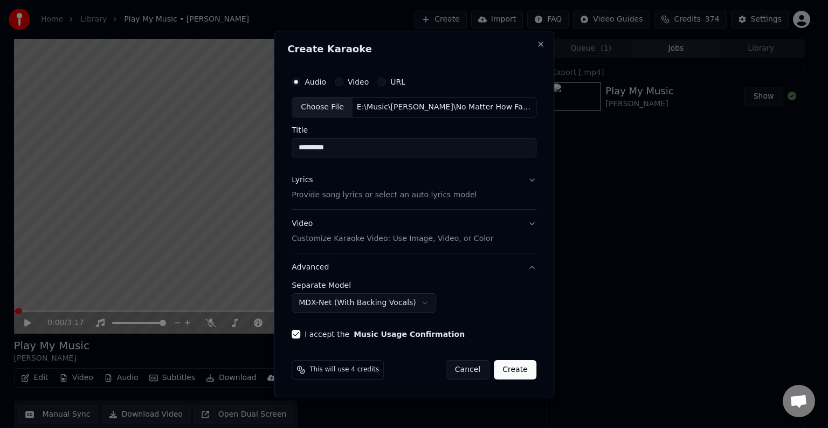
click at [503, 363] on button "Create" at bounding box center [515, 369] width 43 height 19
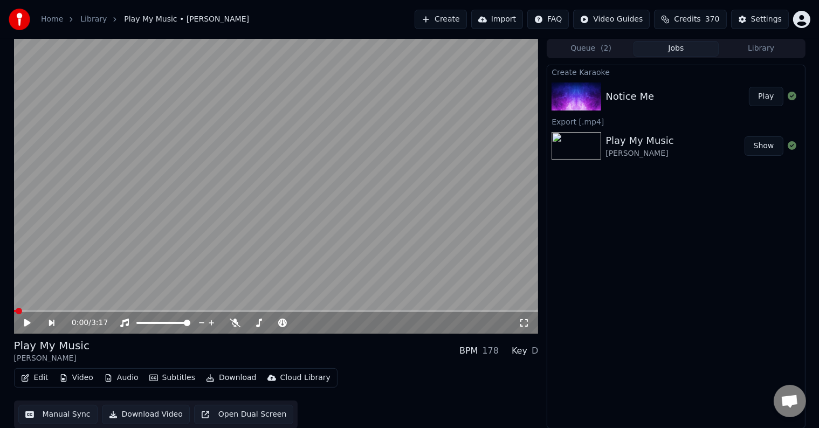
click at [770, 98] on button "Play" at bounding box center [766, 96] width 34 height 19
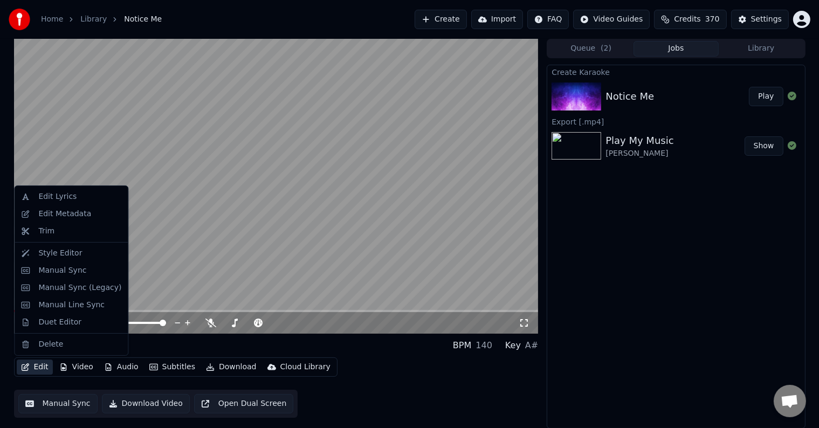
click at [32, 367] on button "Edit" at bounding box center [35, 367] width 36 height 15
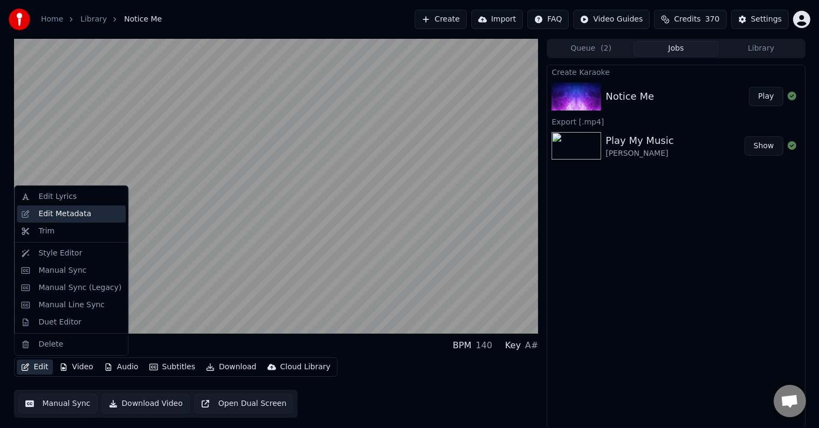
click at [59, 213] on div "Edit Metadata" at bounding box center [64, 214] width 53 height 11
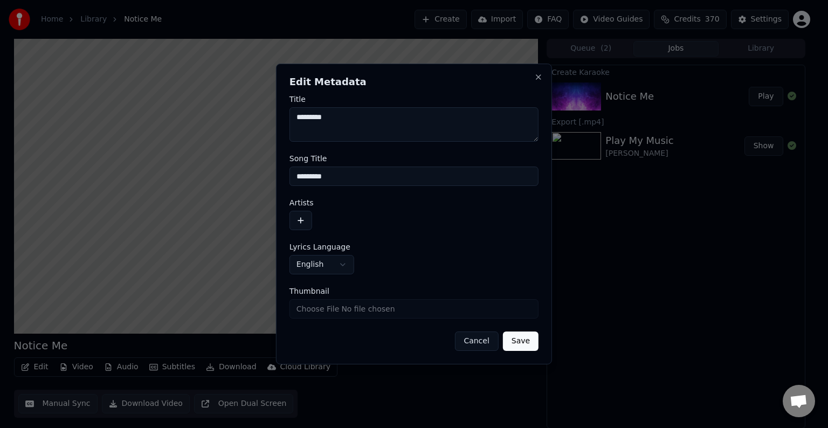
click at [296, 216] on button "button" at bounding box center [300, 220] width 23 height 19
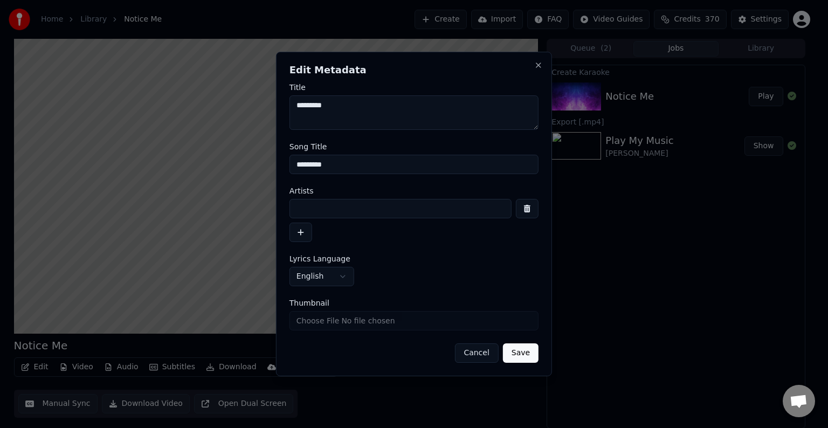
click at [331, 207] on input at bounding box center [400, 208] width 222 height 19
type input "**********"
click at [503, 343] on button "Save" at bounding box center [521, 352] width 36 height 19
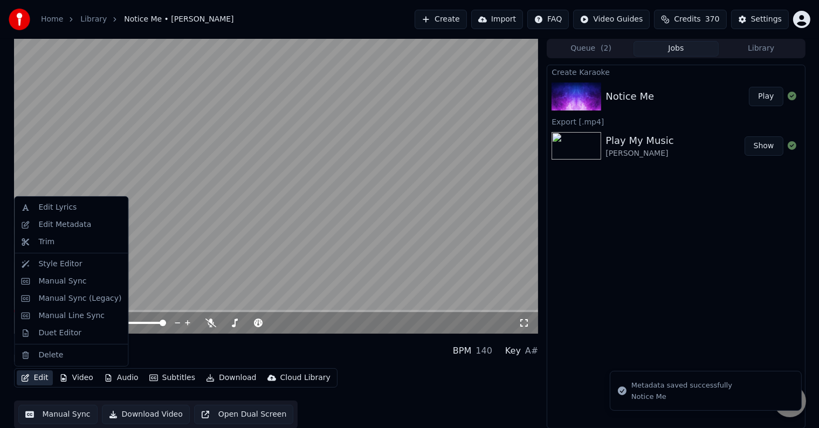
click at [30, 376] on button "Edit" at bounding box center [35, 377] width 36 height 15
click at [43, 296] on div "Manual Sync (Legacy)" at bounding box center [79, 298] width 83 height 11
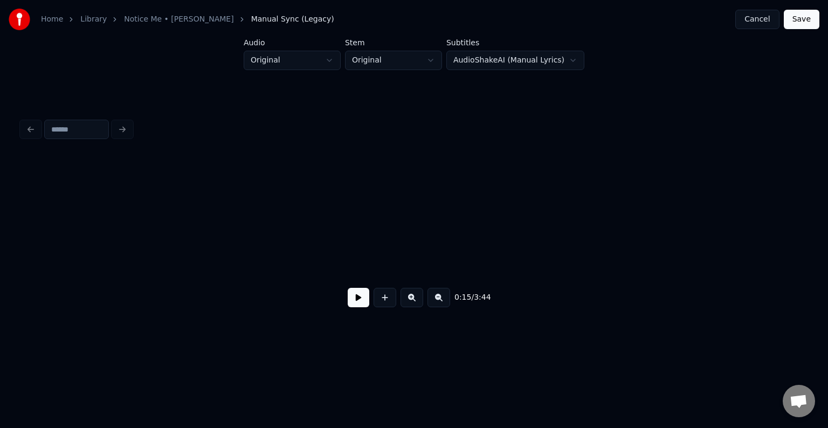
scroll to position [0, 1216]
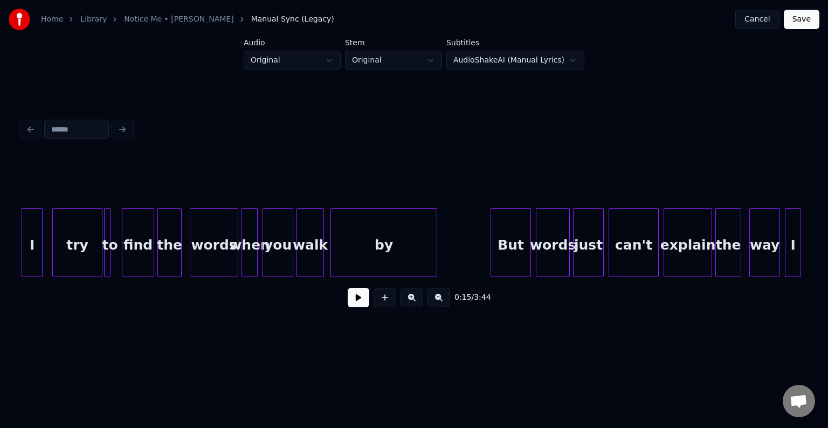
click at [355, 303] on button at bounding box center [359, 297] width 22 height 19
click at [116, 259] on div at bounding box center [116, 243] width 3 height 68
click at [350, 302] on button at bounding box center [359, 297] width 22 height 19
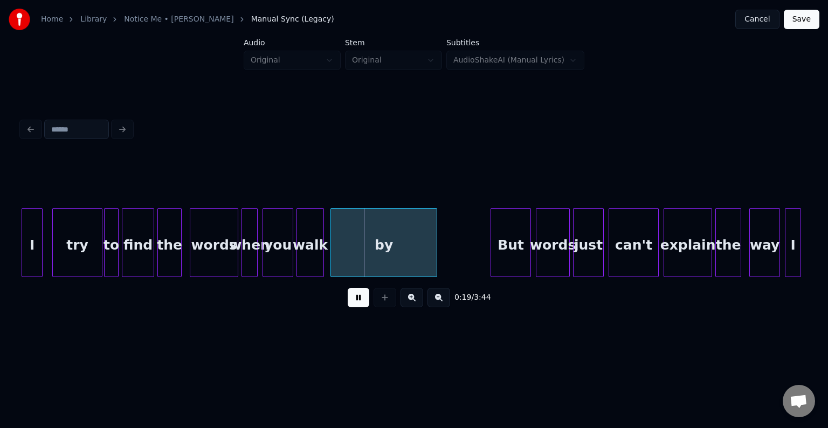
click at [32, 234] on div "I" at bounding box center [32, 245] width 20 height 73
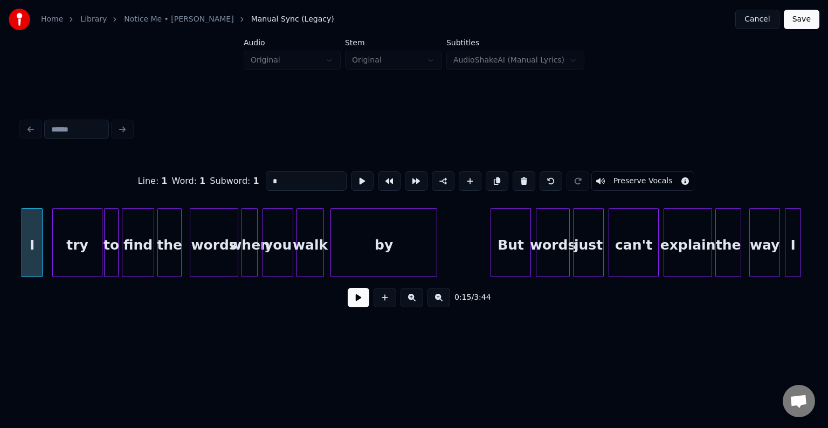
click at [360, 306] on button at bounding box center [359, 297] width 22 height 19
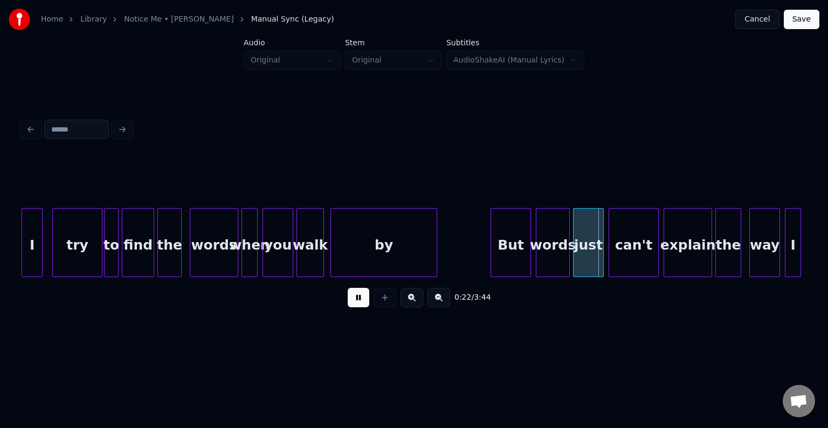
click at [505, 254] on div "But" at bounding box center [510, 245] width 39 height 73
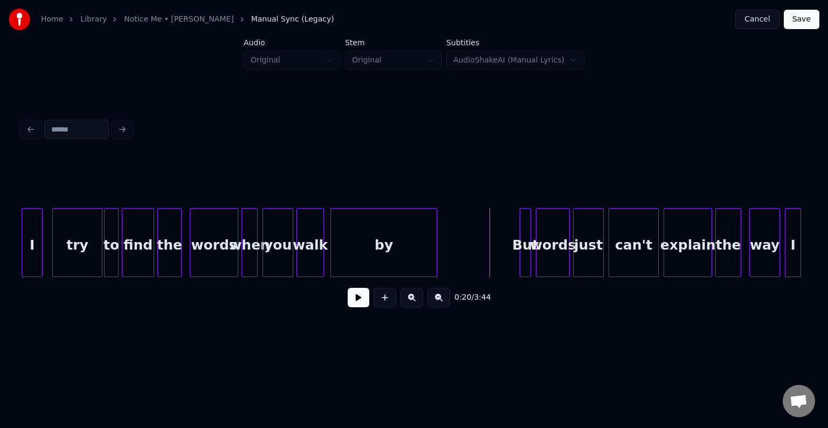
click at [520, 260] on div at bounding box center [521, 243] width 3 height 68
click at [351, 301] on button at bounding box center [359, 297] width 22 height 19
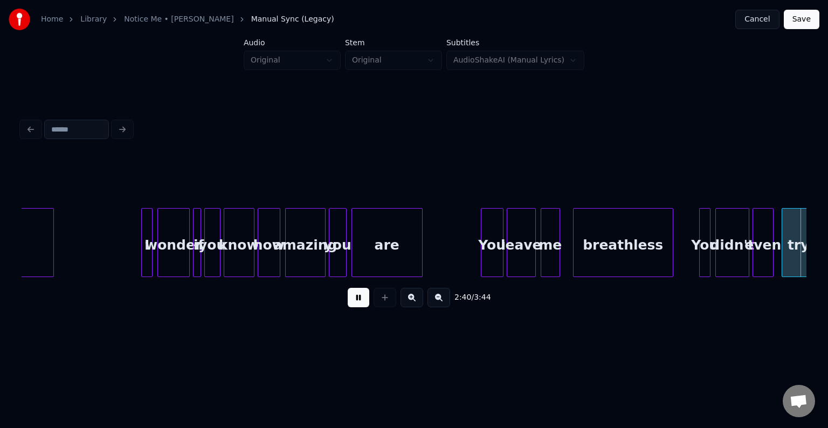
scroll to position [0, 13001]
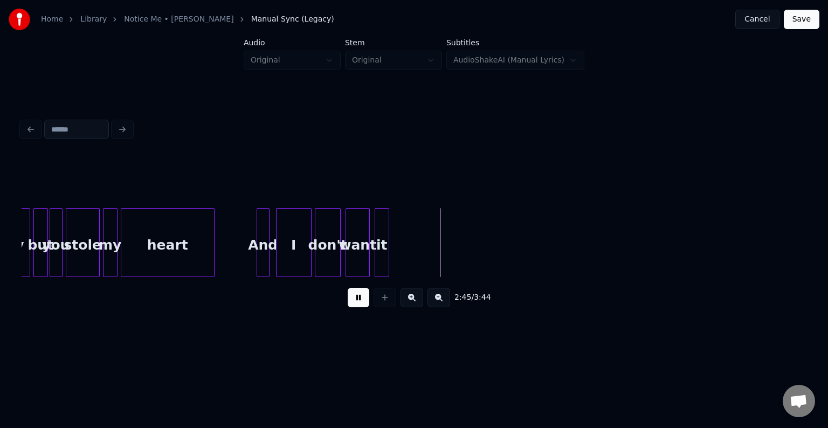
click at [351, 301] on button at bounding box center [359, 297] width 22 height 19
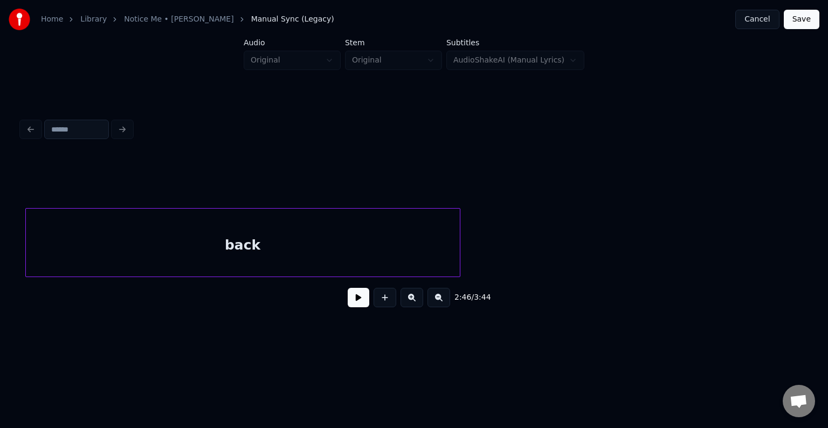
click at [240, 209] on div "back" at bounding box center [243, 245] width 434 height 73
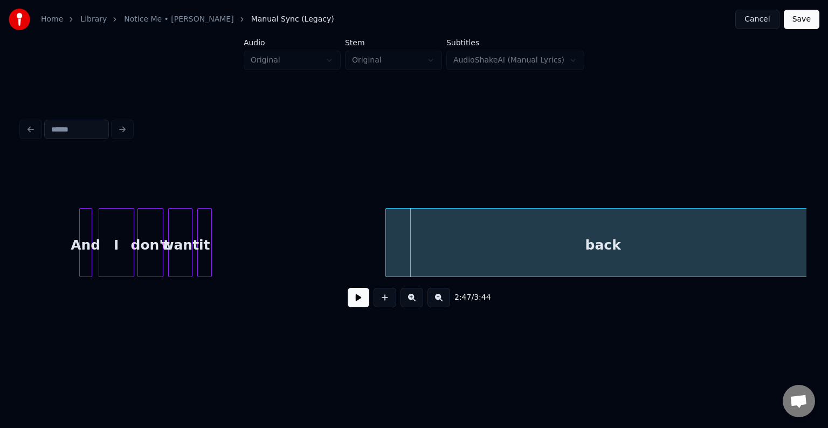
scroll to position [0, 13211]
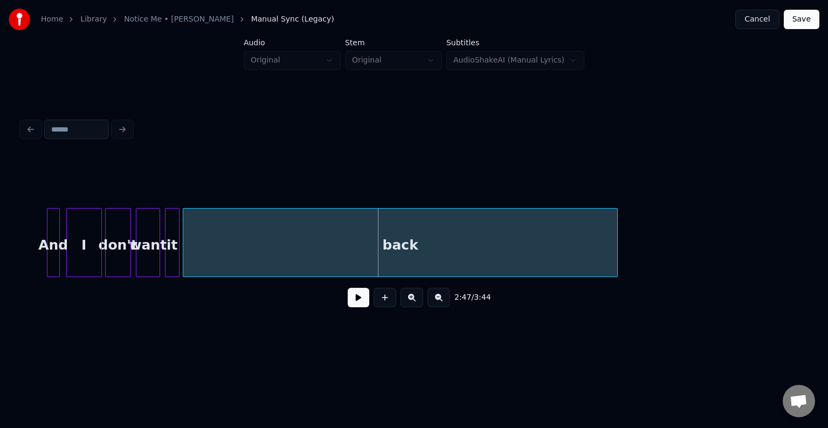
click at [315, 225] on div "back" at bounding box center [400, 245] width 434 height 73
click at [354, 299] on button at bounding box center [359, 297] width 22 height 19
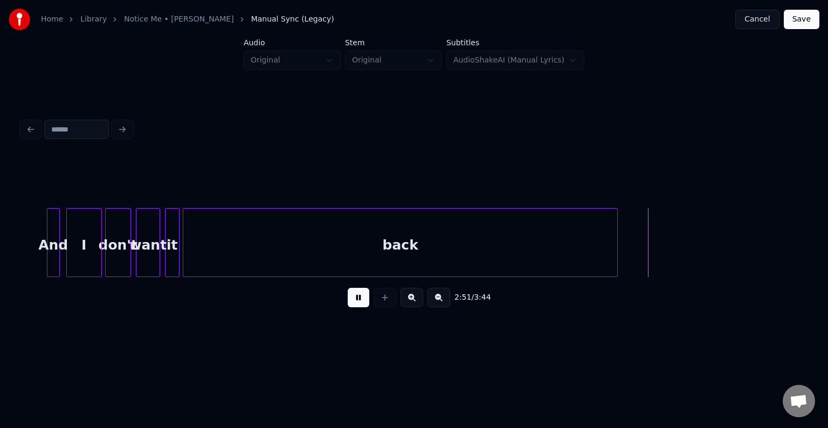
click at [354, 299] on button at bounding box center [359, 297] width 22 height 19
click at [559, 249] on div at bounding box center [558, 243] width 3 height 68
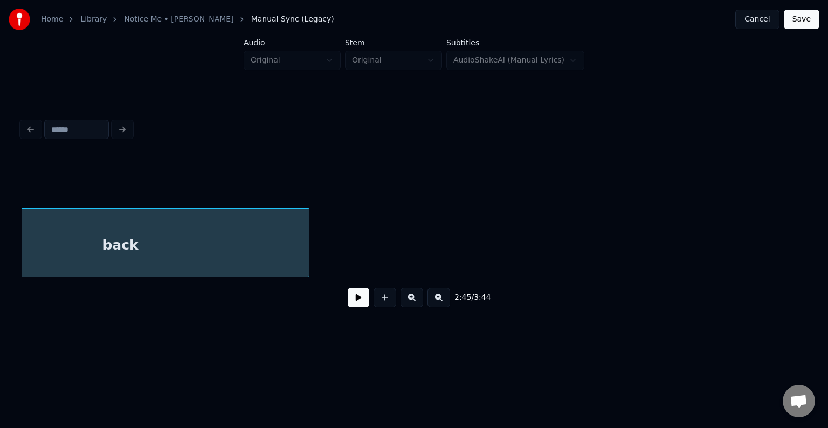
scroll to position [0, 13482]
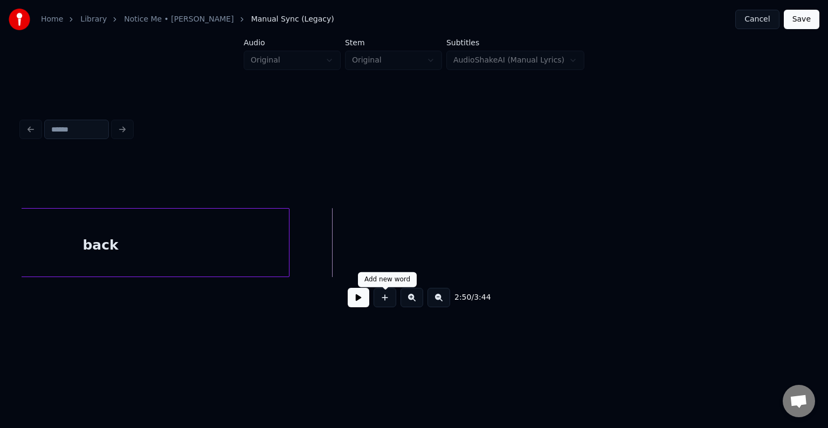
click at [377, 302] on button at bounding box center [385, 297] width 23 height 19
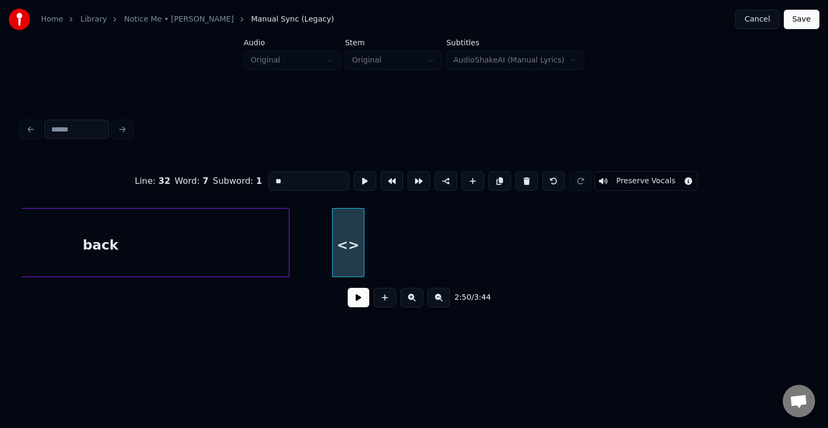
drag, startPoint x: 308, startPoint y: 177, endPoint x: 256, endPoint y: 164, distance: 53.9
click at [256, 164] on div "Line : 32 Word : 7 Subword : 1 ** Preserve Vocals" at bounding box center [414, 181] width 785 height 54
click at [296, 181] on input "***" at bounding box center [308, 180] width 81 height 19
type input "*"
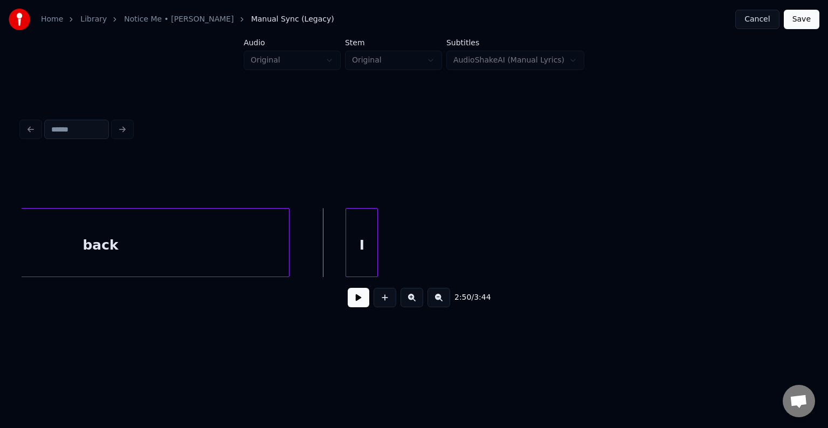
click at [358, 246] on div "I" at bounding box center [361, 245] width 31 height 73
click at [375, 306] on button at bounding box center [385, 297] width 23 height 19
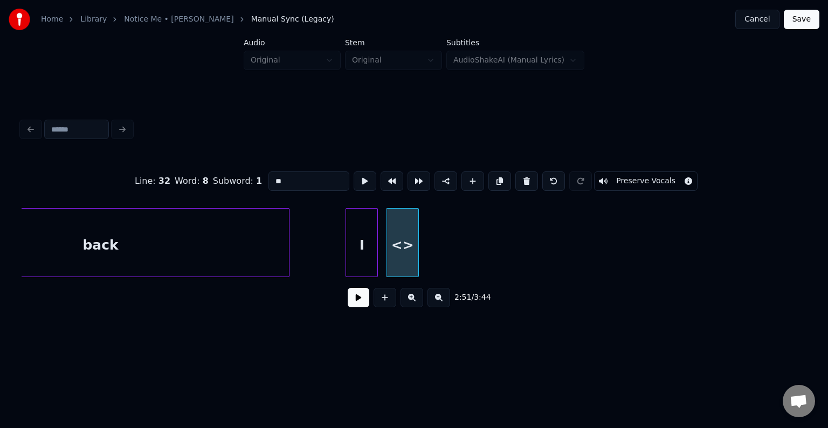
drag, startPoint x: 308, startPoint y: 170, endPoint x: 206, endPoint y: 178, distance: 101.6
click at [206, 178] on div "Line : 32 Word : 8 Subword : 1 ** Preserve Vocals" at bounding box center [414, 181] width 785 height 54
type input "*****"
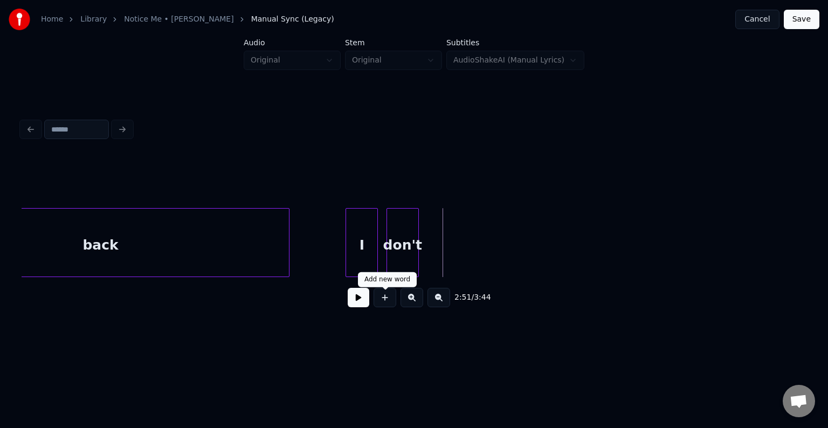
click at [378, 300] on button at bounding box center [385, 297] width 23 height 19
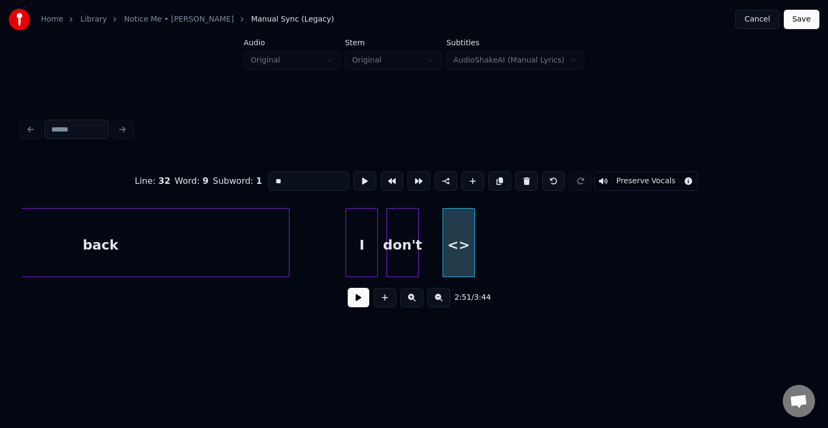
drag, startPoint x: 306, startPoint y: 175, endPoint x: 237, endPoint y: 169, distance: 69.2
click at [237, 169] on div "Line : 32 Word : 9 Subword : 1 ** Preserve Vocals" at bounding box center [414, 181] width 785 height 54
type input "****"
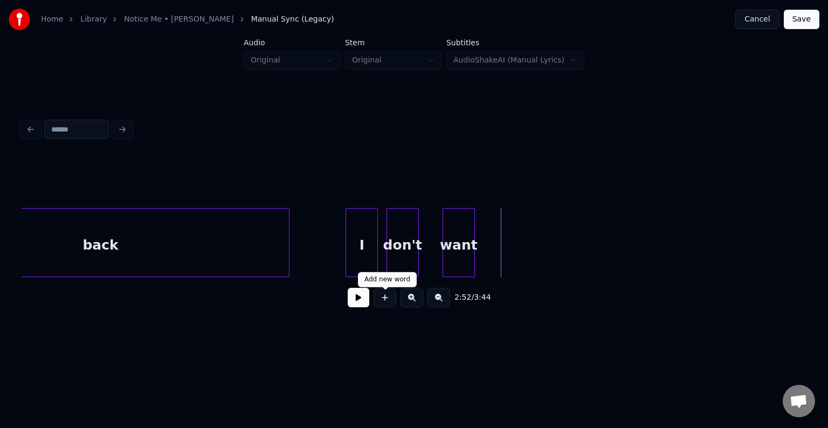
click at [381, 305] on button at bounding box center [385, 297] width 23 height 19
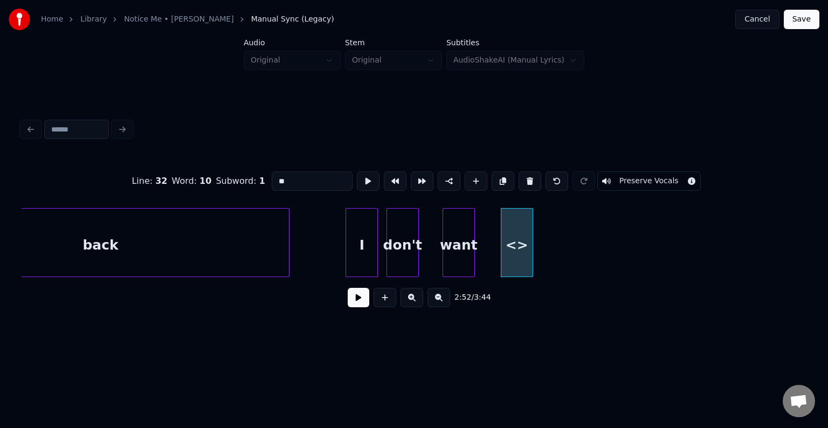
drag, startPoint x: 302, startPoint y: 175, endPoint x: 252, endPoint y: 164, distance: 51.8
click at [252, 164] on div "Line : 32 Word : 10 Subword : 1 ** Preserve Vocals" at bounding box center [414, 181] width 785 height 54
type input "**"
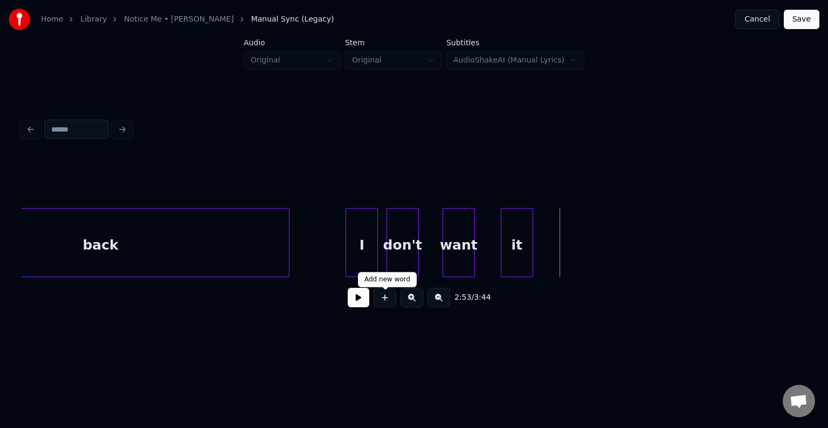
click at [392, 301] on button at bounding box center [385, 297] width 23 height 19
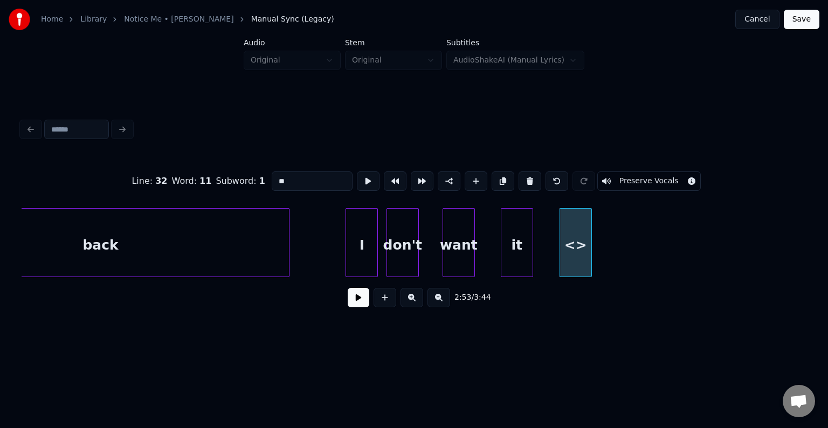
drag, startPoint x: 298, startPoint y: 177, endPoint x: 254, endPoint y: 168, distance: 44.1
click at [254, 168] on div "Line : 32 Word : 11 Subword : 1 ** Preserve Vocals" at bounding box center [414, 181] width 785 height 54
type input "****"
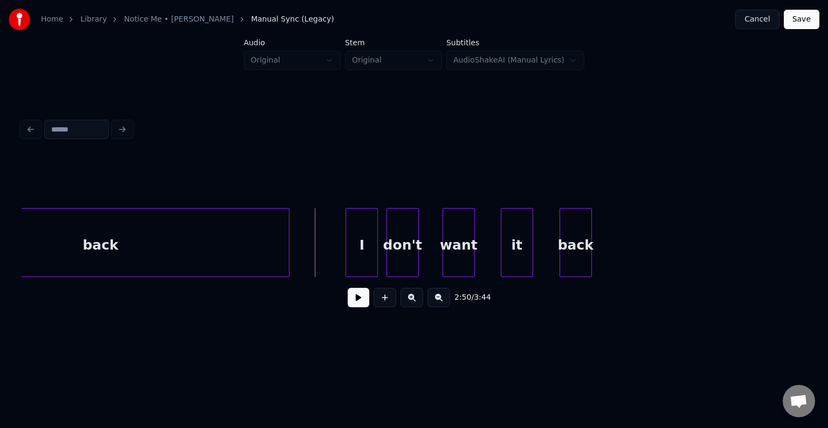
click at [347, 298] on div "2:50 / 3:44" at bounding box center [414, 298] width 768 height 24
click at [354, 304] on button at bounding box center [359, 297] width 22 height 19
click at [404, 250] on div "don't" at bounding box center [395, 245] width 31 height 73
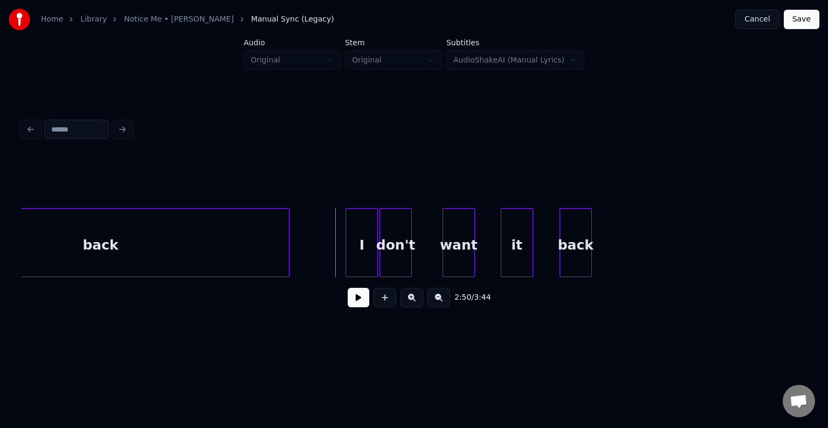
click at [358, 305] on button at bounding box center [359, 297] width 22 height 19
click at [351, 301] on button at bounding box center [359, 297] width 22 height 19
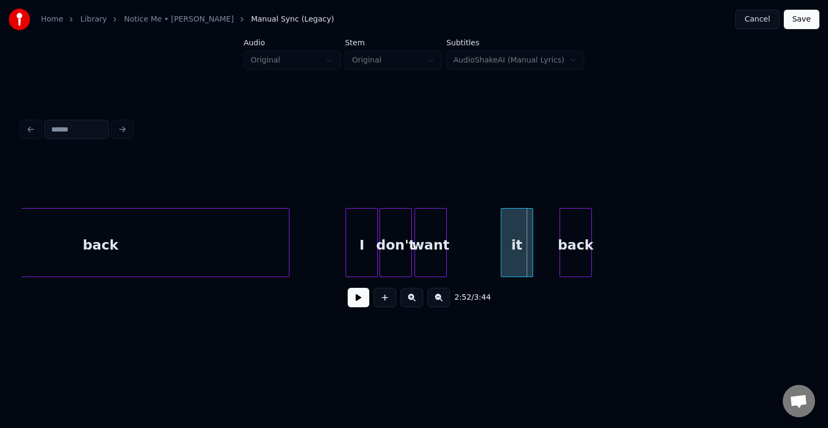
click at [433, 254] on div "want" at bounding box center [430, 245] width 31 height 73
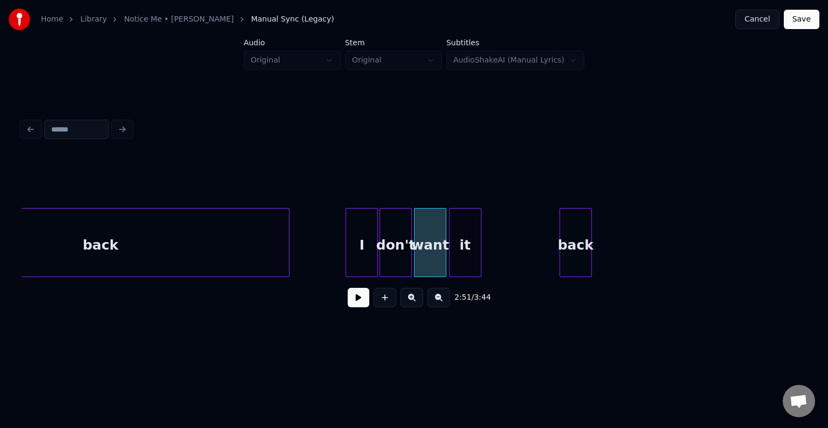
click at [458, 250] on div "it" at bounding box center [465, 245] width 31 height 73
click at [457, 256] on div at bounding box center [458, 243] width 3 height 68
click at [357, 314] on div "2:50 / 3:44" at bounding box center [414, 297] width 785 height 41
click at [357, 305] on button at bounding box center [359, 297] width 22 height 19
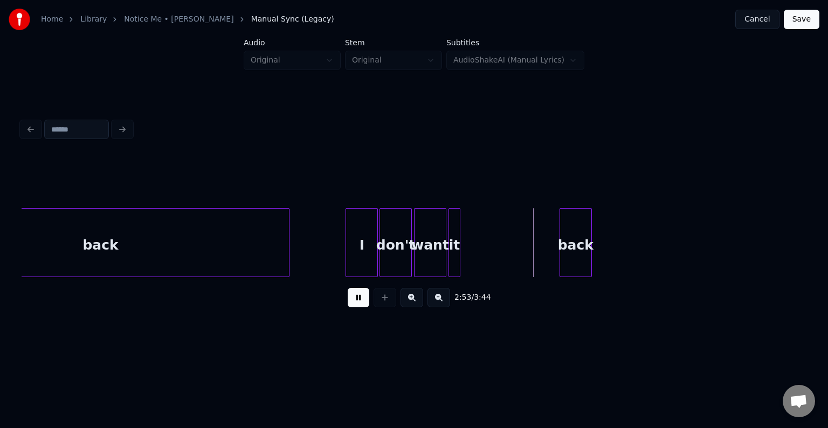
click at [357, 305] on button at bounding box center [359, 297] width 22 height 19
click at [466, 260] on div at bounding box center [466, 243] width 3 height 68
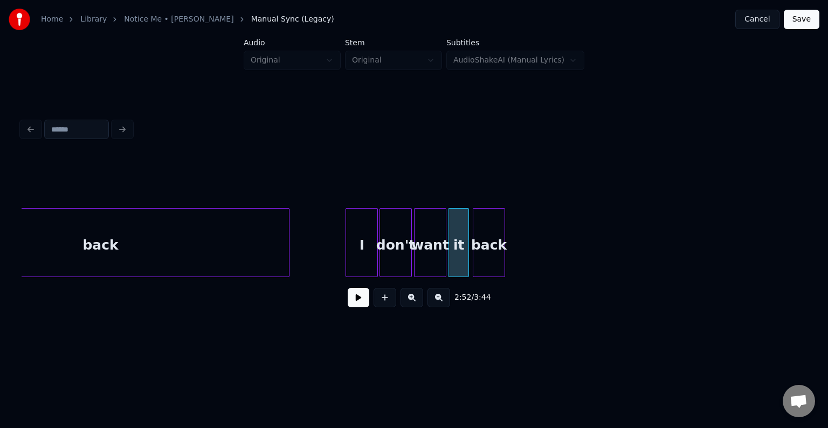
click at [489, 248] on div "back" at bounding box center [488, 245] width 31 height 73
click at [355, 306] on button at bounding box center [359, 297] width 22 height 19
click at [427, 261] on div at bounding box center [427, 243] width 3 height 68
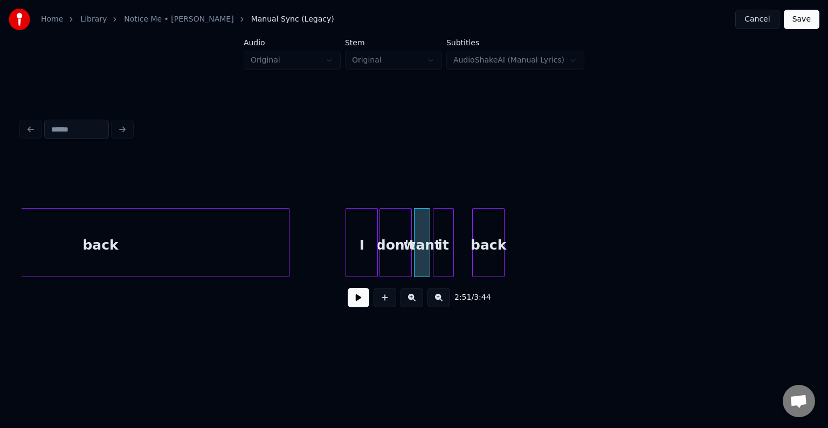
click at [446, 263] on div "it" at bounding box center [442, 245] width 19 height 73
click at [457, 263] on div at bounding box center [456, 243] width 3 height 68
click at [351, 299] on button at bounding box center [359, 297] width 22 height 19
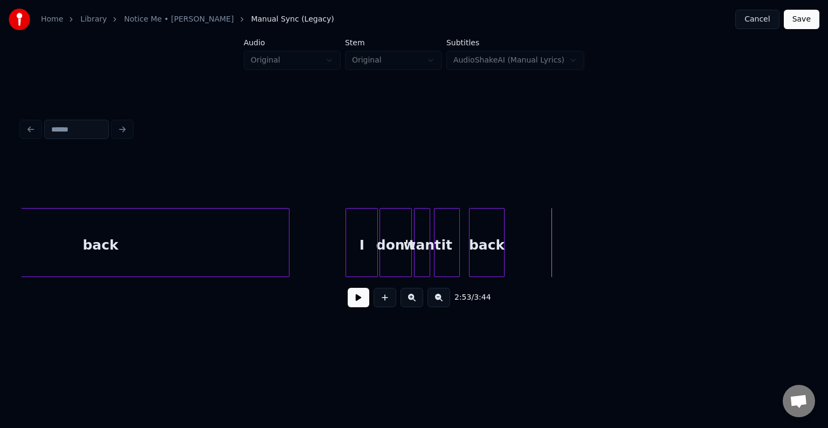
click at [470, 258] on div at bounding box center [470, 243] width 3 height 68
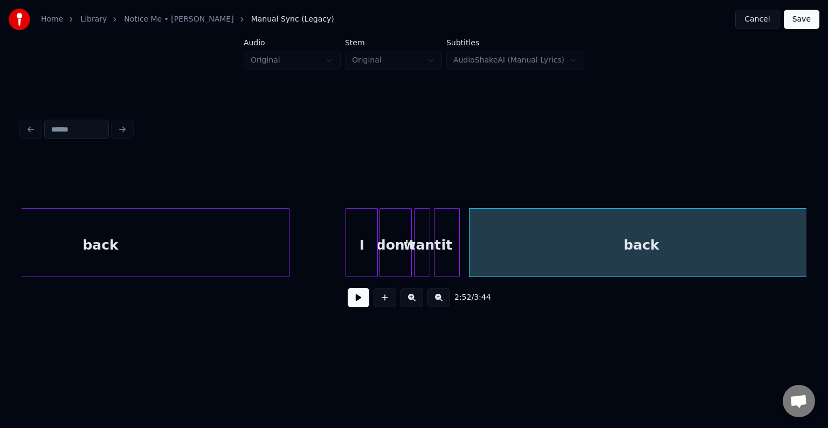
click at [811, 279] on div "Home Library Notice Me • [PERSON_NAME] Manual Sync (Legacy) Cancel Save Audio O…" at bounding box center [414, 172] width 828 height 344
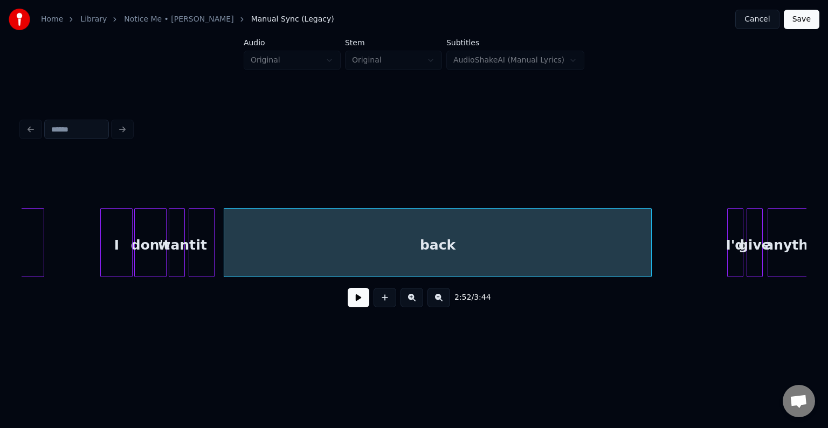
click at [649, 253] on div at bounding box center [649, 243] width 3 height 68
click at [354, 299] on button at bounding box center [359, 297] width 22 height 19
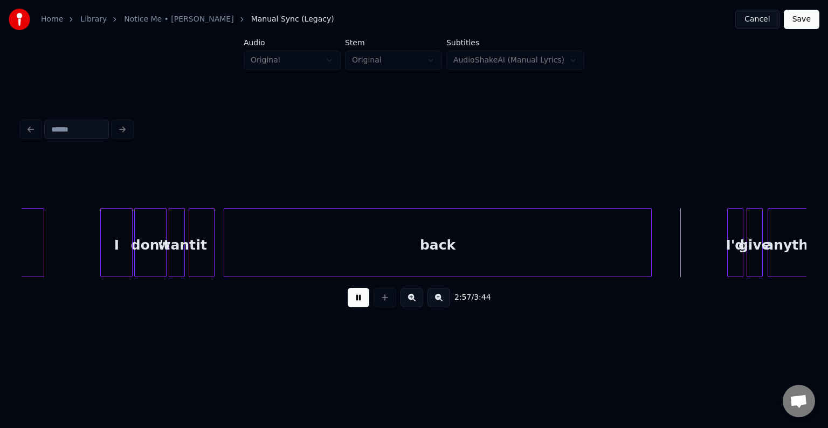
click at [354, 299] on button at bounding box center [359, 297] width 22 height 19
click at [675, 259] on div at bounding box center [674, 243] width 3 height 68
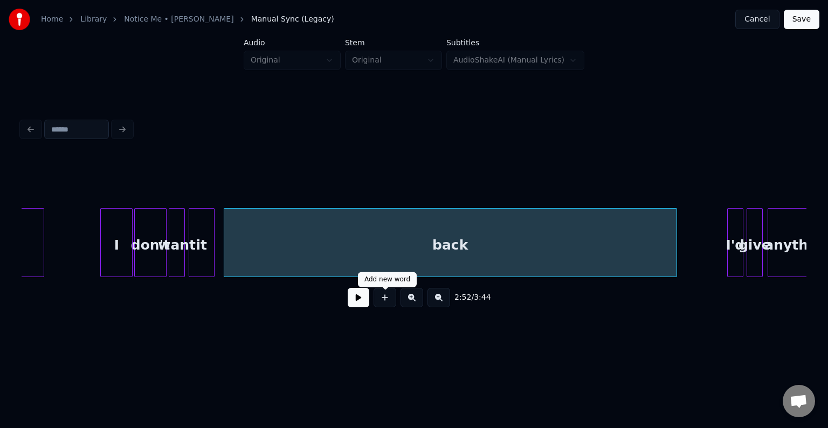
click at [358, 296] on button at bounding box center [359, 297] width 22 height 19
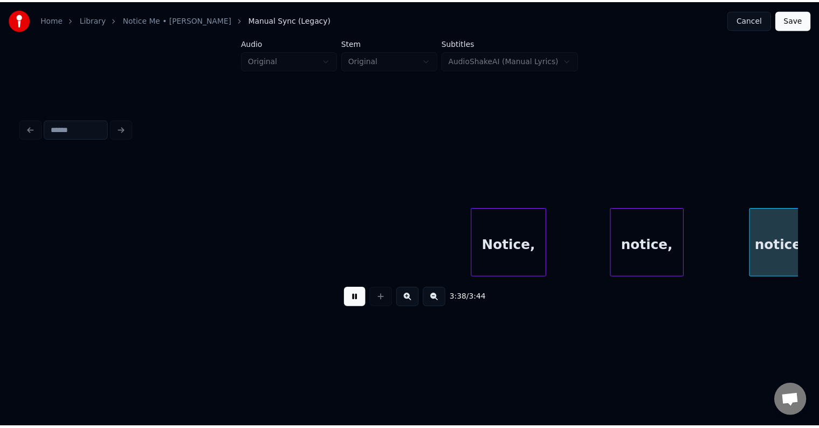
scroll to position [0, 17361]
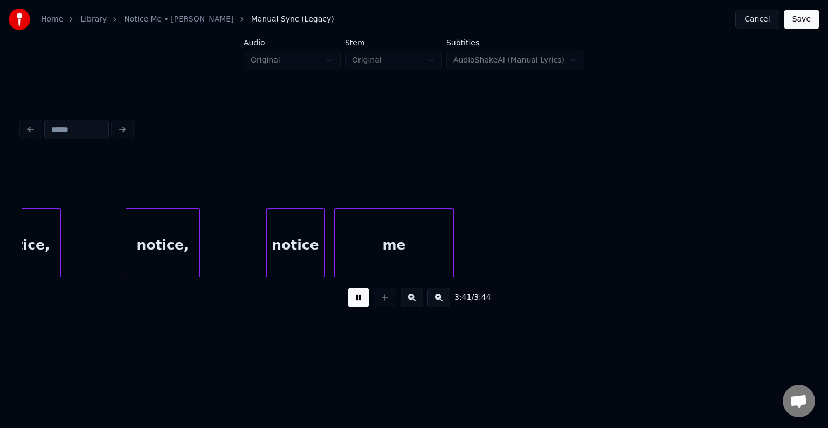
click at [793, 19] on button "Save" at bounding box center [802, 19] width 36 height 19
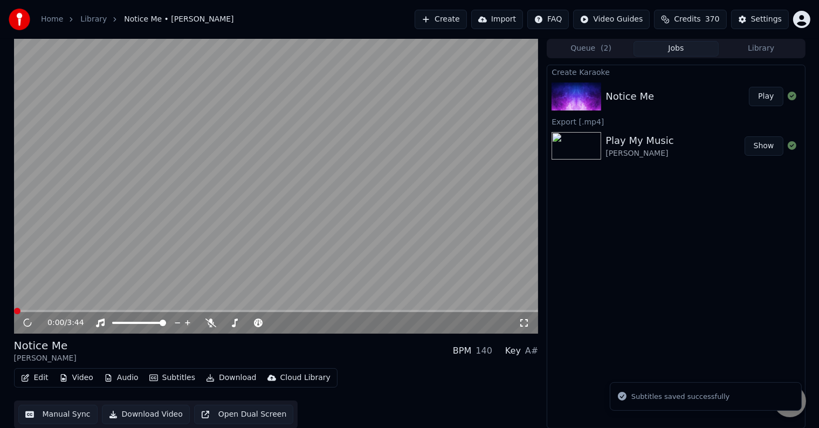
click at [224, 377] on button "Download" at bounding box center [231, 377] width 59 height 15
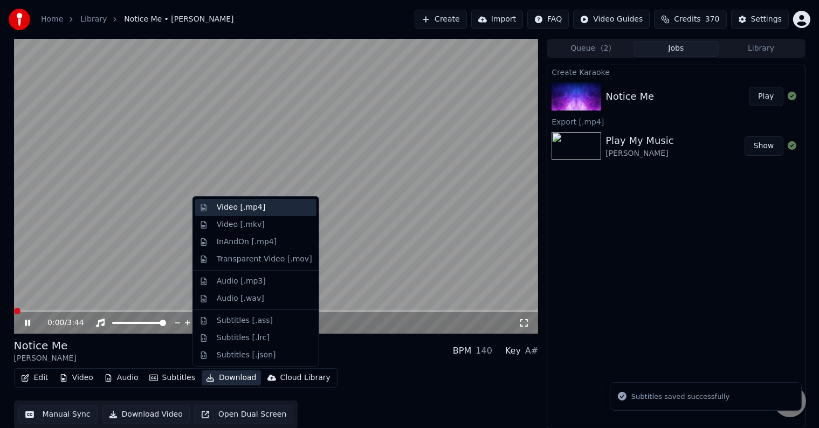
click at [224, 205] on div "Video [.mp4]" at bounding box center [241, 207] width 49 height 11
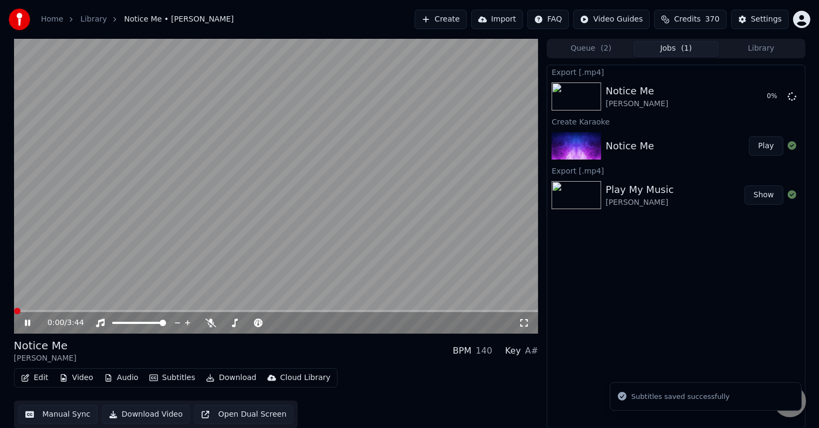
click at [25, 322] on icon at bounding box center [27, 323] width 5 height 6
click at [694, 20] on span "Credits" at bounding box center [687, 19] width 26 height 11
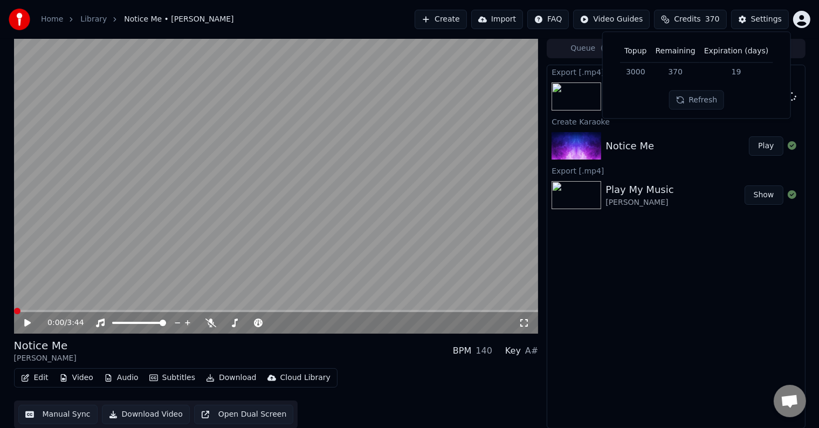
click at [694, 19] on span "Credits" at bounding box center [687, 19] width 26 height 11
